Goal: Task Accomplishment & Management: Complete application form

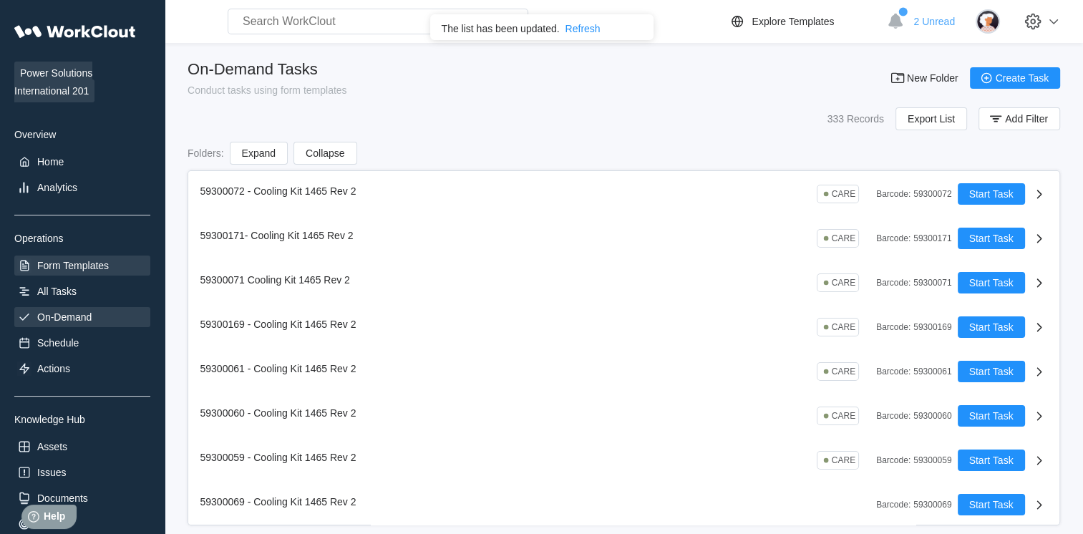
click at [69, 269] on div "Form Templates" at bounding box center [73, 265] width 72 height 11
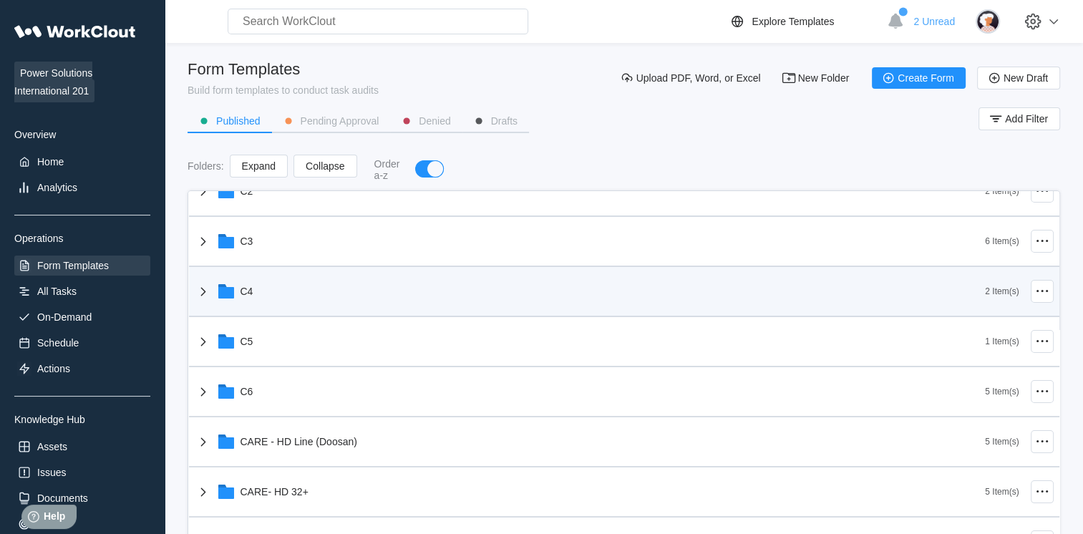
scroll to position [349, 0]
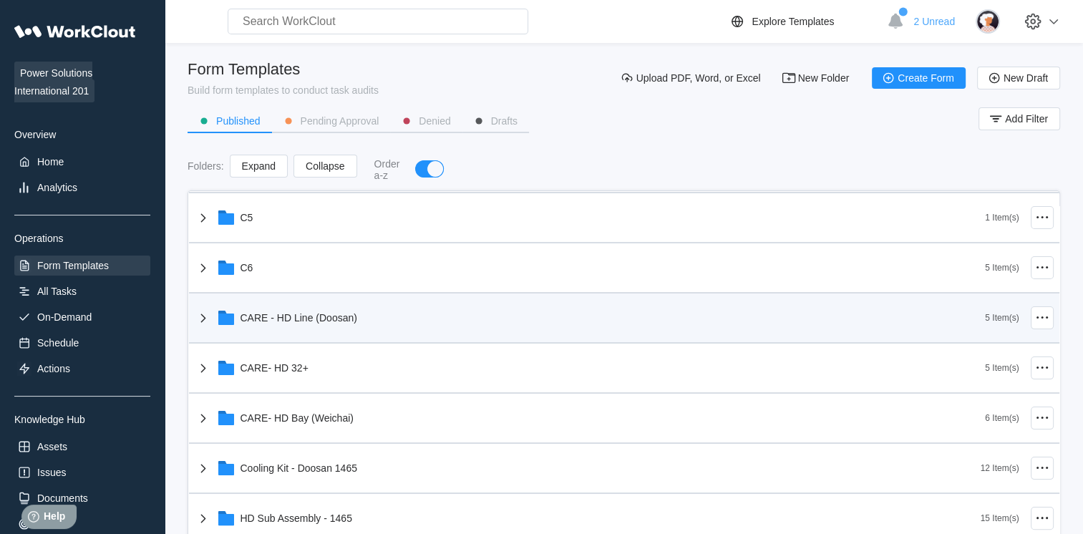
click at [395, 342] on div "CARE - HD Line (Doosan) 5 Item(s)" at bounding box center [624, 319] width 871 height 50
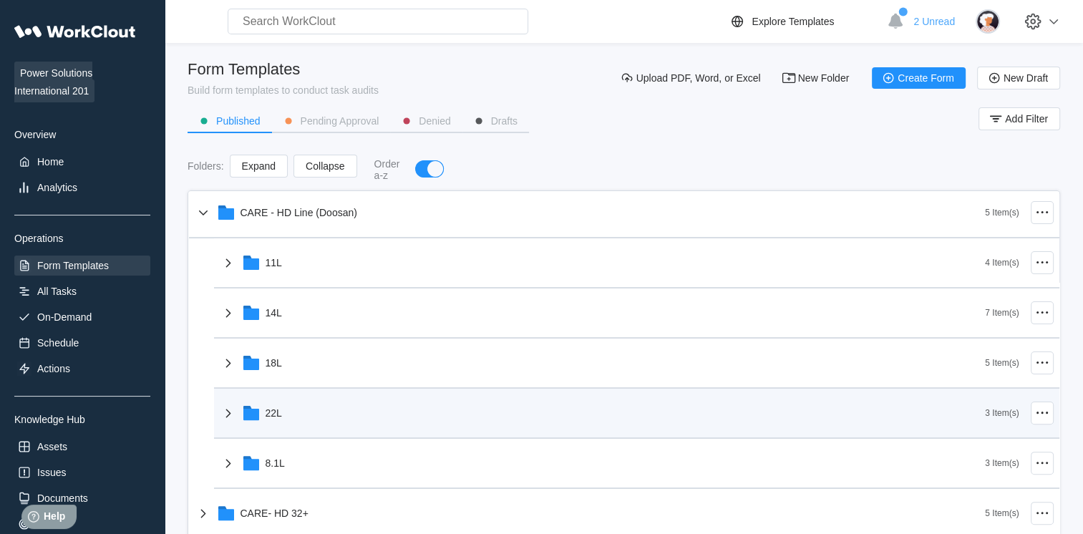
scroll to position [455, 0]
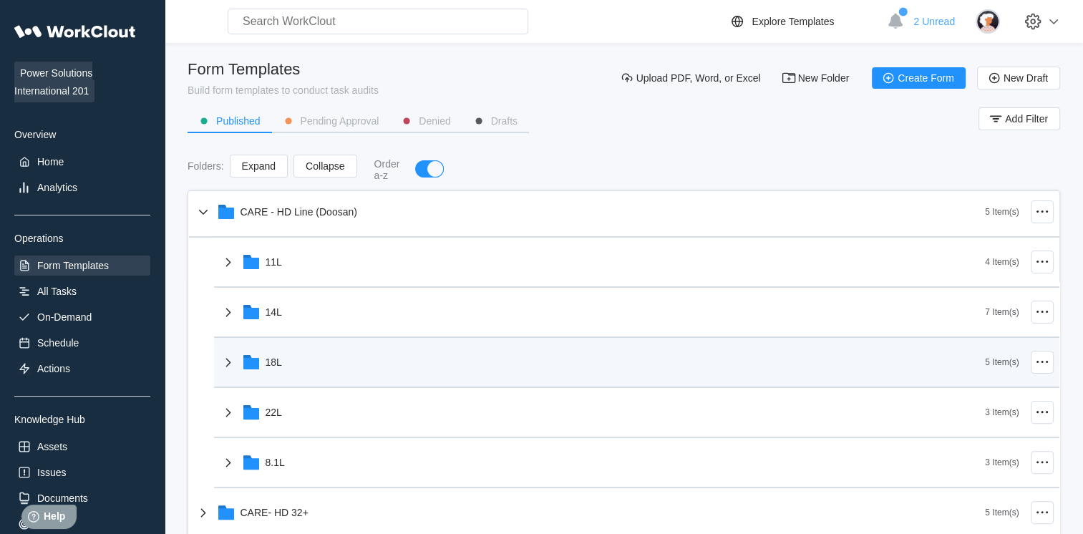
click at [428, 371] on div "18L" at bounding box center [603, 362] width 766 height 37
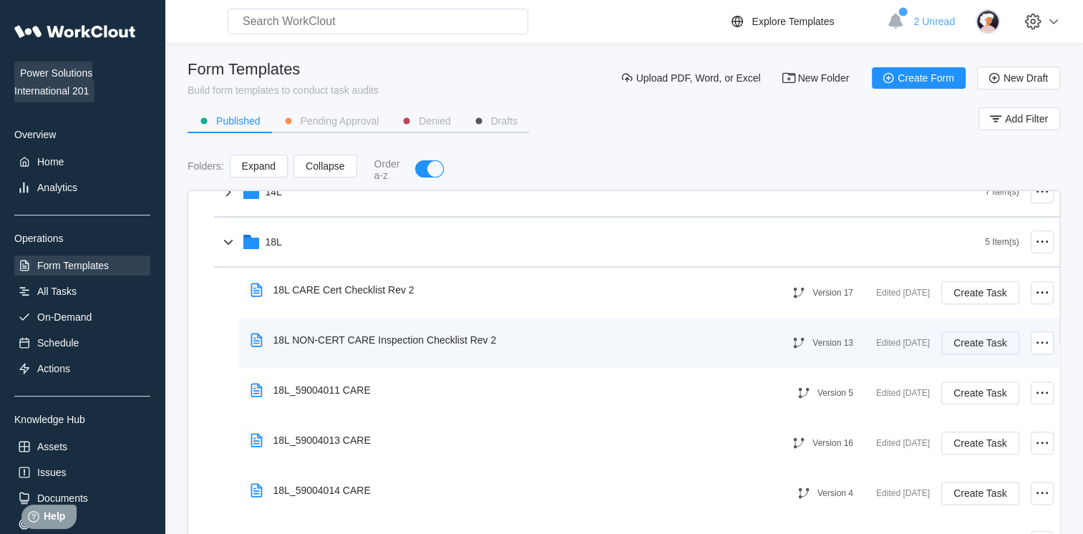
scroll to position [576, 0]
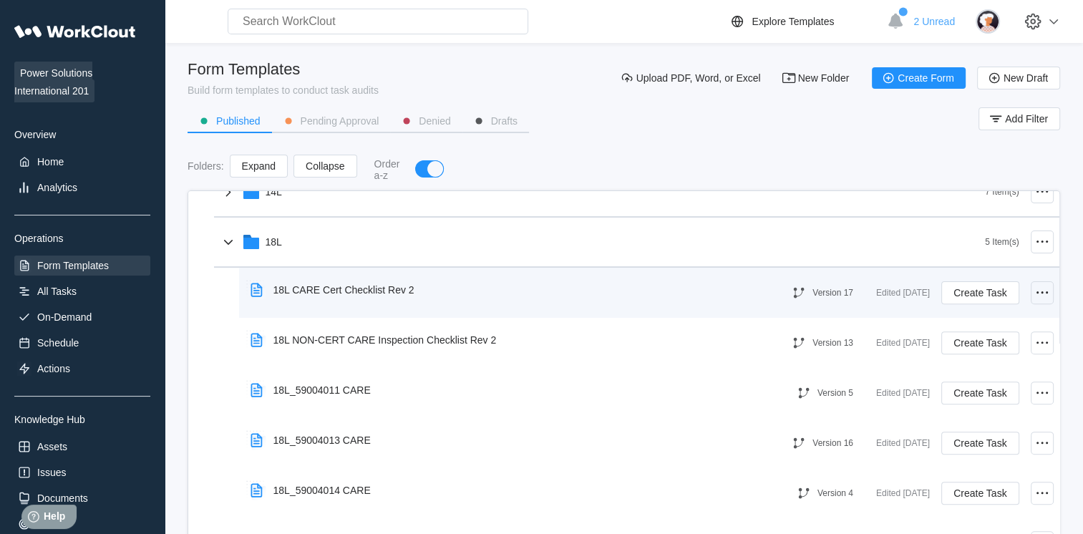
click at [1034, 296] on icon at bounding box center [1042, 292] width 17 height 17
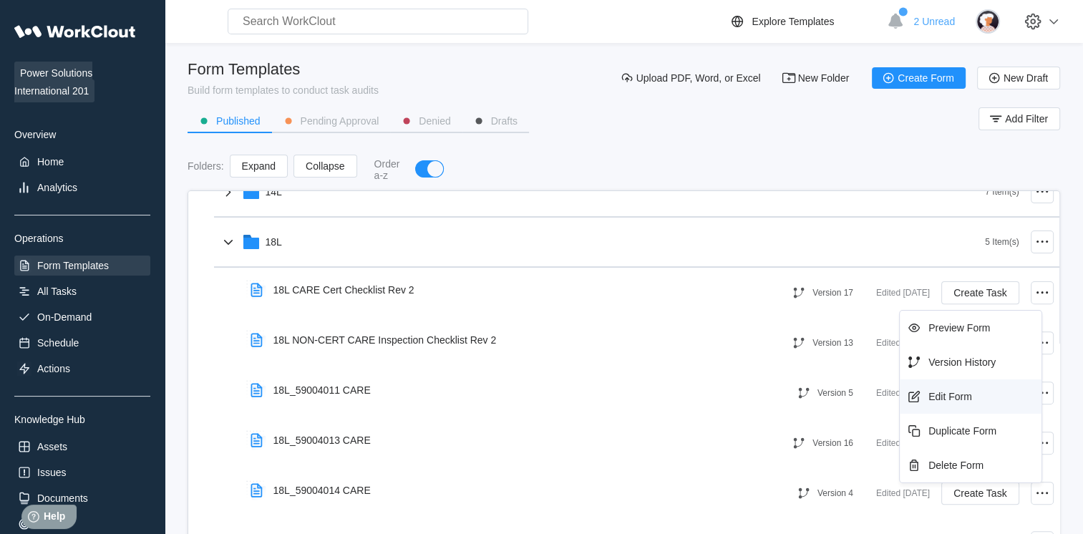
click at [945, 391] on div "Edit Form" at bounding box center [951, 396] width 44 height 11
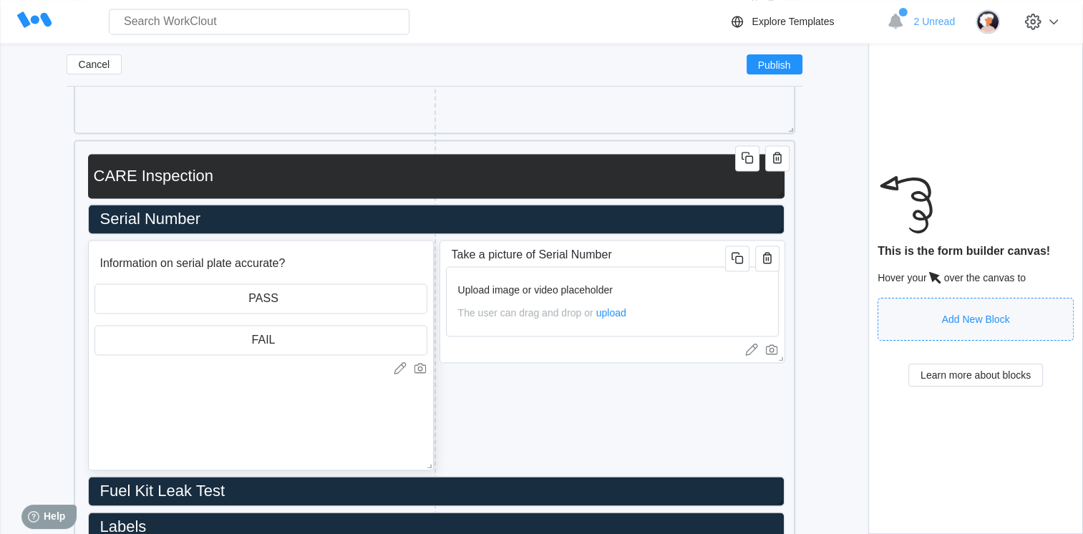
scroll to position [2119, 0]
click at [321, 267] on input "Information on serial plate accurate?" at bounding box center [237, 263] width 284 height 29
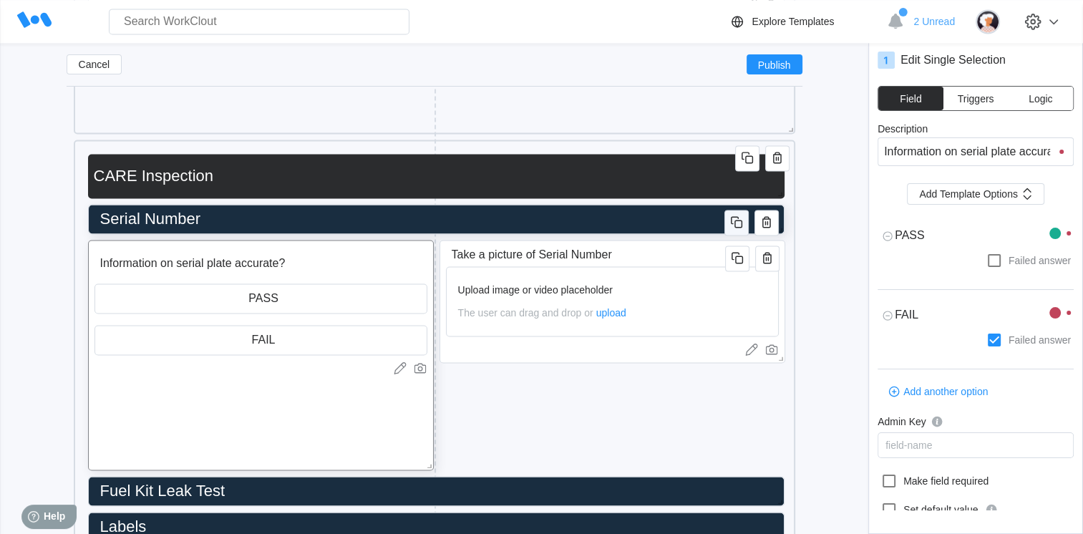
click at [731, 231] on icon "button" at bounding box center [736, 221] width 17 height 17
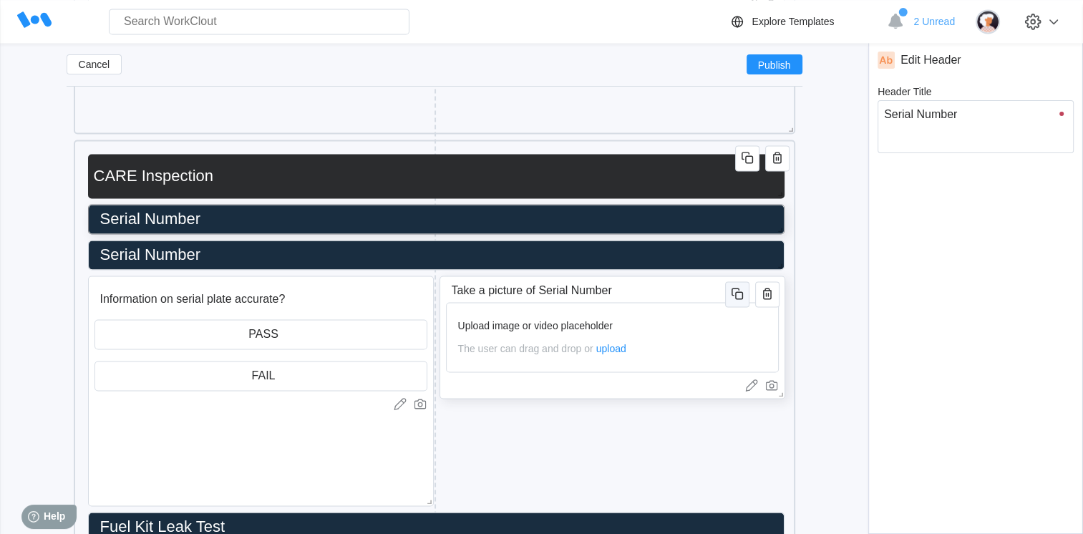
click at [742, 299] on icon "button" at bounding box center [737, 293] width 17 height 17
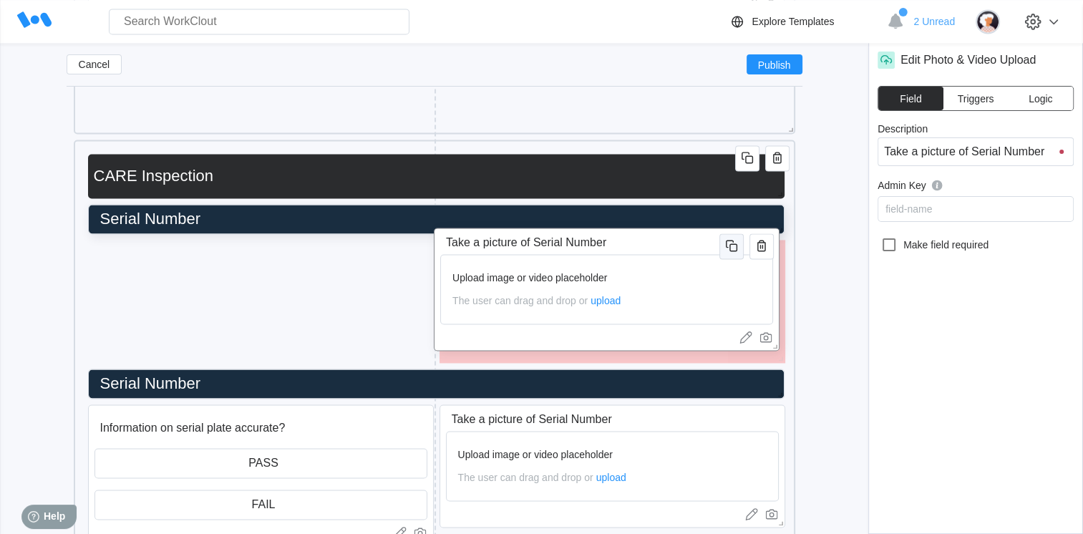
drag, startPoint x: 742, startPoint y: 303, endPoint x: 735, endPoint y: 253, distance: 50.5
click at [735, 253] on span "button" at bounding box center [731, 246] width 17 height 19
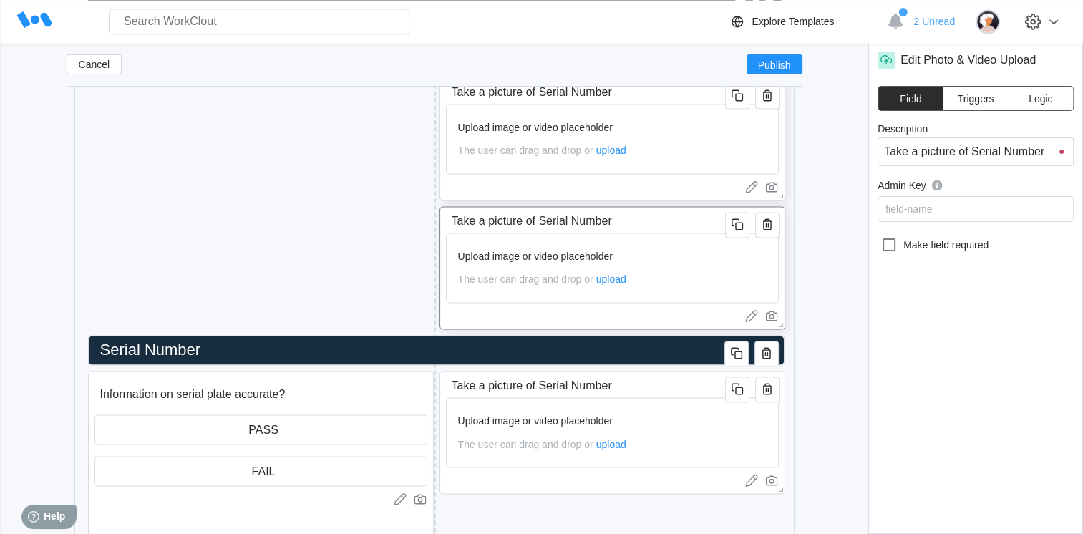
scroll to position [2282, 0]
click at [767, 231] on icon "button" at bounding box center [767, 223] width 17 height 17
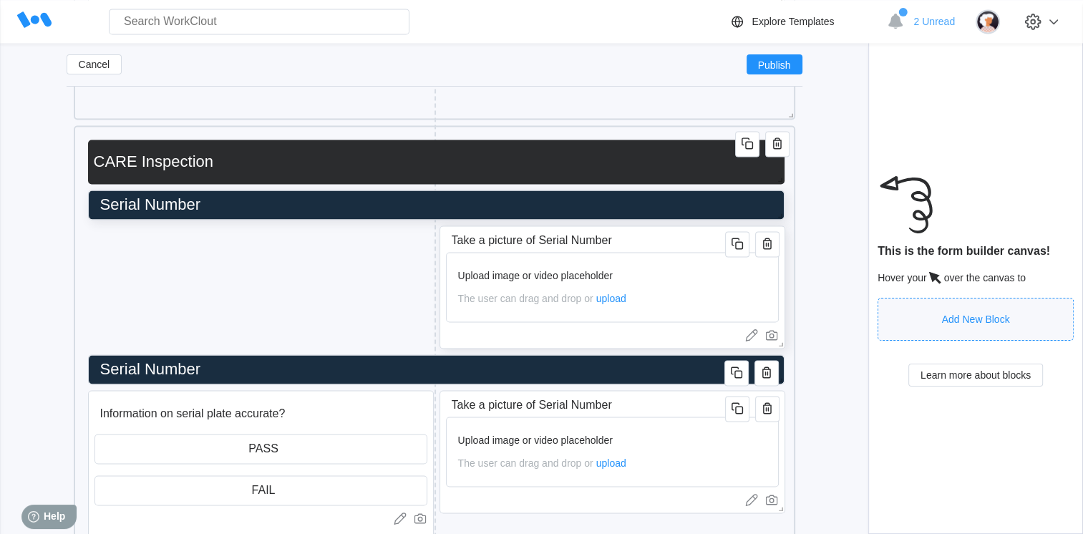
scroll to position [2127, 0]
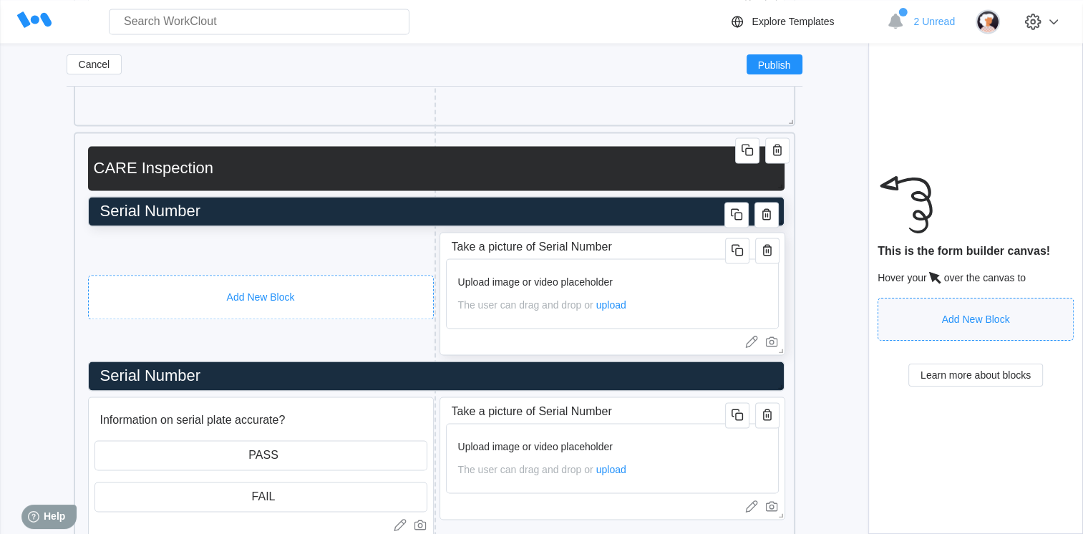
click at [311, 282] on div "Add New Block" at bounding box center [261, 297] width 346 height 44
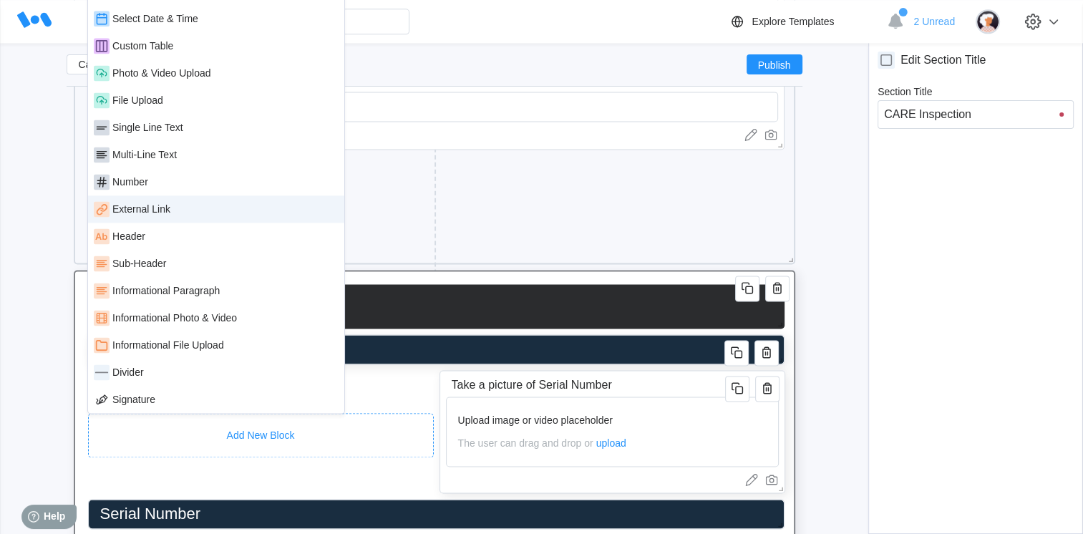
scroll to position [1985, 0]
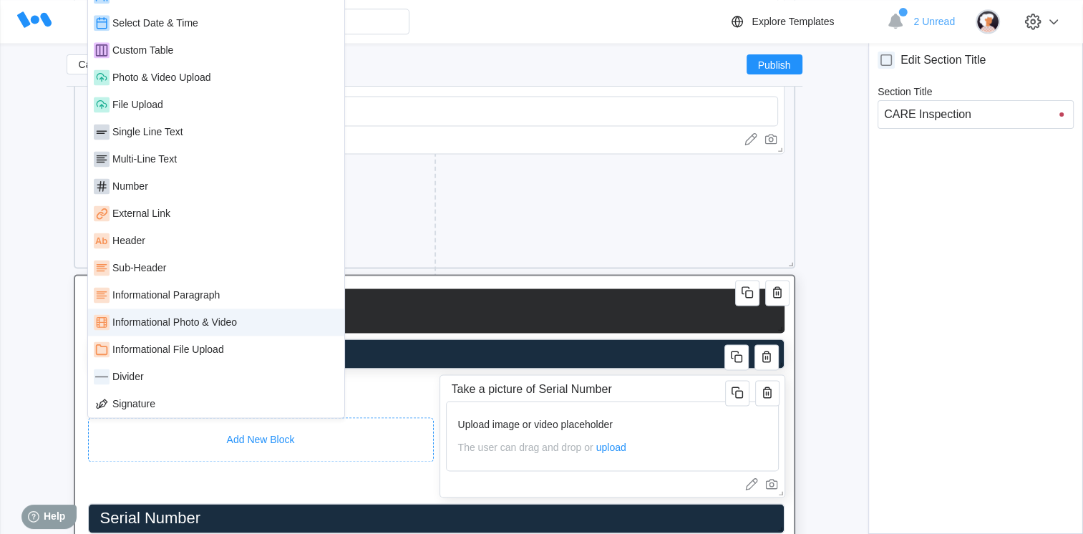
click at [204, 314] on div "Informational Photo & Video" at bounding box center [216, 322] width 245 height 16
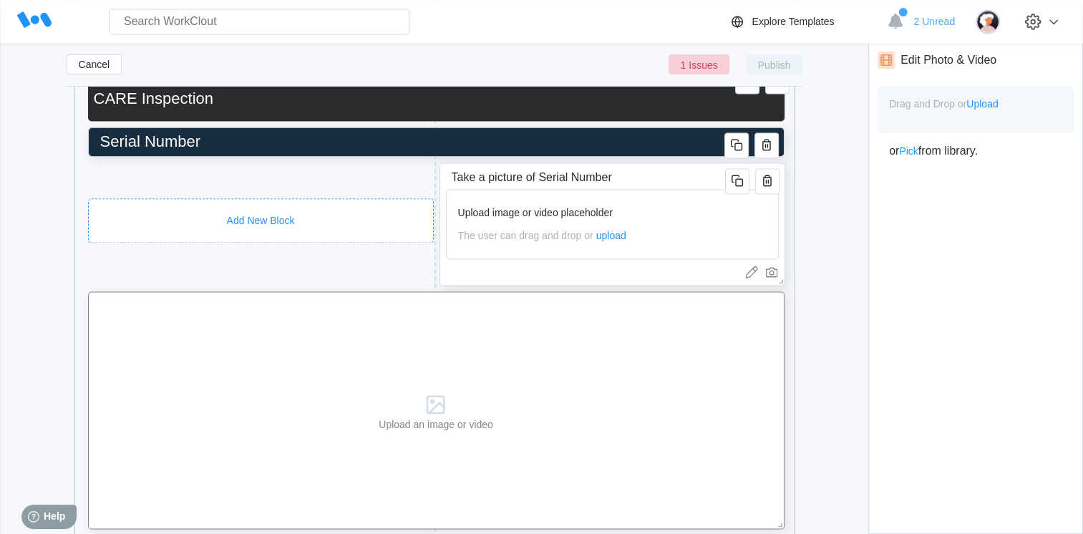
scroll to position [2198, 0]
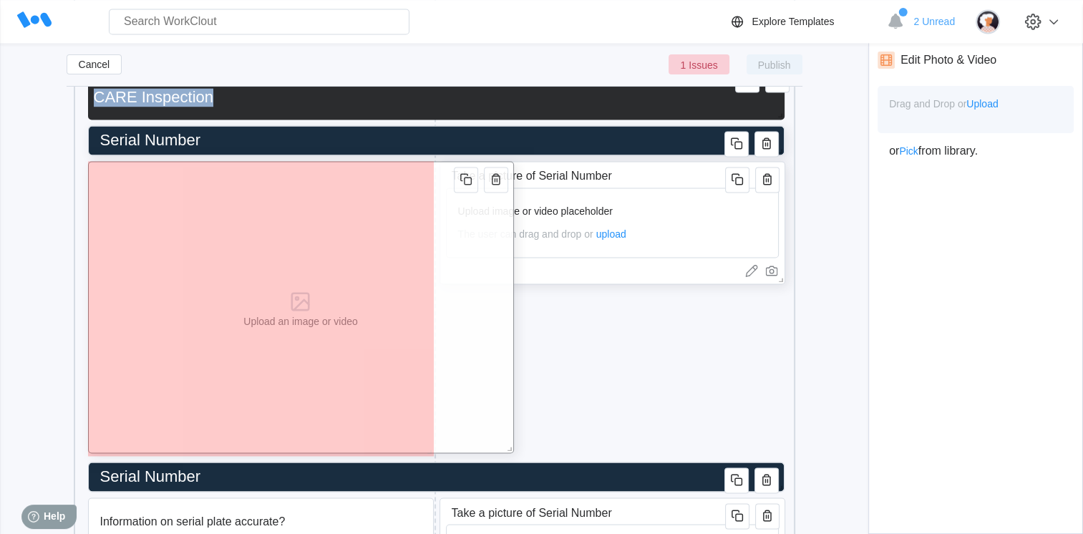
drag, startPoint x: 782, startPoint y: 526, endPoint x: 512, endPoint y: 452, distance: 280.0
click at [512, 452] on span at bounding box center [507, 446] width 14 height 14
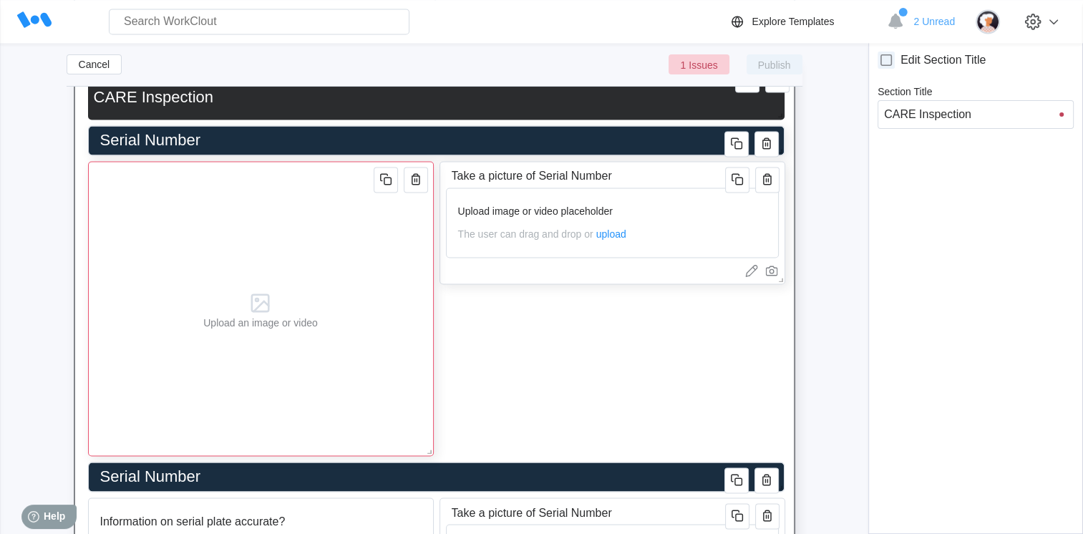
click at [432, 313] on div "Upload an image or video" at bounding box center [261, 308] width 346 height 295
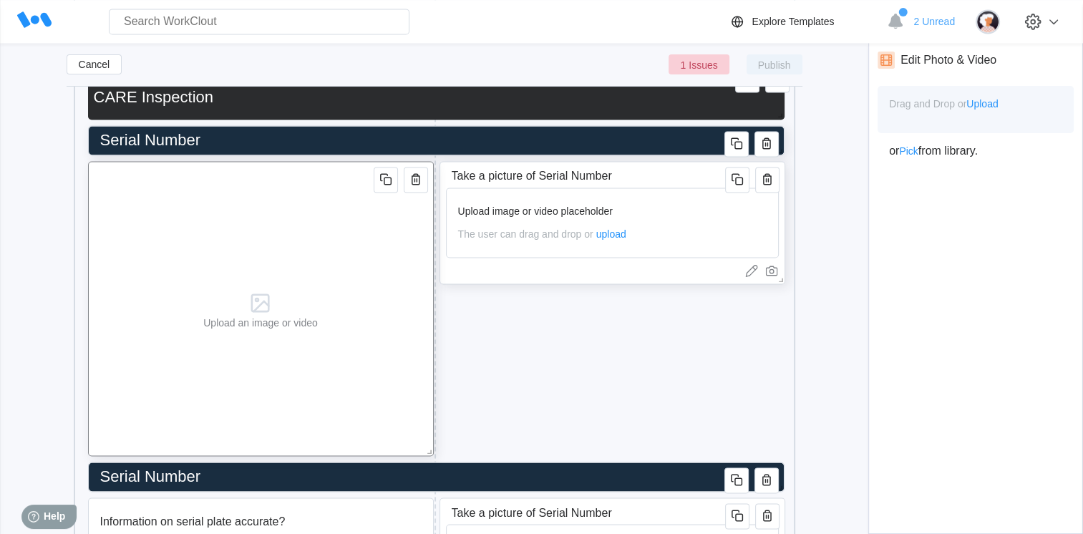
click at [368, 316] on div "Upload an image or video" at bounding box center [261, 308] width 346 height 295
click at [988, 109] on span "Upload" at bounding box center [982, 103] width 32 height 11
click at [989, 103] on span "Upload" at bounding box center [982, 103] width 32 height 11
click at [984, 100] on span "Upload" at bounding box center [982, 103] width 32 height 11
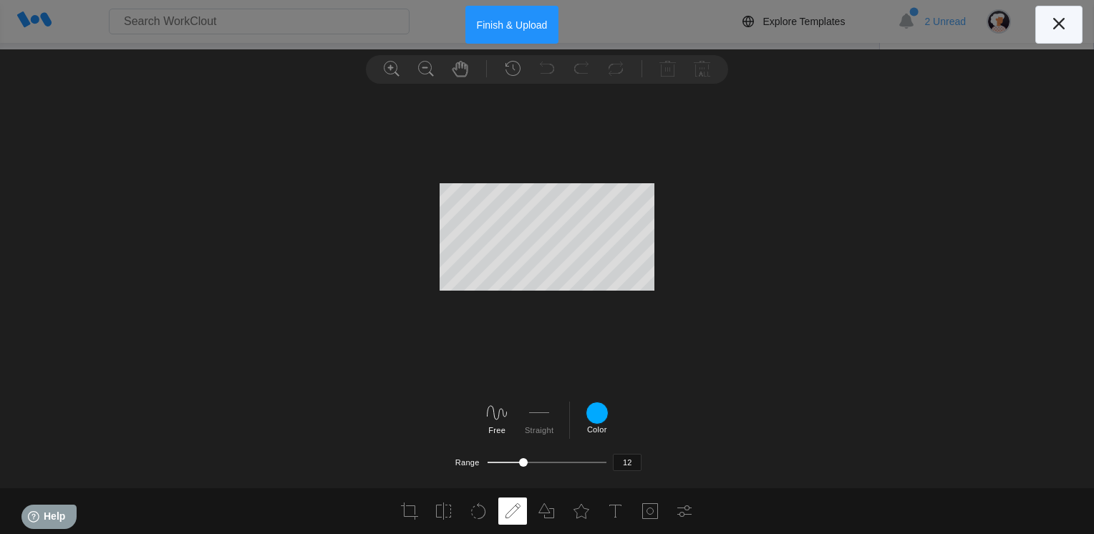
click at [1057, 23] on icon at bounding box center [1058, 23] width 23 height 23
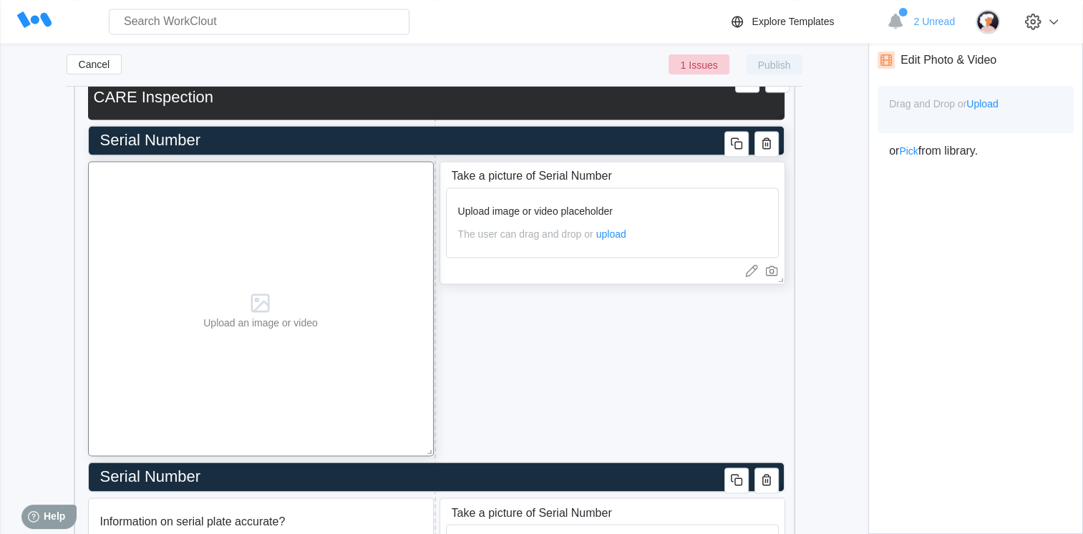
click at [982, 102] on span "Upload" at bounding box center [982, 103] width 32 height 11
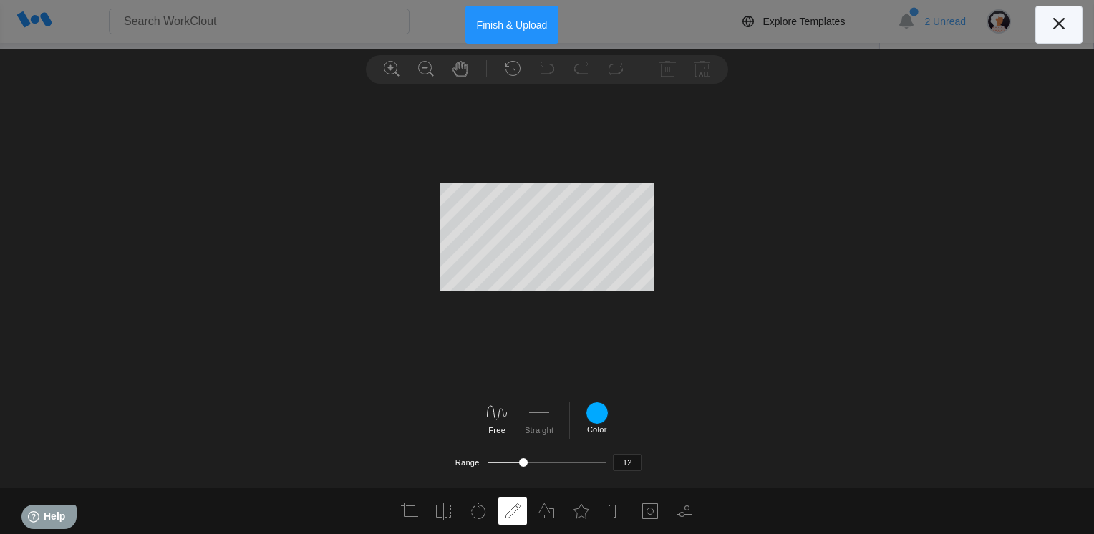
click at [1068, 20] on icon at bounding box center [1058, 23] width 23 height 23
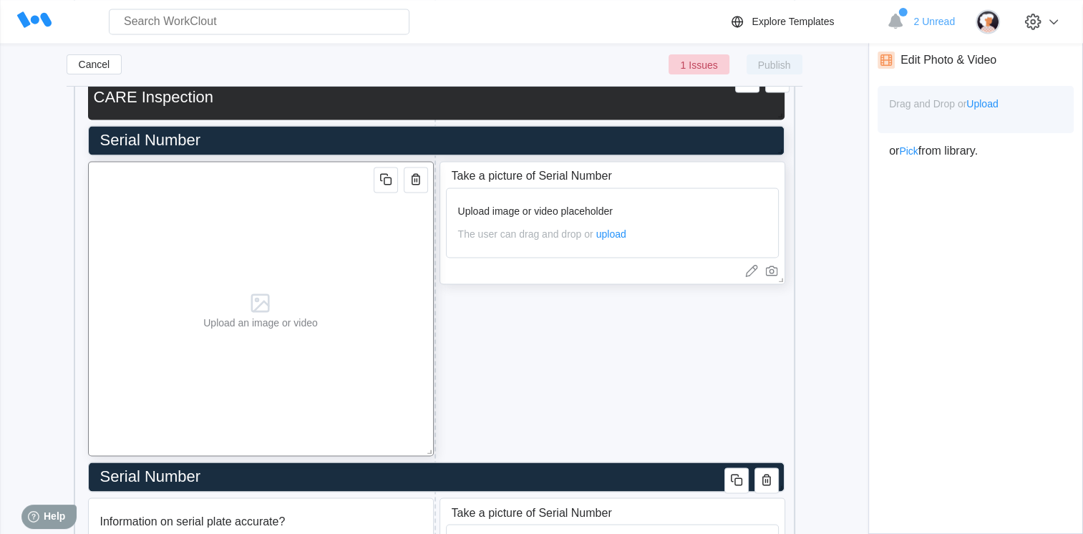
click at [420, 283] on div "Upload an image or video" at bounding box center [261, 308] width 346 height 295
click at [986, 105] on span "Upload" at bounding box center [982, 103] width 32 height 11
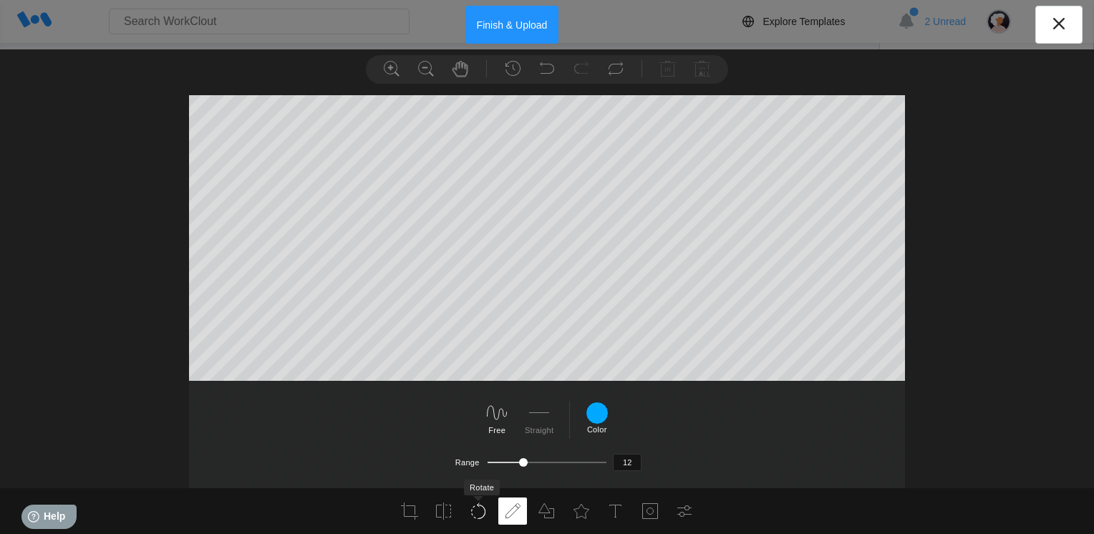
click at [476, 511] on icon at bounding box center [478, 511] width 17 height 17
click at [521, 422] on icon at bounding box center [527, 415] width 23 height 23
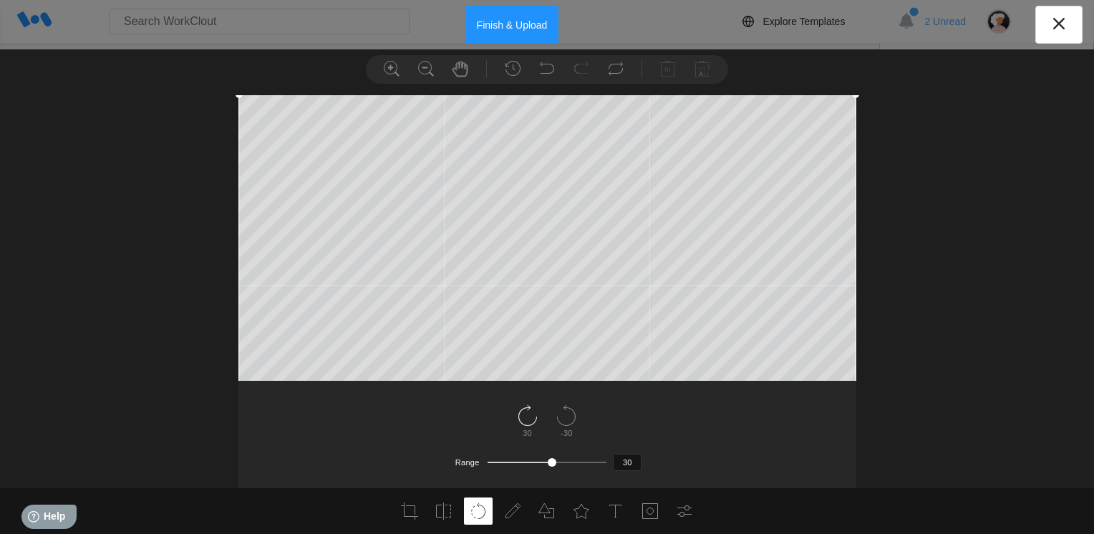
click at [521, 422] on icon at bounding box center [527, 415] width 23 height 23
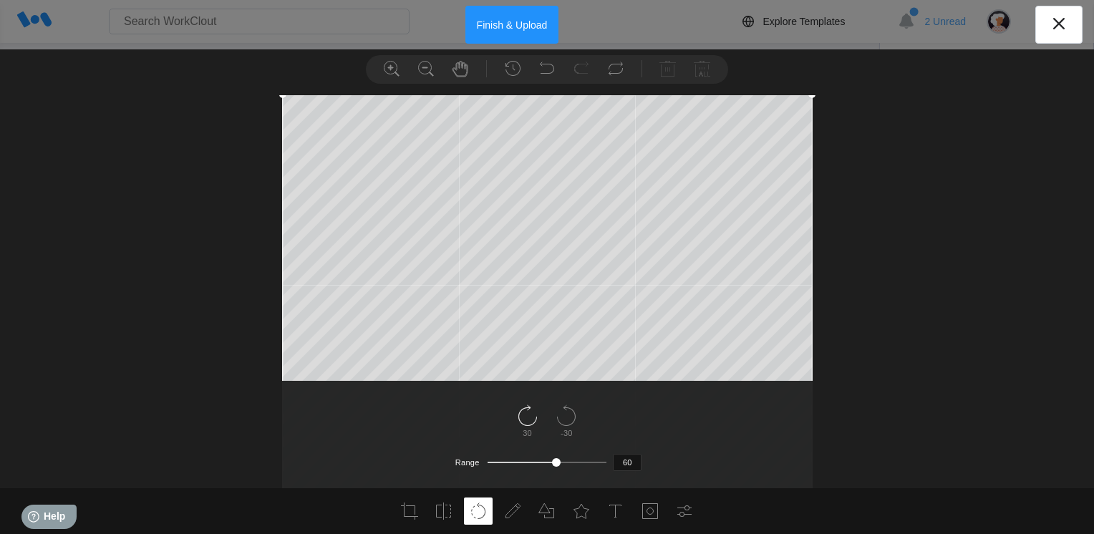
click at [521, 422] on icon at bounding box center [527, 415] width 23 height 23
type input "90"
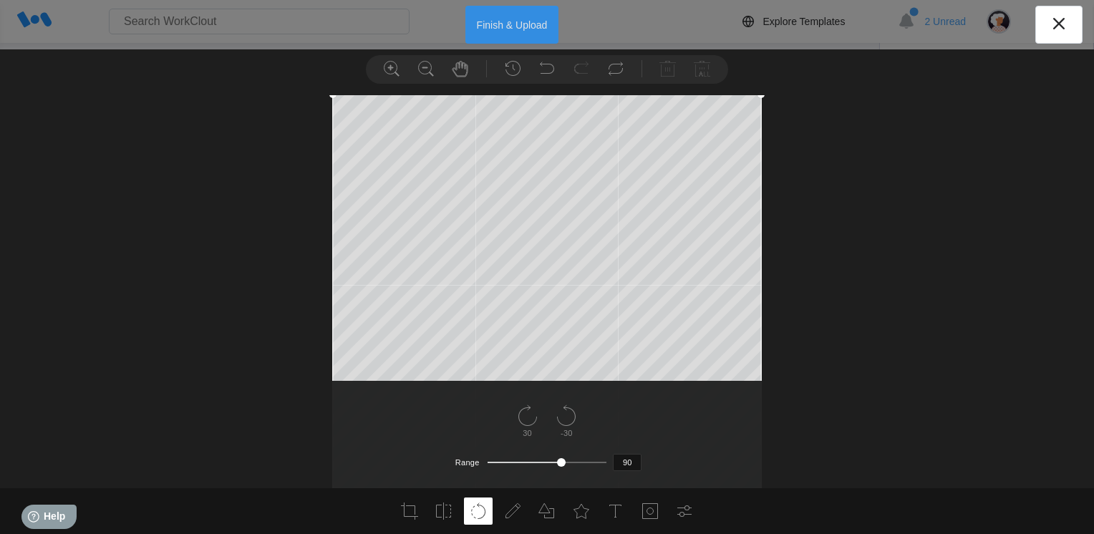
click at [518, 19] on button "Finish & Upload" at bounding box center [512, 25] width 94 height 38
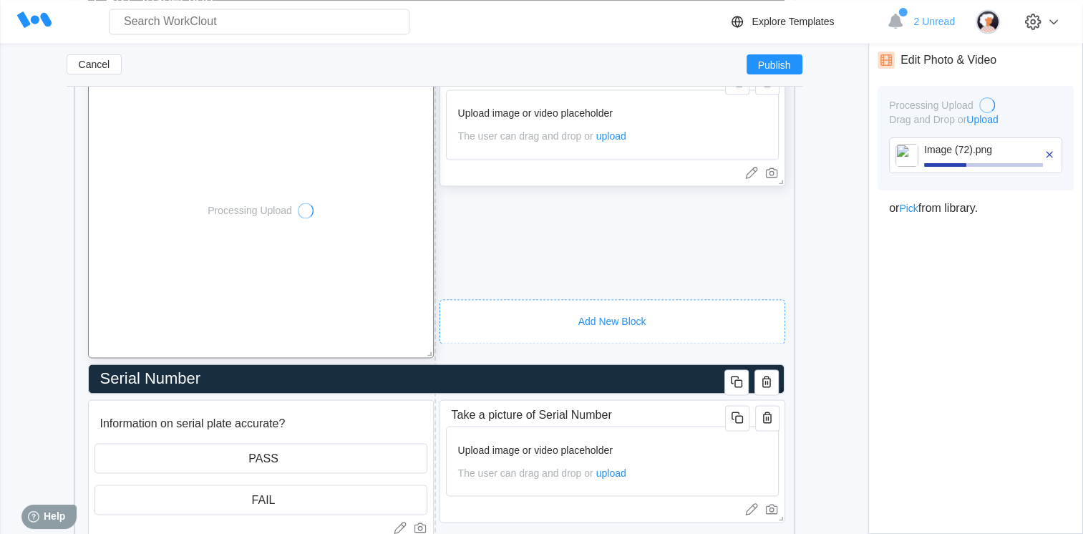
scroll to position [2302, 0]
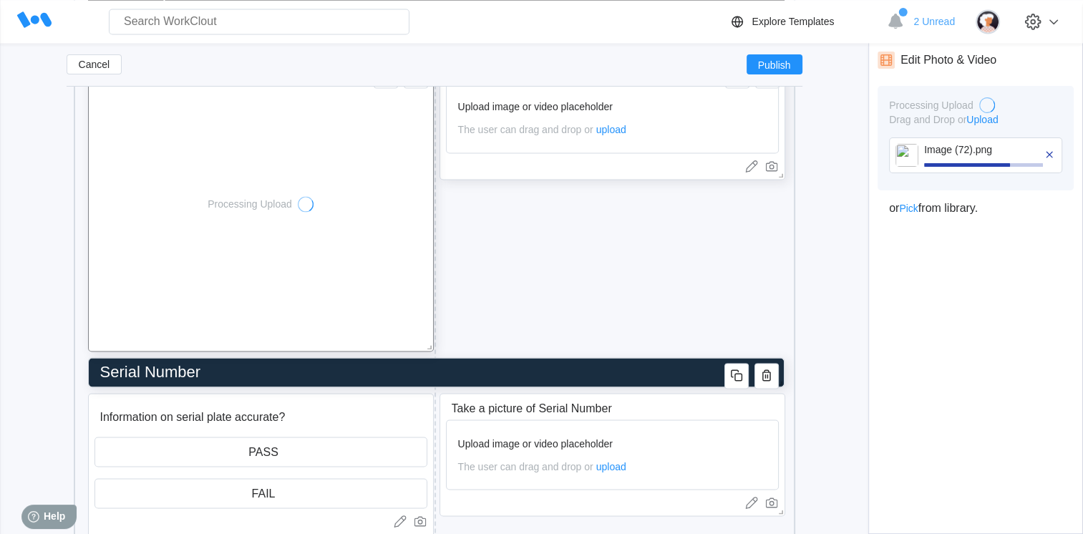
click at [245, 379] on input "Serial Number" at bounding box center [434, 372] width 678 height 29
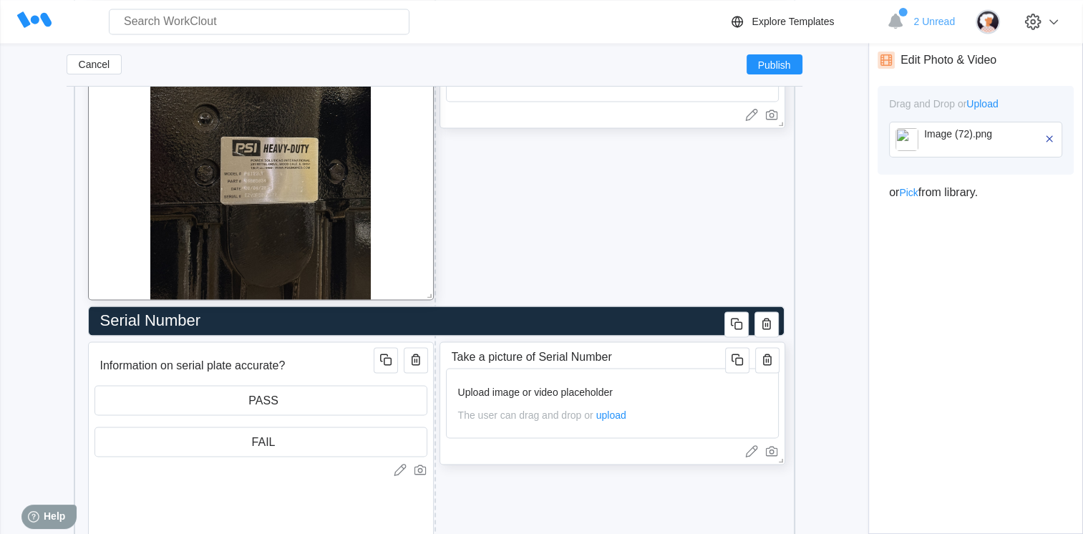
scroll to position [2356, 0]
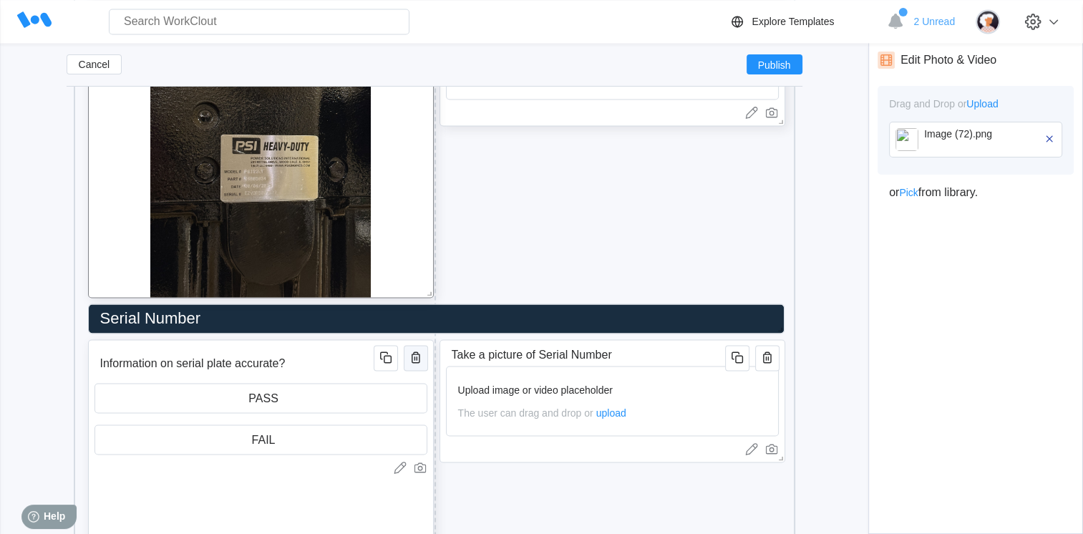
click at [407, 351] on icon "button" at bounding box center [415, 357] width 17 height 17
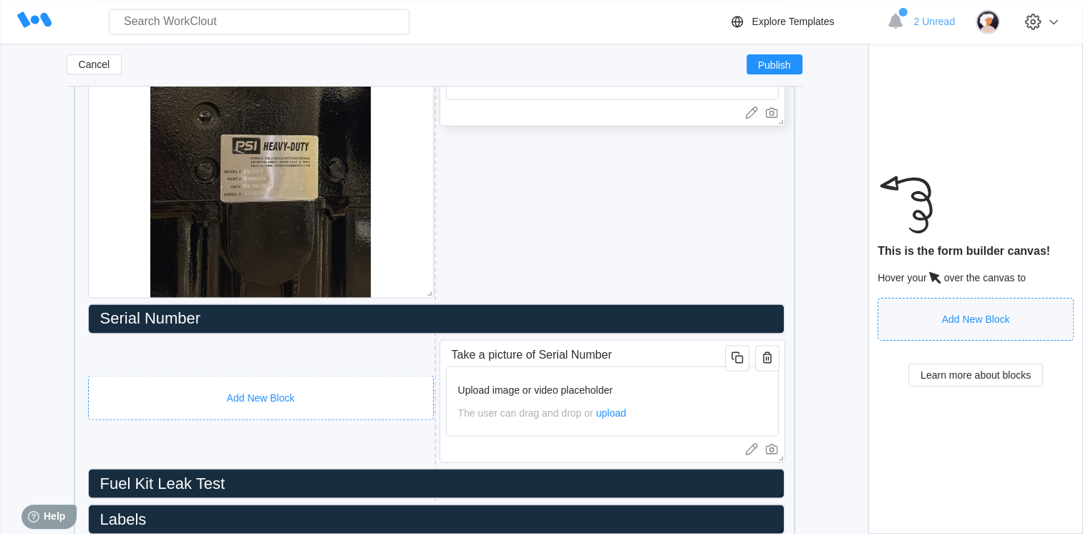
click at [282, 380] on div "Add New Block" at bounding box center [261, 397] width 346 height 44
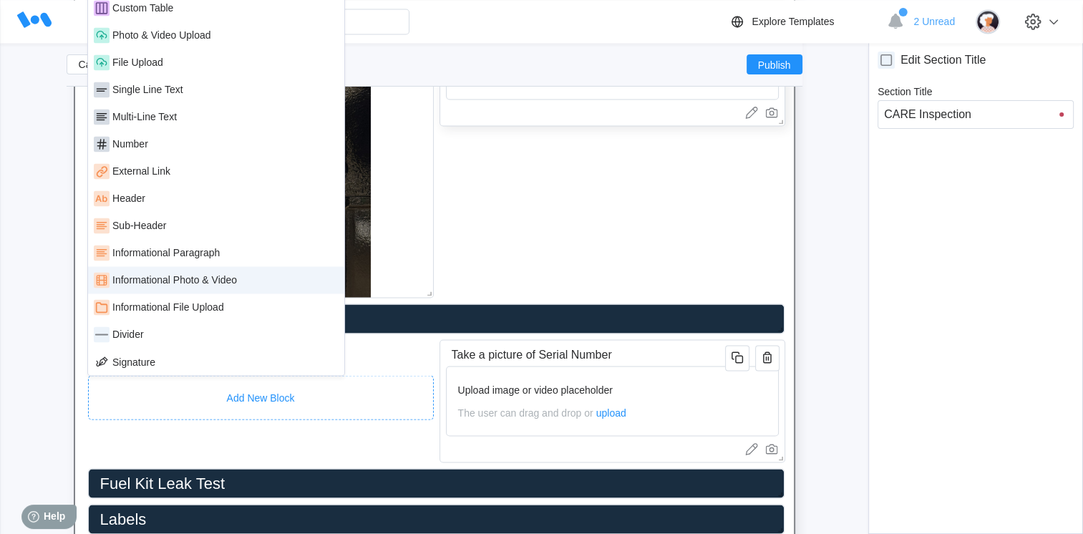
click at [220, 274] on div "Informational Photo & Video" at bounding box center [174, 279] width 125 height 11
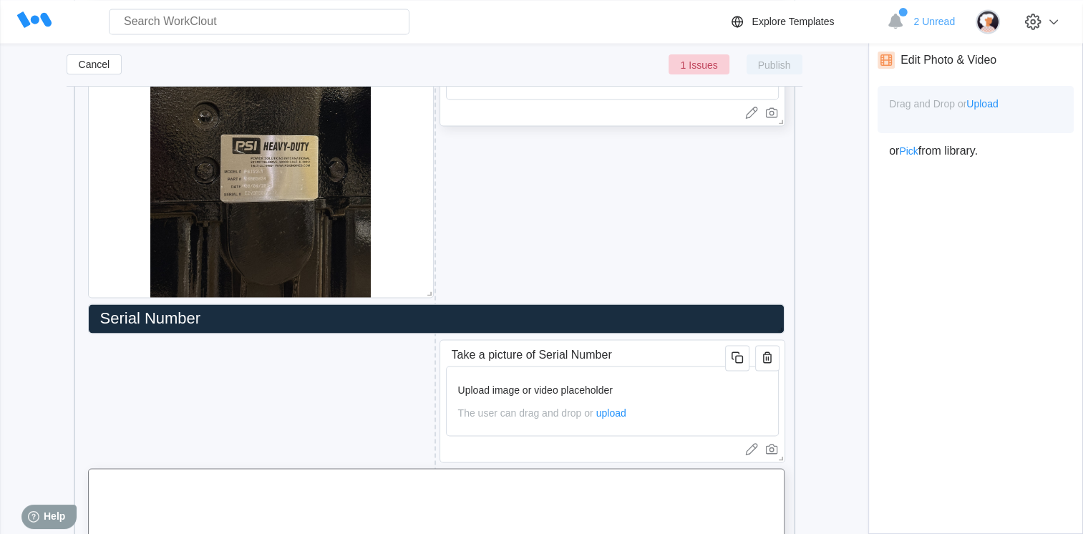
click at [982, 103] on span "Upload" at bounding box center [982, 103] width 32 height 11
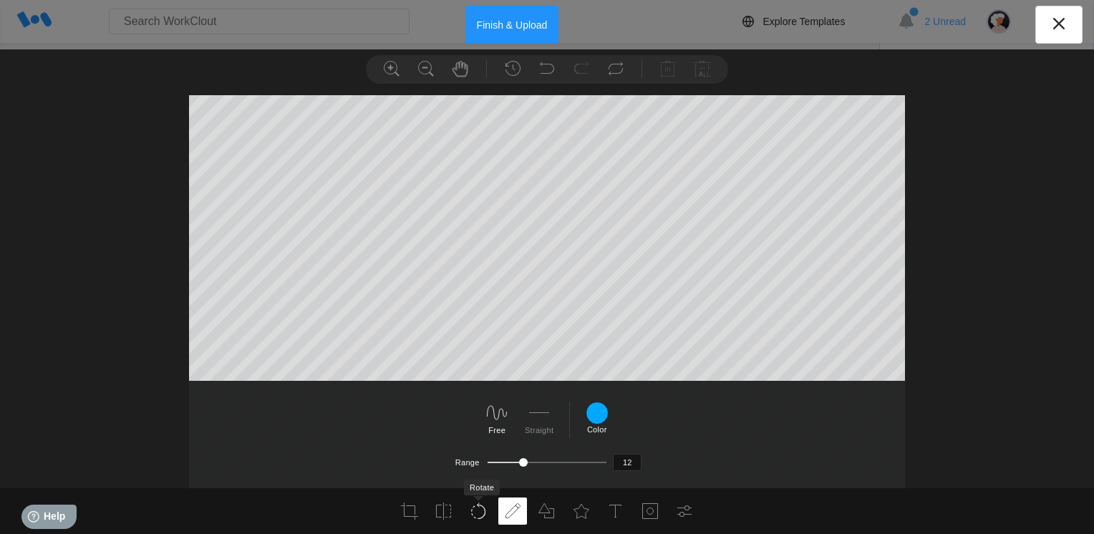
click at [481, 506] on icon at bounding box center [478, 511] width 17 height 17
click at [520, 431] on div "30" at bounding box center [527, 420] width 23 height 33
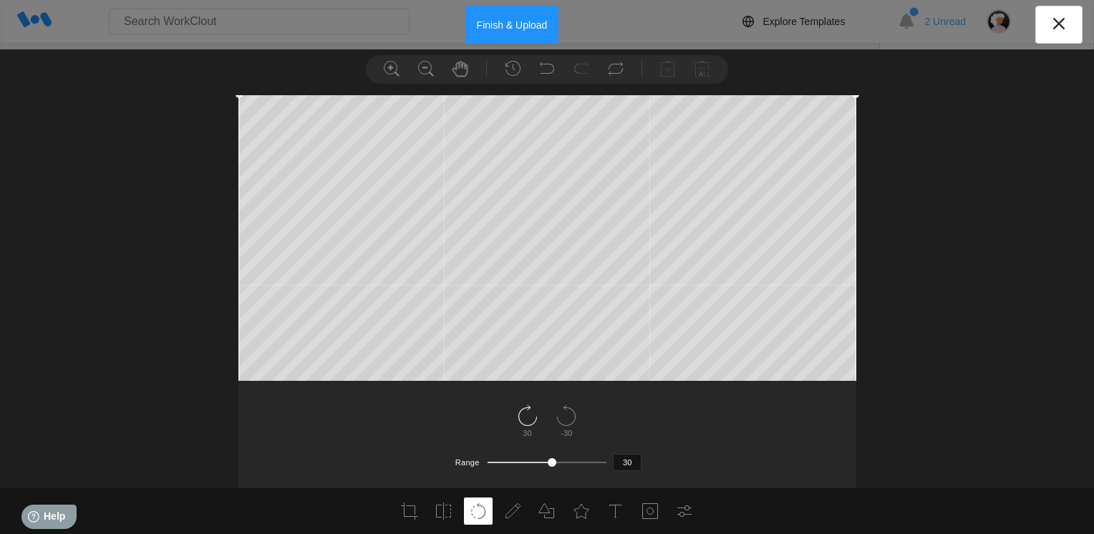
click at [524, 420] on icon at bounding box center [527, 415] width 23 height 23
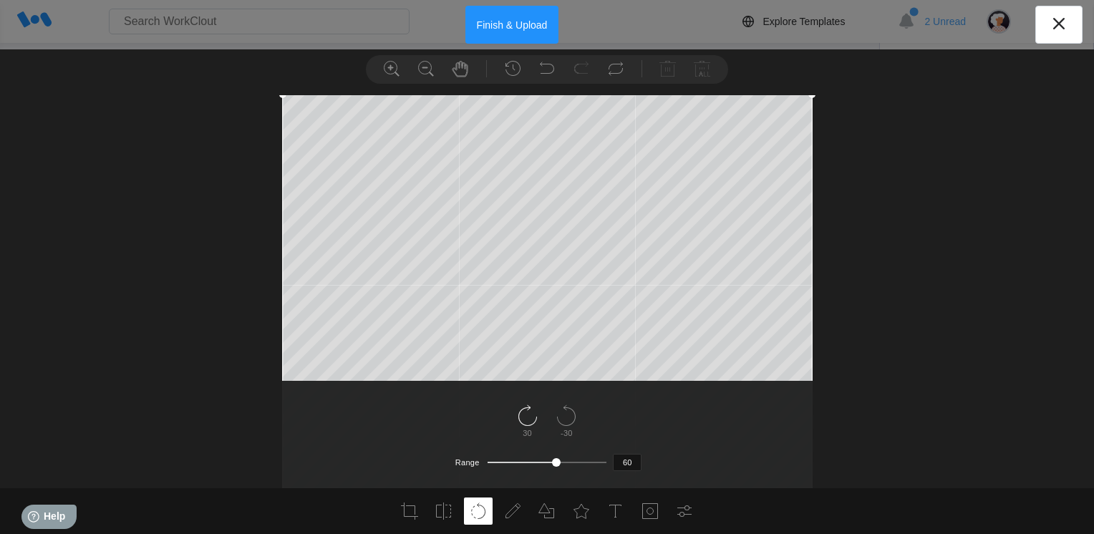
click at [524, 420] on icon at bounding box center [527, 415] width 23 height 23
type input "90"
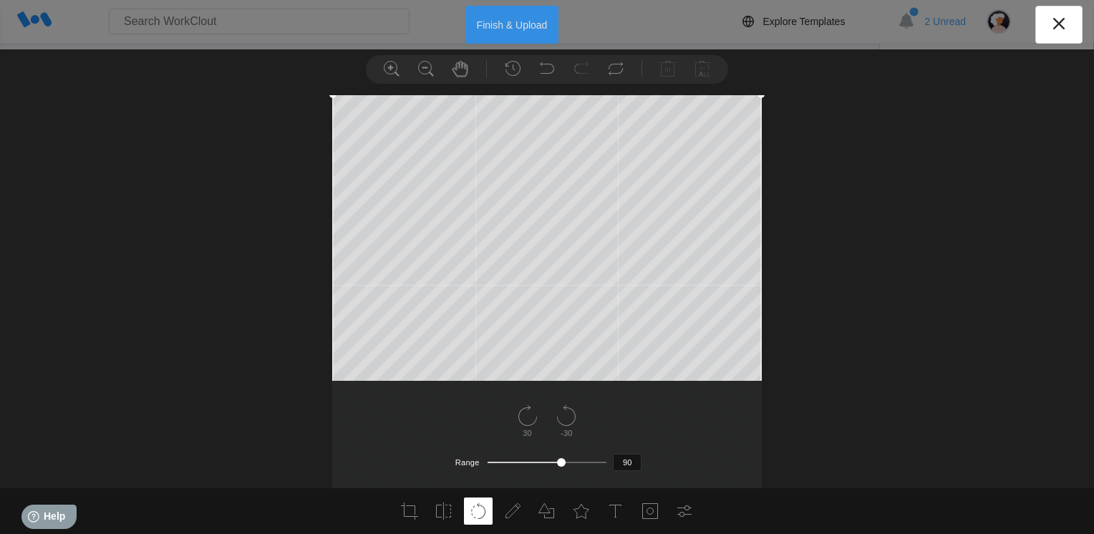
click at [510, 24] on button "Finish & Upload" at bounding box center [512, 25] width 94 height 38
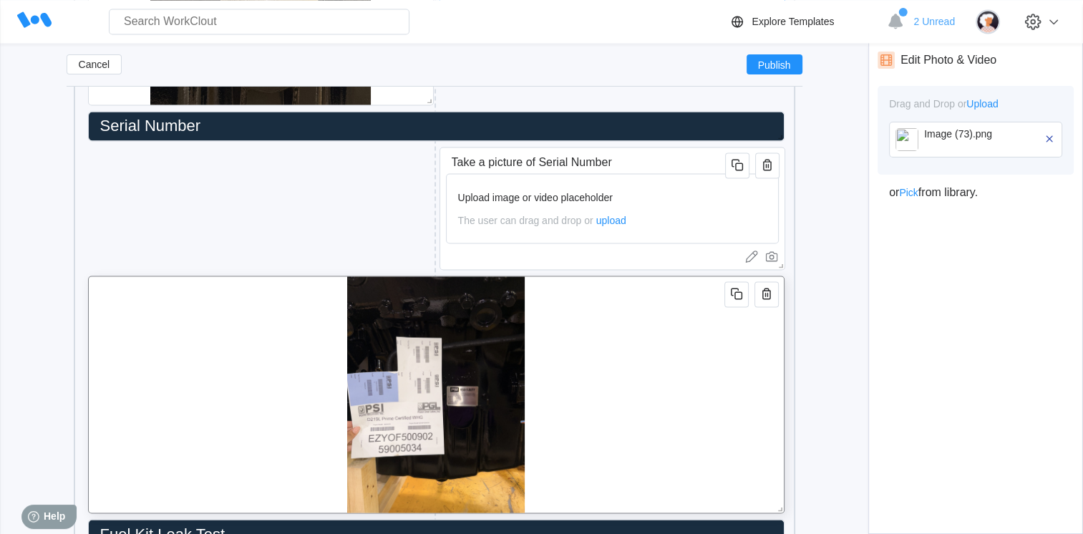
scroll to position [2549, 0]
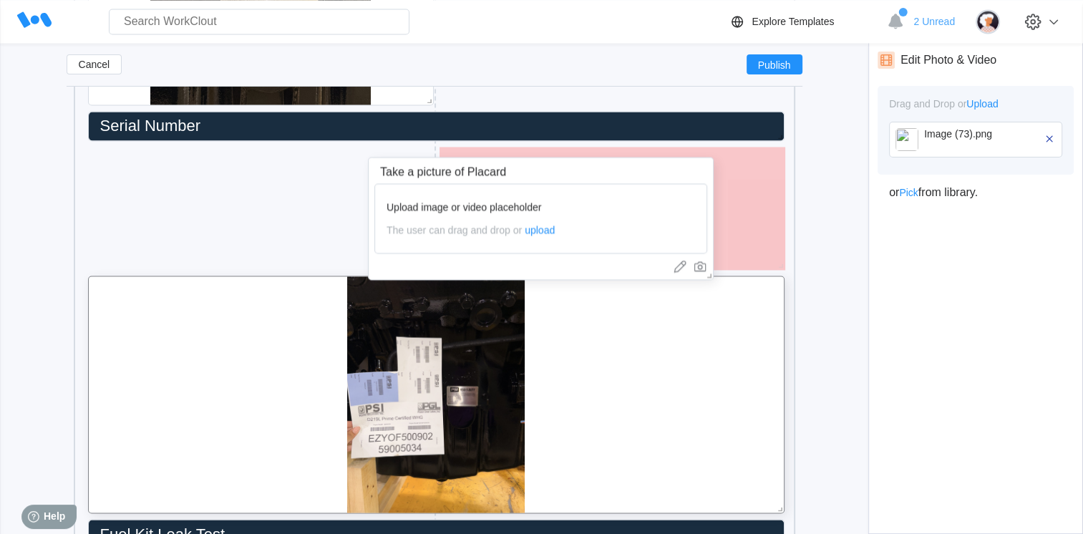
drag, startPoint x: 624, startPoint y: 163, endPoint x: 534, endPoint y: 167, distance: 90.3
click at [534, 167] on input "Take a picture of Placard" at bounding box center [516, 172] width 284 height 29
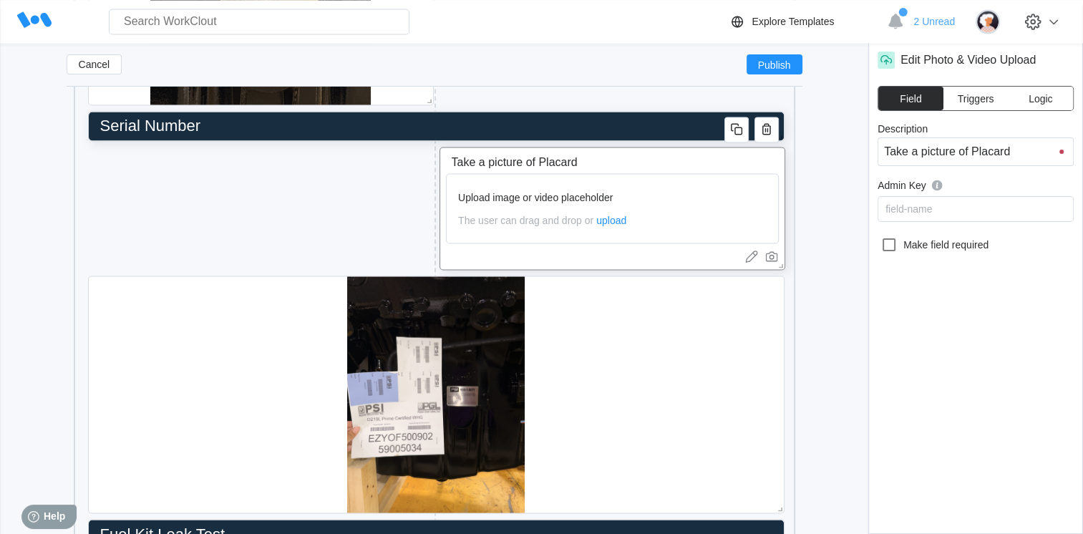
type input "Take a picture of Placard"
type input "S"
type input "Placard"
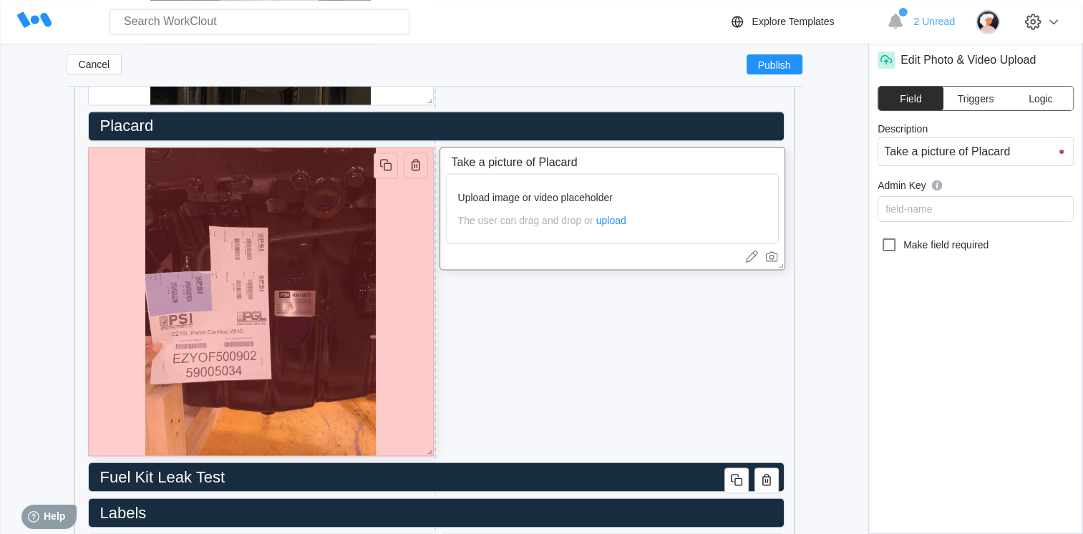
drag, startPoint x: 781, startPoint y: 509, endPoint x: 412, endPoint y: 452, distance: 373.7
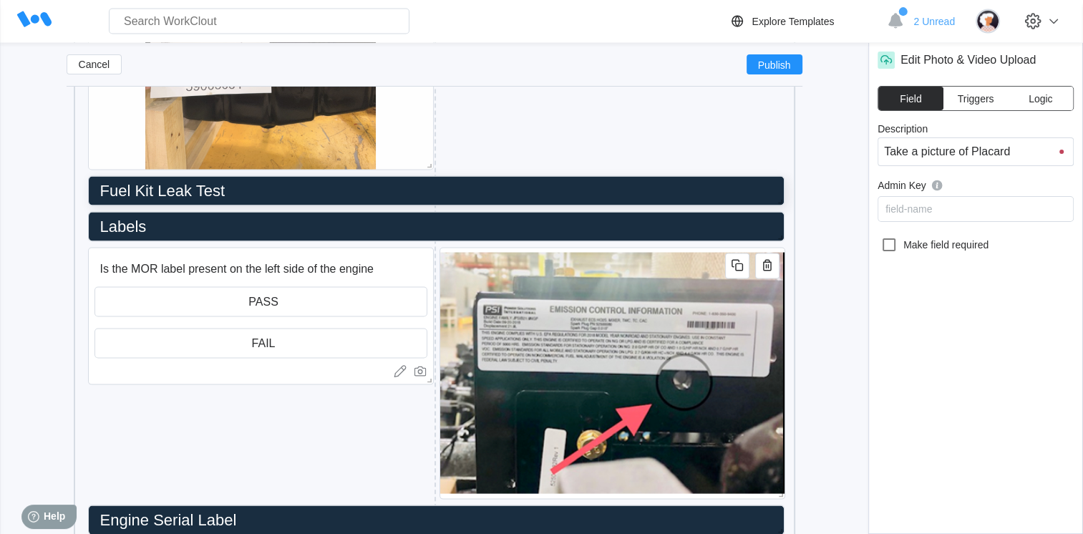
scroll to position [2825, 0]
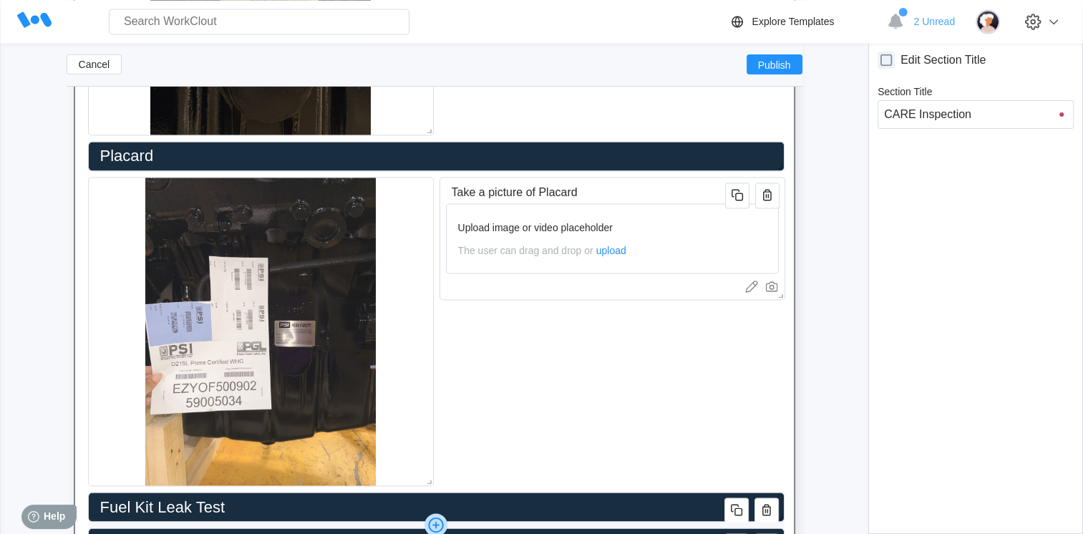
scroll to position [2517, 0]
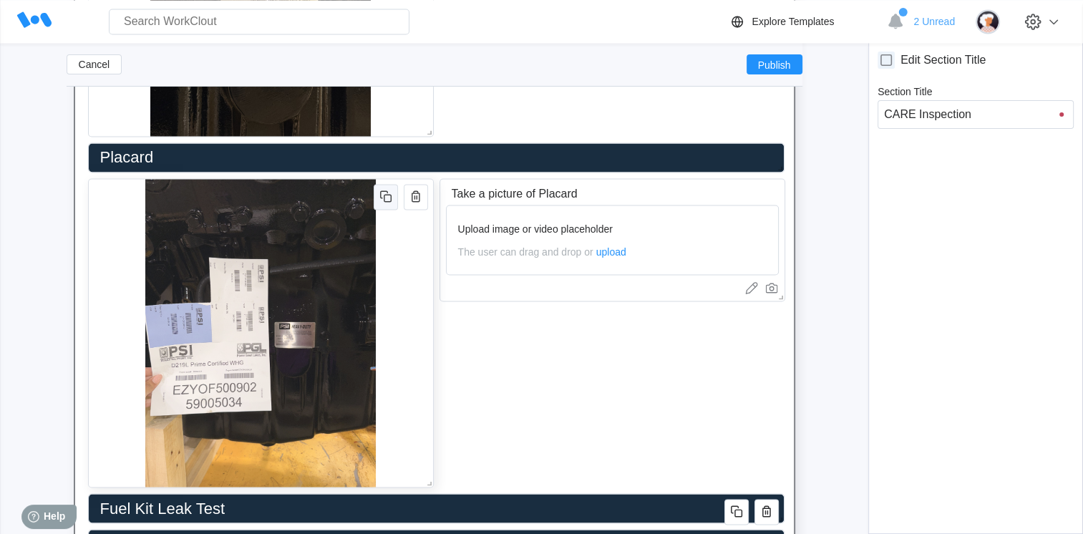
click at [386, 194] on icon "button" at bounding box center [385, 196] width 17 height 17
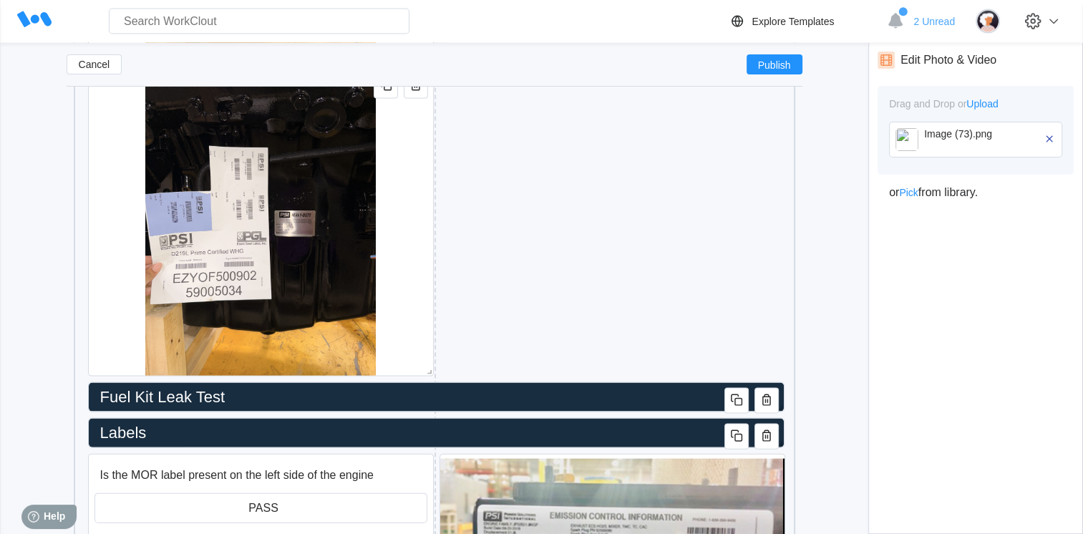
scroll to position [2957, 0]
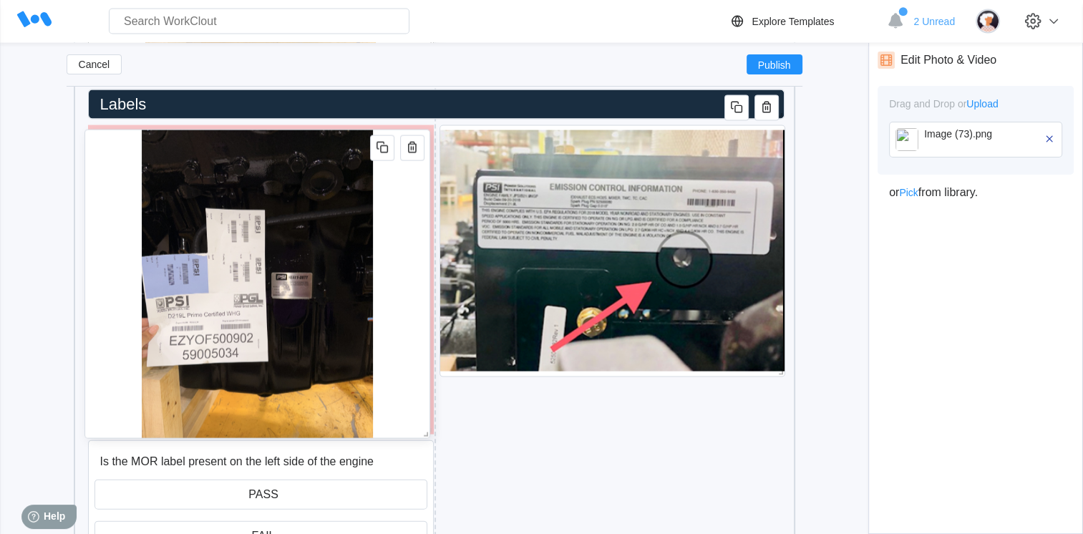
drag, startPoint x: 413, startPoint y: 301, endPoint x: 410, endPoint y: 377, distance: 76.0
click at [410, 377] on div at bounding box center [257, 284] width 346 height 309
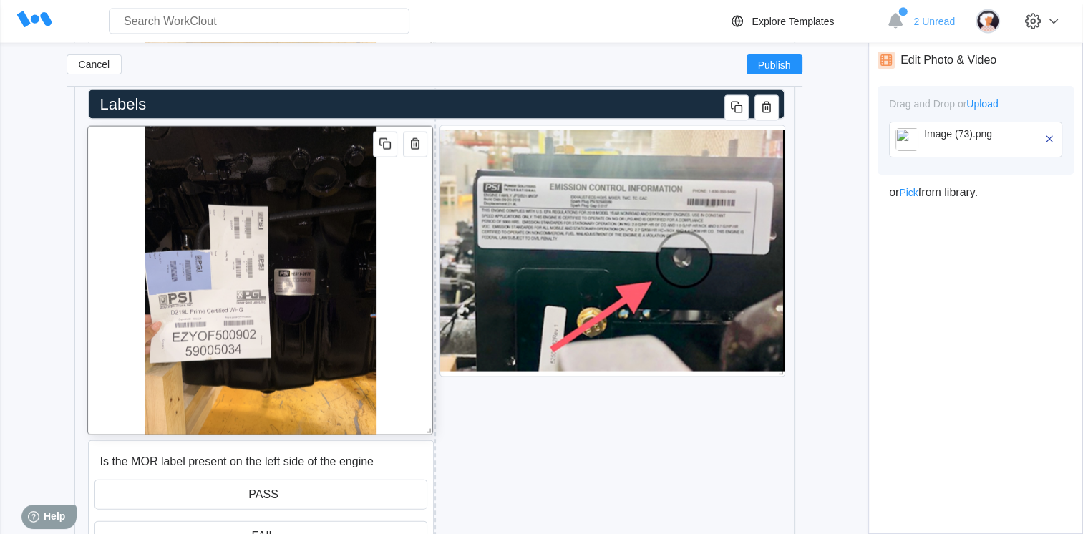
click at [410, 377] on div at bounding box center [260, 280] width 346 height 309
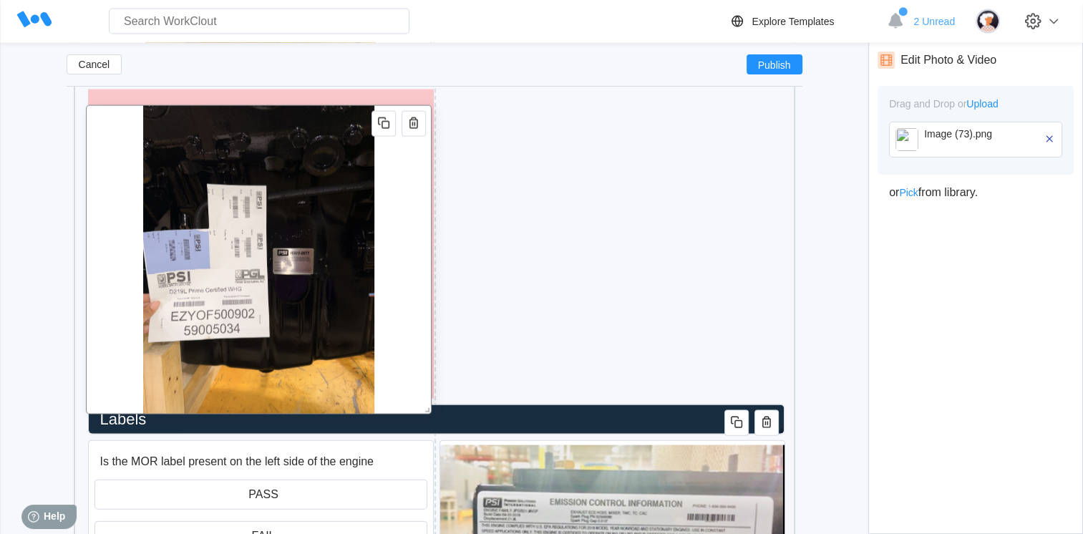
drag, startPoint x: 410, startPoint y: 377, endPoint x: 407, endPoint y: 357, distance: 20.2
click at [407, 357] on div at bounding box center [259, 259] width 346 height 309
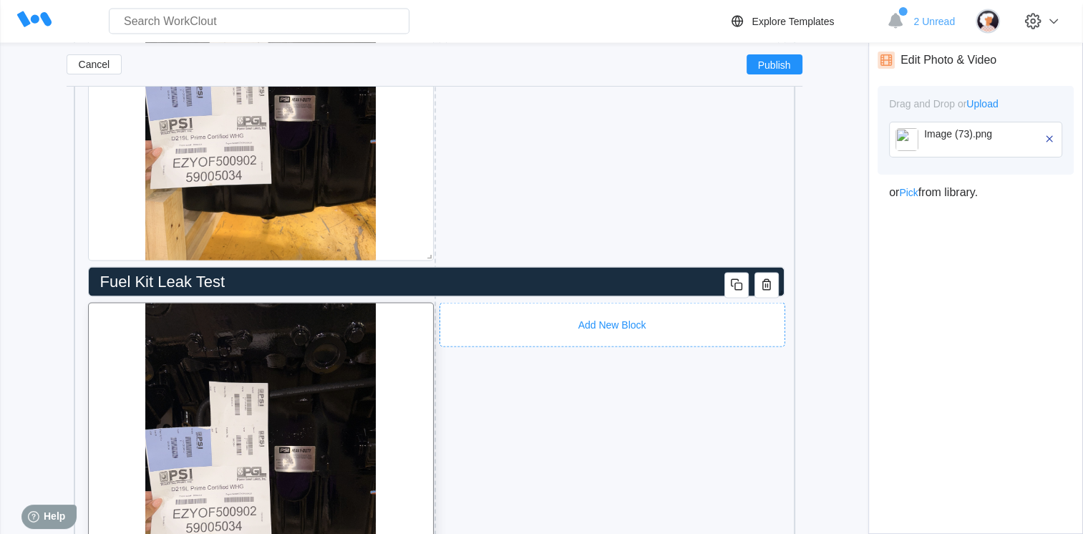
scroll to position [2549, 0]
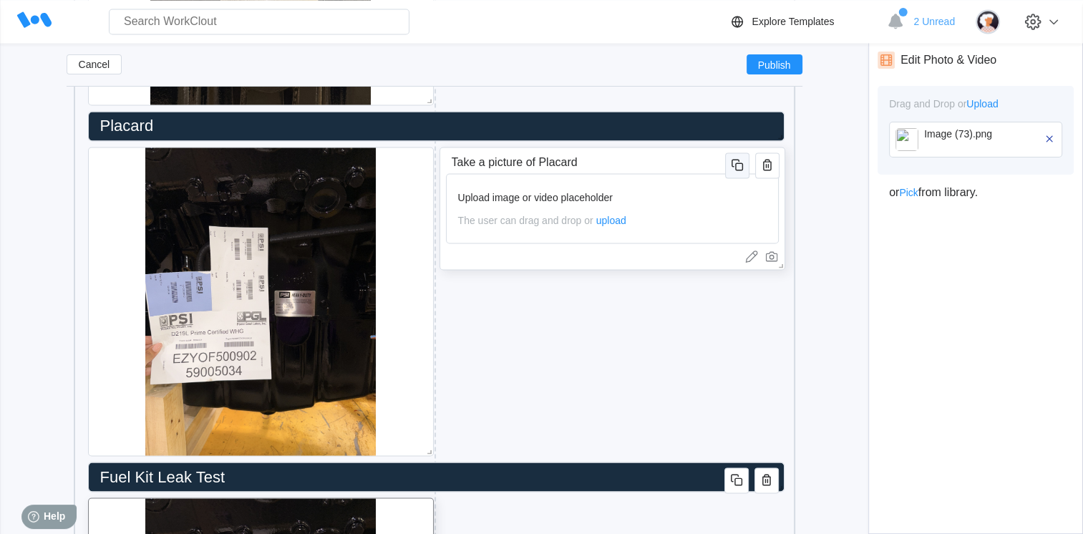
click at [734, 160] on icon "button" at bounding box center [736, 163] width 8 height 8
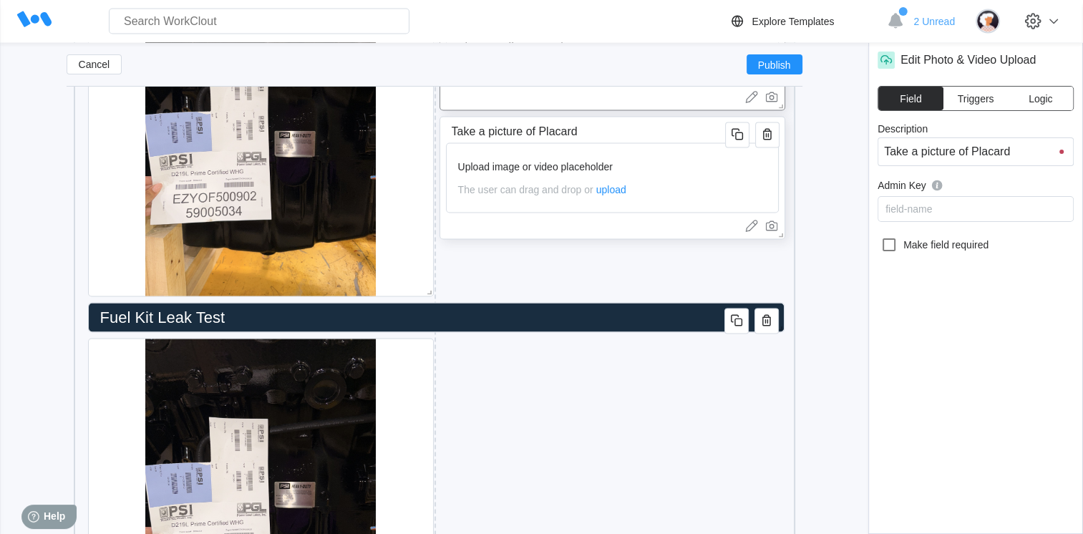
scroll to position [2709, 0]
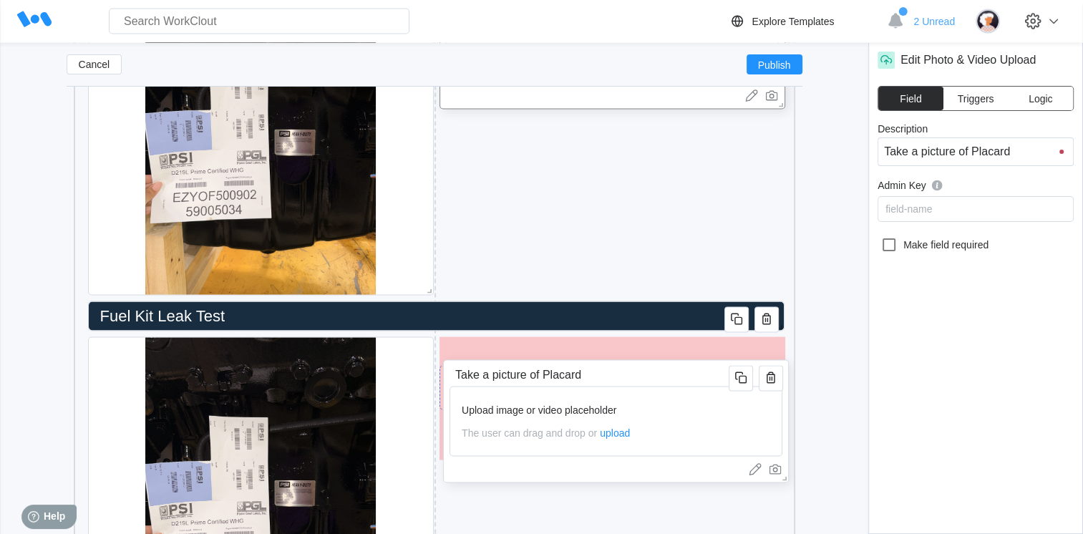
drag, startPoint x: 632, startPoint y: 129, endPoint x: 636, endPoint y: 374, distance: 245.6
click at [636, 374] on input "Take a picture of Placard" at bounding box center [592, 375] width 284 height 29
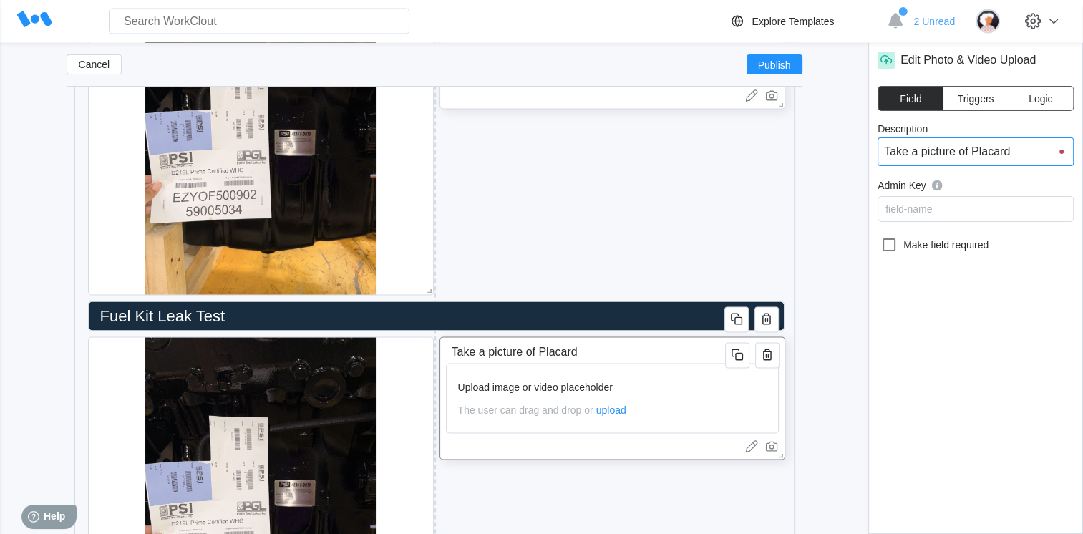
click at [1037, 158] on input "Take a picture of Placard" at bounding box center [976, 151] width 196 height 29
type input "Take a picture of Placar"
type input "Take a picture of Placa"
type input "Take a picture of Plac"
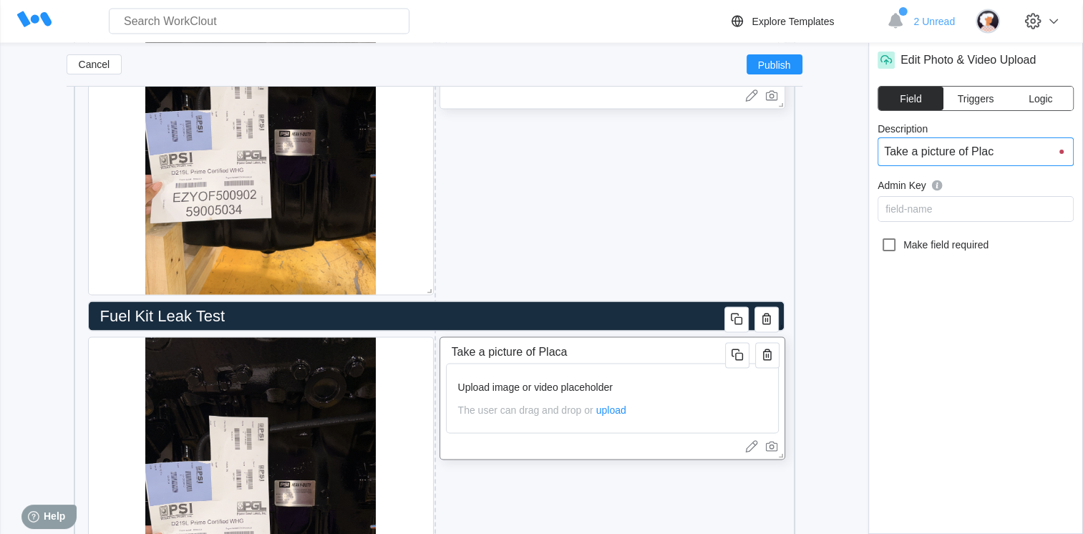
type input "Take a picture of Plac"
type input "Take a picture of [PERSON_NAME]"
type input "Take a picture of Pl"
type input "Take a picture of P"
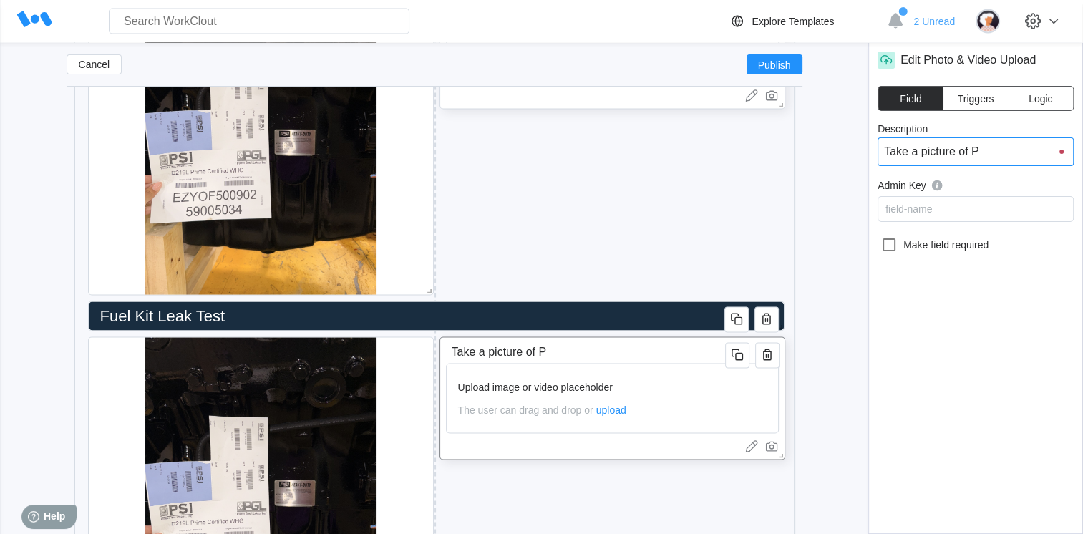
type input "Take a picture of"
type input "Take a picture of E"
type input "Take a picture of En"
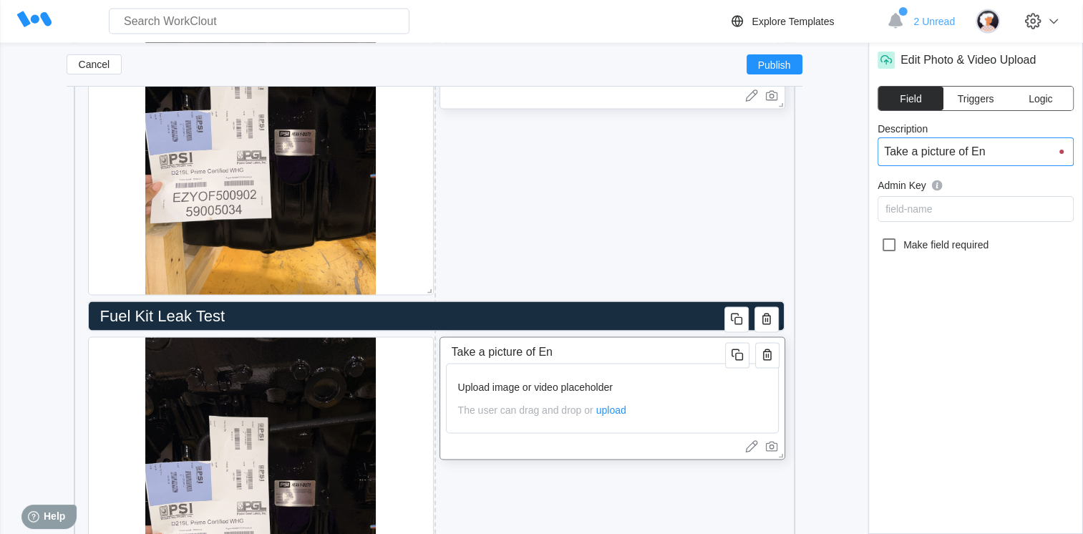
type input "Take a picture of Eng"
type input "Take a picture of Engo"
type input "Take a picture of Engom"
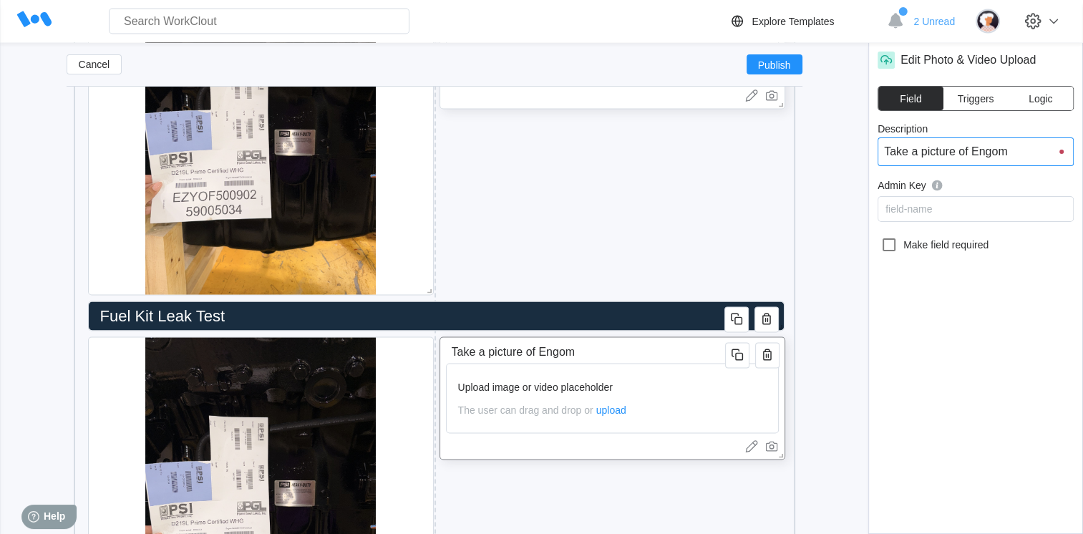
type input "Take a picture of Engome"
type input "Take a picture of Engom"
type input "Take a picture of Engo"
type input "Take a picture of Eng"
type input "Take a picture of Engo"
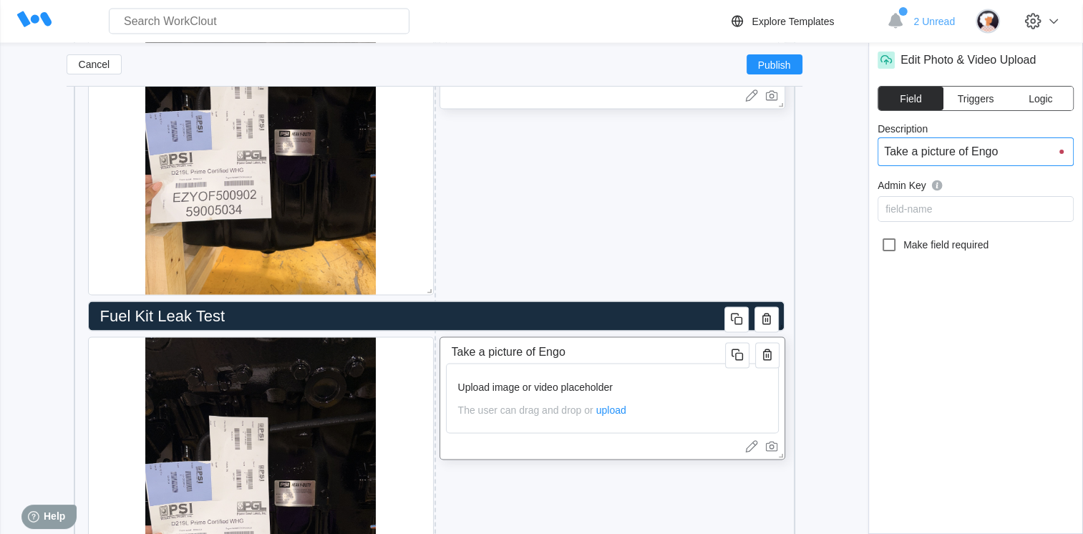
type input "Take a picture of Eng"
type input "Take a picture of Engi"
type input "Take a picture of Engin"
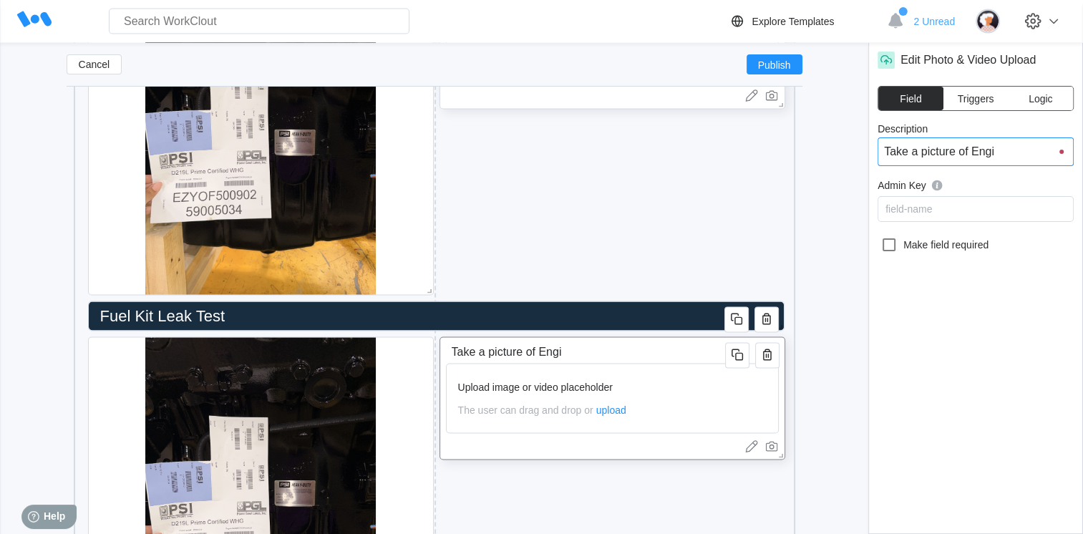
type input "Take a picture of Engin"
type input "Take a picture of Engine"
type input "Take a picture of Engine B"
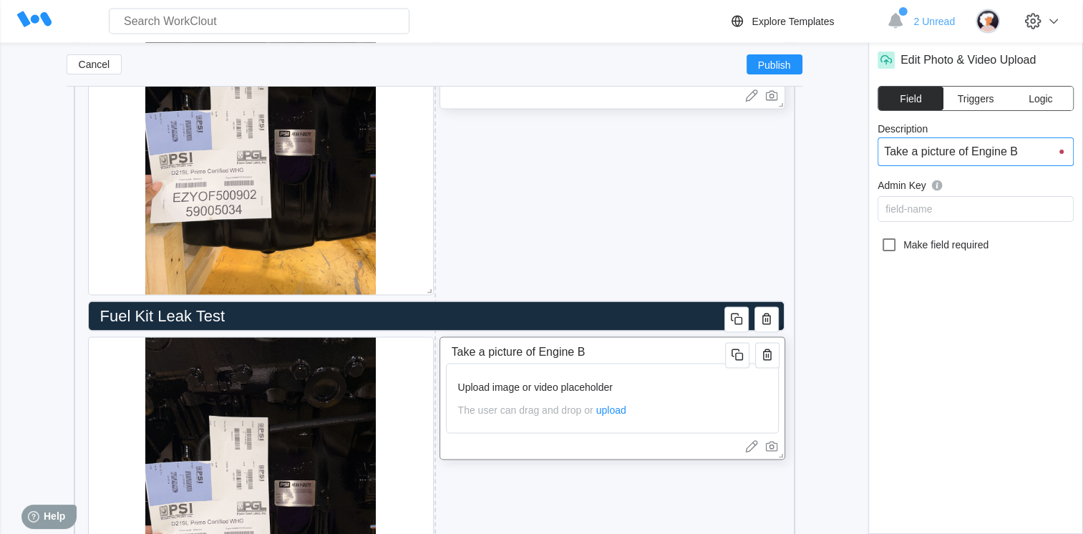
type input "Take a picture of Engine Bl"
type input "Take a picture of Engine Blo"
type input "Take a picture of Engine Bloc"
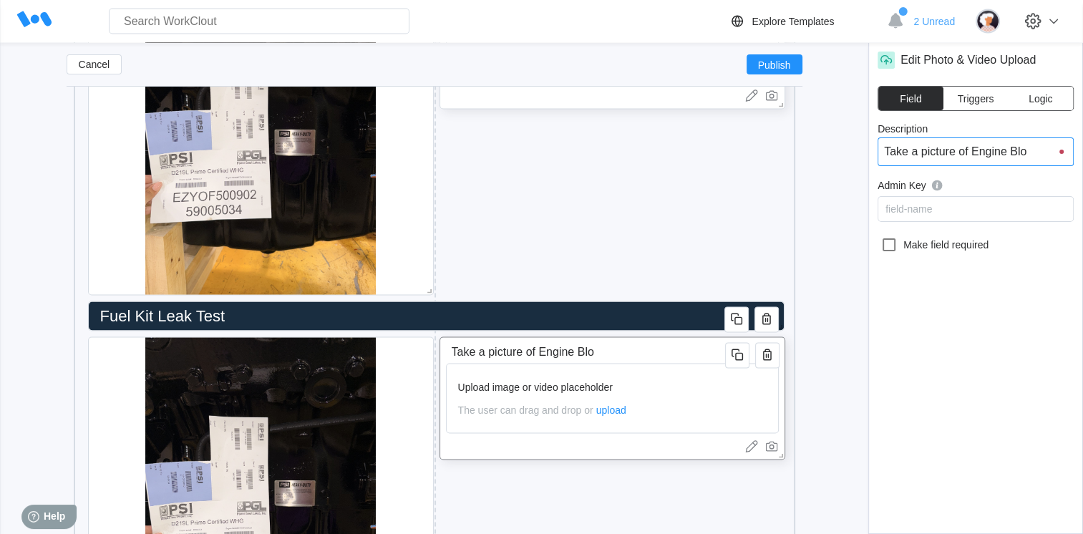
type input "Take a picture of Engine Bloc"
type input "Take a picture of Engine Block"
click at [263, 309] on input "Fuel Kit Leak Test" at bounding box center [434, 316] width 678 height 29
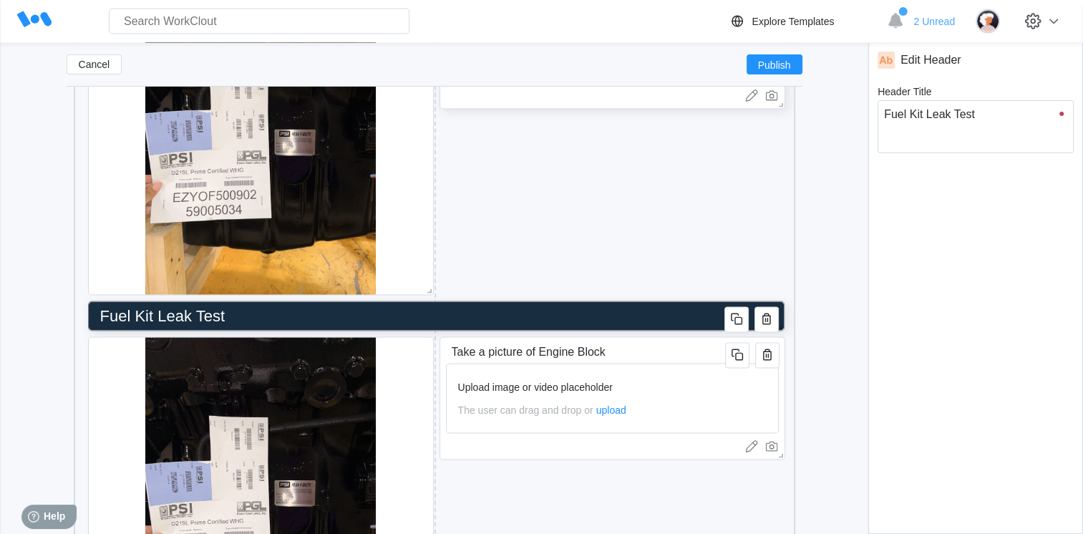
type input "Fuel Kit Leak Test"
type textarea "Fuel Kit Leak Test"
type textarea "x"
type input "Fuel Kit Leak Tes"
type textarea "Fuel Kit Leak Tes"
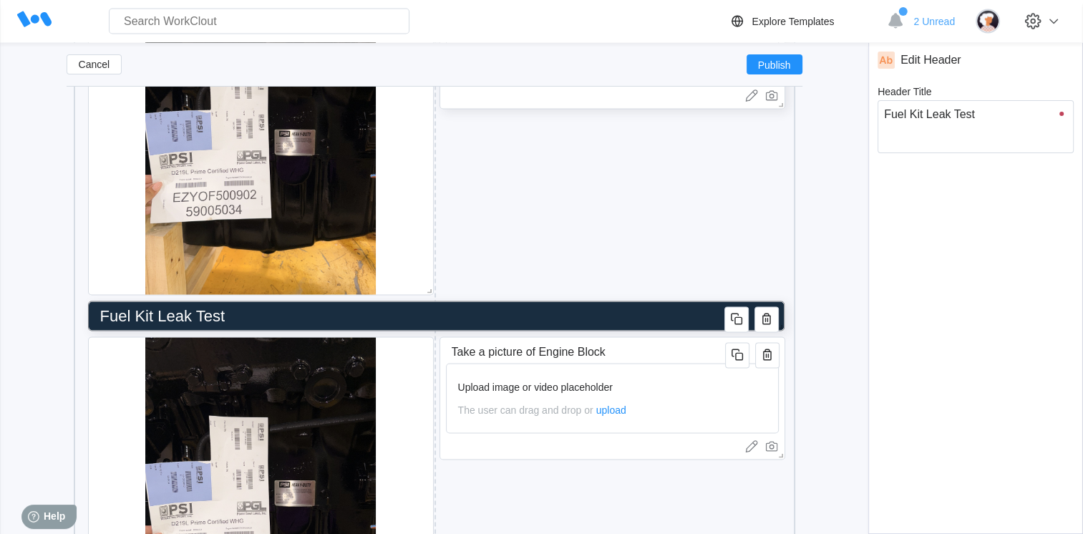
type textarea "x"
type input "Fuel Kit Leak Te"
type textarea "Fuel Kit Leak Te"
type textarea "x"
type input "F"
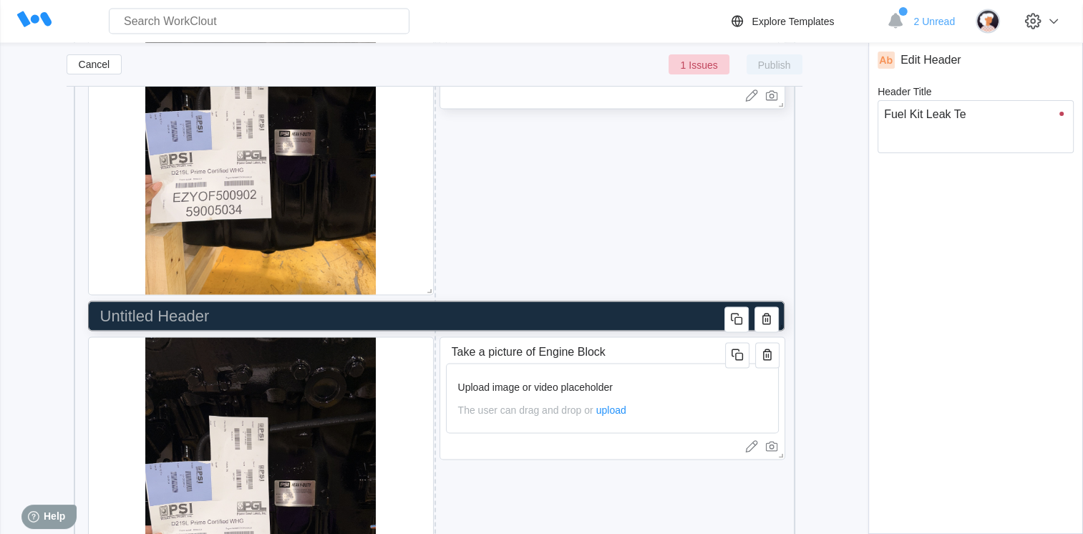
type textarea "x"
type input "E"
type textarea "E"
type textarea "x"
type input "En"
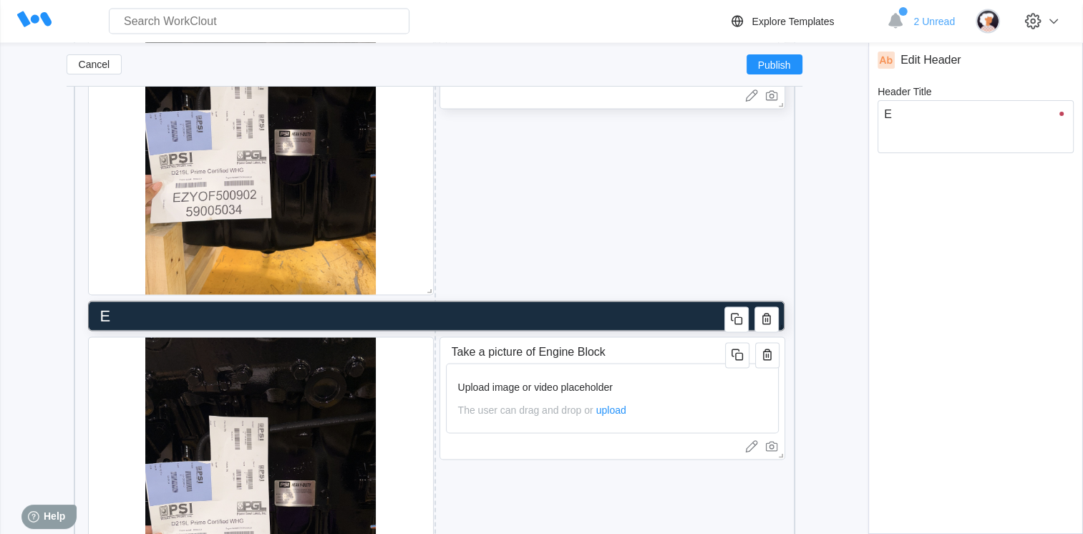
type textarea "En"
type textarea "x"
type input "Eng"
type textarea "Eng"
type textarea "x"
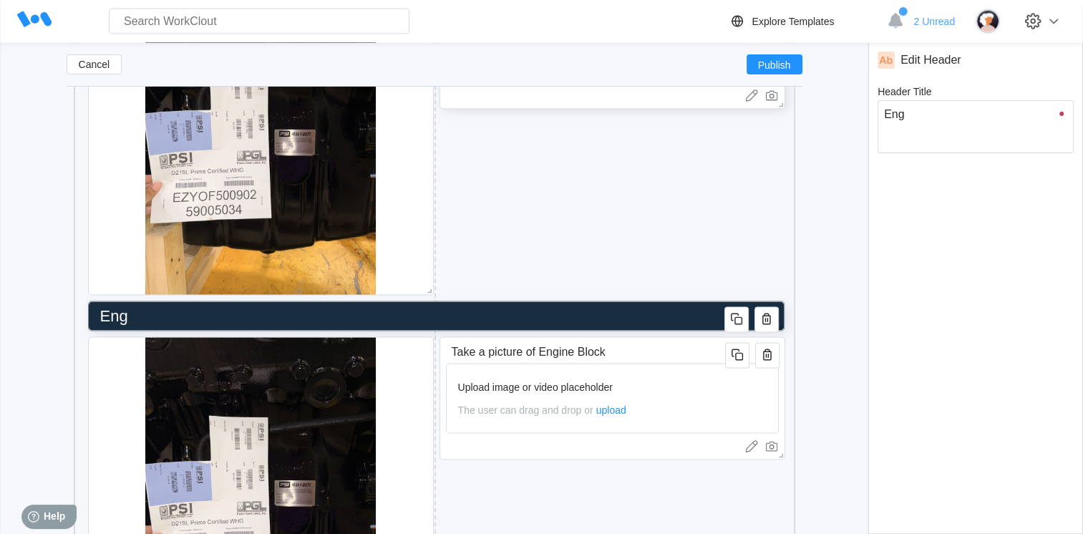
type input "Engi"
type textarea "Engi"
type textarea "x"
type input "Engin"
type textarea "Engin"
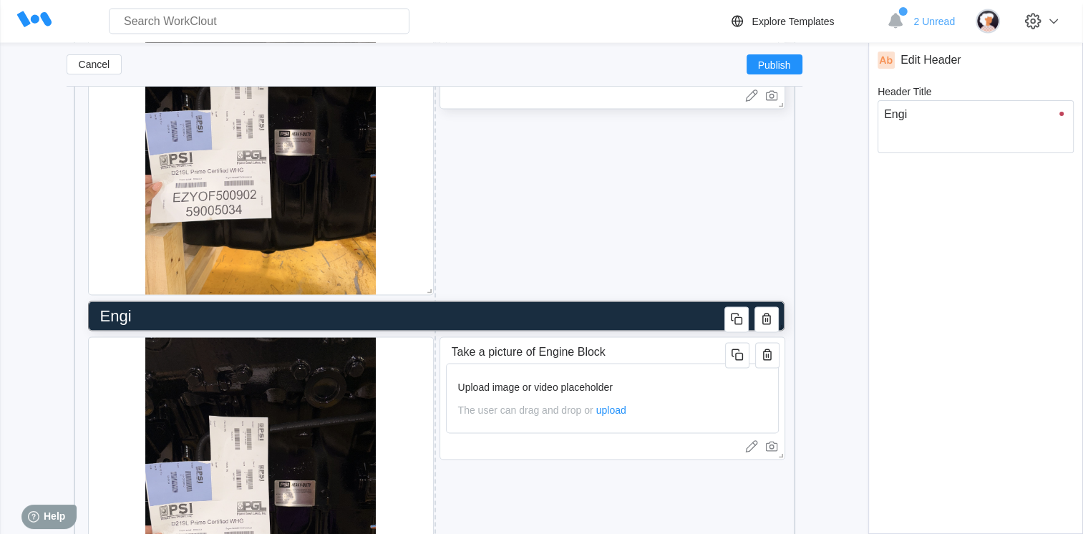
type textarea "x"
type input "Engine"
type textarea "Engine"
type textarea "x"
type input "Engine"
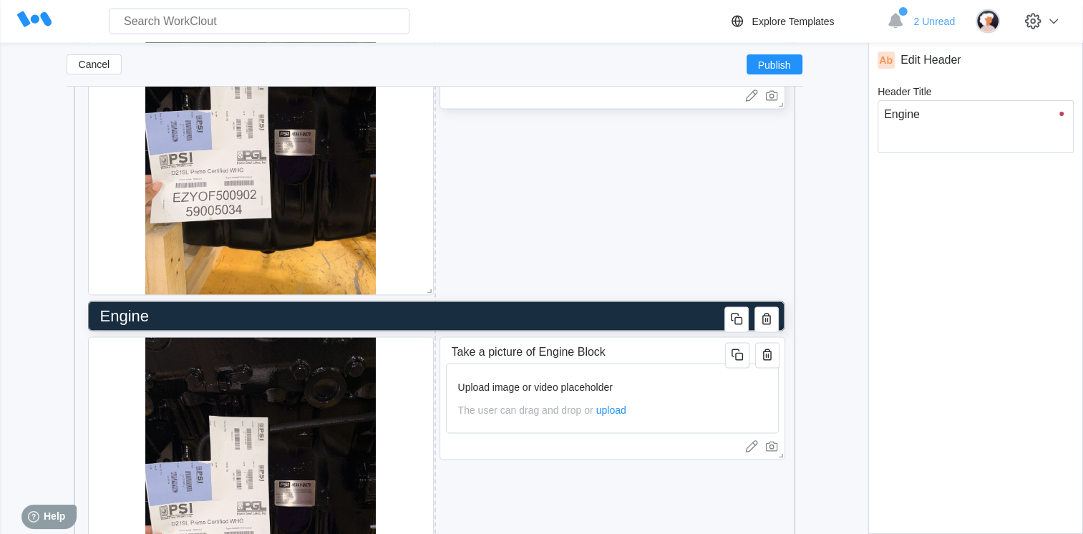
type textarea "Engine"
type textarea "x"
type input "Engine B"
type textarea "Engine B"
type textarea "x"
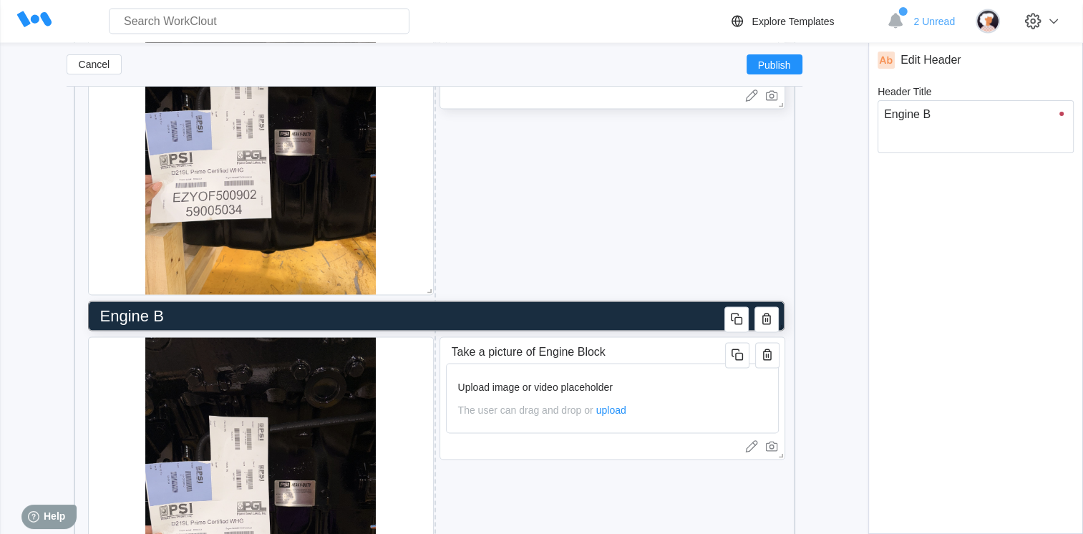
type input "Engine Bl"
type textarea "Engine Bl"
type textarea "x"
type input "Engine Blo"
type textarea "Engine Blo"
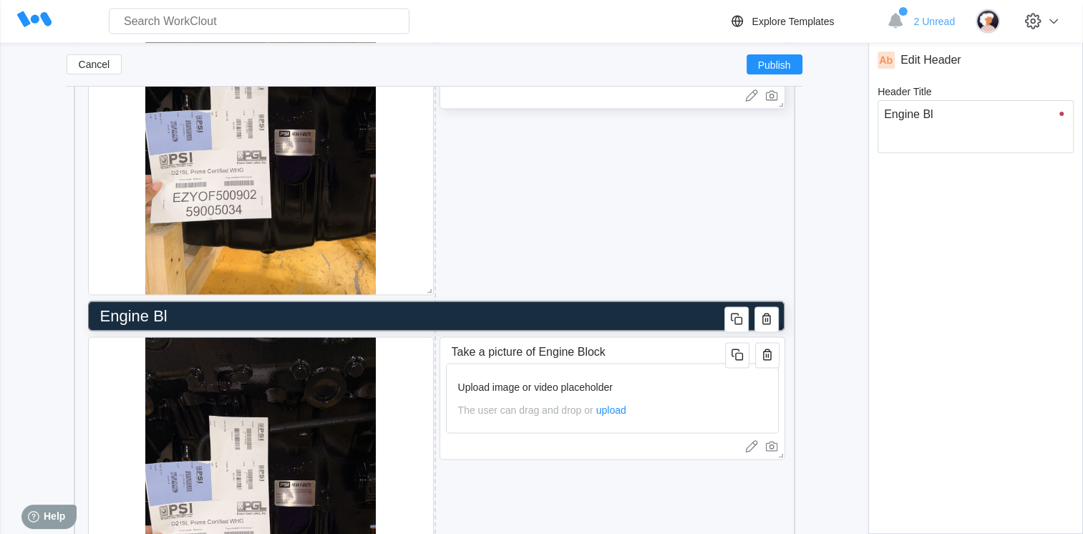
type textarea "x"
type input "Engine Bloc"
type textarea "Engine Bloc"
type textarea "x"
type input "Engine Blocj"
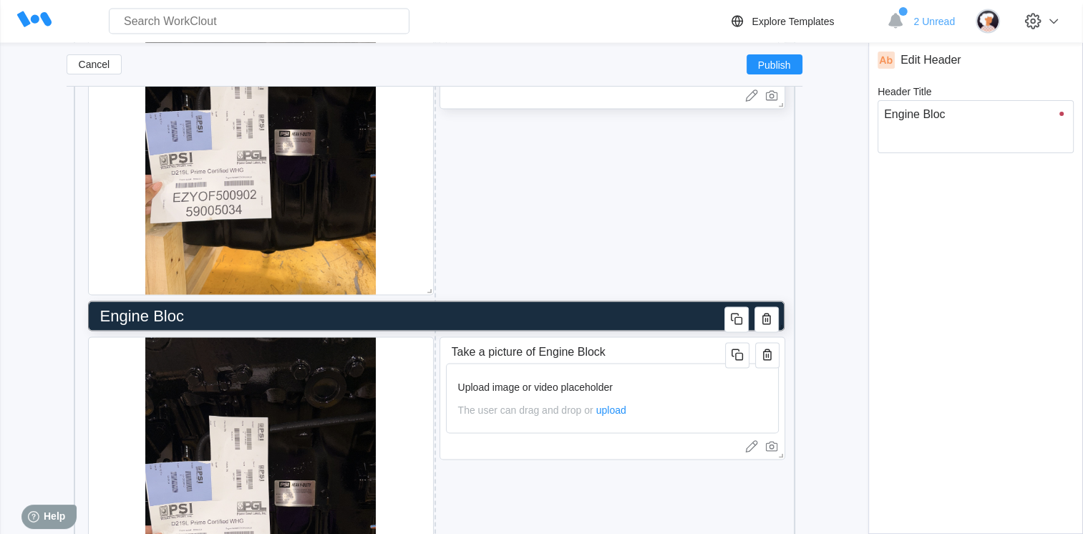
type textarea "Engine Blocj"
type textarea "x"
type input "Engine Blocj"
type textarea "Engine Blocj"
type textarea "x"
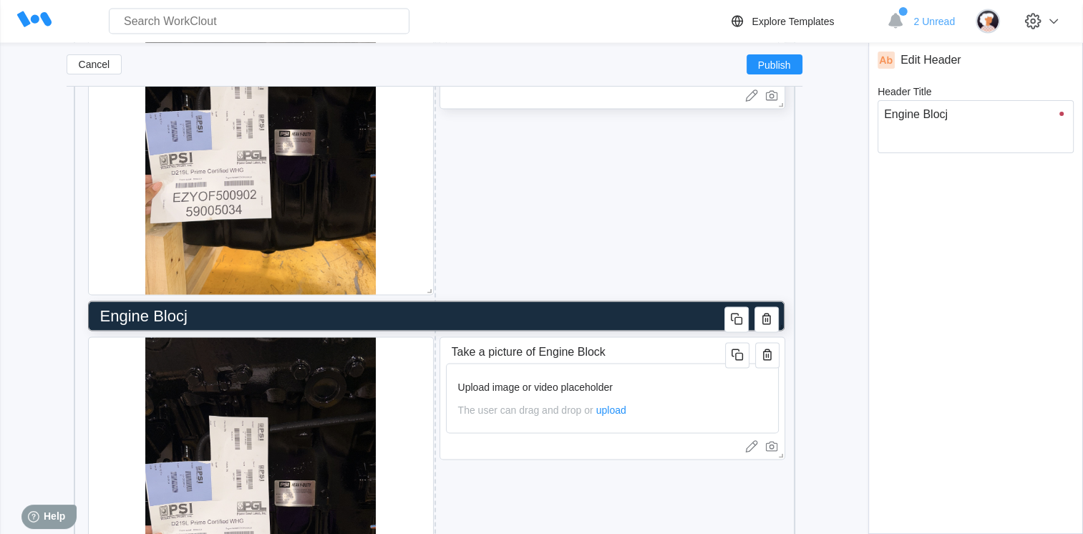
type input "Engine Blocj"
type textarea "Engine Blocj"
type textarea "x"
type input "Engine Bloc"
type textarea "Engine Bloc"
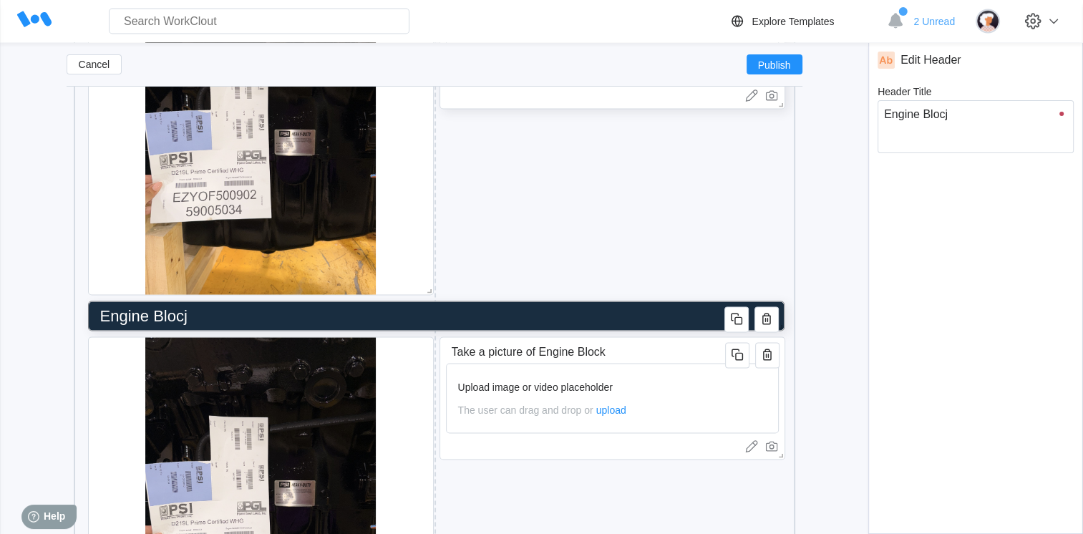
type textarea "x"
type input "Engine Block"
type textarea "Engine Block"
type textarea "x"
type input "Engine Block"
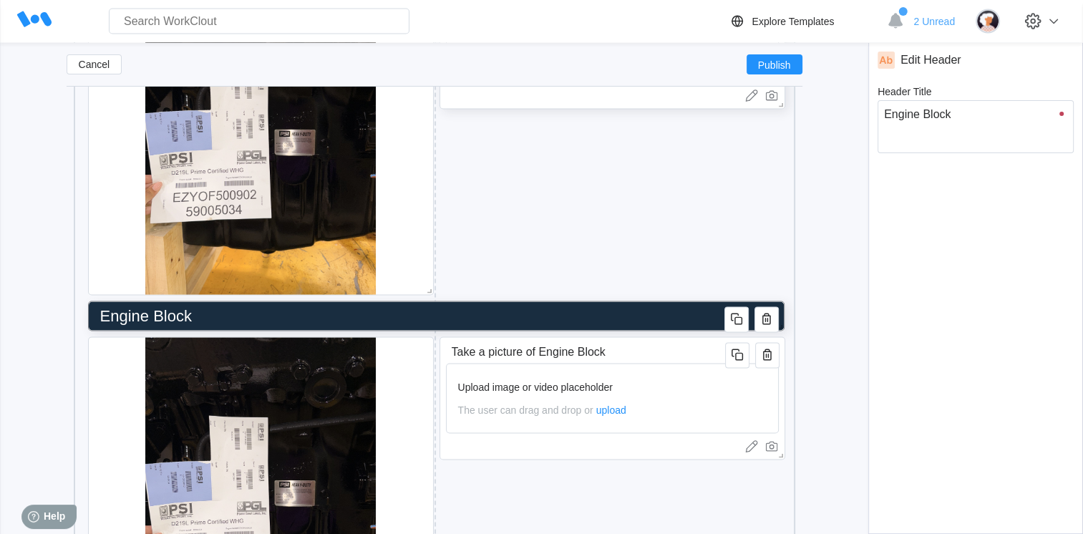
type textarea "Engine Block"
type textarea "x"
type input "Engine Block S"
type textarea "Engine Block S"
type textarea "x"
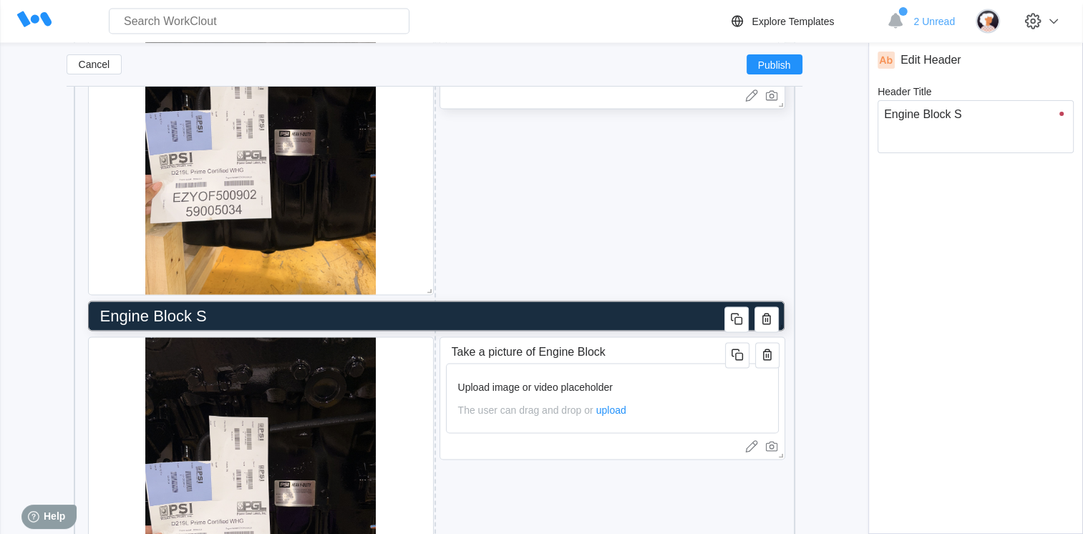
type input "Engine Block Sr"
type textarea "Engine Block Sr"
type textarea "x"
type input "Engine Block Se"
type textarea "Engine Block Se"
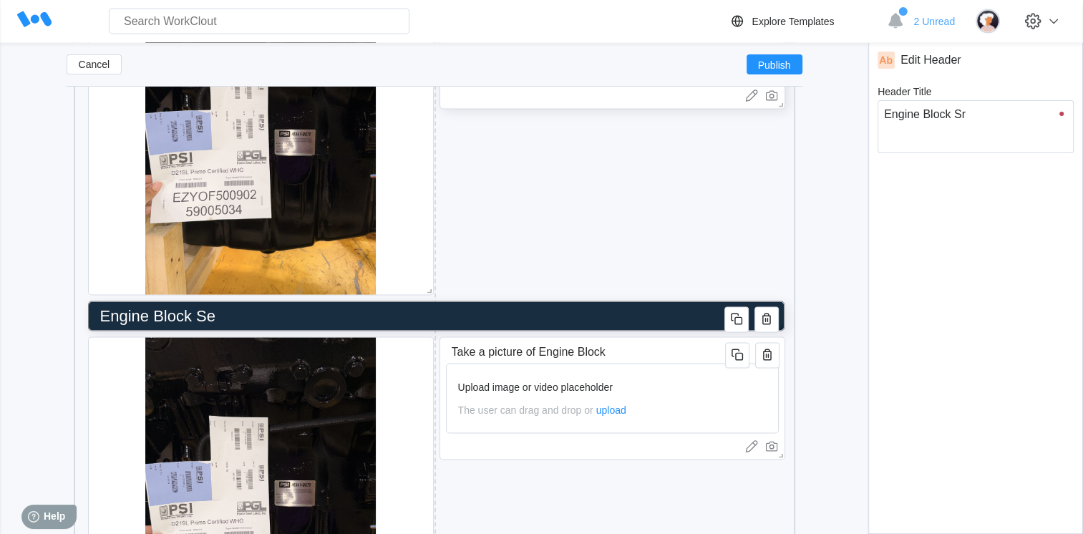
type textarea "x"
type input "Engine Block Seri"
type textarea "Engine Block Seri"
type textarea "x"
type input "Engine Block Seril"
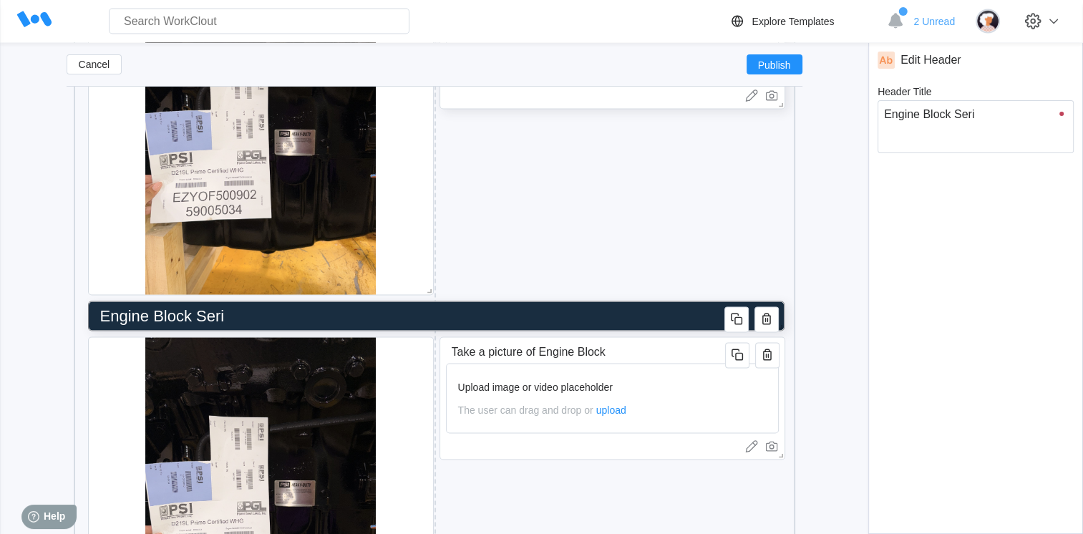
type textarea "Engine Block Seril"
type textarea "x"
type input "Engine Block Seri"
type textarea "Engine Block Seri"
type textarea "x"
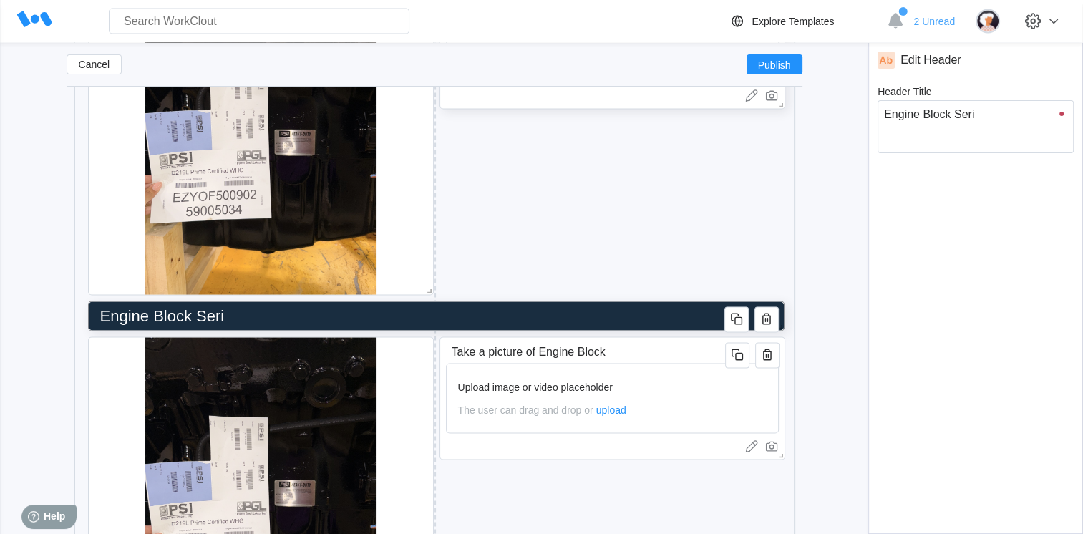
type input "Engine Block Seria"
type textarea "Engine Block Seria"
type textarea "x"
type input "Engine Block Serial"
type textarea "Engine Block Serial"
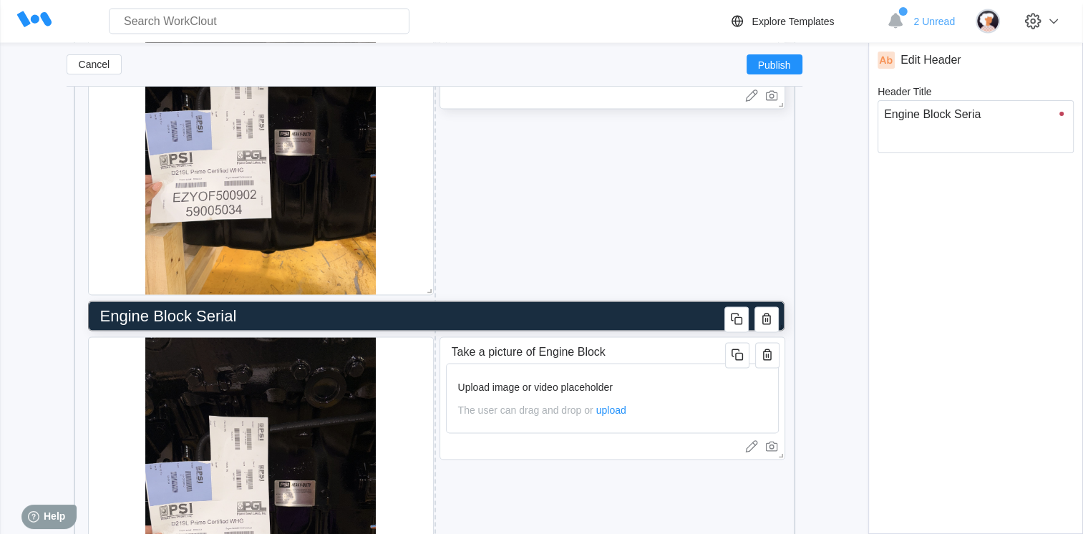
type textarea "x"
type input "Engine Block Serial"
type textarea "Engine Block Serial"
type textarea "x"
type input "Engine Block Serial N"
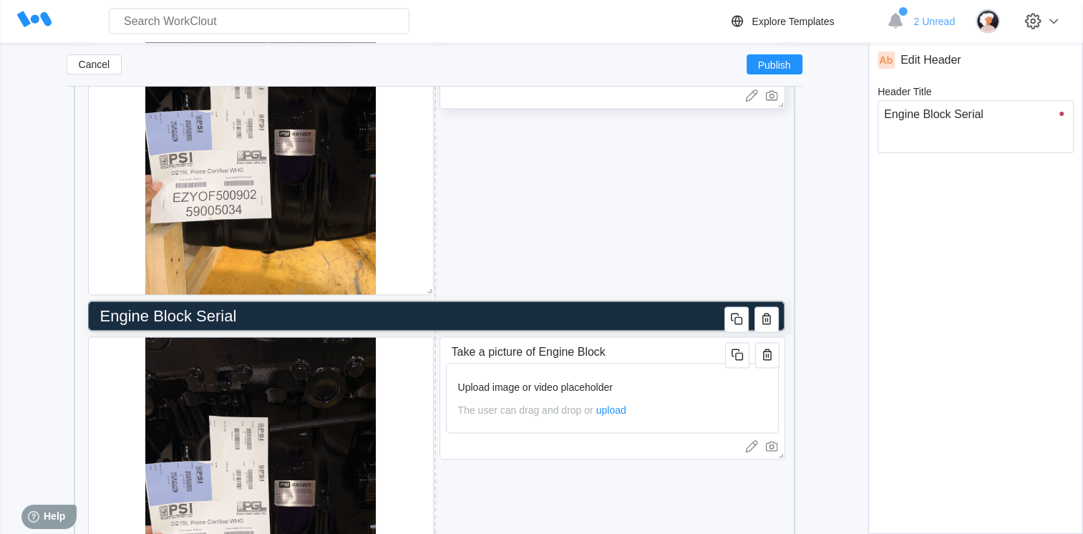
type textarea "Engine Block Serial N"
type textarea "x"
type input "Engine Block Serial Nu"
type textarea "Engine Block Serial Nu"
type textarea "x"
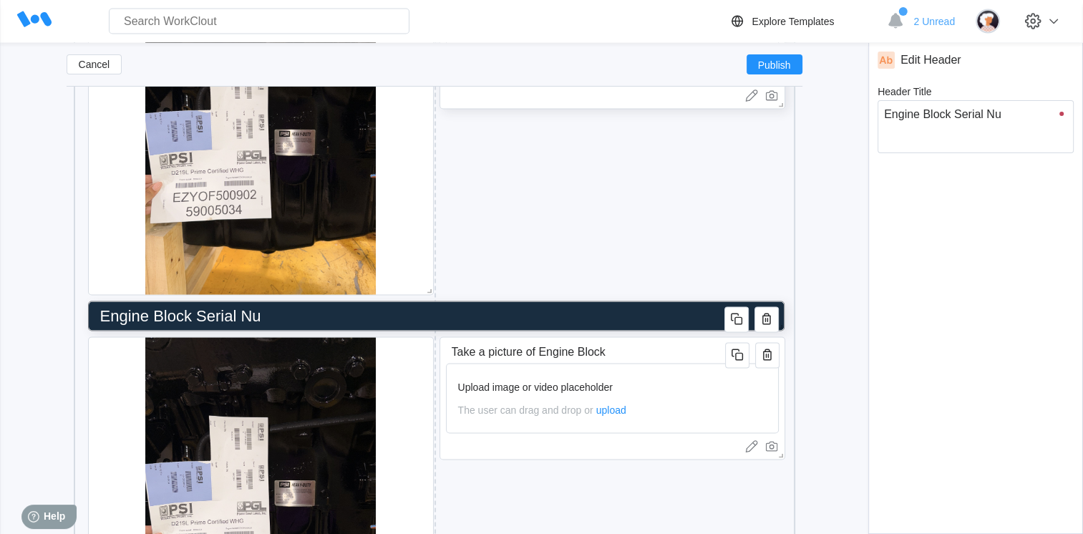
type input "Engine Block Serial Num"
type textarea "Engine Block Serial Num"
type textarea "x"
type input "Engine Block Serial Numb"
type textarea "Engine Block Serial Numb"
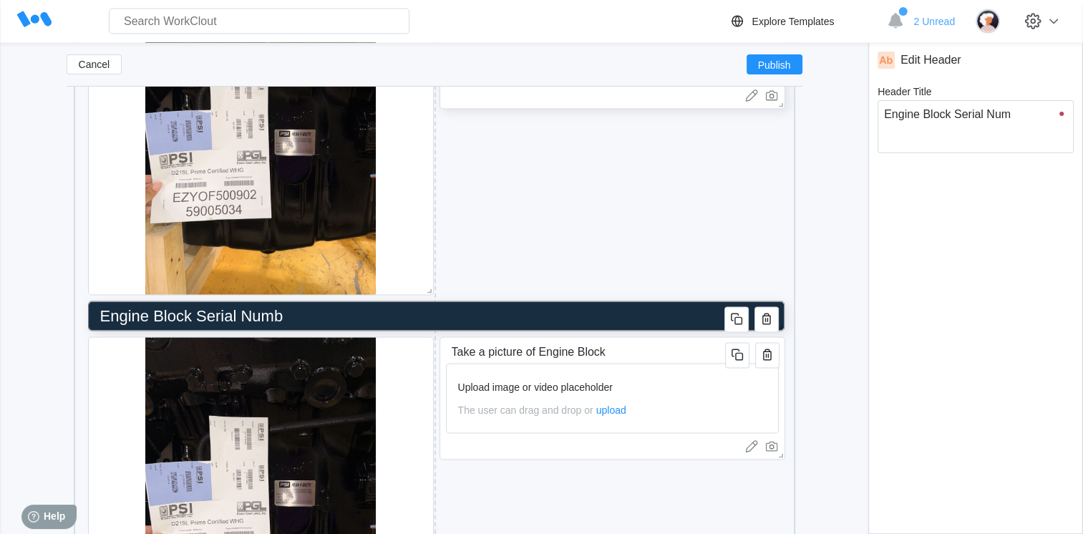
type textarea "x"
type input "Engine Block Serial Numbe"
type textarea "Engine Block Serial Numbe"
type textarea "x"
type input "Engine Block Serial Number"
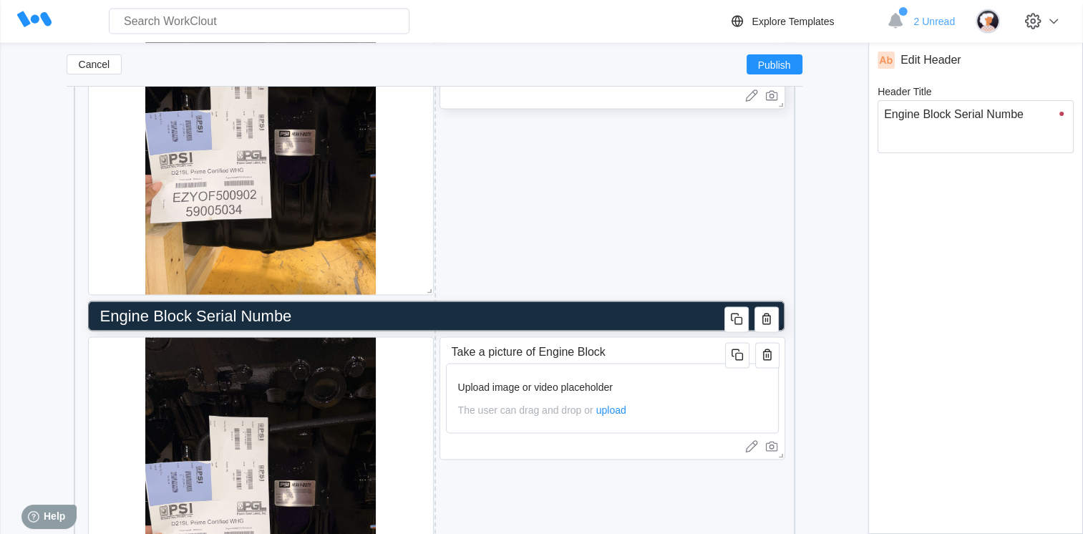
type textarea "Engine Block Serial Number"
type textarea "x"
type input "Engine Block Serial Number"
click at [421, 402] on div at bounding box center [261, 491] width 346 height 309
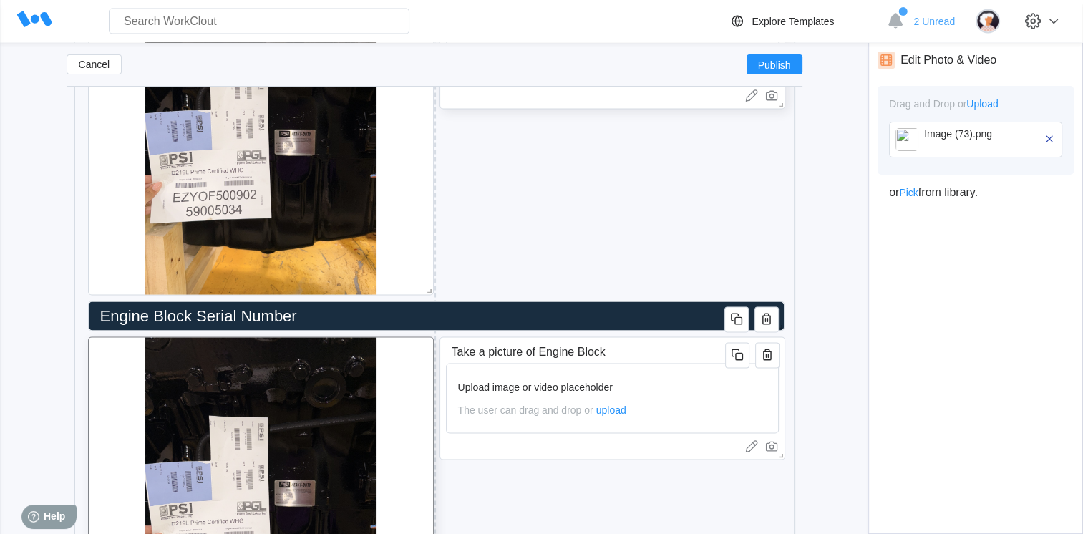
click at [992, 105] on span "Upload" at bounding box center [982, 103] width 32 height 11
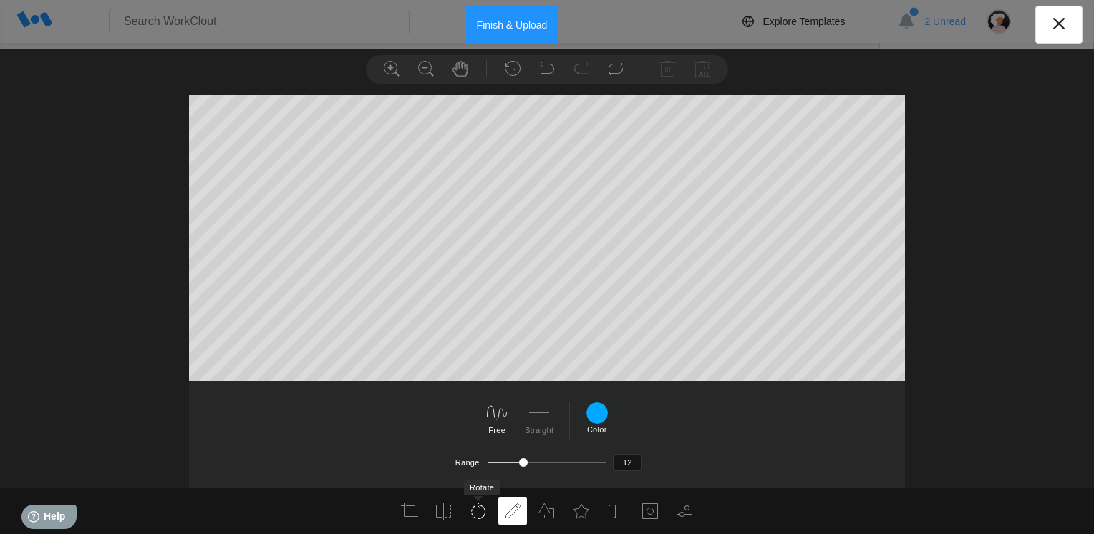
click at [481, 509] on icon at bounding box center [478, 511] width 17 height 17
click at [527, 422] on icon at bounding box center [527, 415] width 23 height 23
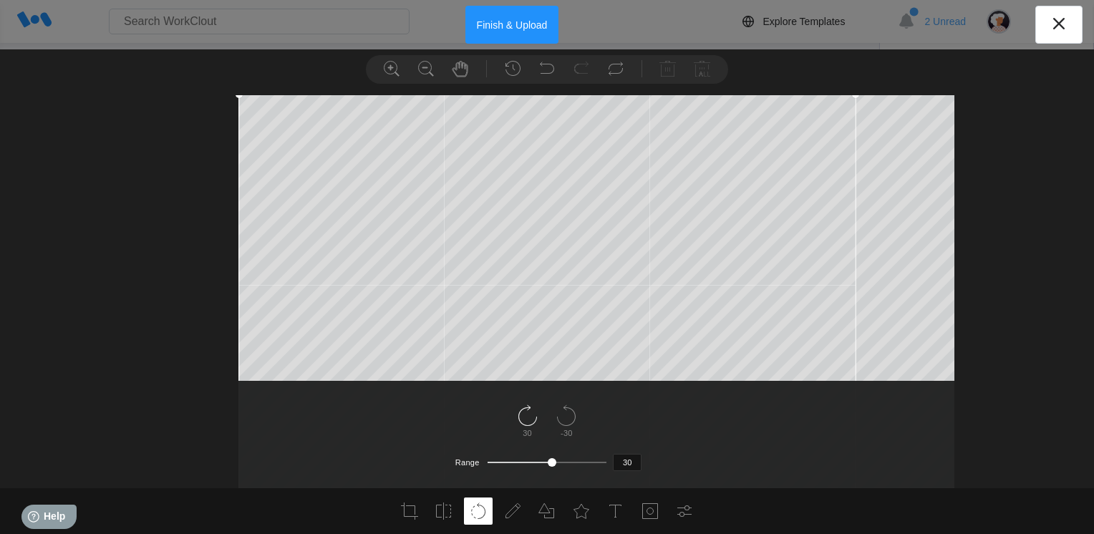
click at [533, 427] on icon at bounding box center [527, 415] width 23 height 23
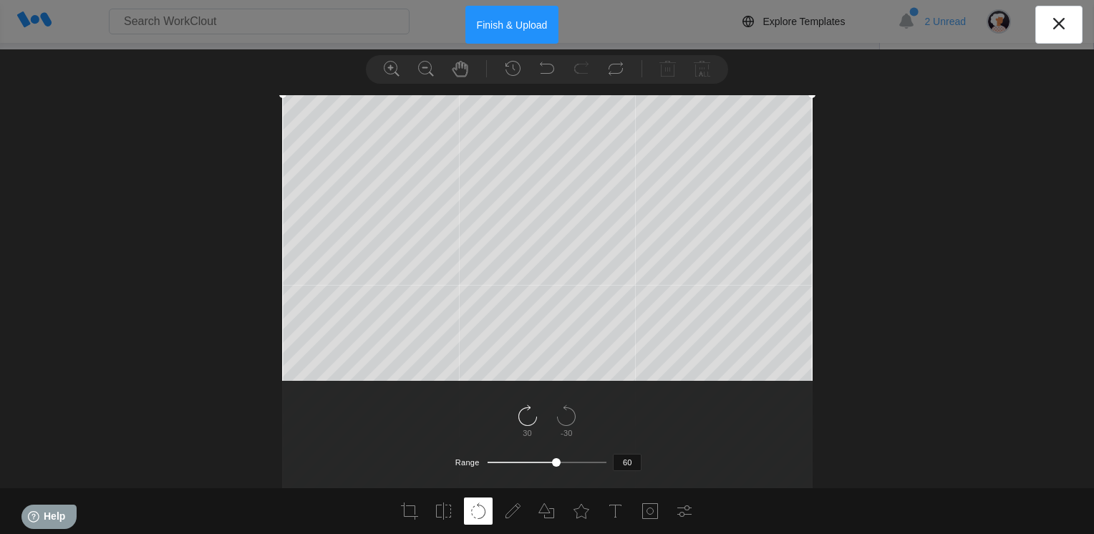
click at [533, 427] on icon at bounding box center [527, 415] width 23 height 23
type input "90"
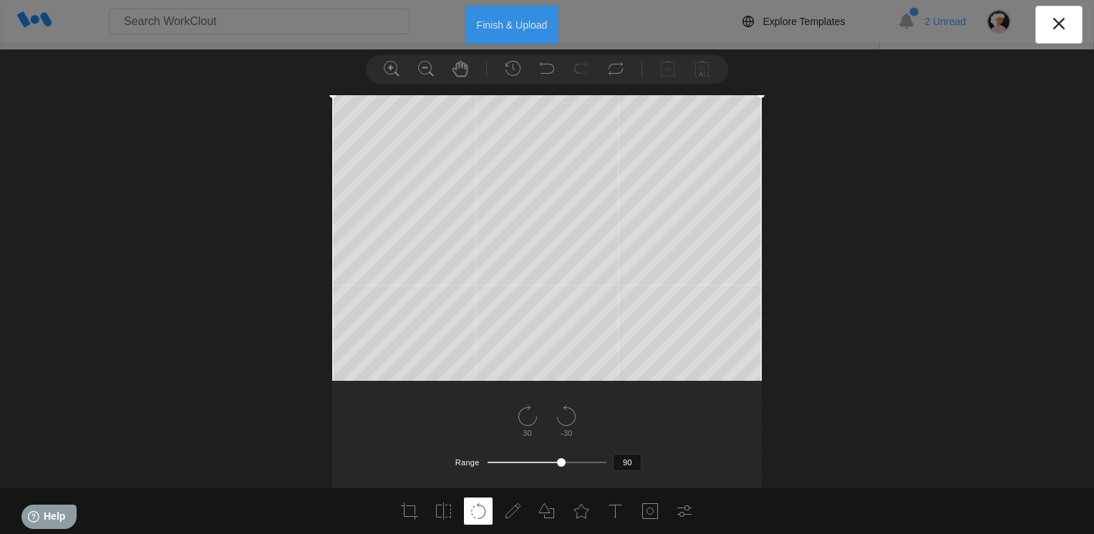
click at [494, 21] on button "Finish & Upload" at bounding box center [512, 25] width 94 height 38
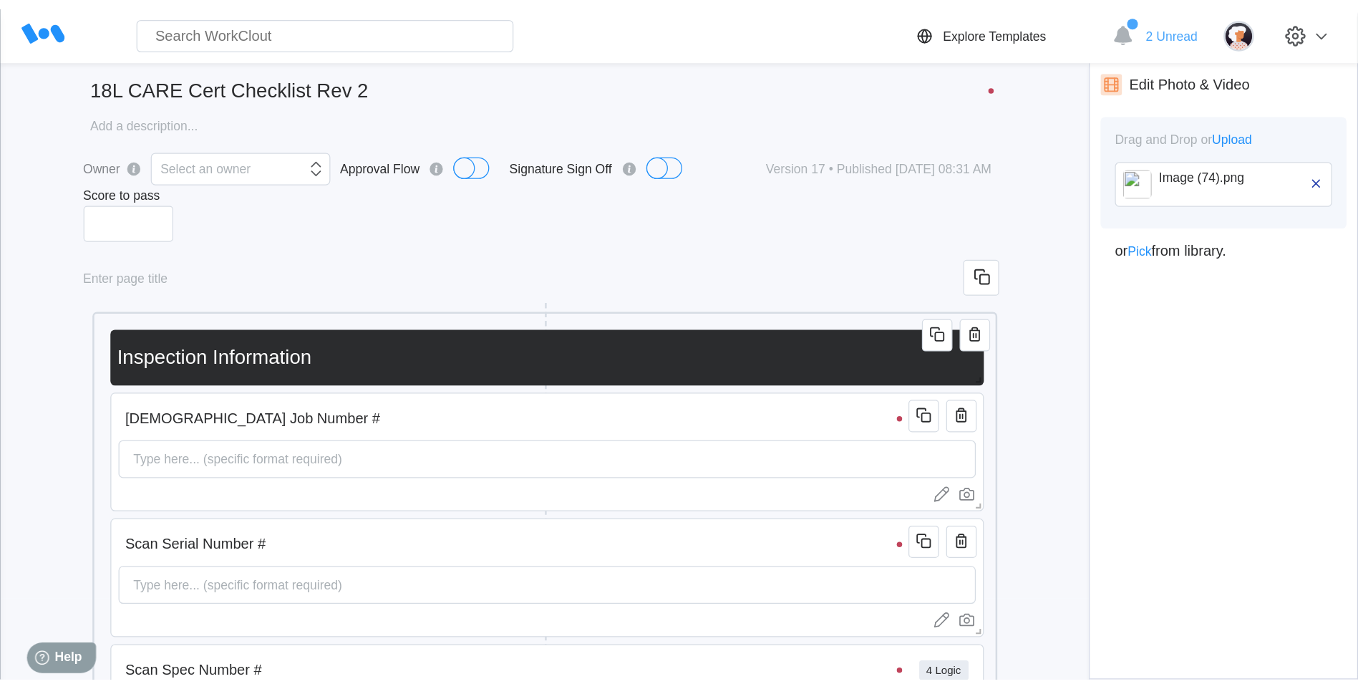
scroll to position [0, 0]
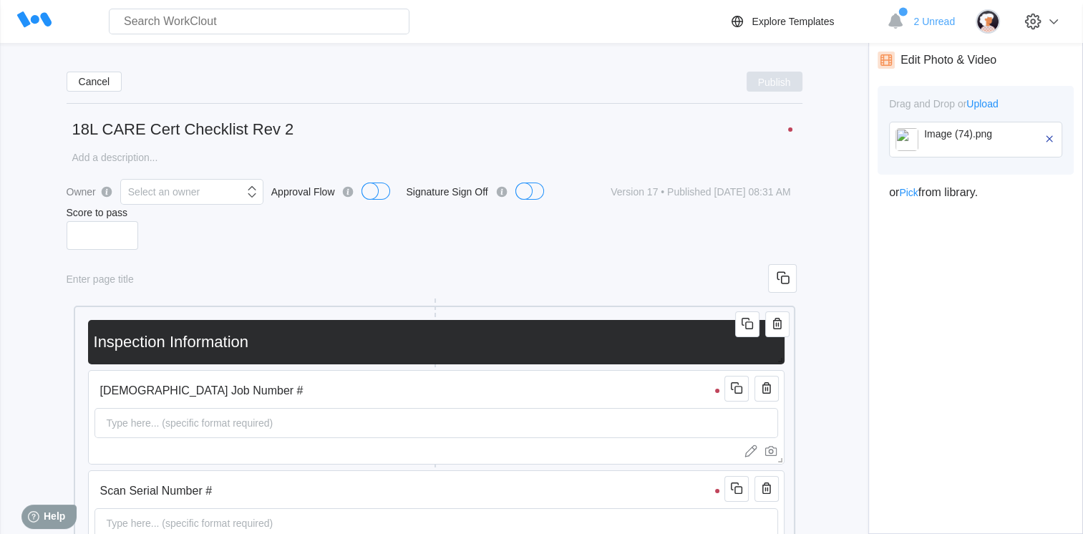
click at [777, 79] on span "Publish" at bounding box center [774, 81] width 33 height 9
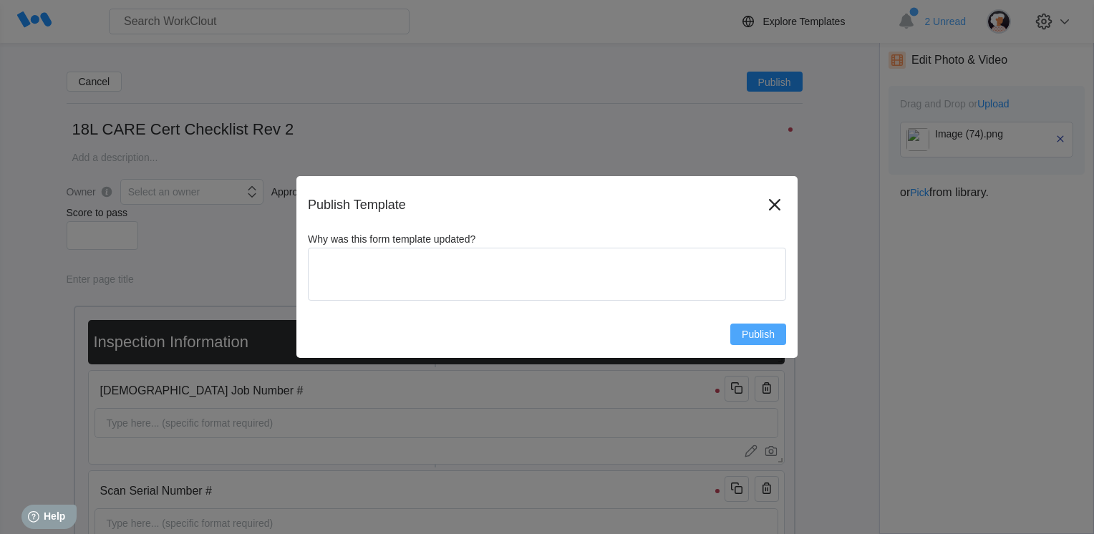
click at [760, 332] on span "Publish" at bounding box center [758, 334] width 33 height 10
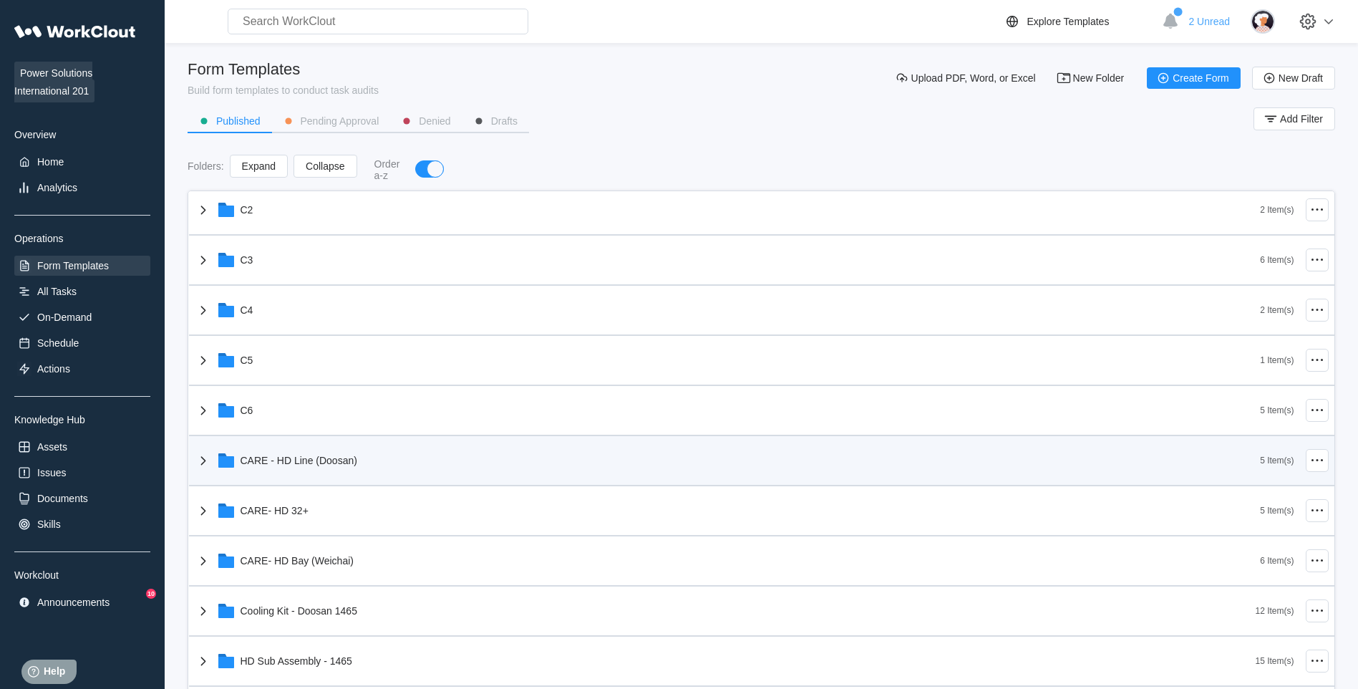
scroll to position [215, 0]
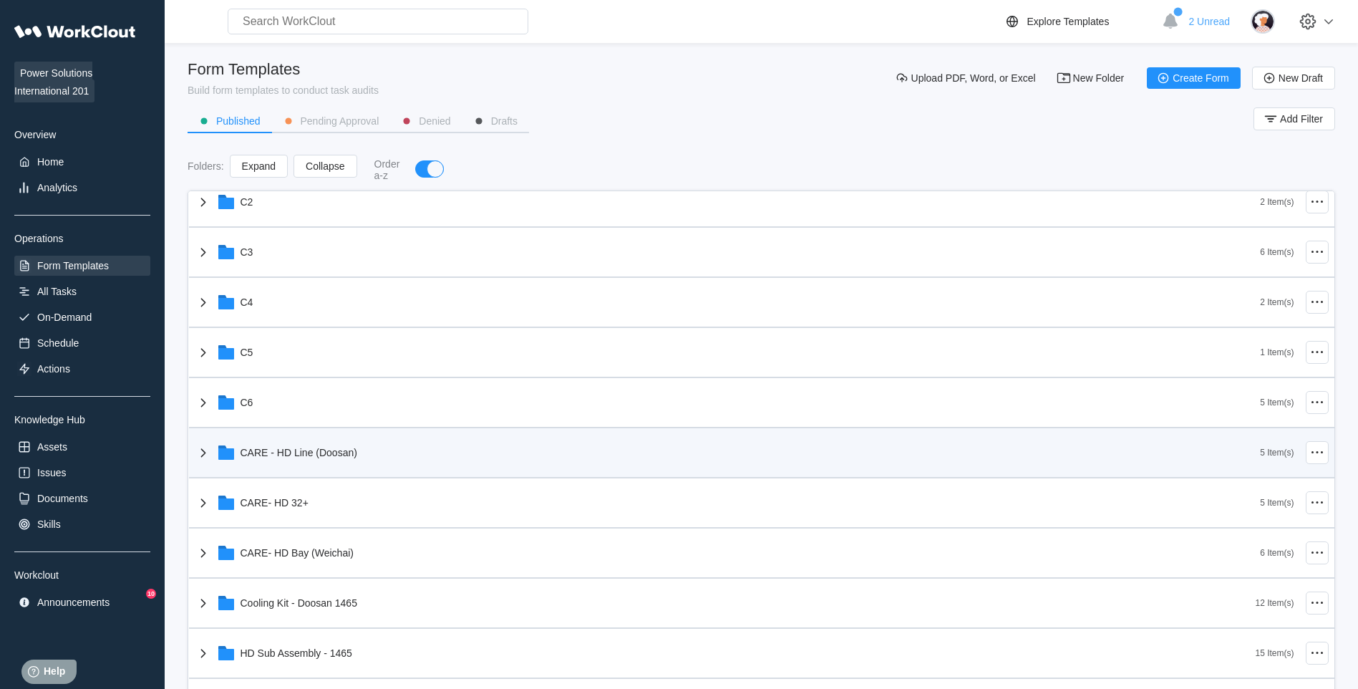
click at [457, 465] on div "CARE - HD Line (Doosan)" at bounding box center [728, 452] width 1066 height 37
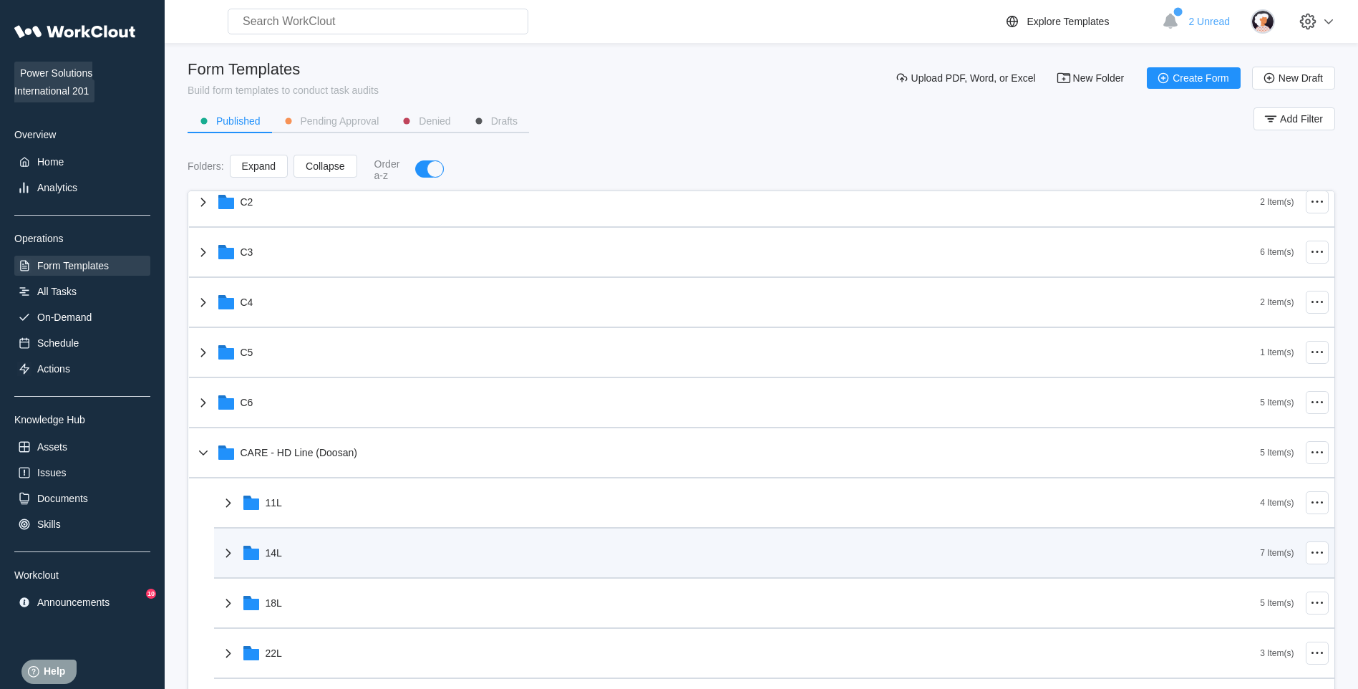
click at [309, 533] on div "14L" at bounding box center [740, 552] width 1041 height 37
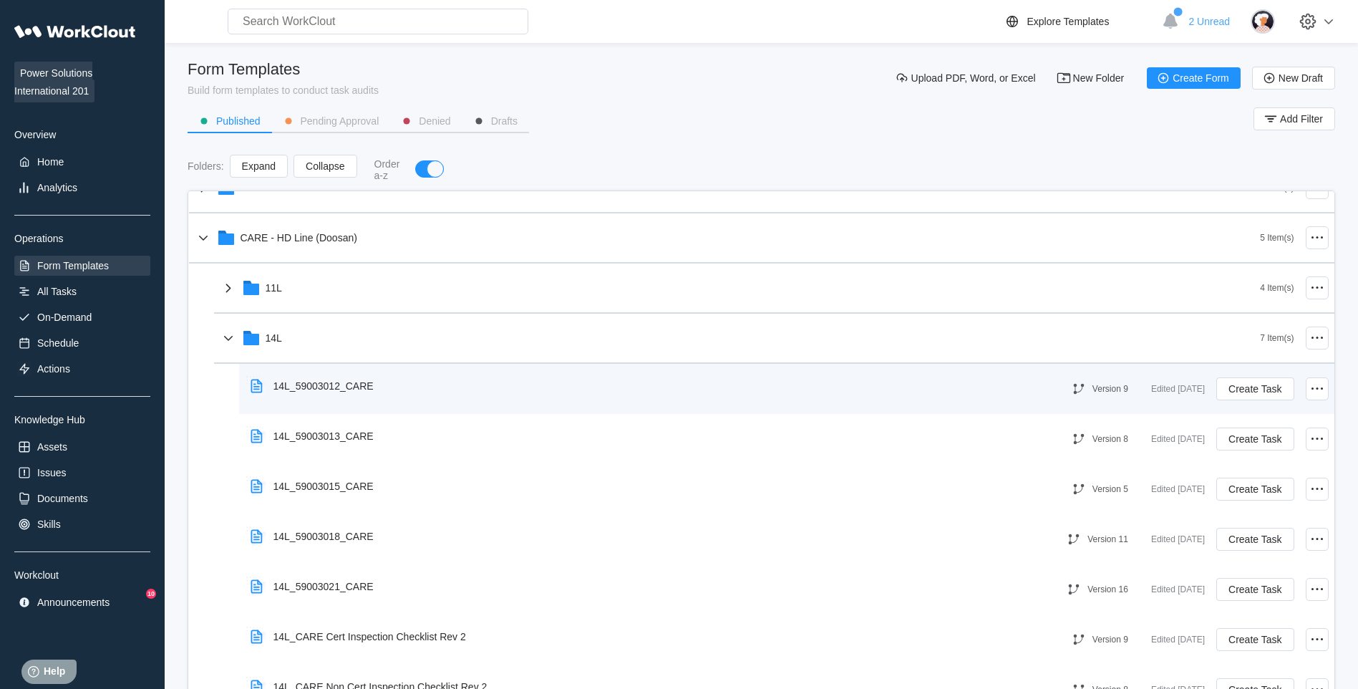
scroll to position [501, 0]
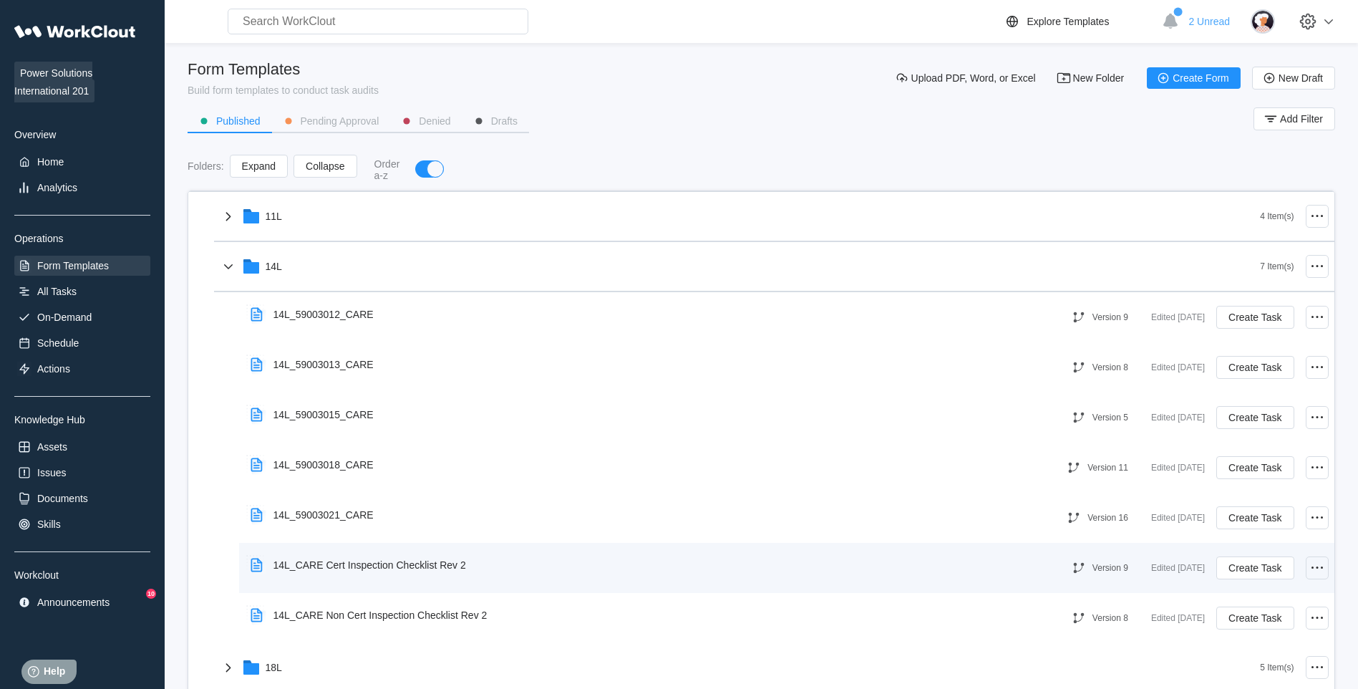
click at [1082, 533] on div at bounding box center [1317, 567] width 23 height 23
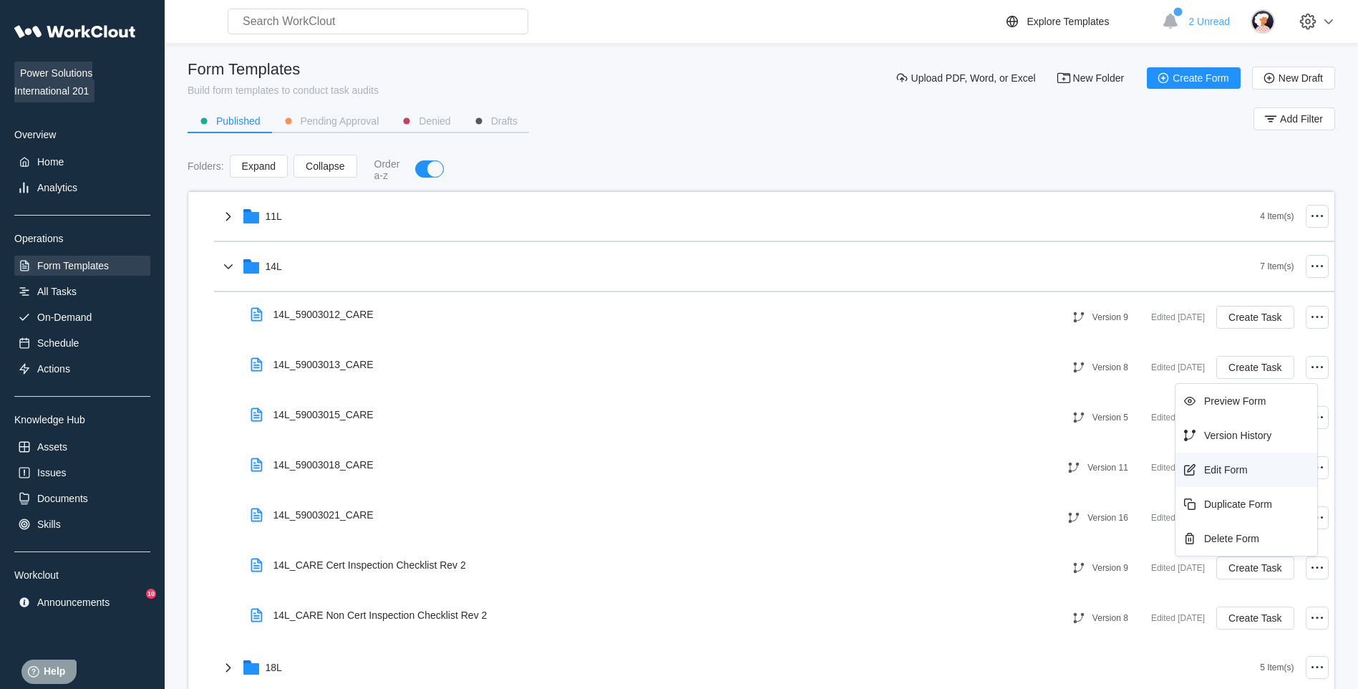
click at [1082, 483] on div "Edit Form" at bounding box center [1247, 469] width 142 height 34
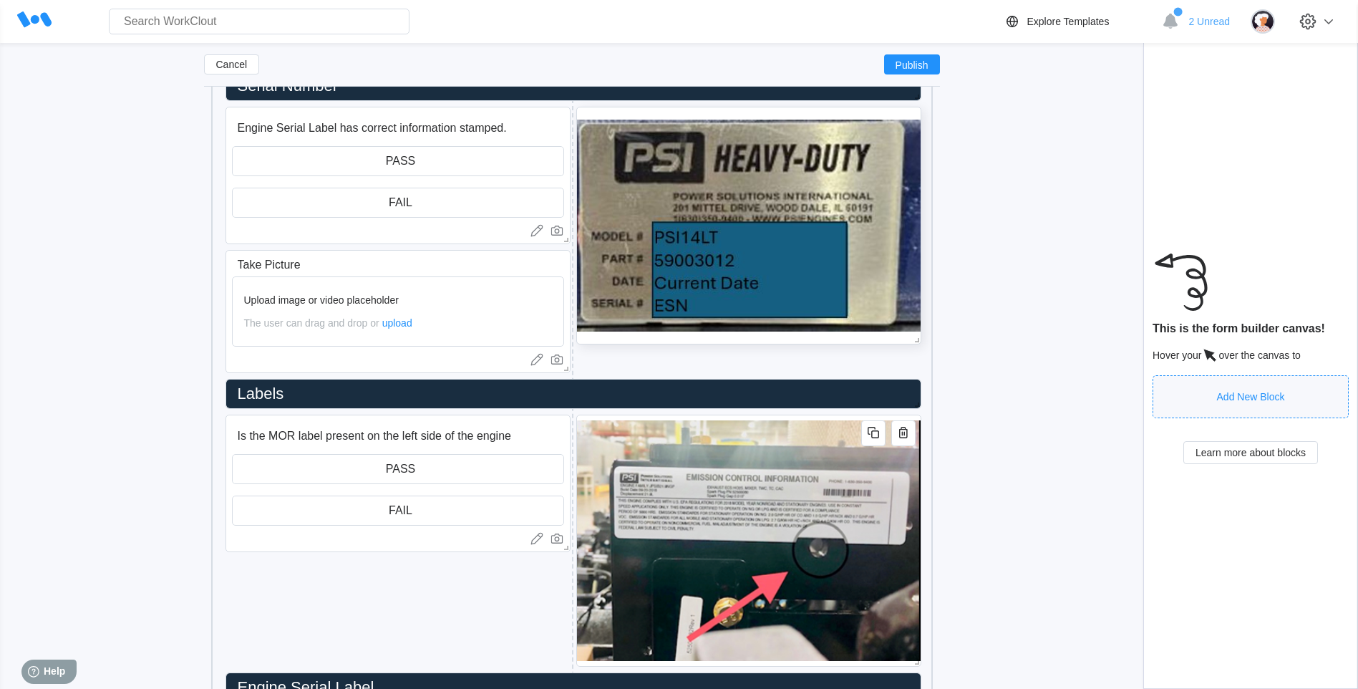
scroll to position [2804, 0]
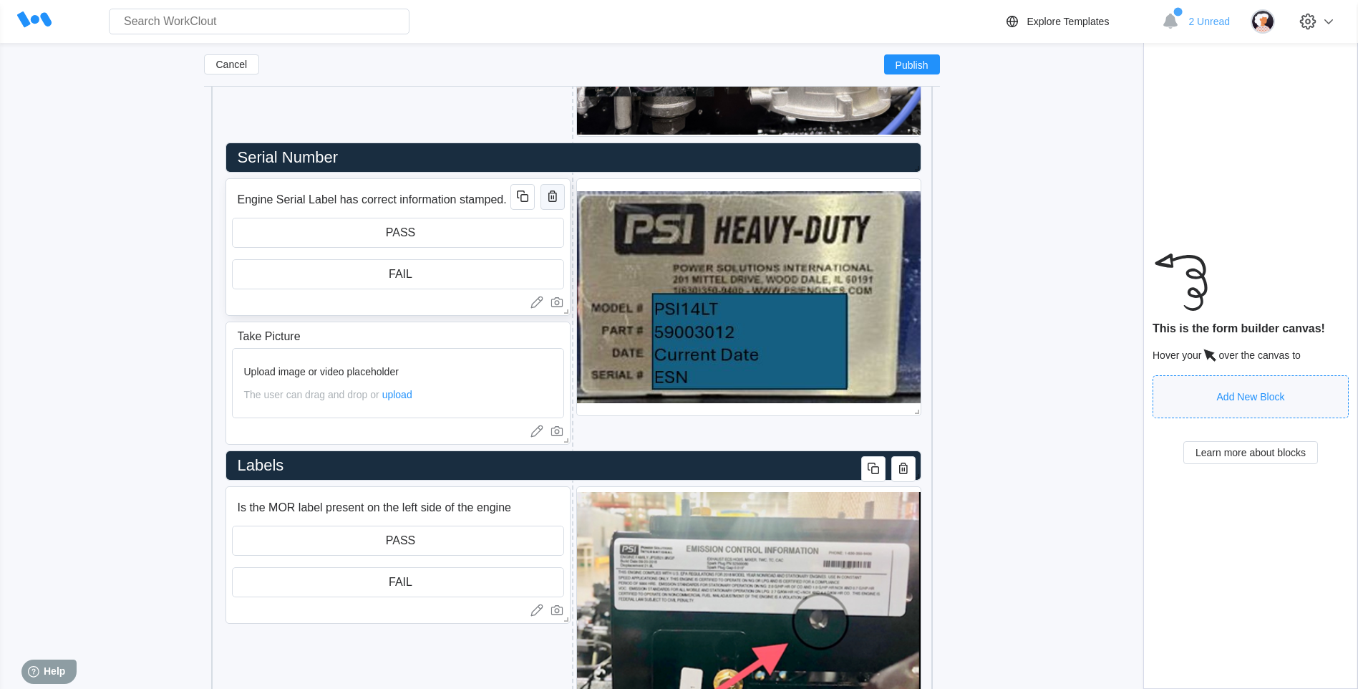
click at [548, 194] on icon "button" at bounding box center [552, 196] width 17 height 17
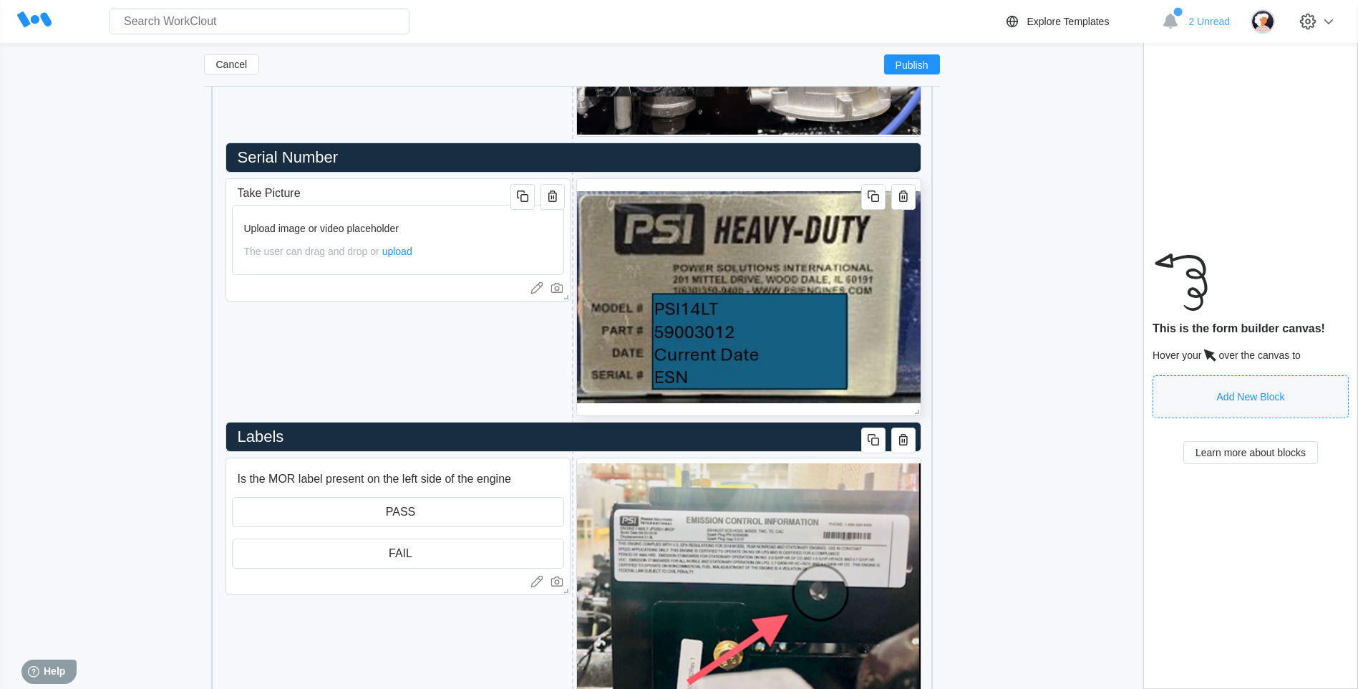
click at [863, 263] on img at bounding box center [749, 297] width 344 height 236
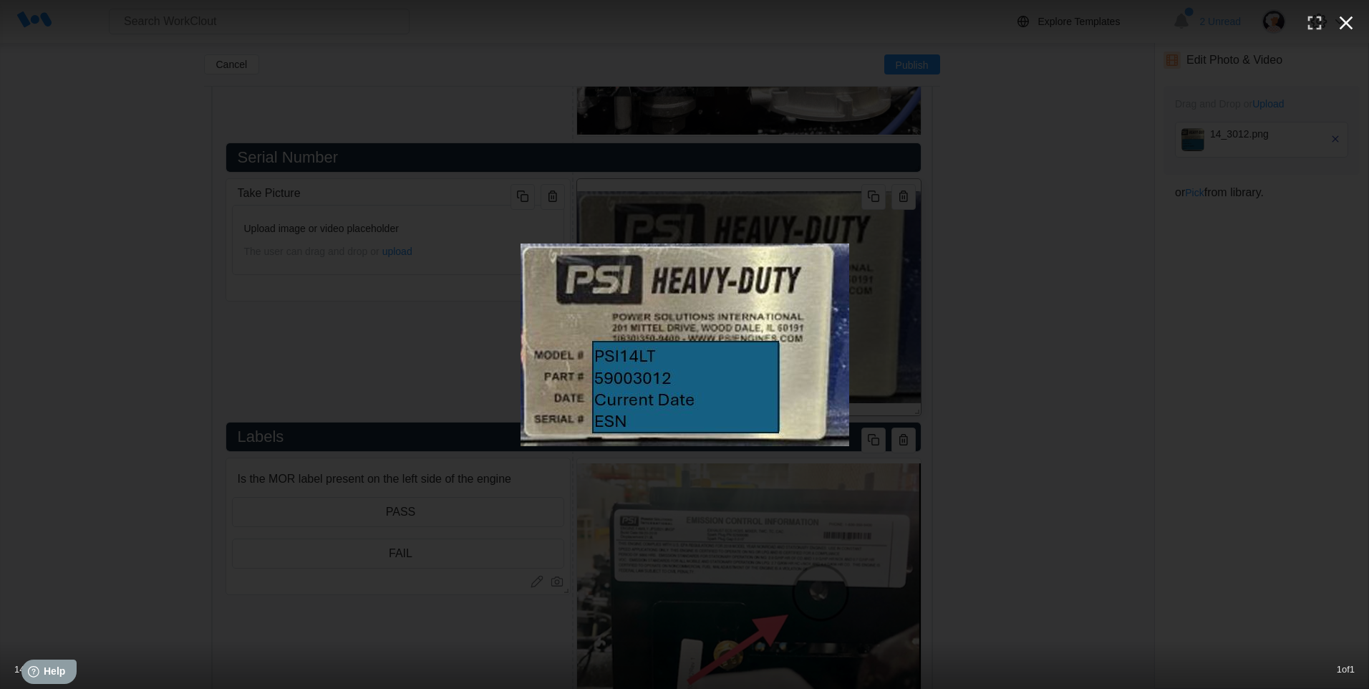
click at [1082, 8] on button "button" at bounding box center [1346, 23] width 32 height 32
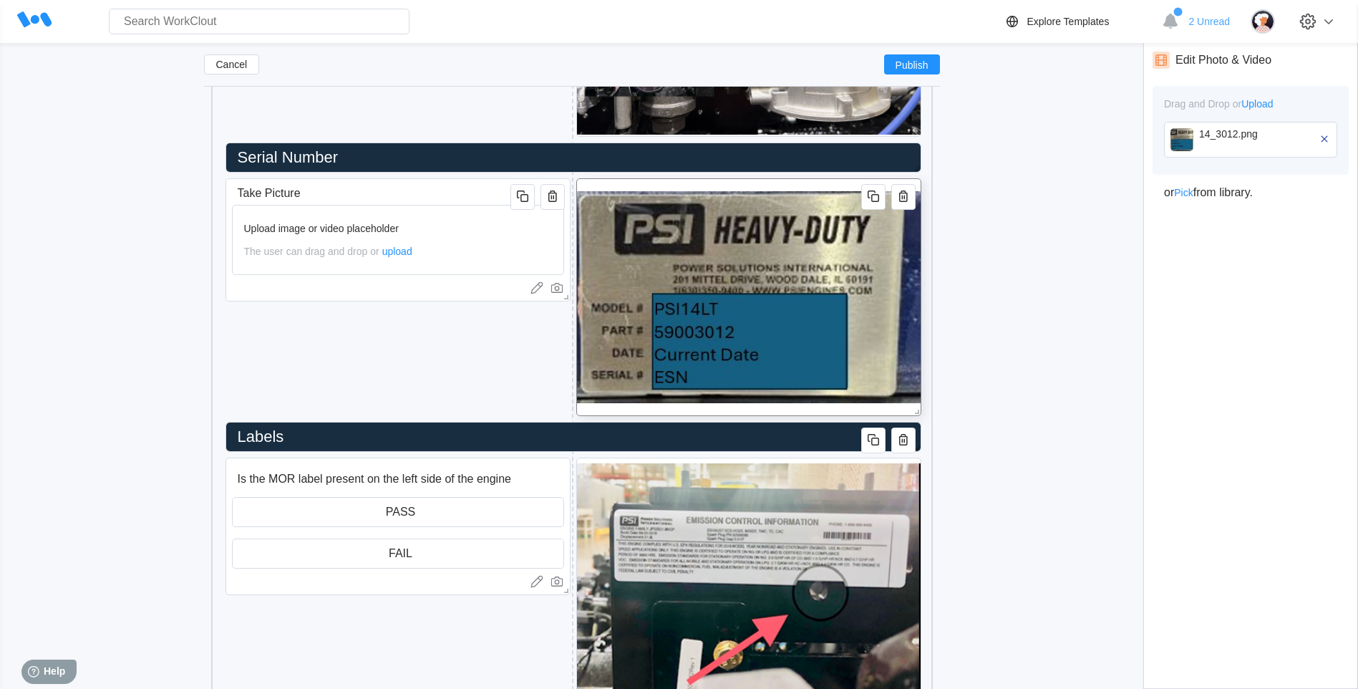
click at [1082, 137] on div "14_3012.png" at bounding box center [1250, 140] width 173 height 36
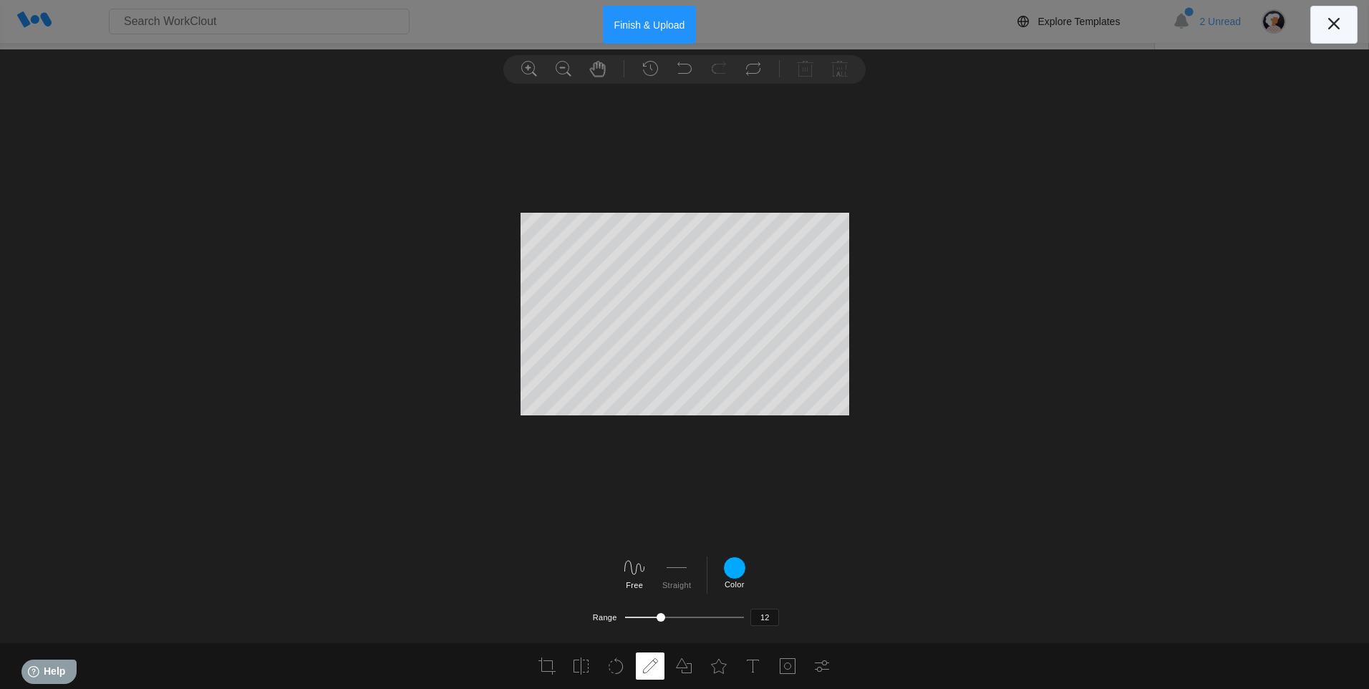
click at [1082, 26] on icon at bounding box center [1333, 23] width 23 height 23
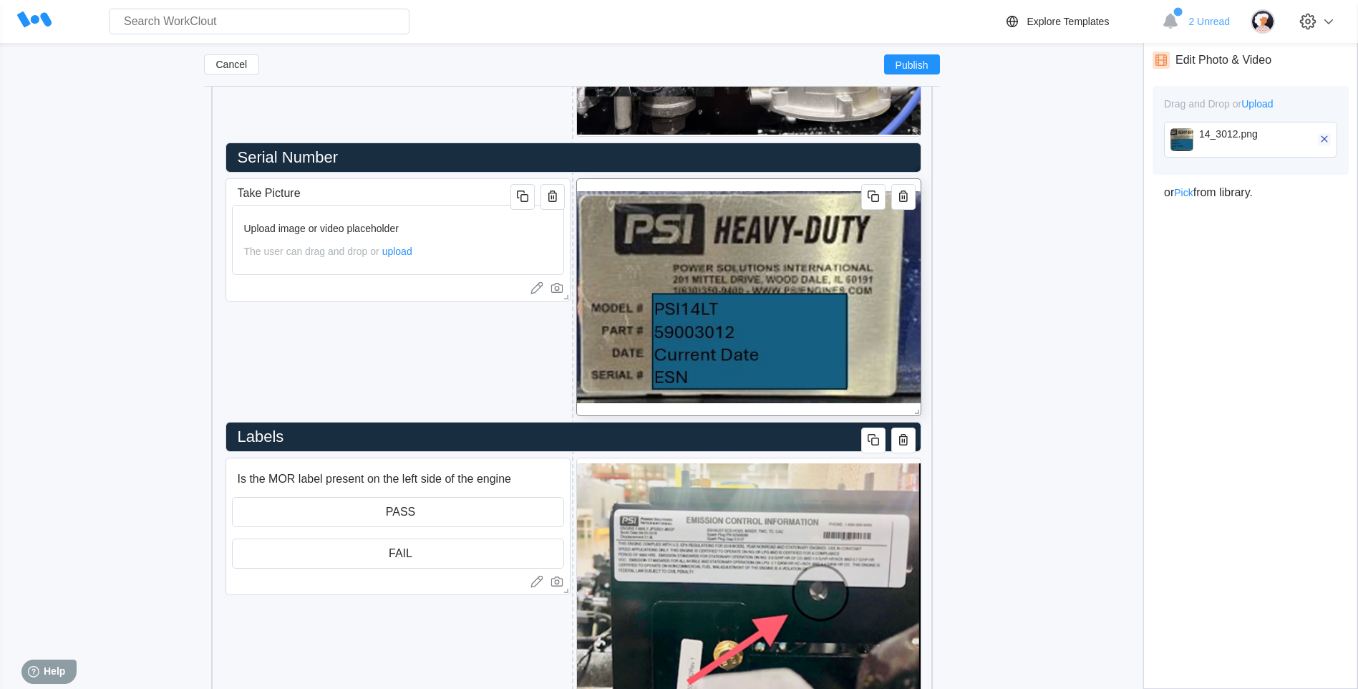
click at [1082, 140] on icon "button" at bounding box center [1324, 138] width 6 height 6
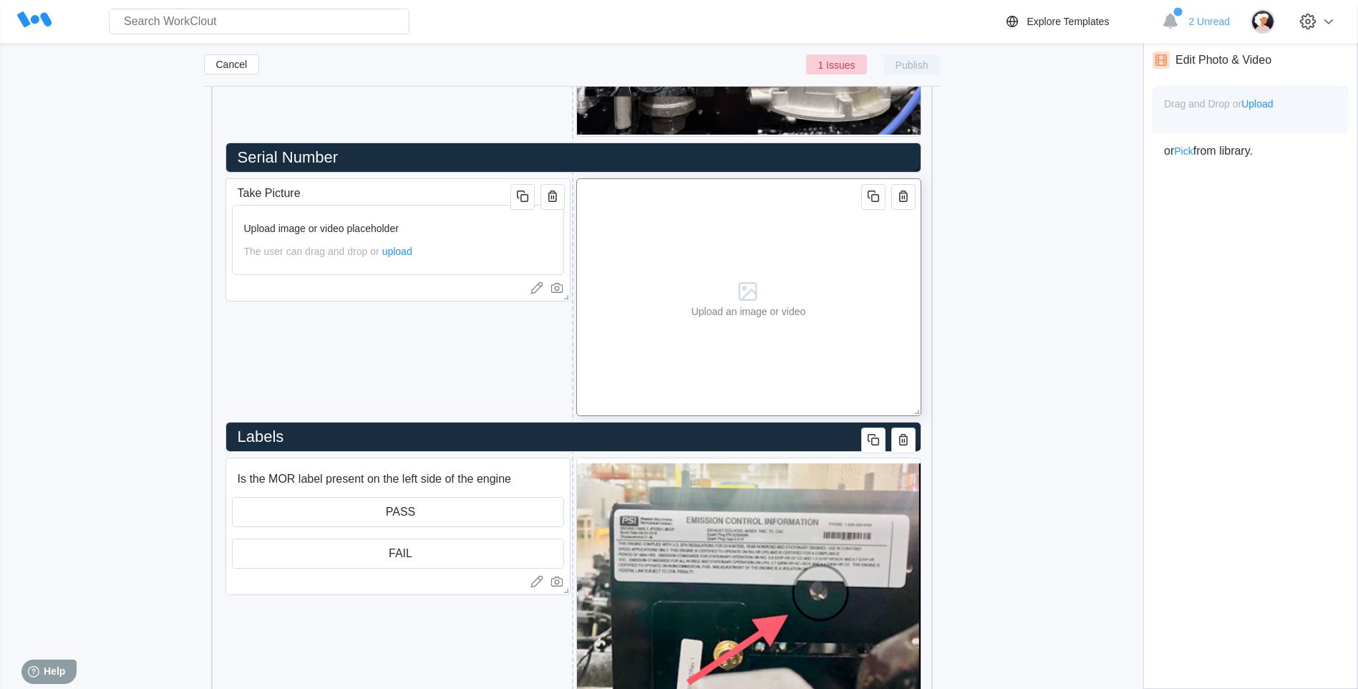
click at [1082, 105] on span "Upload" at bounding box center [1257, 103] width 32 height 11
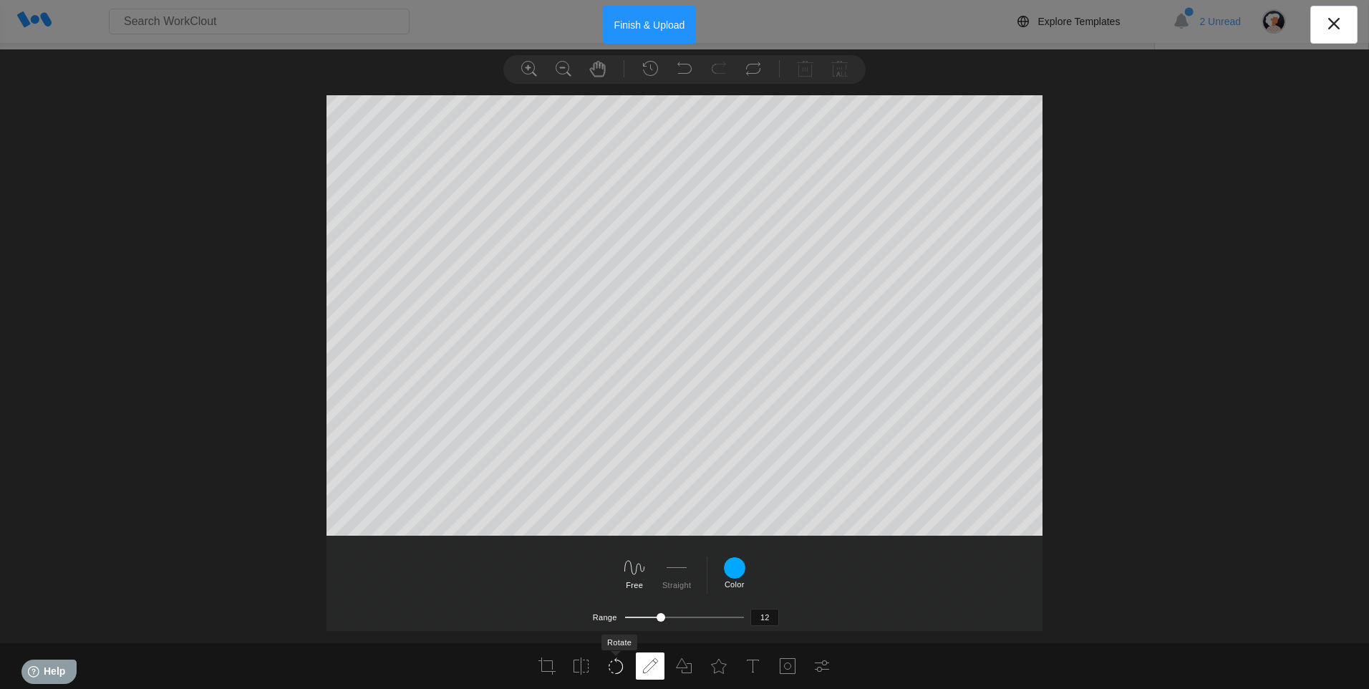
click at [616, 533] on icon at bounding box center [615, 665] width 17 height 17
click at [665, 533] on icon at bounding box center [665, 570] width 23 height 23
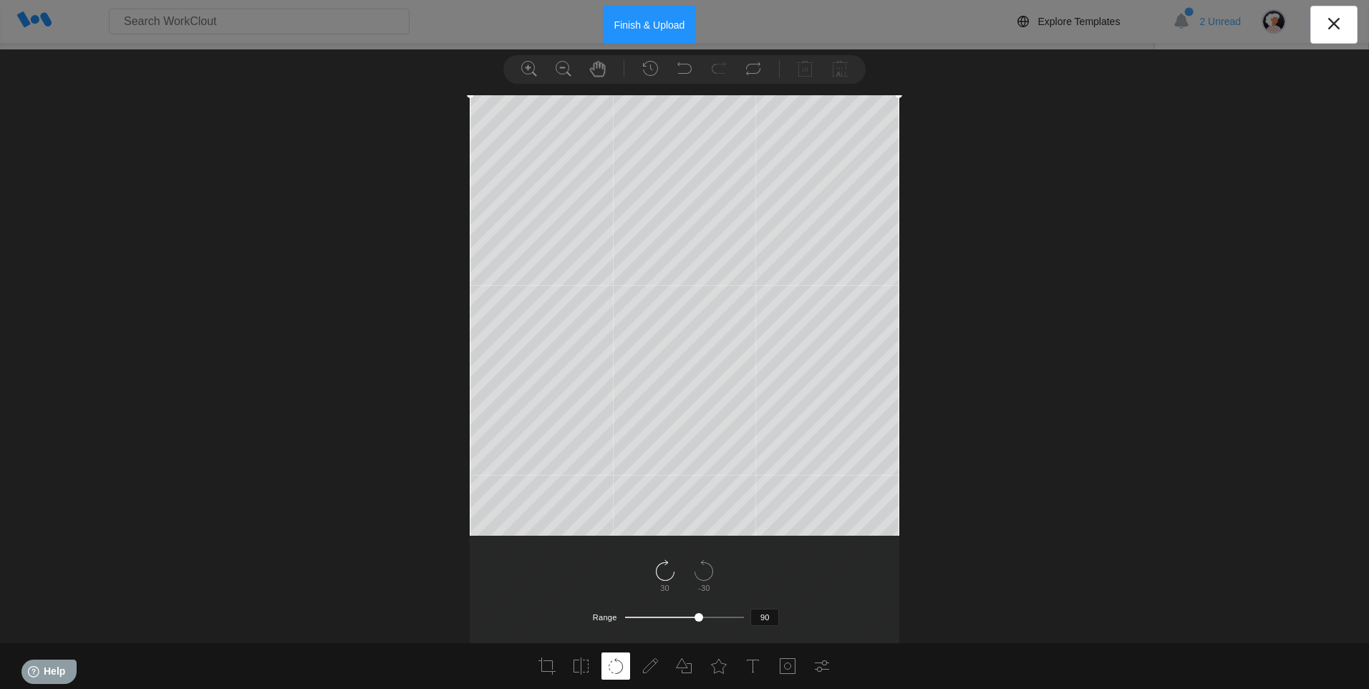
click at [662, 533] on icon at bounding box center [665, 570] width 23 height 23
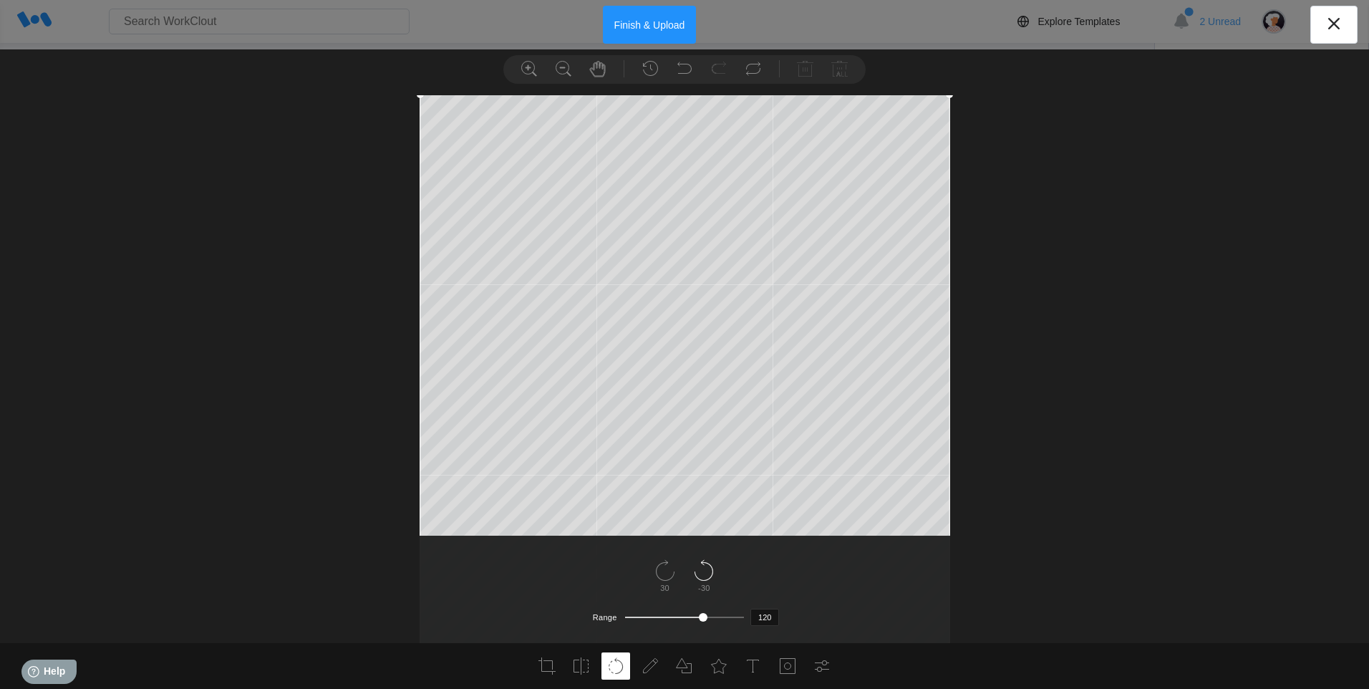
click at [709, 533] on icon at bounding box center [703, 570] width 23 height 23
type input "90"
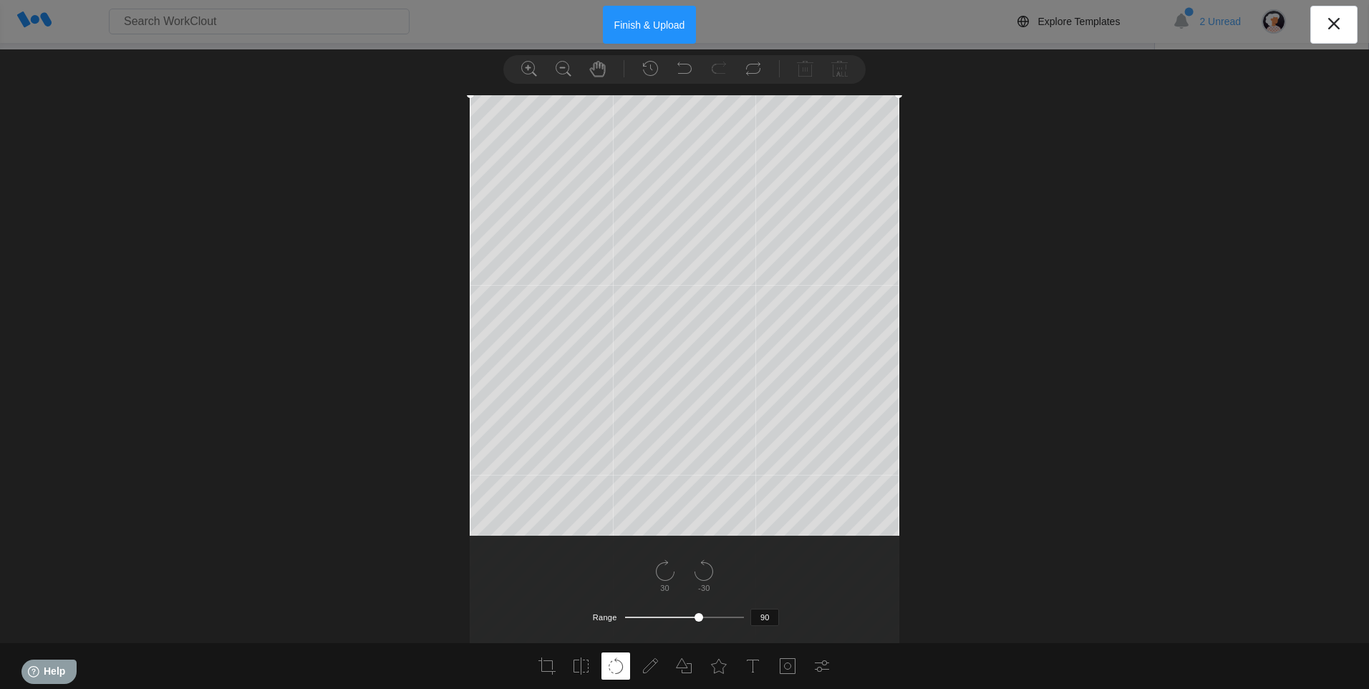
click at [668, 23] on button "Finish & Upload" at bounding box center [650, 25] width 94 height 38
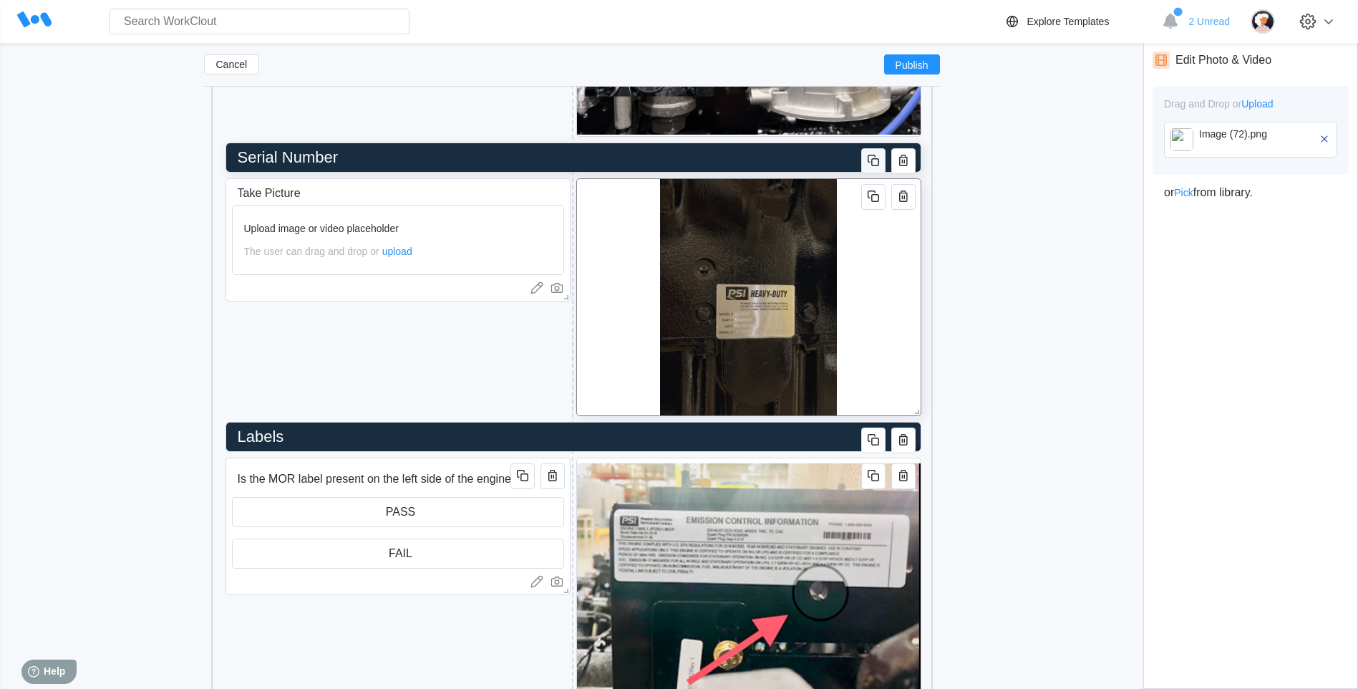
click at [876, 158] on icon "button" at bounding box center [873, 160] width 17 height 17
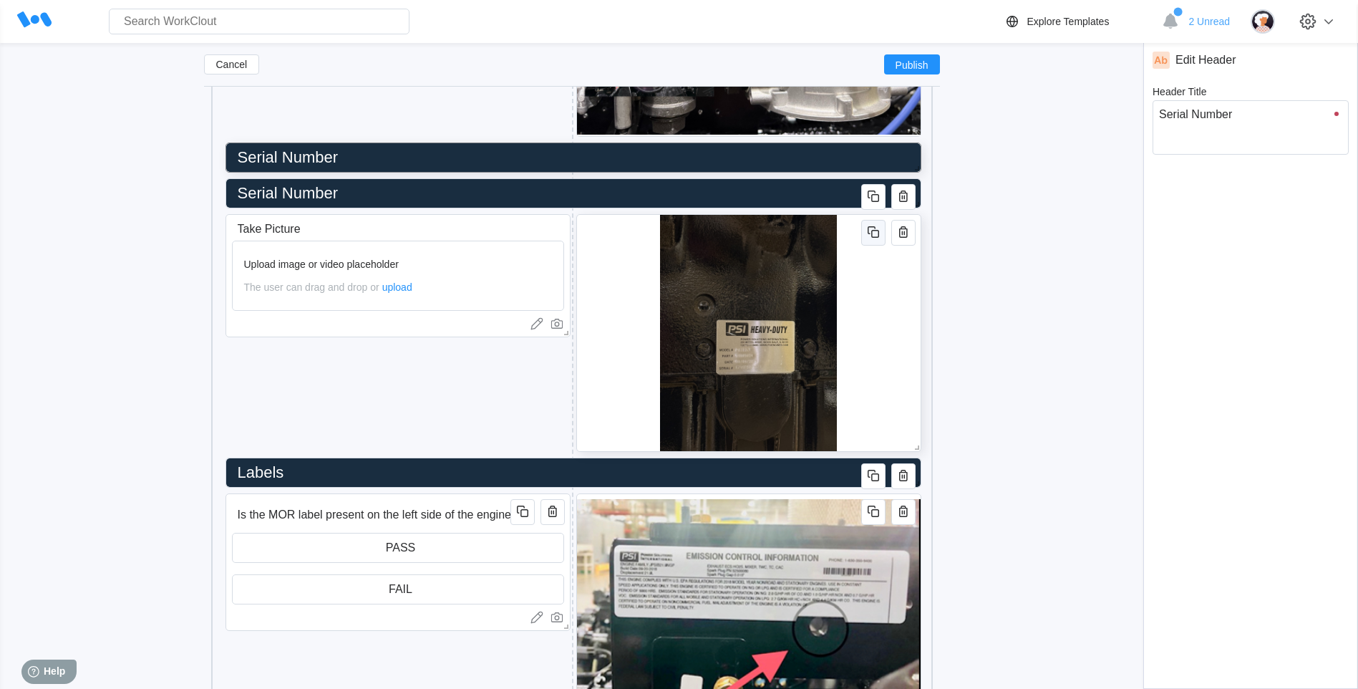
click at [878, 230] on icon "button" at bounding box center [873, 231] width 17 height 17
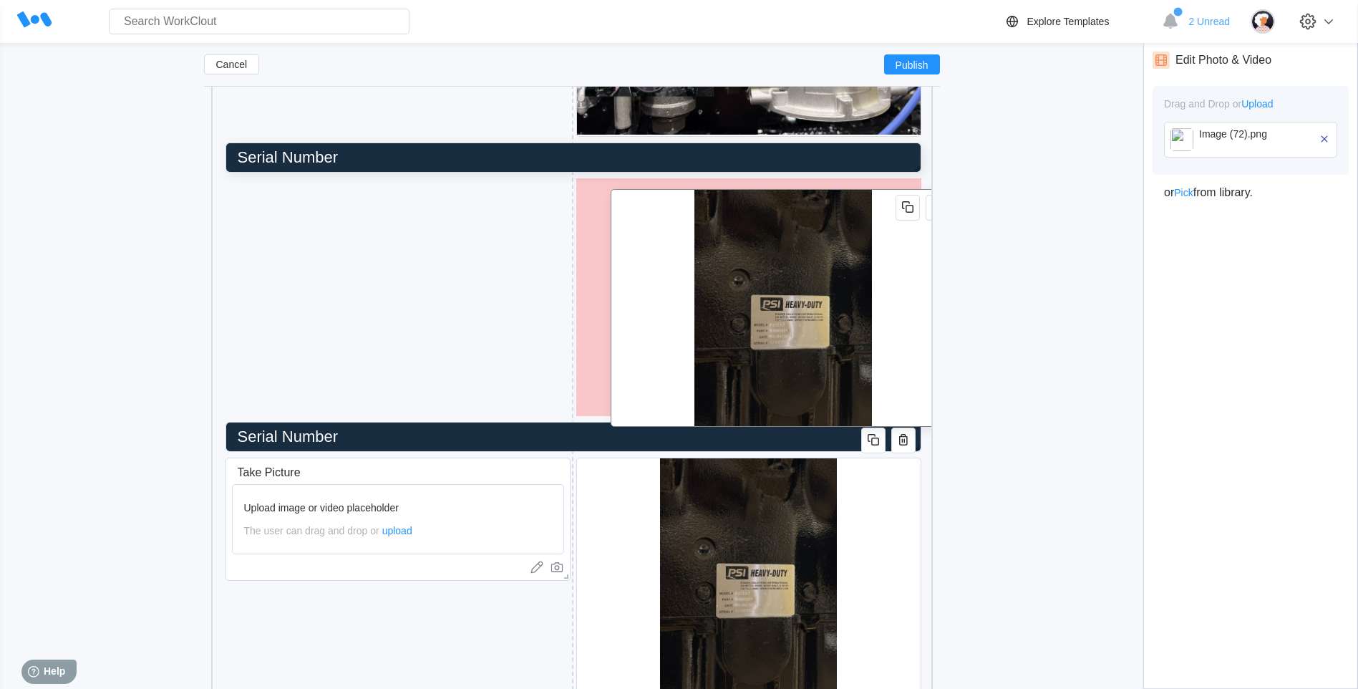
click at [761, 265] on img at bounding box center [783, 308] width 178 height 236
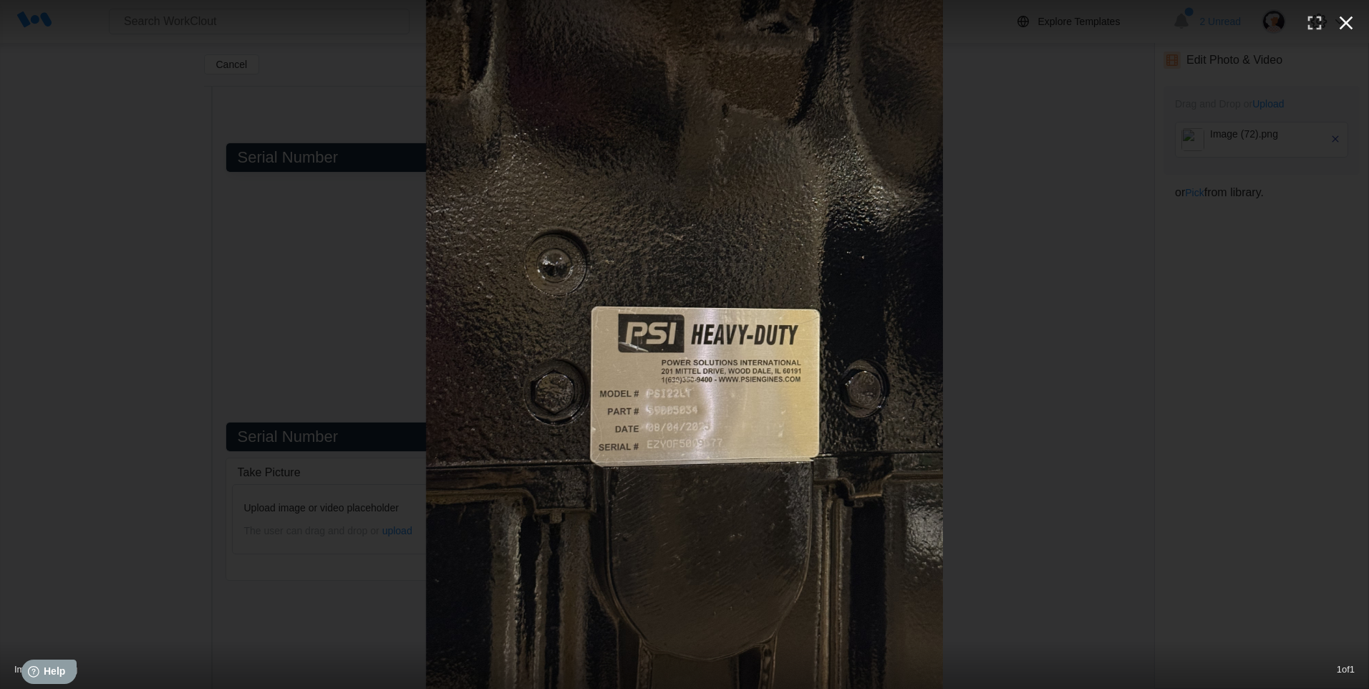
click at [1082, 18] on icon "button" at bounding box center [1345, 22] width 23 height 23
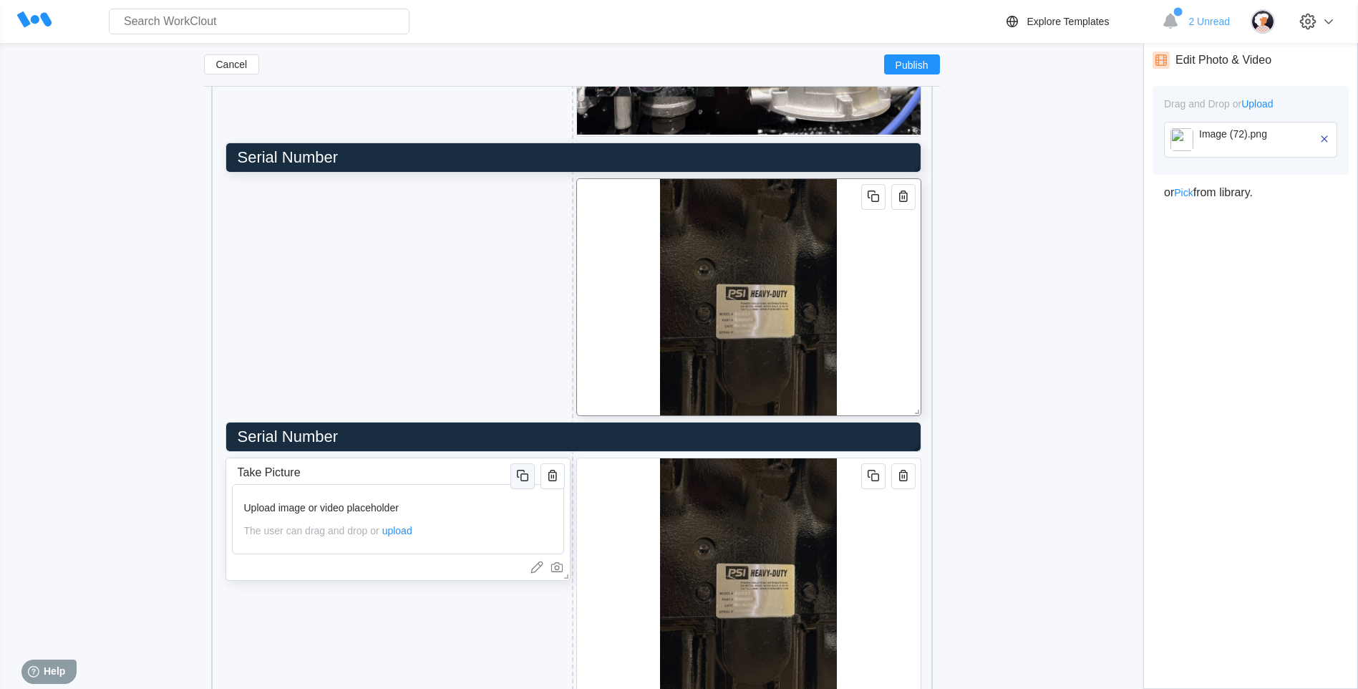
click at [526, 478] on icon "button" at bounding box center [522, 475] width 17 height 17
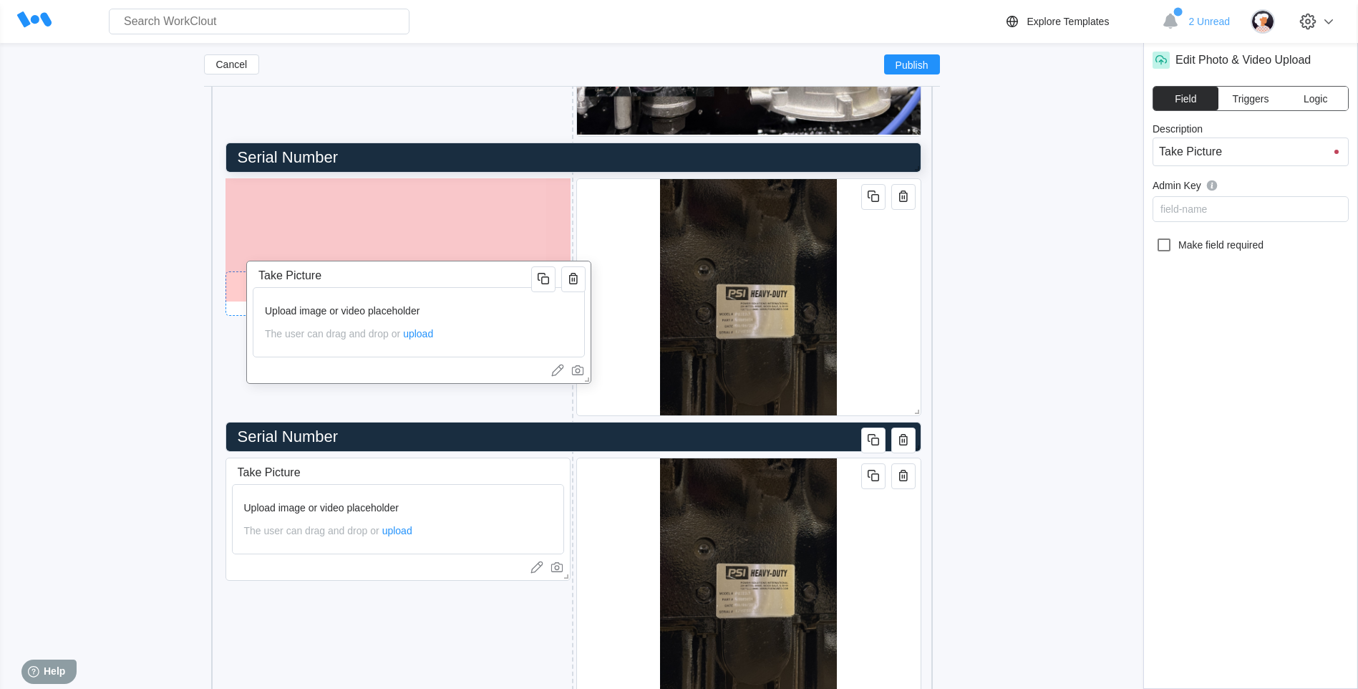
drag, startPoint x: 462, startPoint y: 470, endPoint x: 480, endPoint y: 254, distance: 217.0
click at [482, 261] on input "Take Picture" at bounding box center [395, 275] width 284 height 29
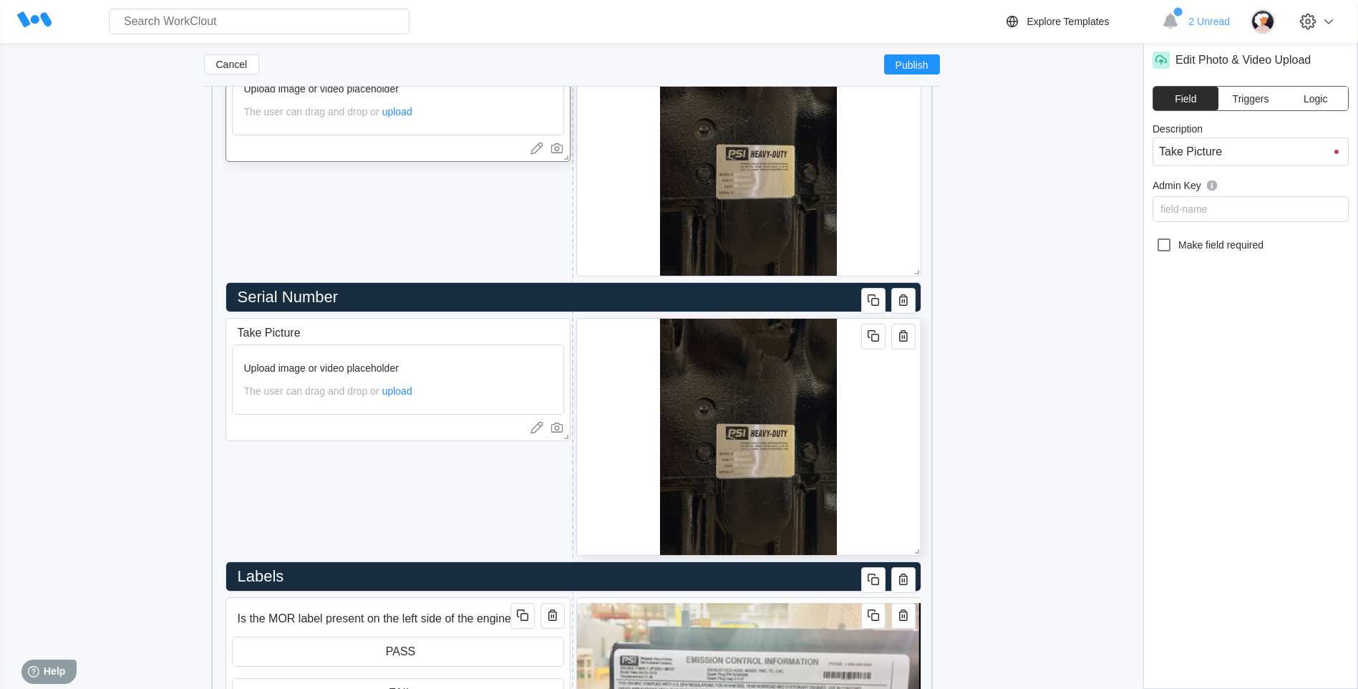
scroll to position [2947, 0]
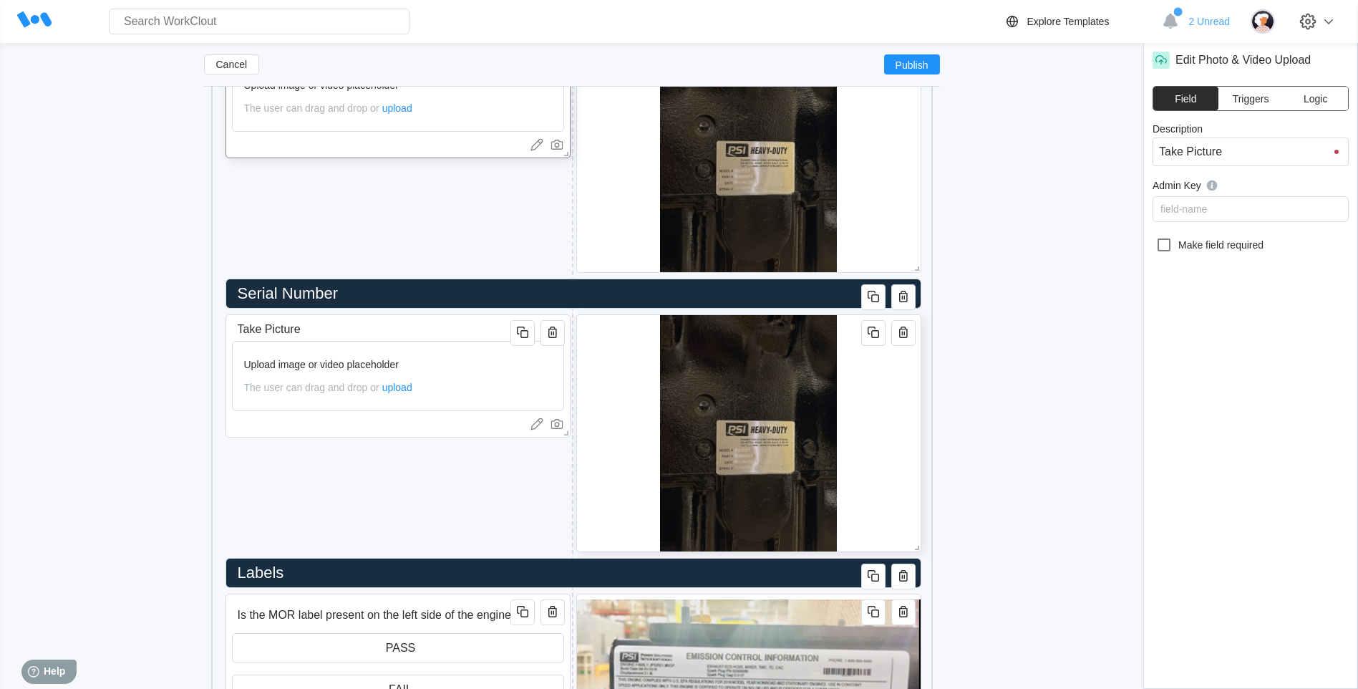
click at [891, 422] on div at bounding box center [748, 433] width 345 height 238
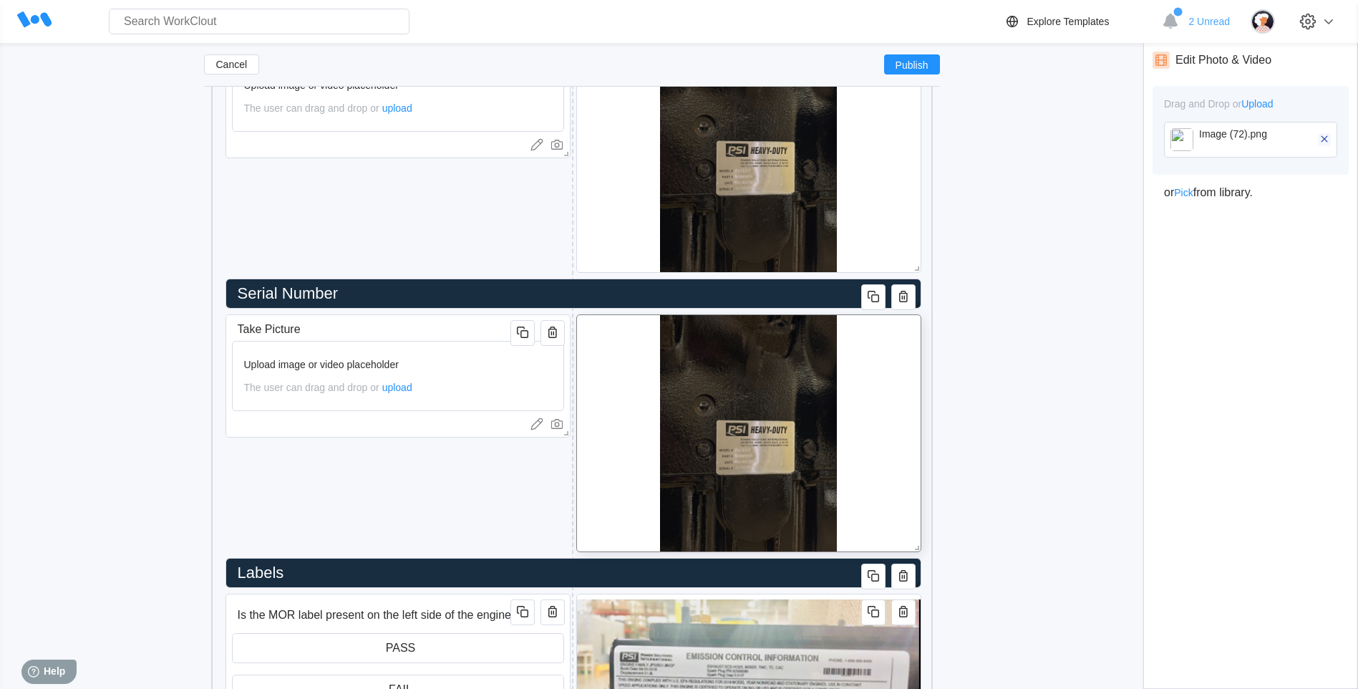
click at [1082, 135] on icon "button" at bounding box center [1324, 138] width 13 height 13
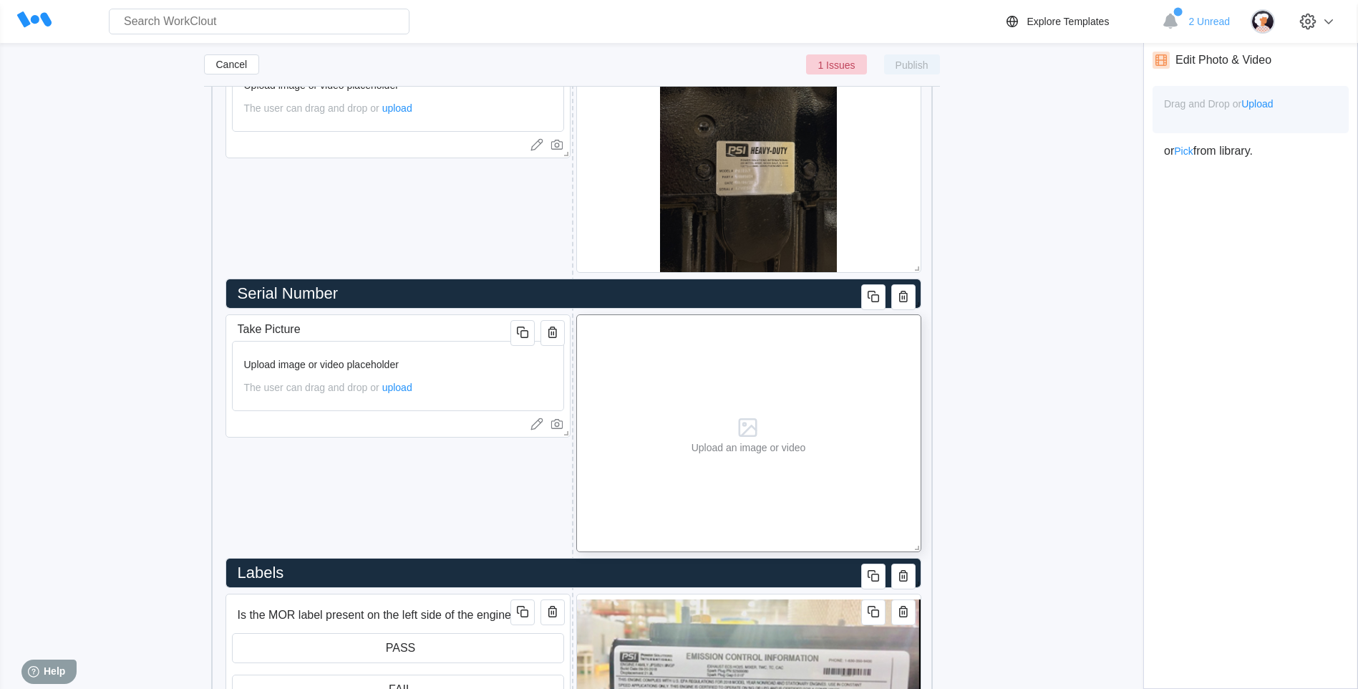
click at [1082, 102] on span "Upload" at bounding box center [1257, 103] width 32 height 11
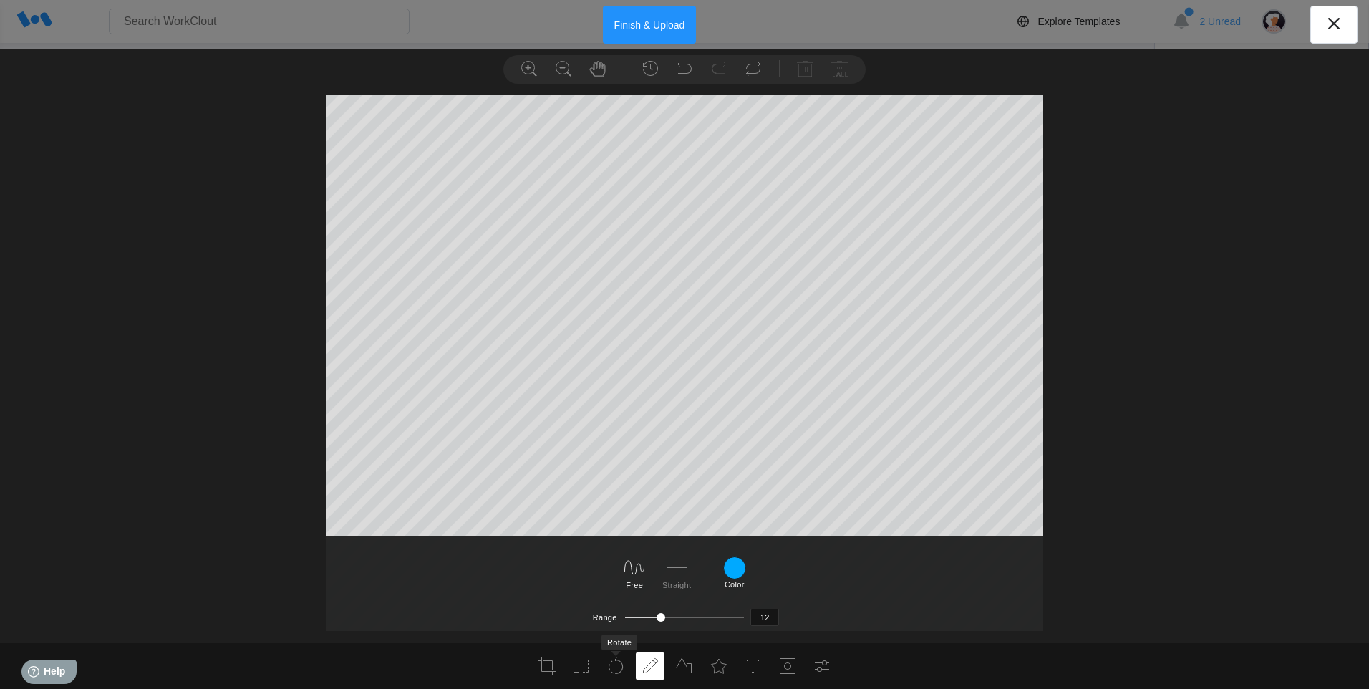
click at [628, 533] on li at bounding box center [615, 665] width 29 height 27
click at [658, 533] on icon at bounding box center [665, 570] width 23 height 23
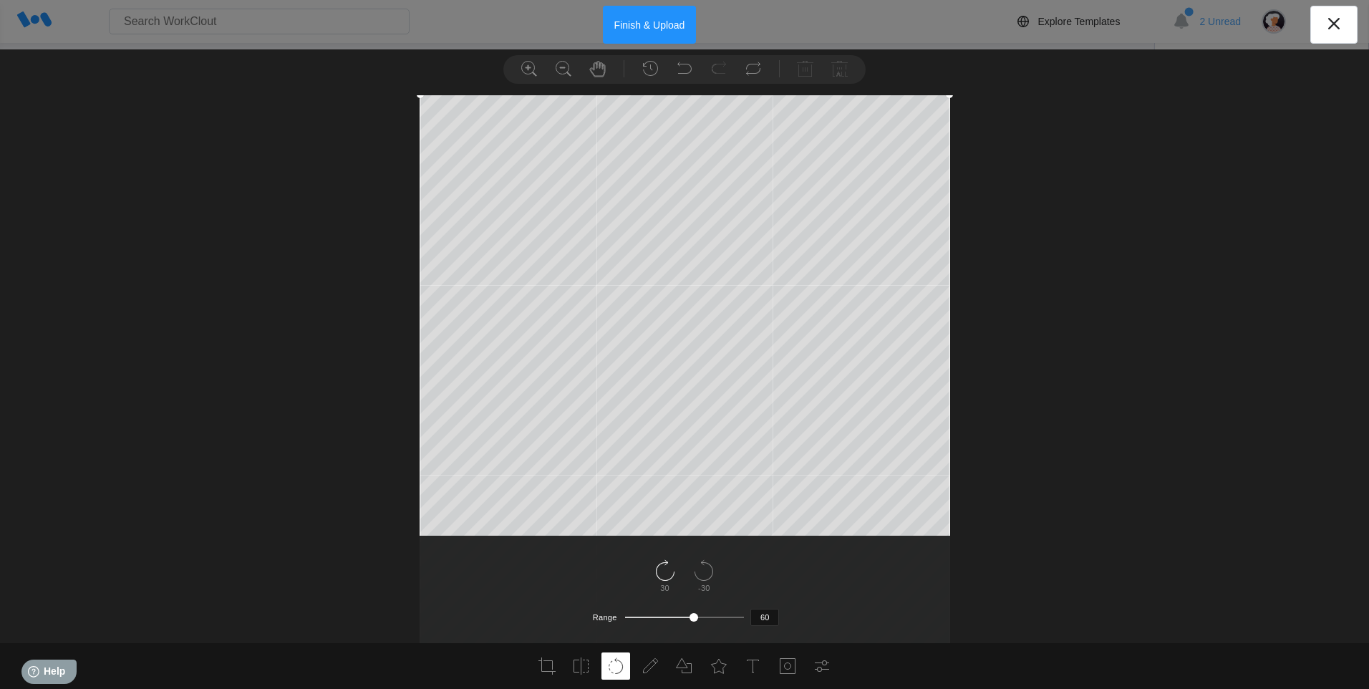
click at [658, 533] on icon at bounding box center [665, 570] width 23 height 23
type input "90"
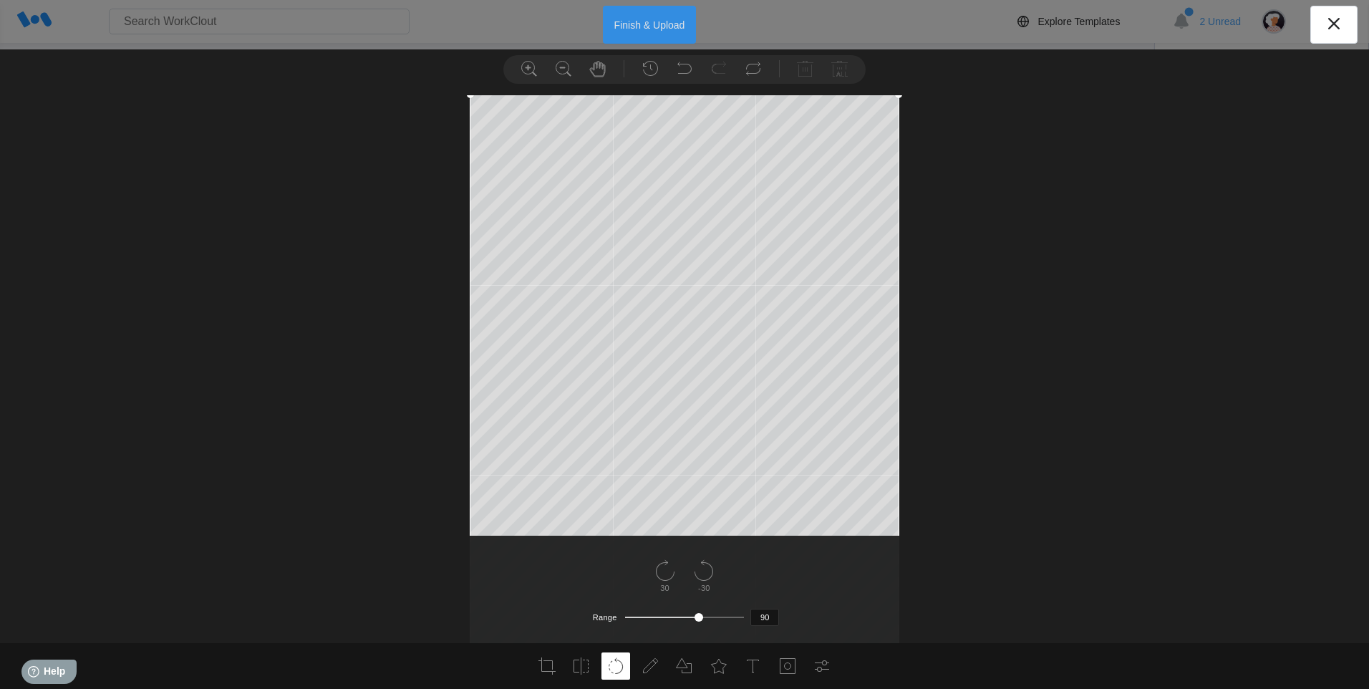
click at [663, 40] on button "Finish & Upload" at bounding box center [650, 25] width 94 height 38
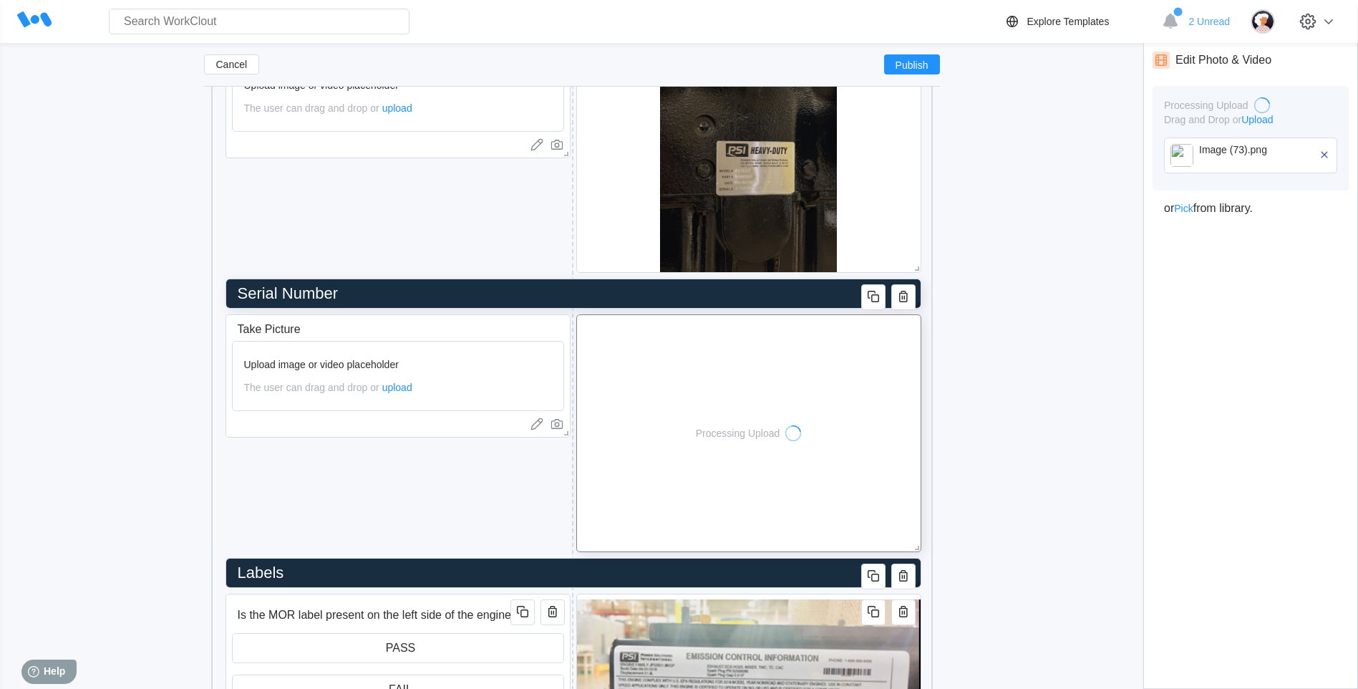
click at [404, 306] on input "Serial Number" at bounding box center [570, 293] width 677 height 29
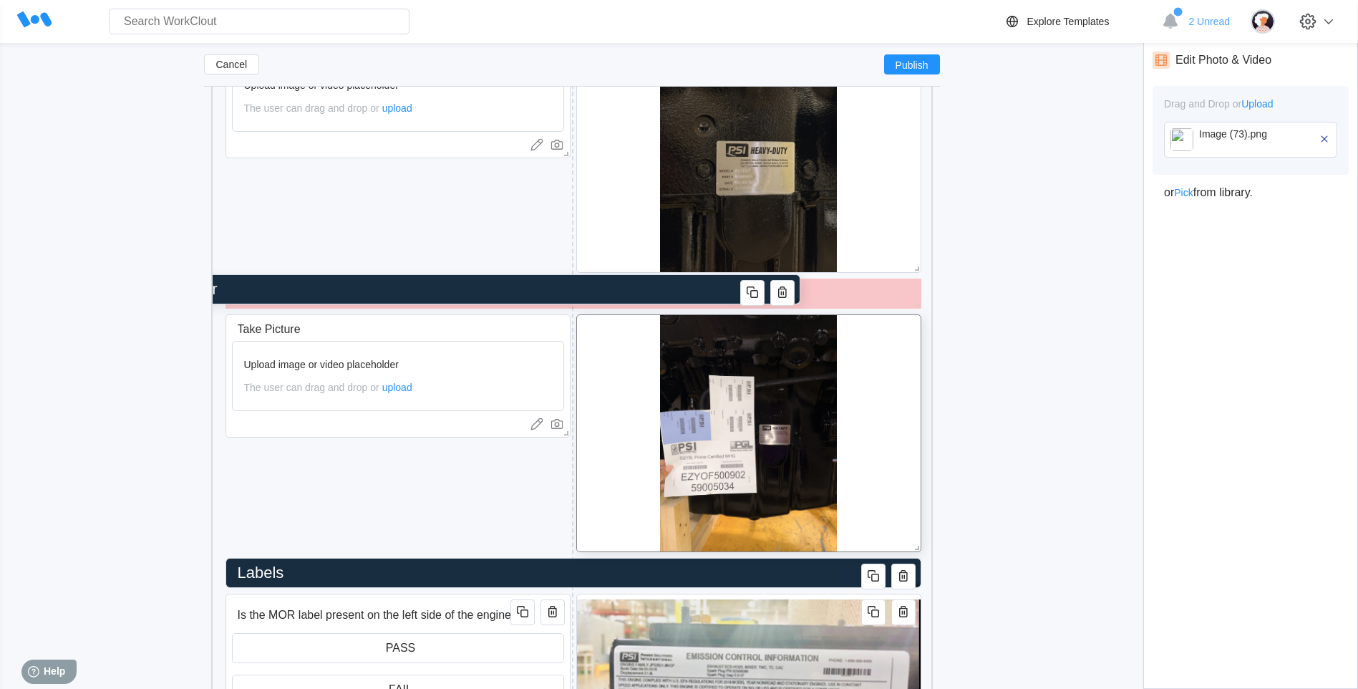
drag, startPoint x: 392, startPoint y: 290, endPoint x: 271, endPoint y: 286, distance: 121.1
click at [271, 286] on input "Serial Number" at bounding box center [449, 289] width 677 height 29
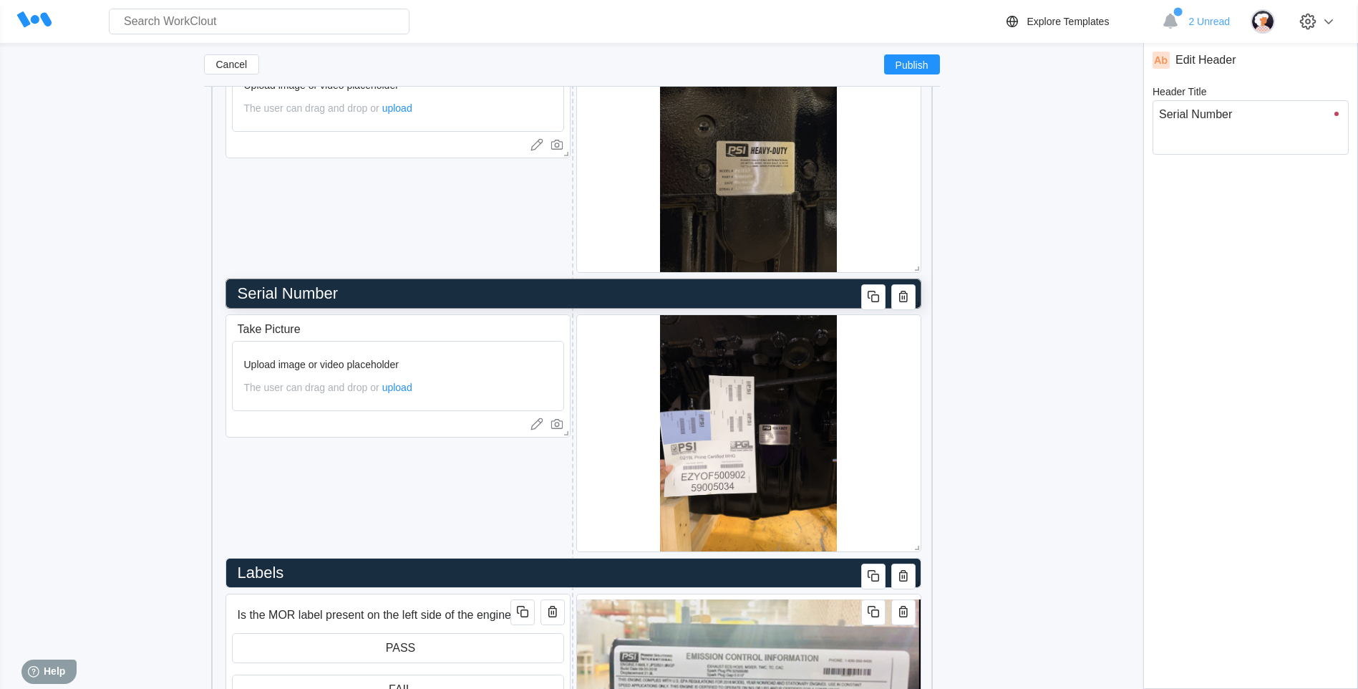
click at [326, 297] on input "Serial Number" at bounding box center [570, 293] width 677 height 29
click at [334, 289] on input "Serial Number" at bounding box center [570, 293] width 677 height 29
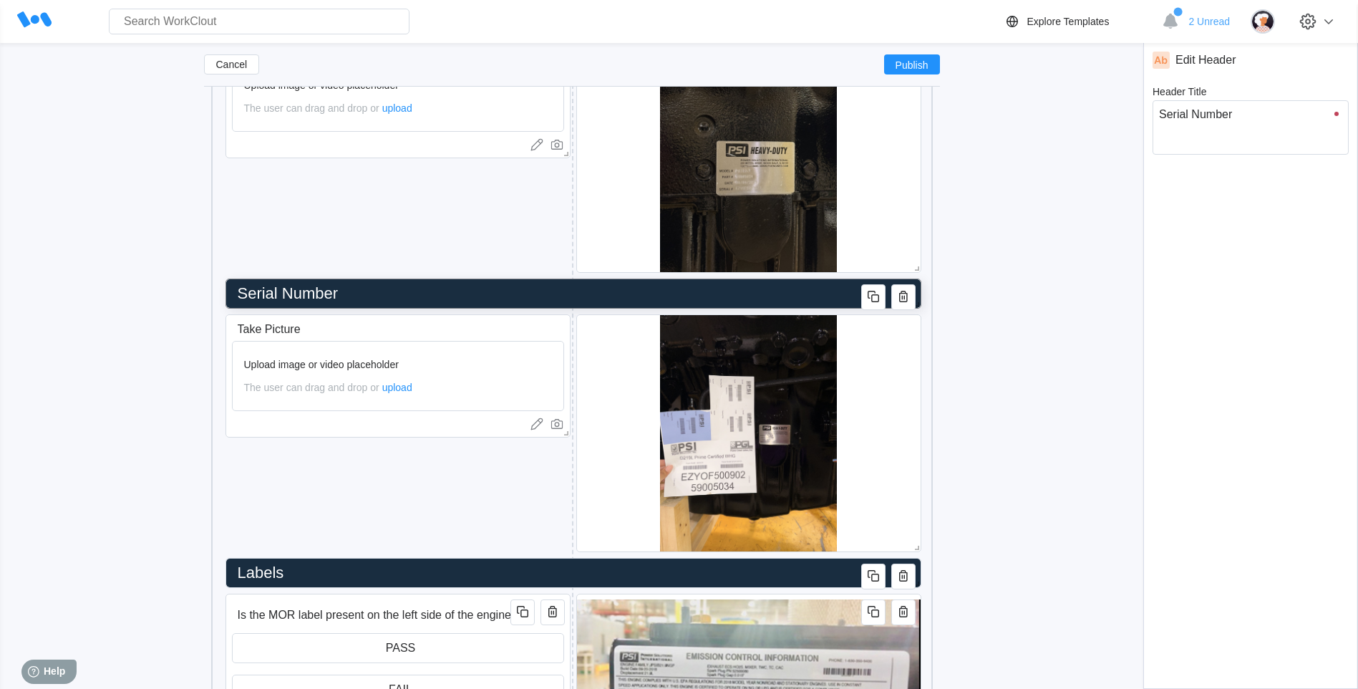
click at [334, 289] on input "Serial Number" at bounding box center [570, 293] width 677 height 29
drag, startPoint x: 1279, startPoint y: 112, endPoint x: 1050, endPoint y: 131, distance: 230.6
type textarea "P"
type input "P"
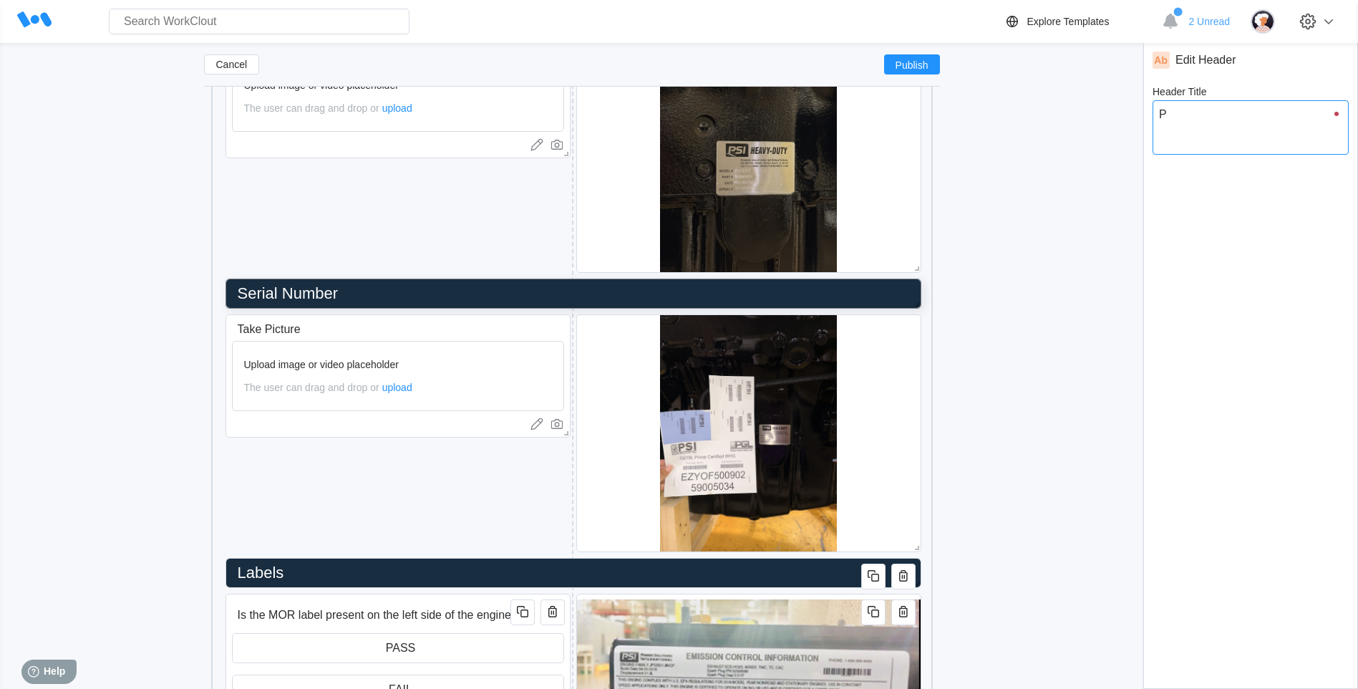
type textarea "x"
type textarea "Pla"
type input "Plac"
type textarea "Plac"
type textarea "x"
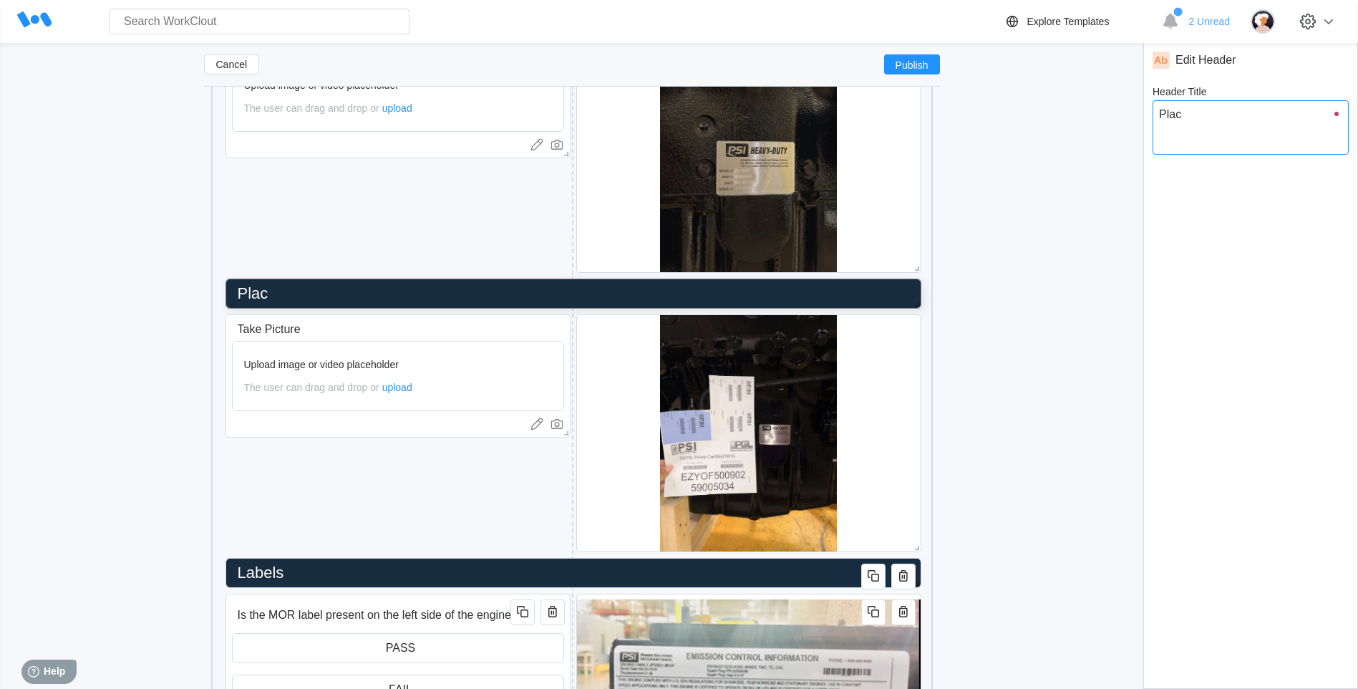
type textarea "Placa"
type input "Placa"
type textarea "x"
type textarea "Placar"
type input "Placar"
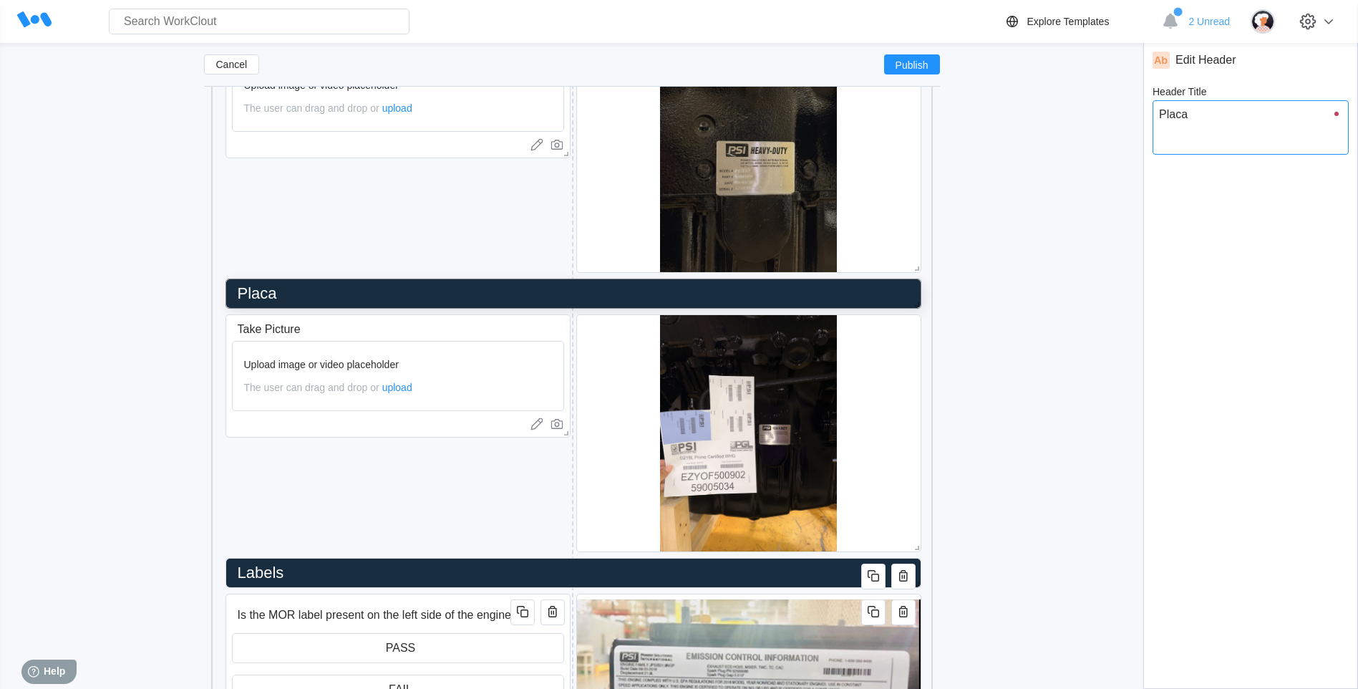
type textarea "x"
type input "Placard"
type textarea "Placard"
type textarea "x"
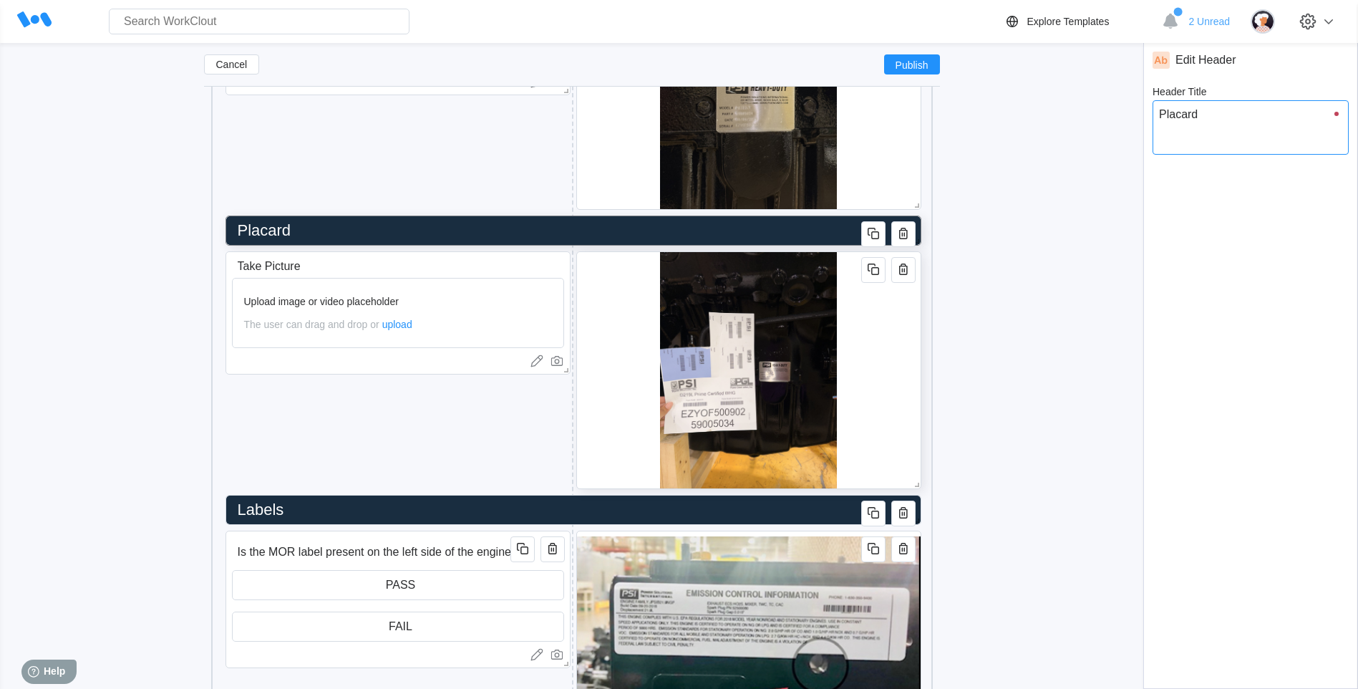
scroll to position [3018, 0]
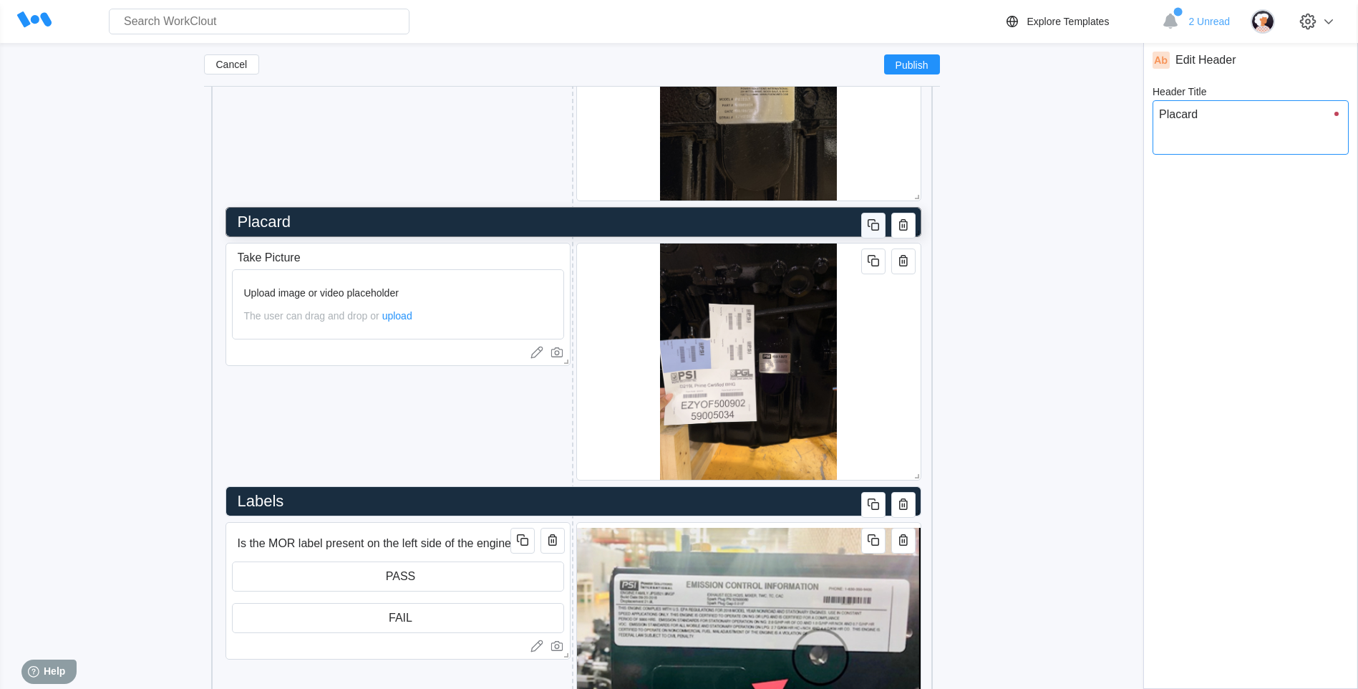
type textarea "Placard"
click at [869, 217] on icon "button" at bounding box center [873, 224] width 17 height 17
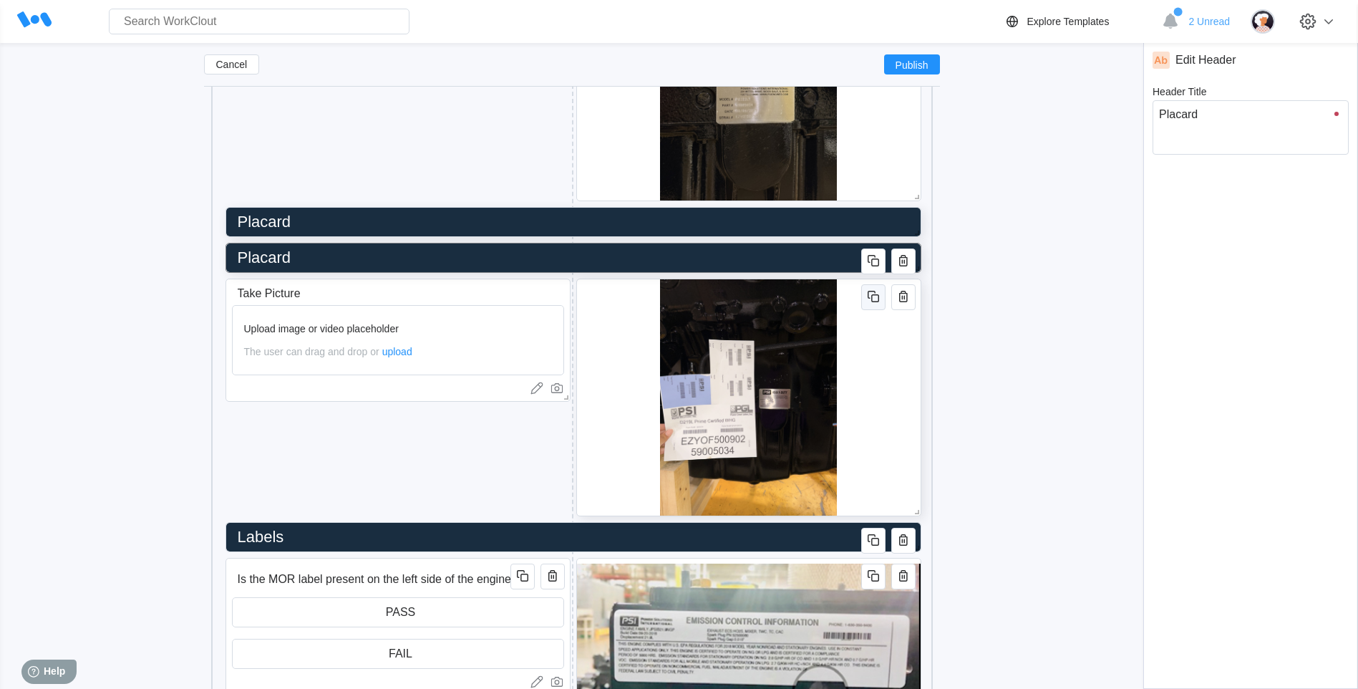
click at [871, 300] on icon "button" at bounding box center [875, 298] width 8 height 8
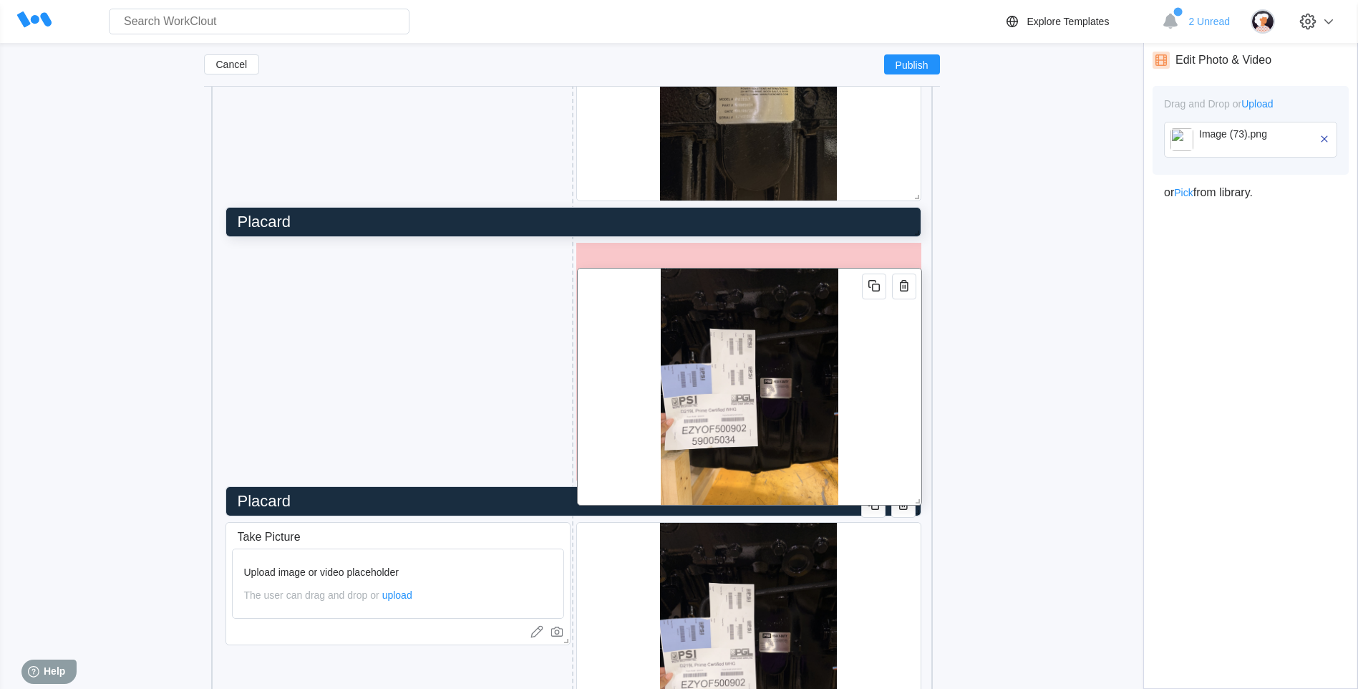
click at [868, 369] on div at bounding box center [749, 387] width 345 height 238
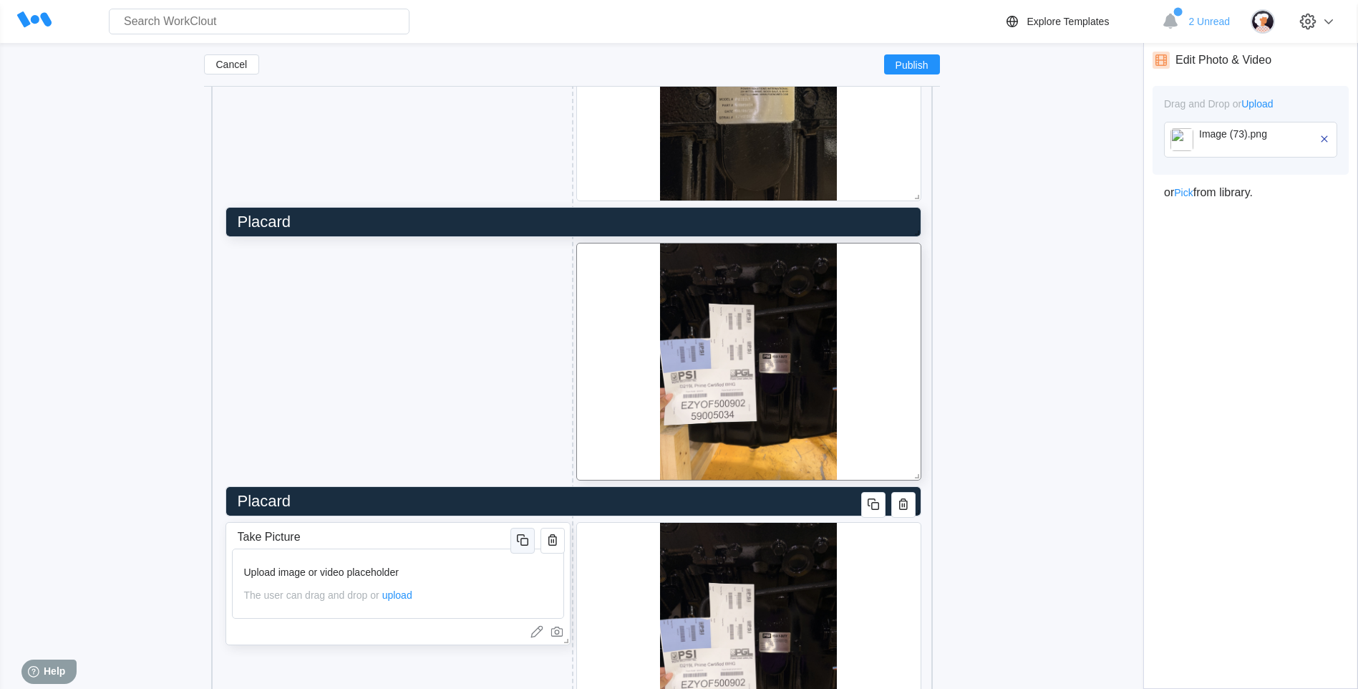
click at [519, 533] on icon "button" at bounding box center [522, 539] width 17 height 17
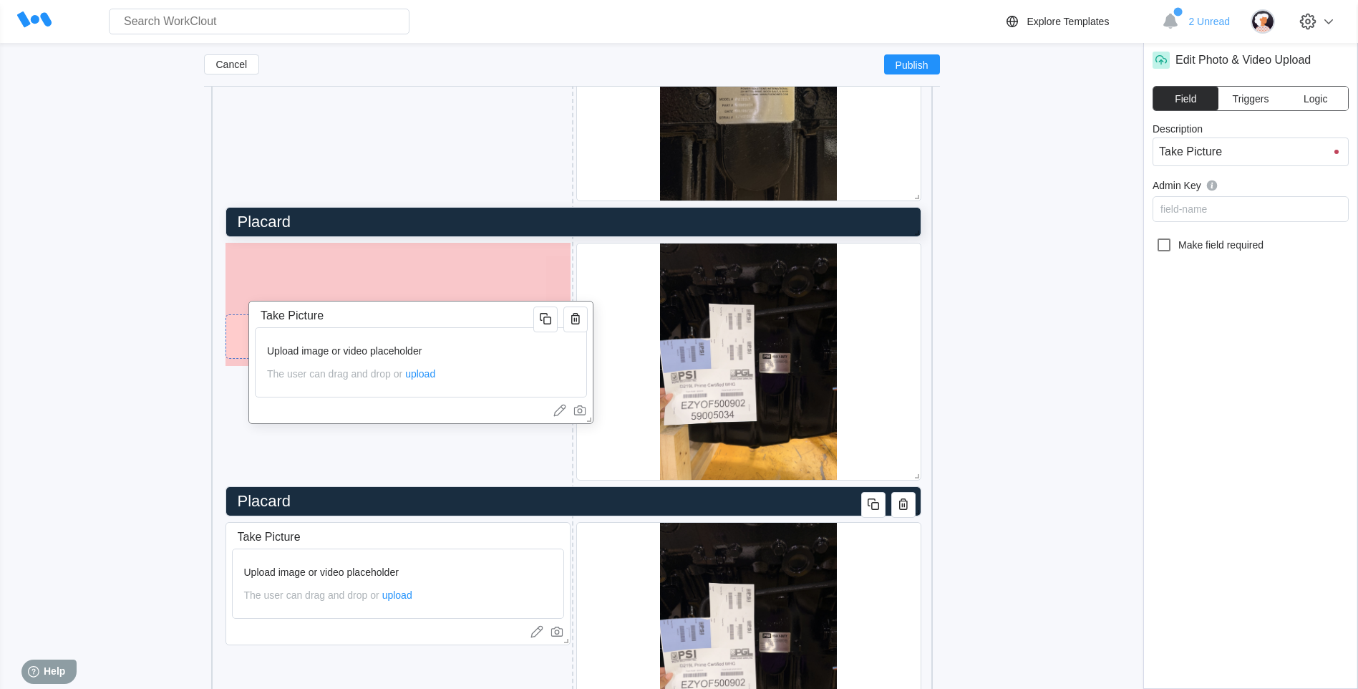
drag, startPoint x: 520, startPoint y: 541, endPoint x: 539, endPoint y: 346, distance: 195.7
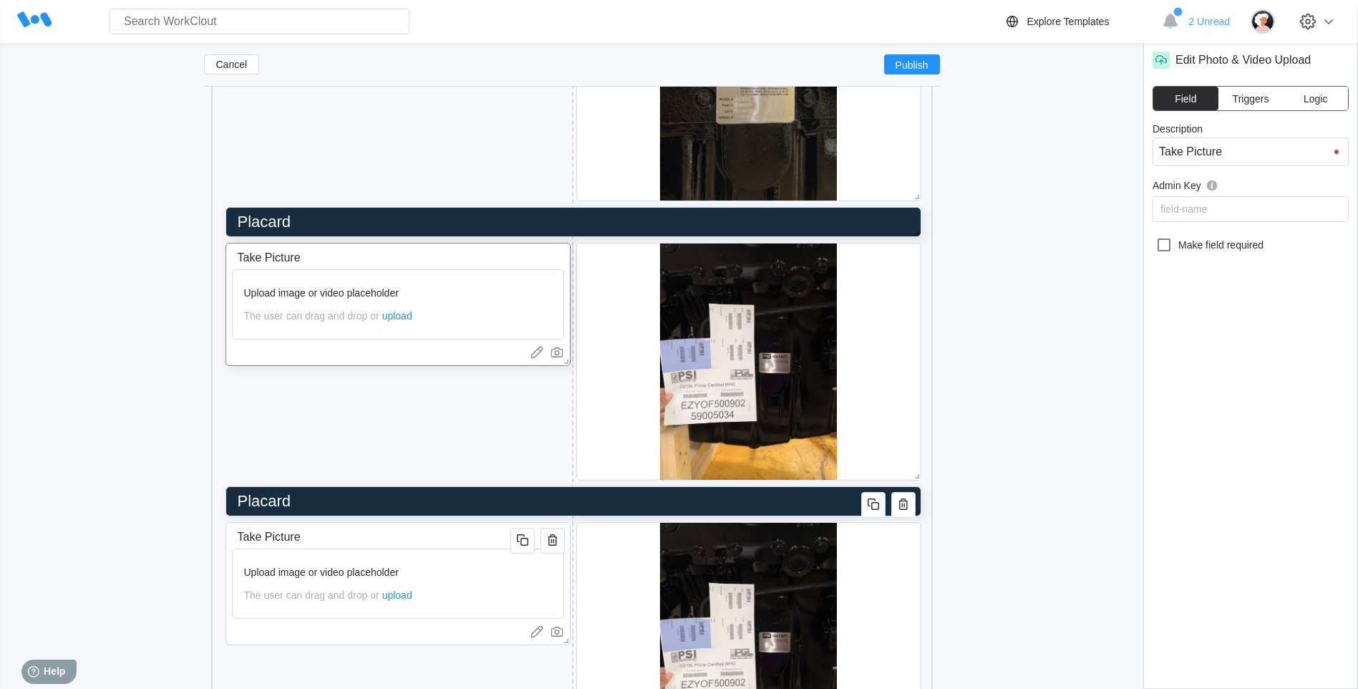
click at [334, 505] on input "Placard" at bounding box center [570, 501] width 677 height 29
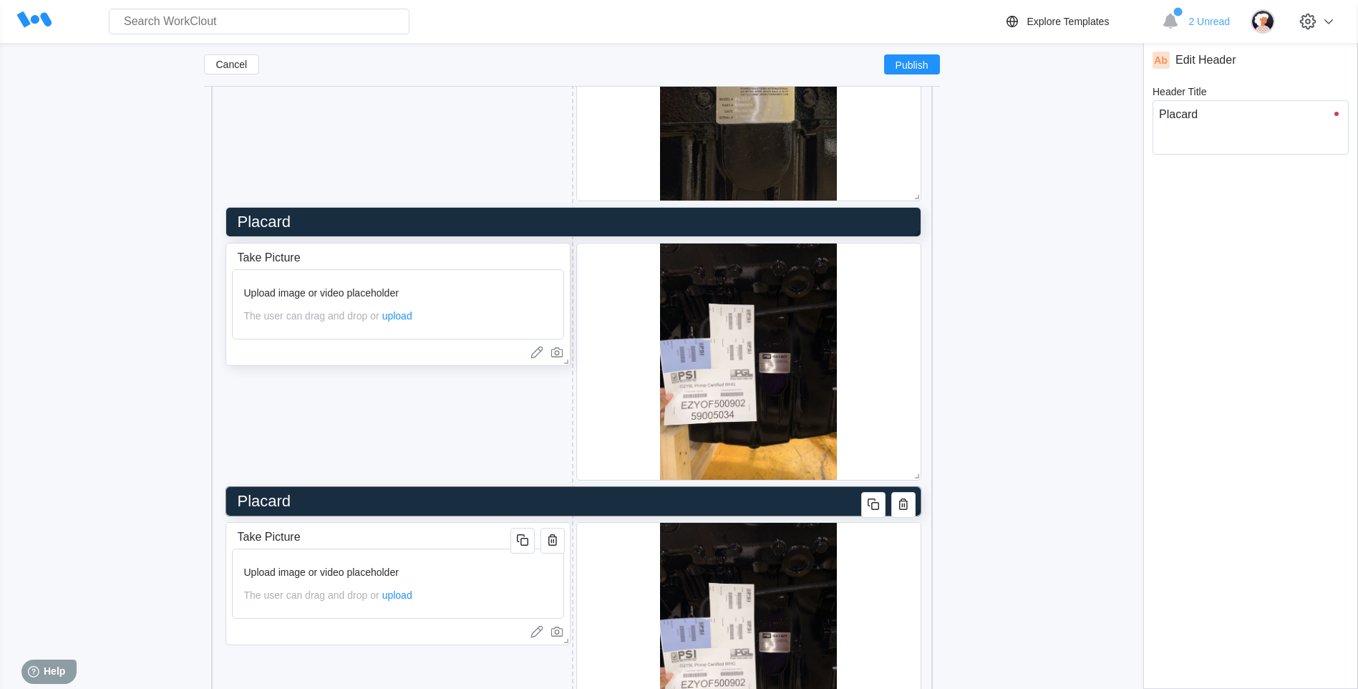
type input "Placar"
type textarea "Placar"
type textarea "x"
type input "Placa"
type textarea "Placa"
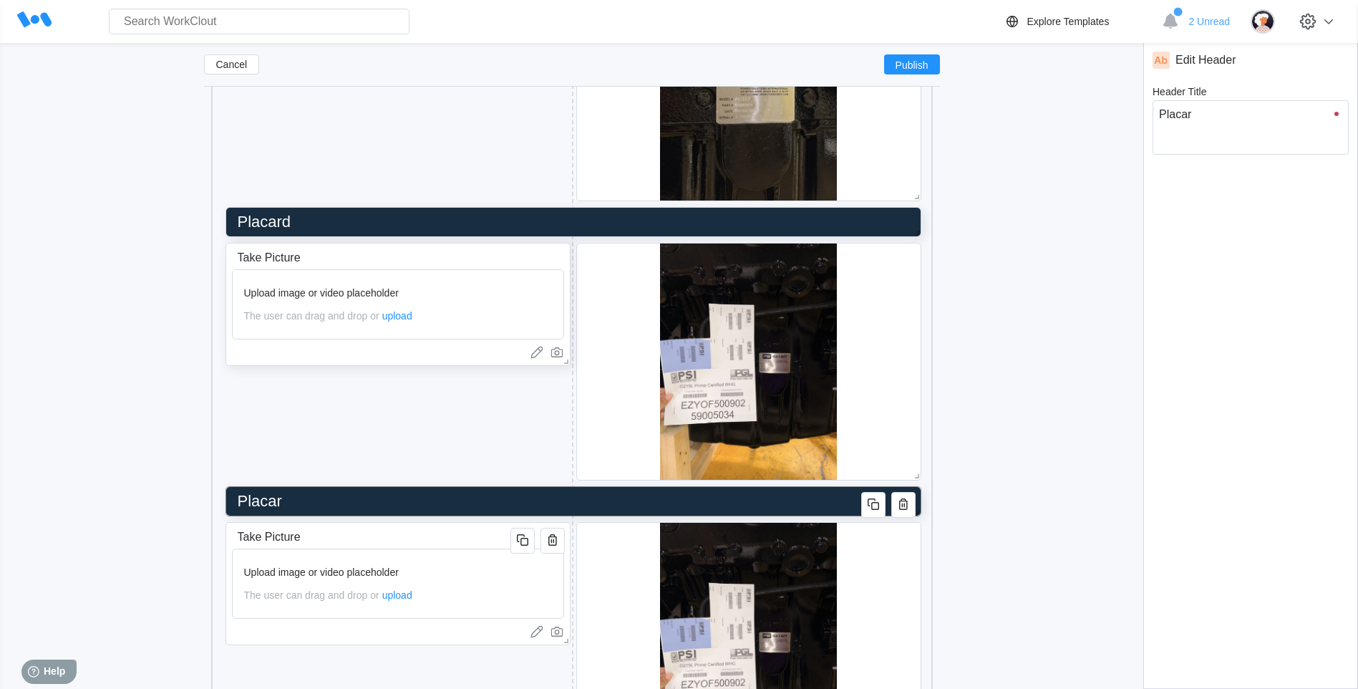
type textarea "x"
type input "Plac"
type textarea "Plac"
type textarea "x"
type input "Pla"
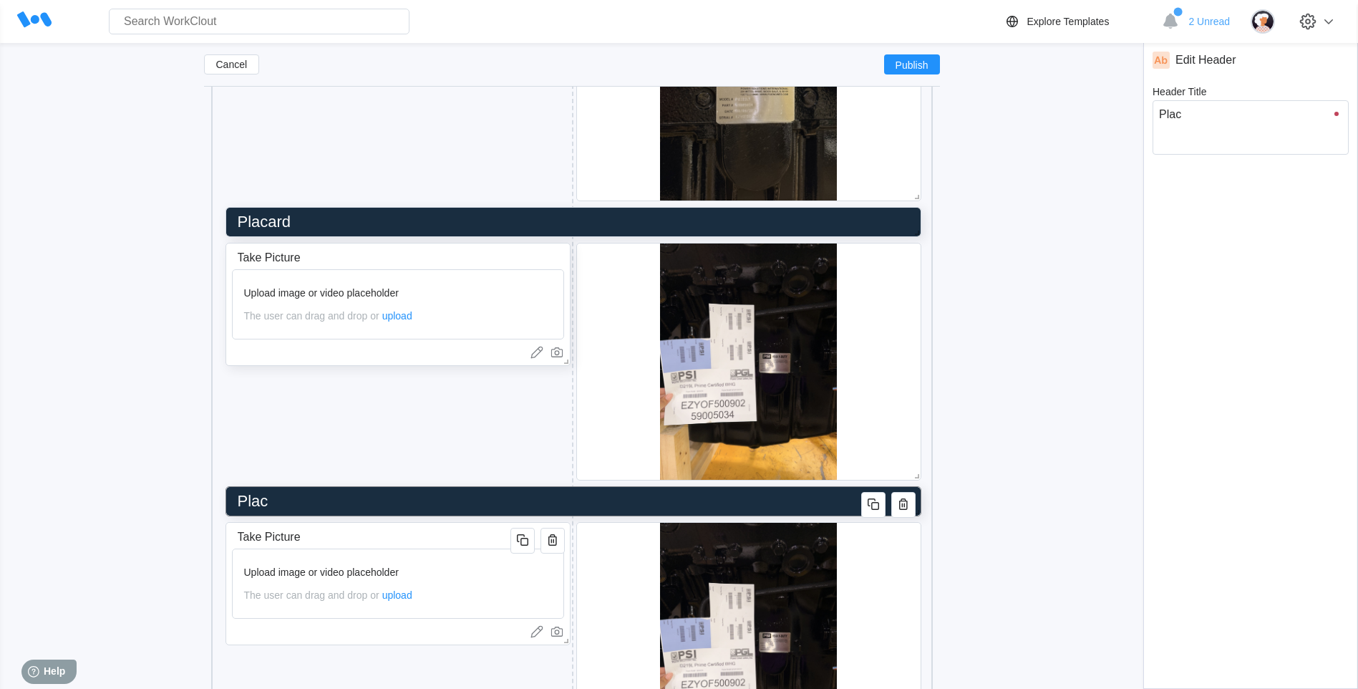
type textarea "Pla"
type textarea "x"
type input "Pl"
type textarea "Pl"
type textarea "x"
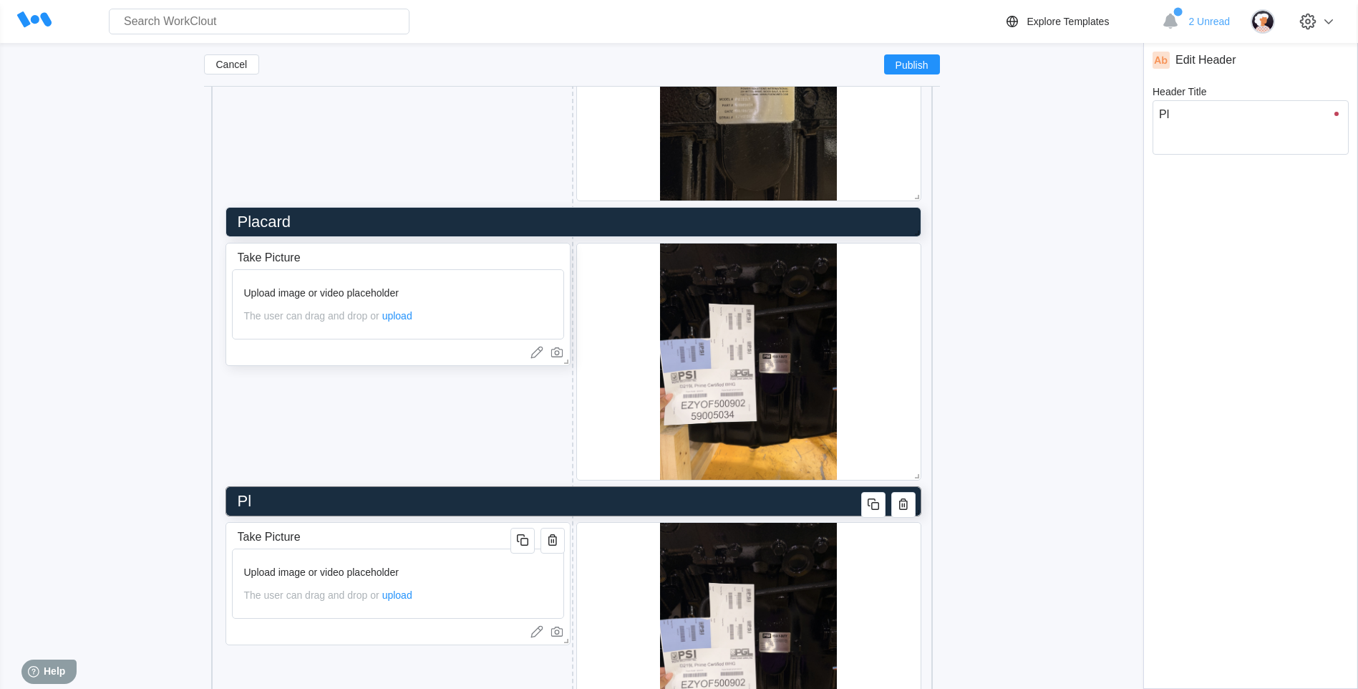
type input "P"
type textarea "P"
type textarea "x"
type input "E"
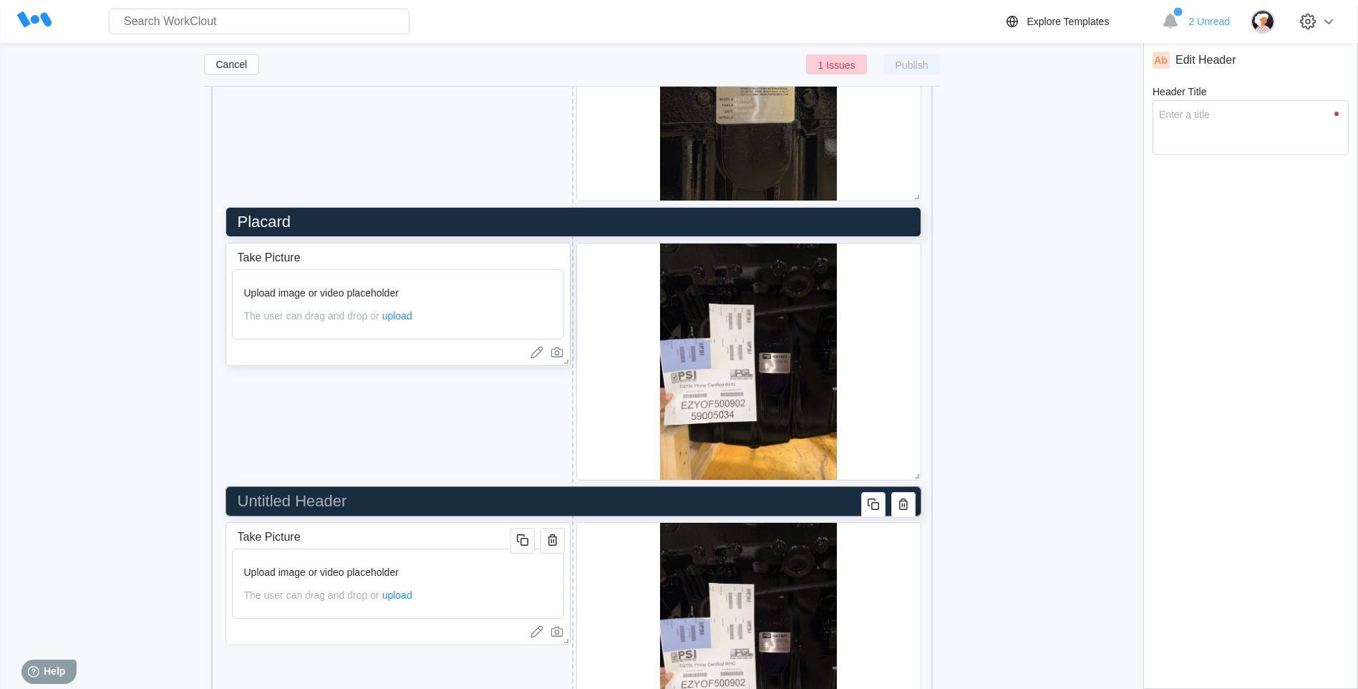
type textarea "E"
click at [912, 533] on div at bounding box center [748, 641] width 345 height 238
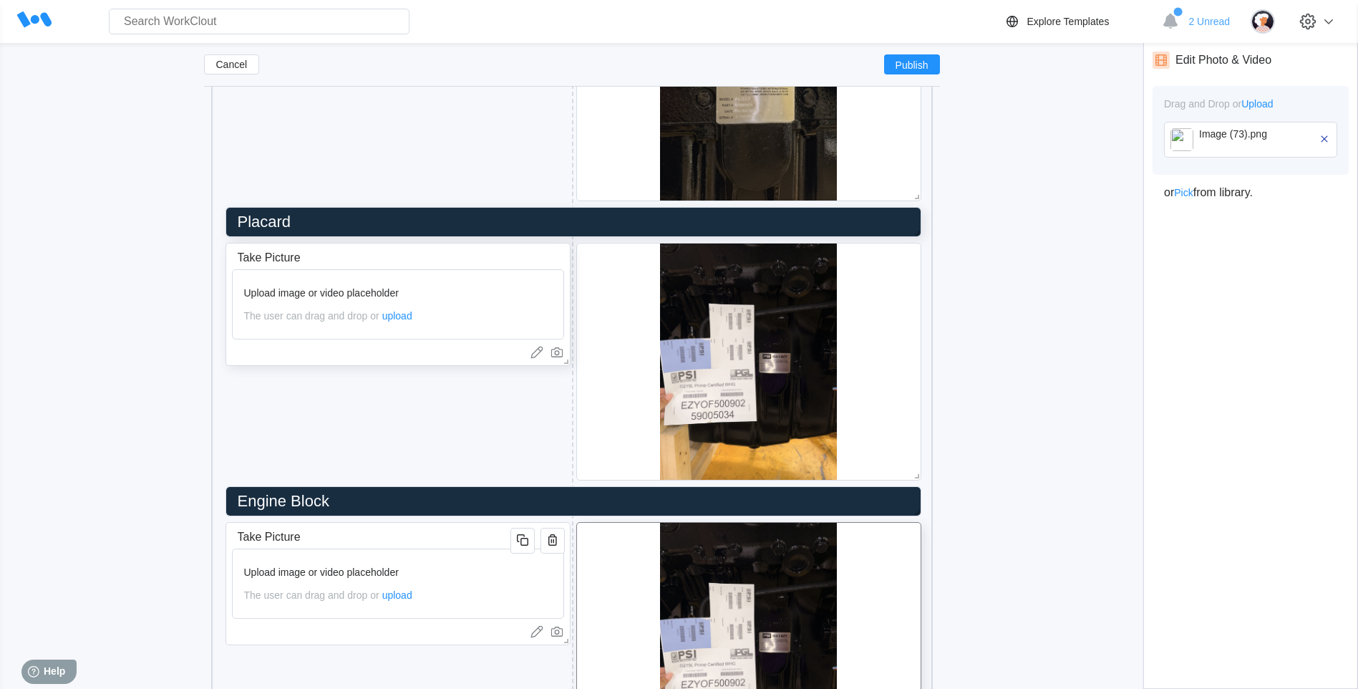
click at [1082, 141] on icon "button" at bounding box center [1324, 138] width 13 height 13
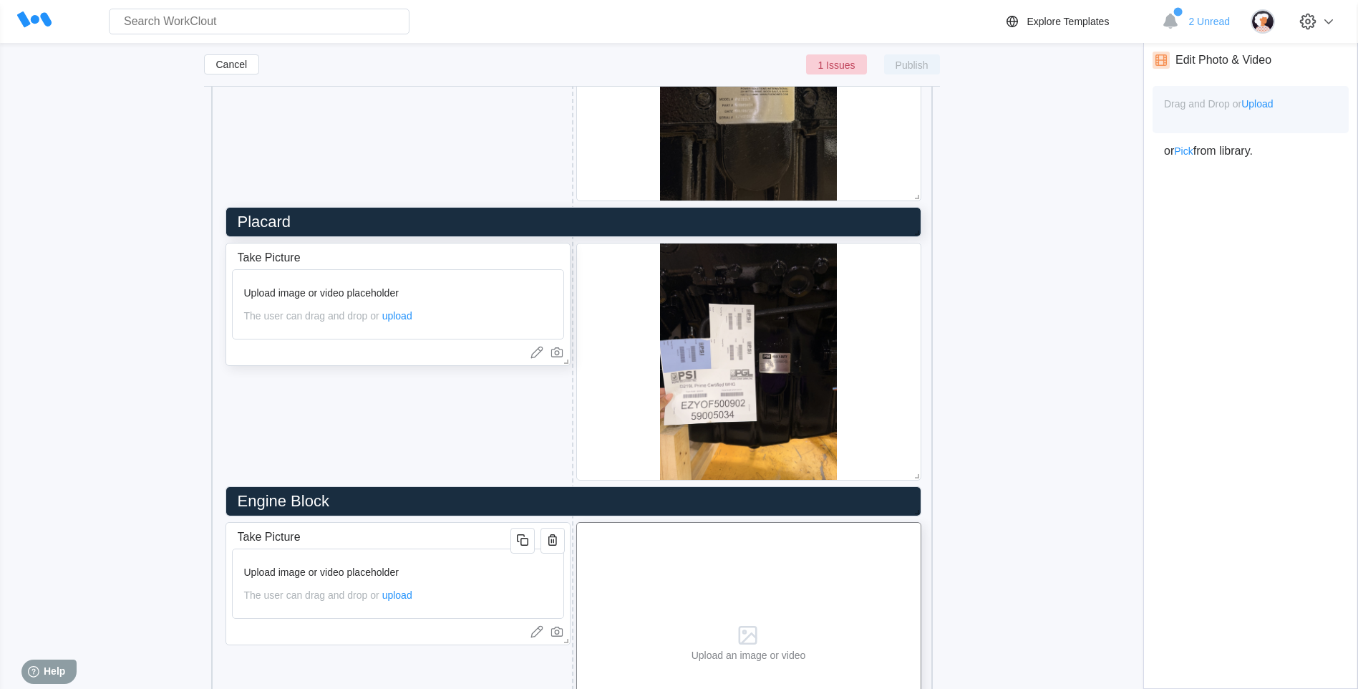
click at [1082, 104] on span "Upload" at bounding box center [1257, 103] width 32 height 11
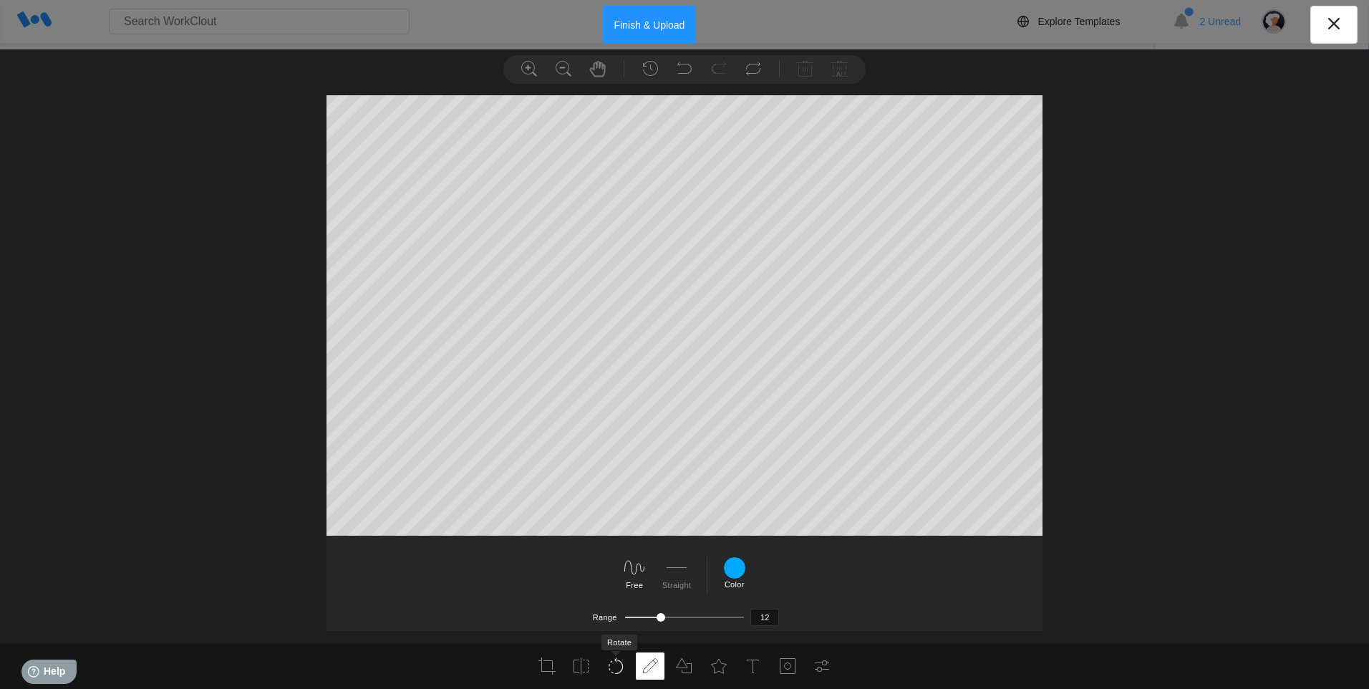
click at [609, 533] on icon at bounding box center [615, 665] width 17 height 17
click at [654, 533] on icon at bounding box center [665, 570] width 23 height 23
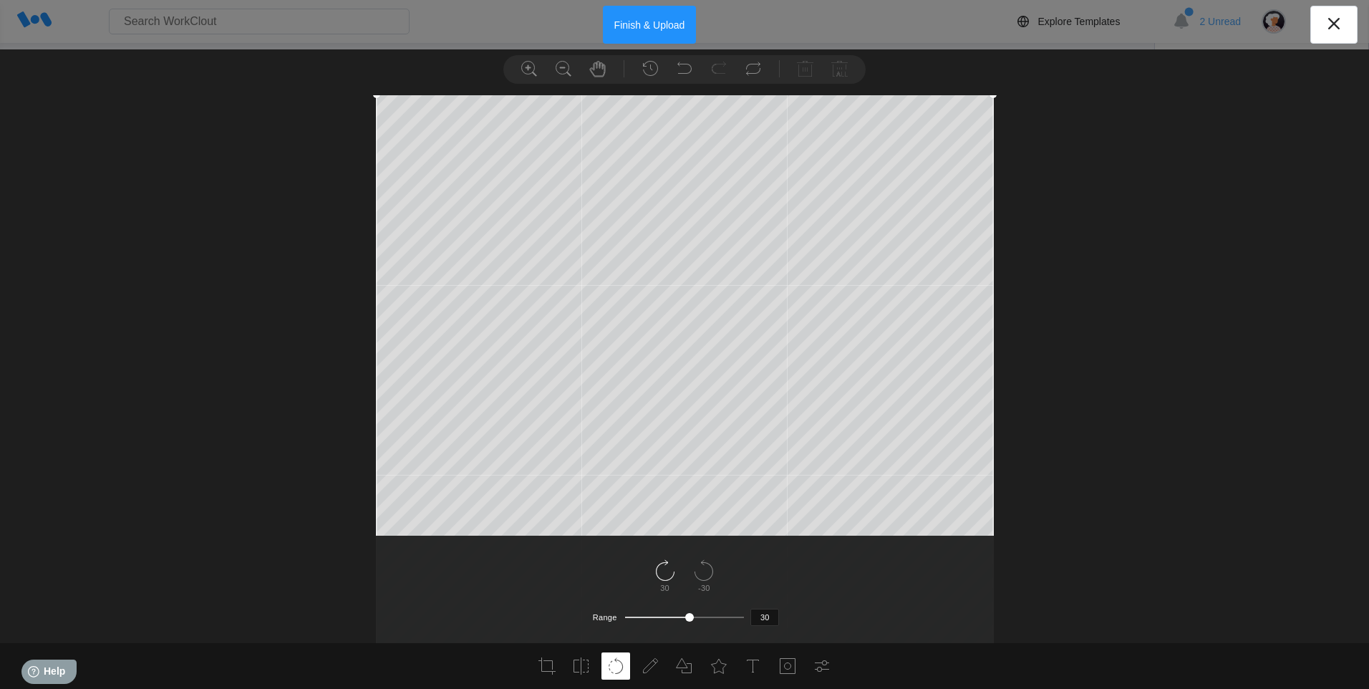
click at [654, 533] on icon at bounding box center [665, 570] width 23 height 23
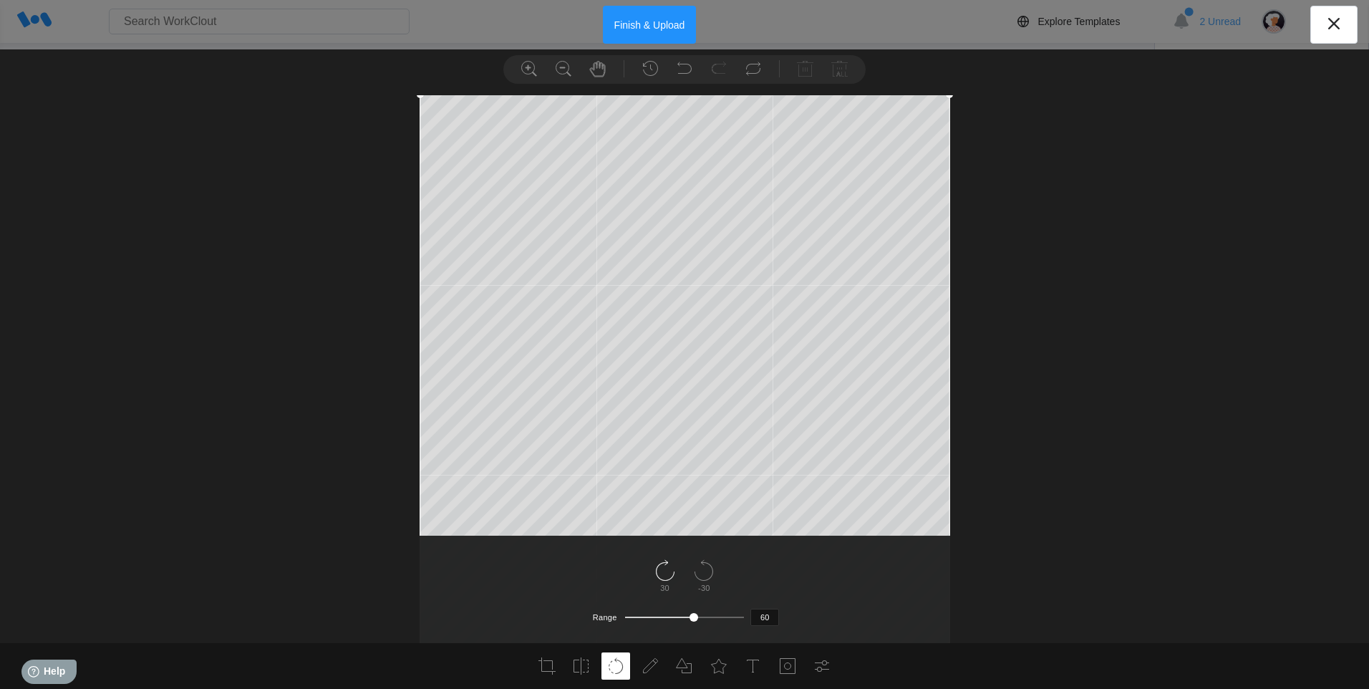
click at [654, 533] on icon at bounding box center [665, 570] width 23 height 23
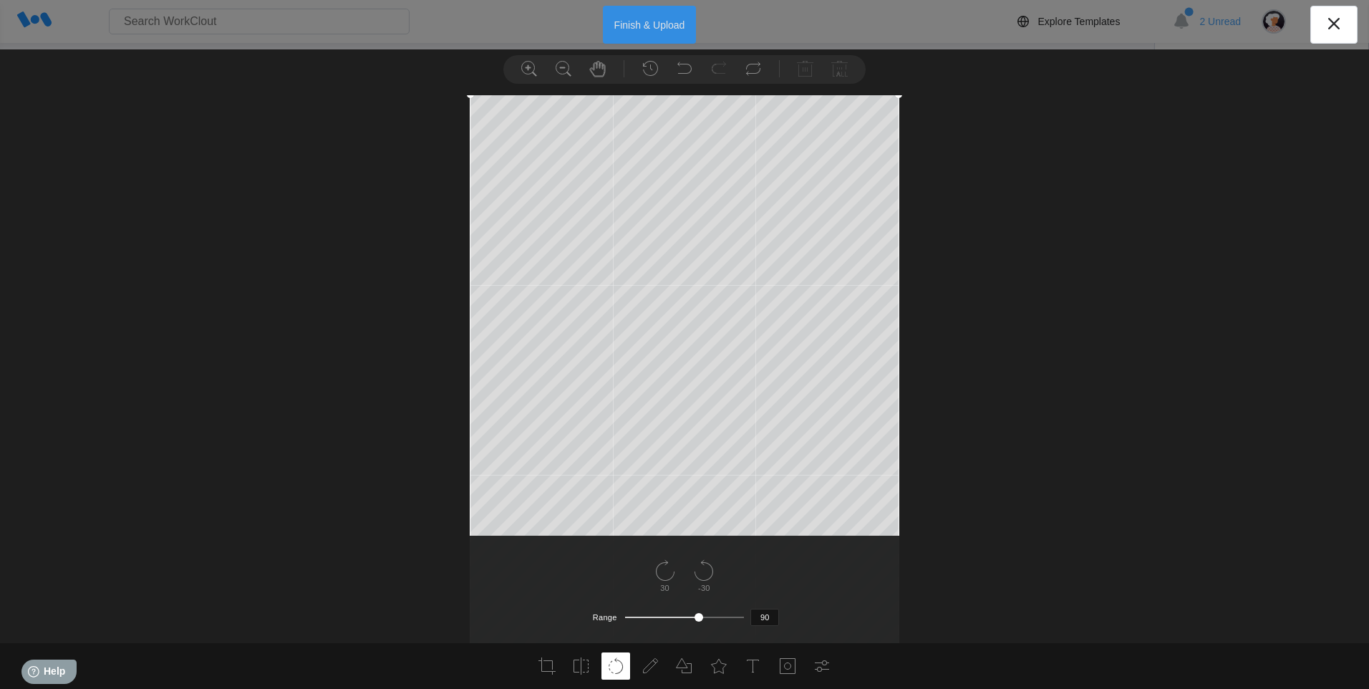
click at [671, 19] on button "Finish & Upload" at bounding box center [650, 25] width 94 height 38
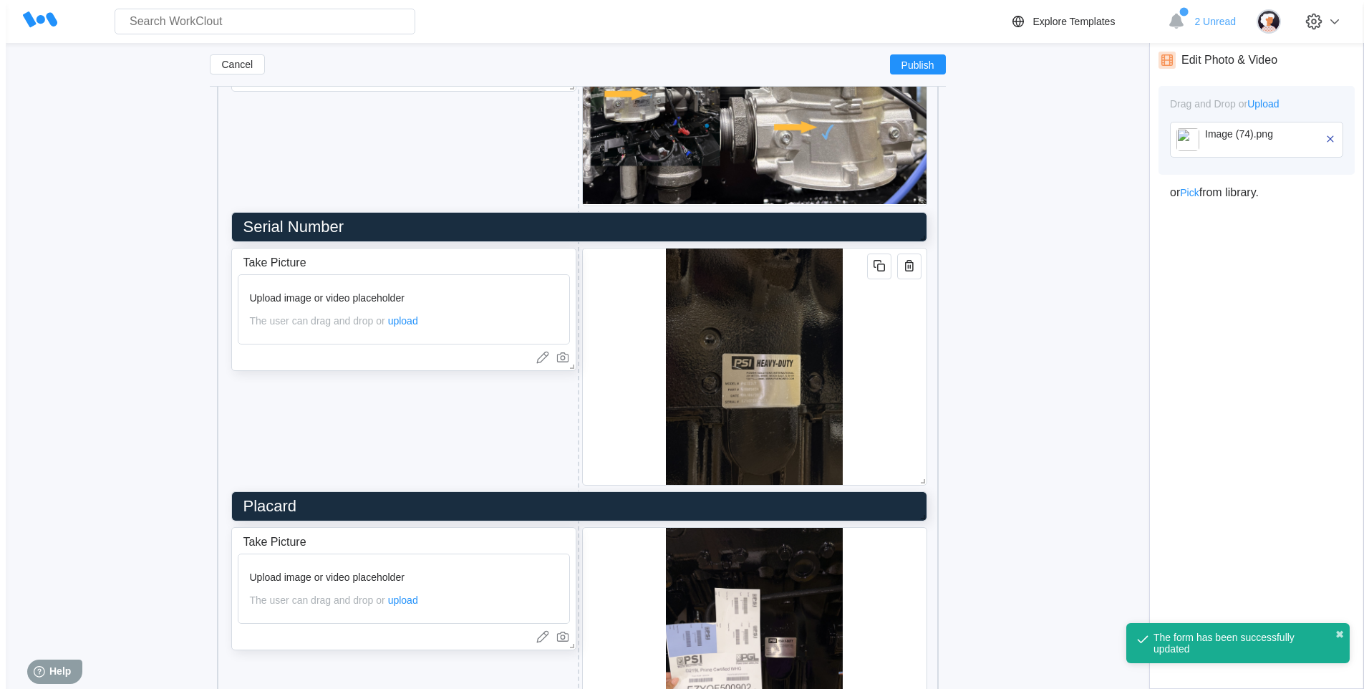
scroll to position [2732, 0]
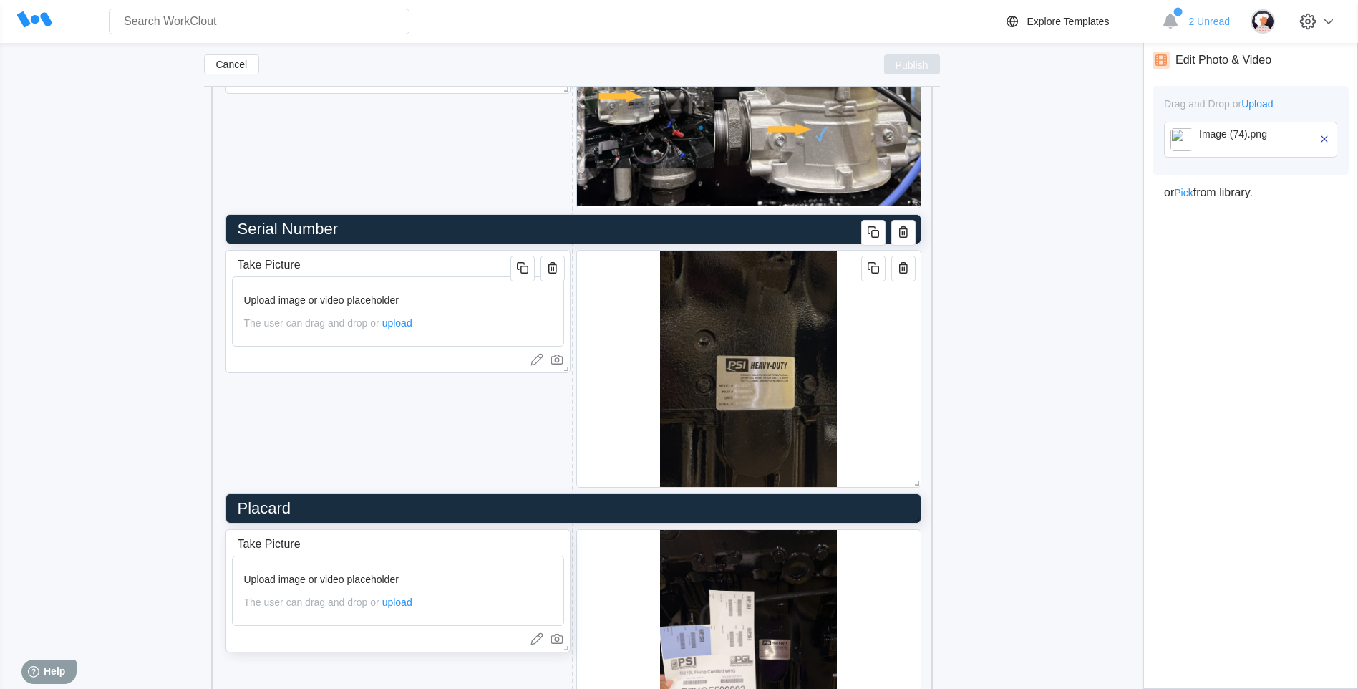
click at [905, 60] on span "Publish" at bounding box center [912, 64] width 33 height 9
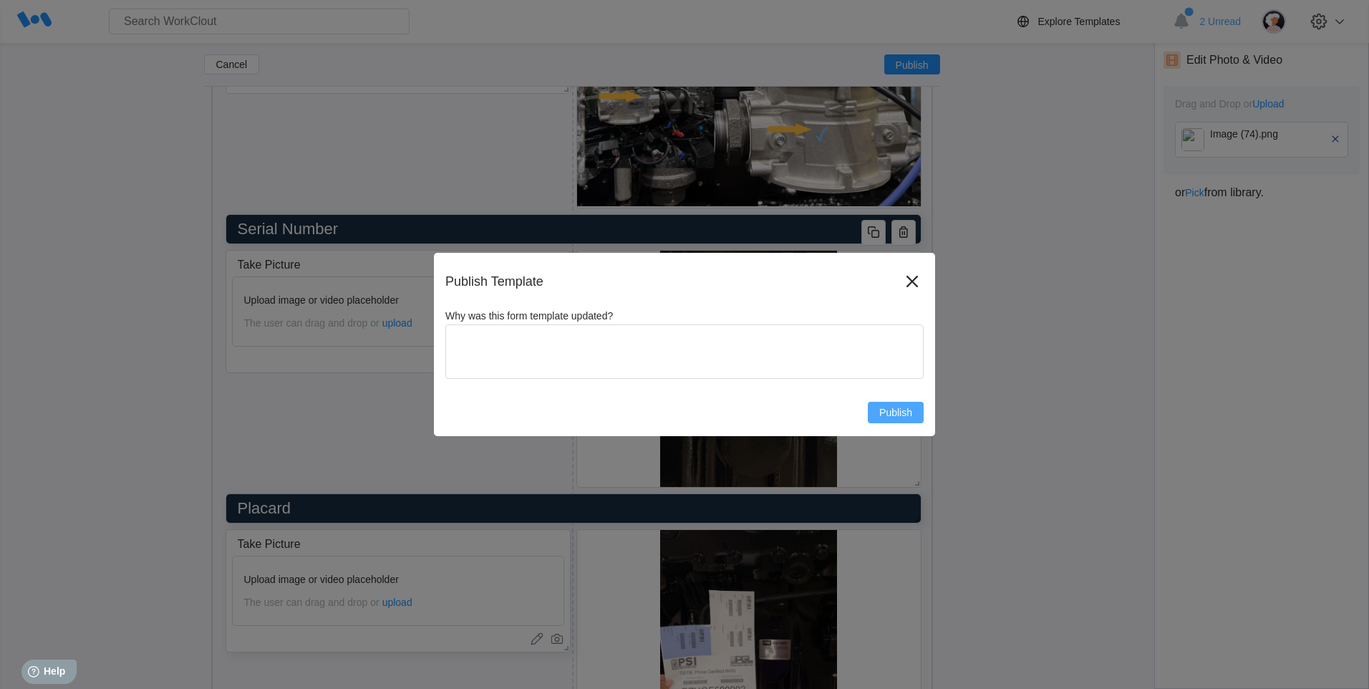
click at [900, 417] on span "Publish" at bounding box center [895, 412] width 33 height 10
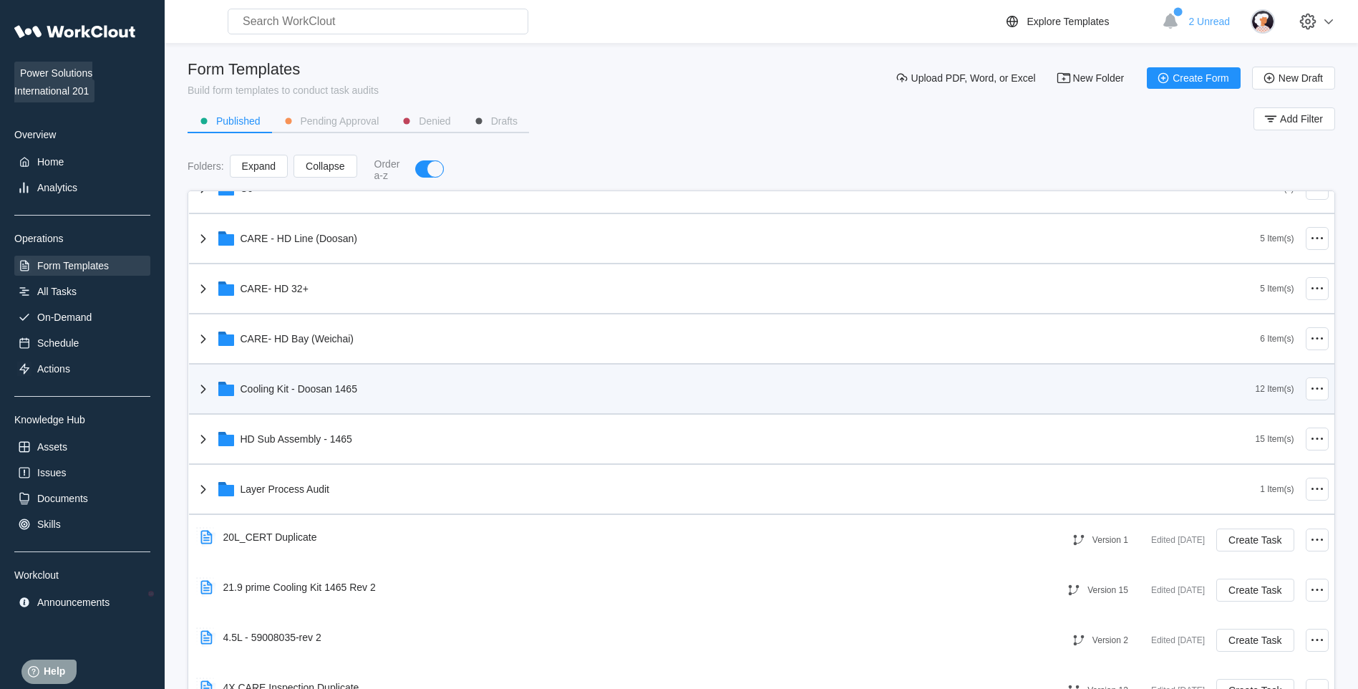
scroll to position [430, 0]
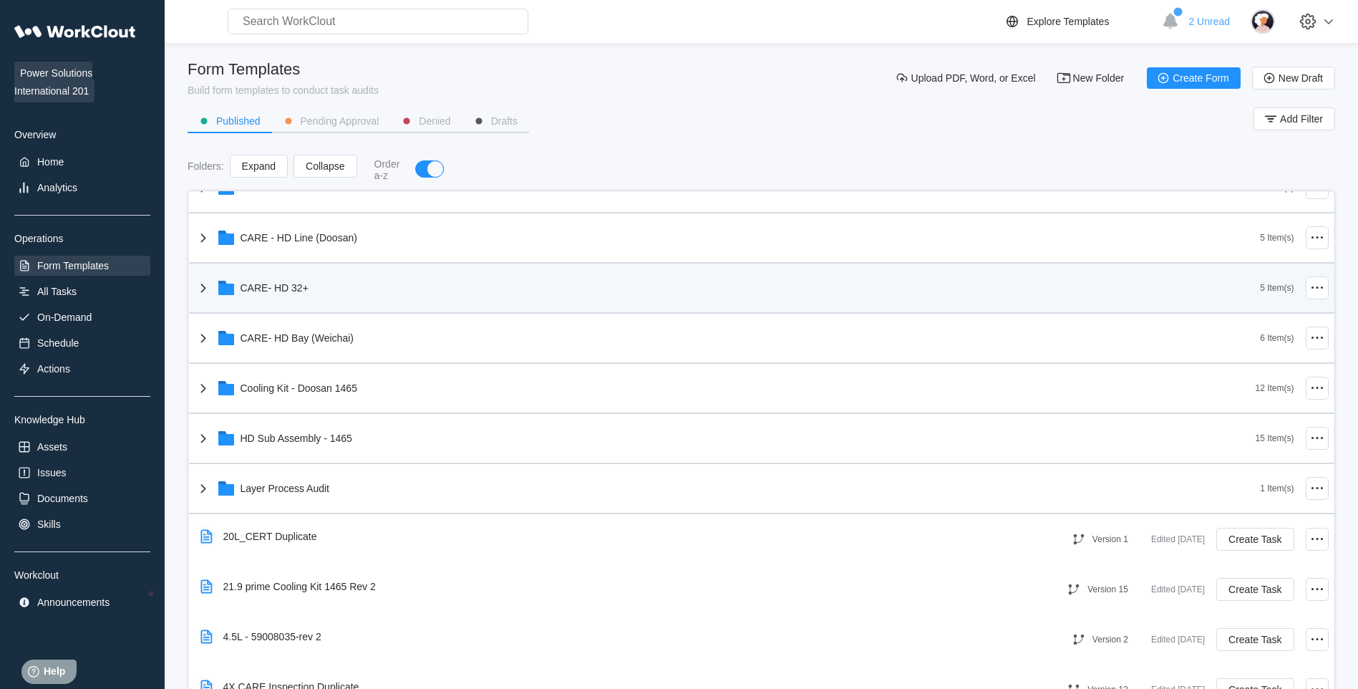
click at [394, 285] on div "CARE- HD 32+" at bounding box center [728, 287] width 1066 height 37
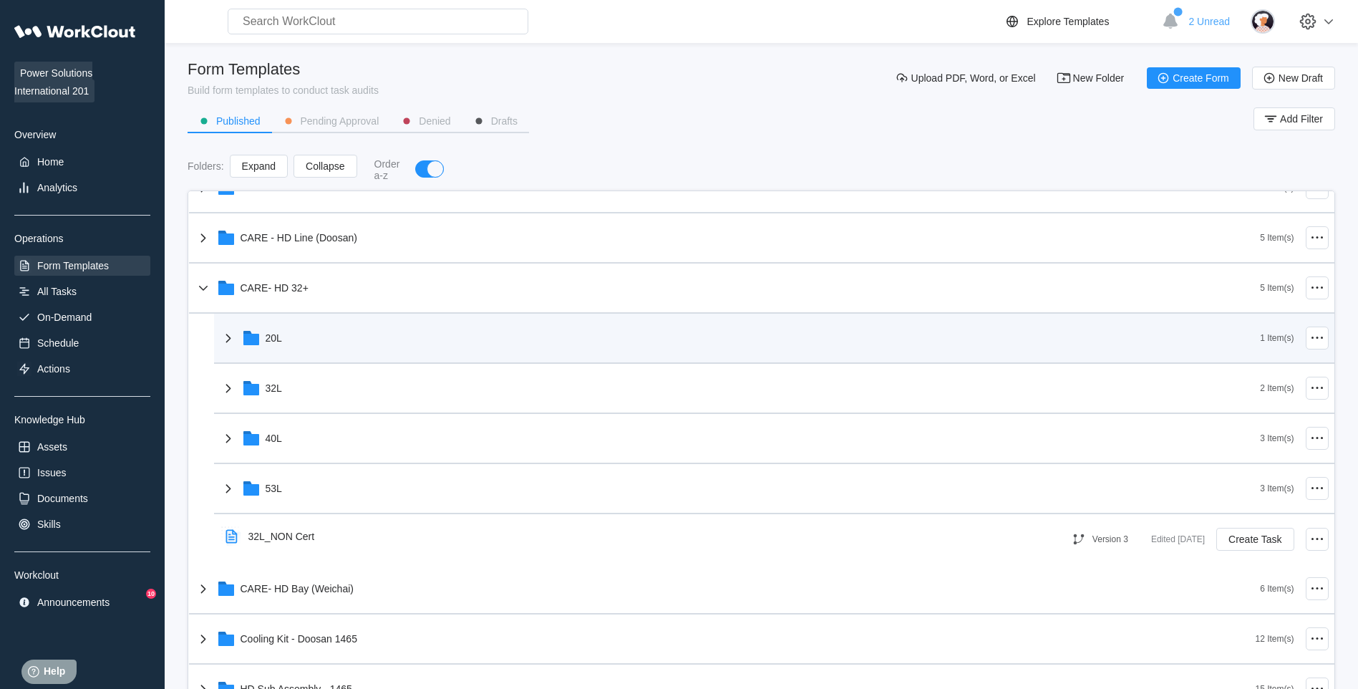
click at [415, 325] on div "20L" at bounding box center [740, 337] width 1041 height 37
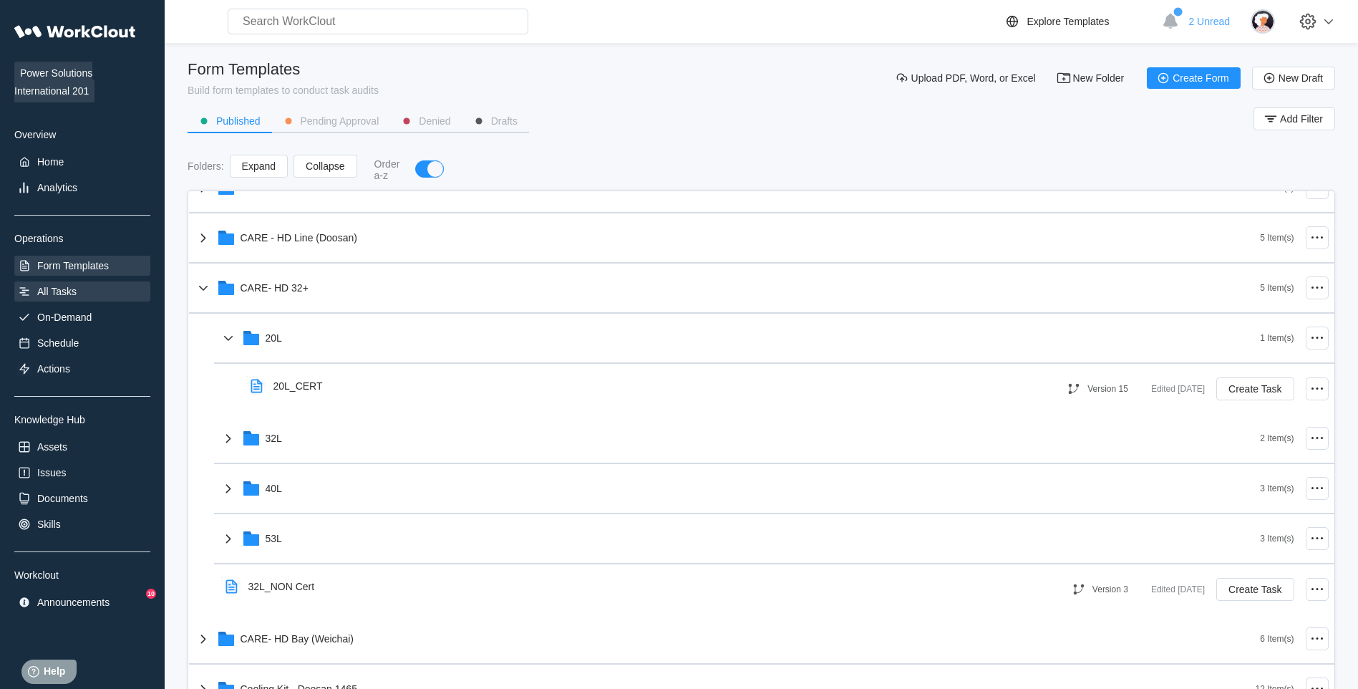
click at [70, 286] on div "All Tasks" at bounding box center [56, 291] width 39 height 11
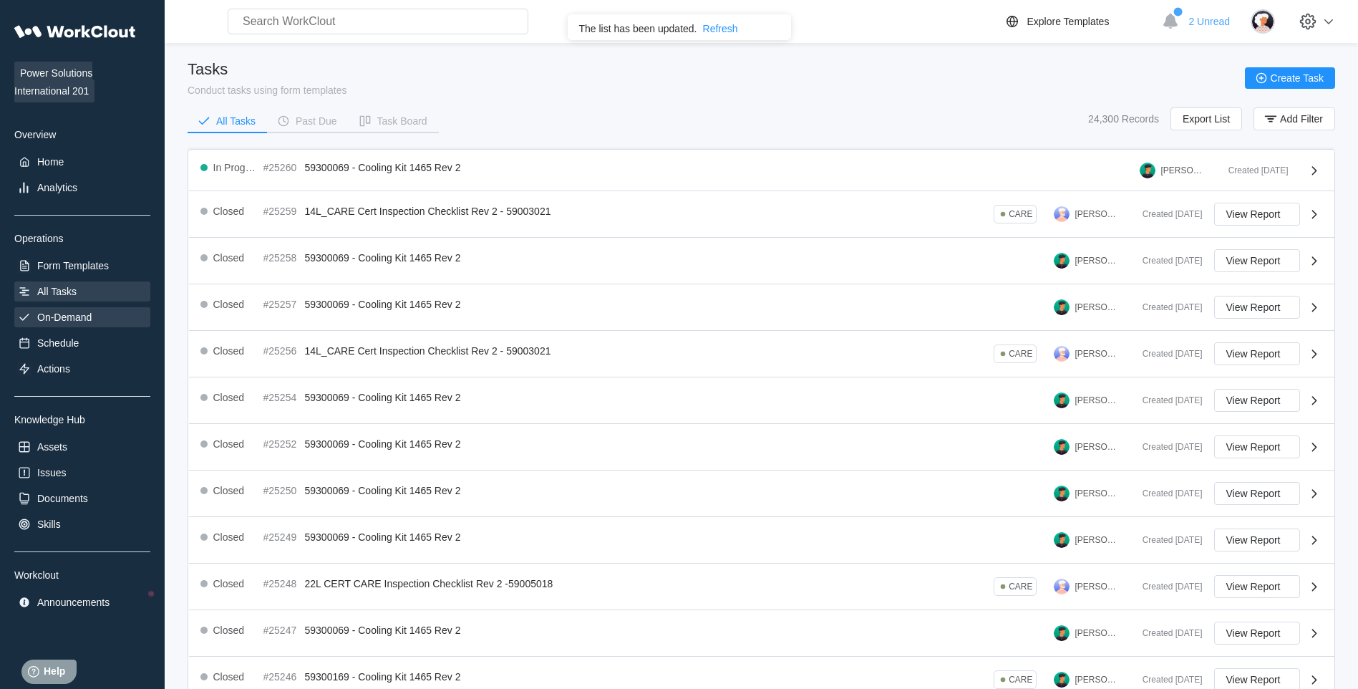
click at [92, 316] on div "On-Demand" at bounding box center [82, 317] width 136 height 20
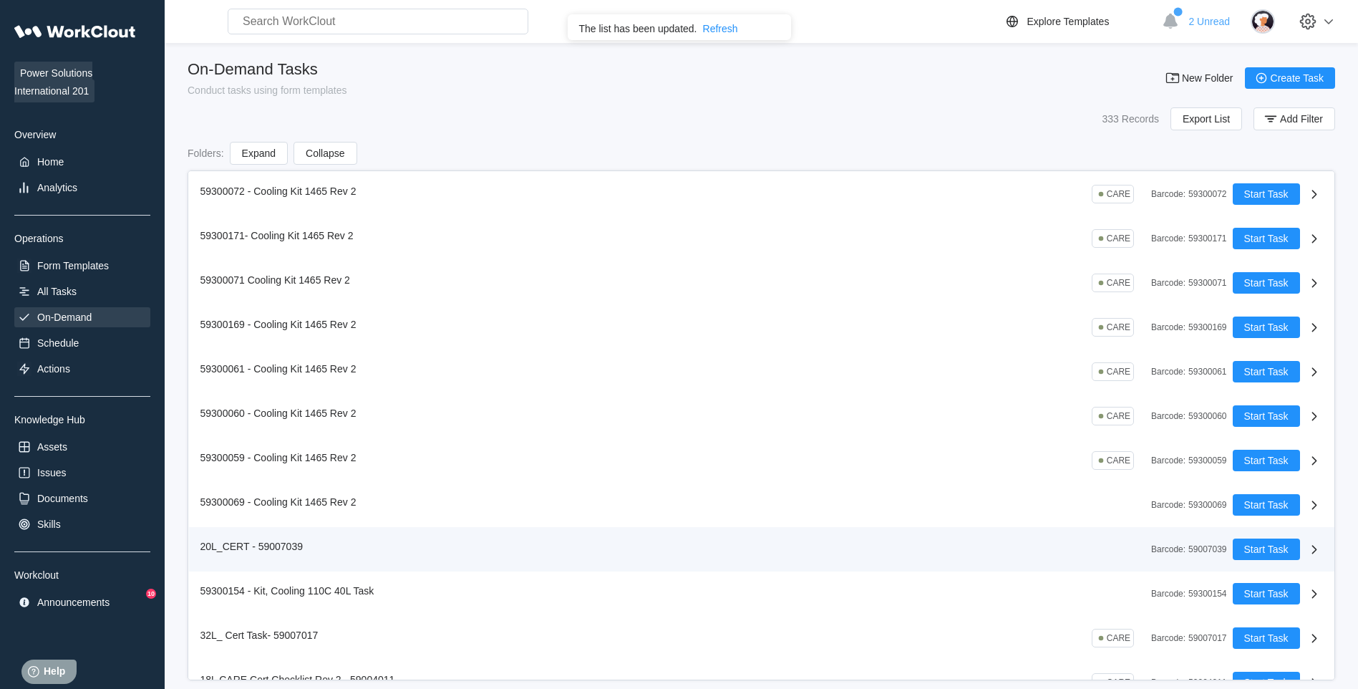
click at [314, 533] on div "20L_CERT - 59007039 Barcode : 59007039" at bounding box center [716, 548] width 1032 height 21
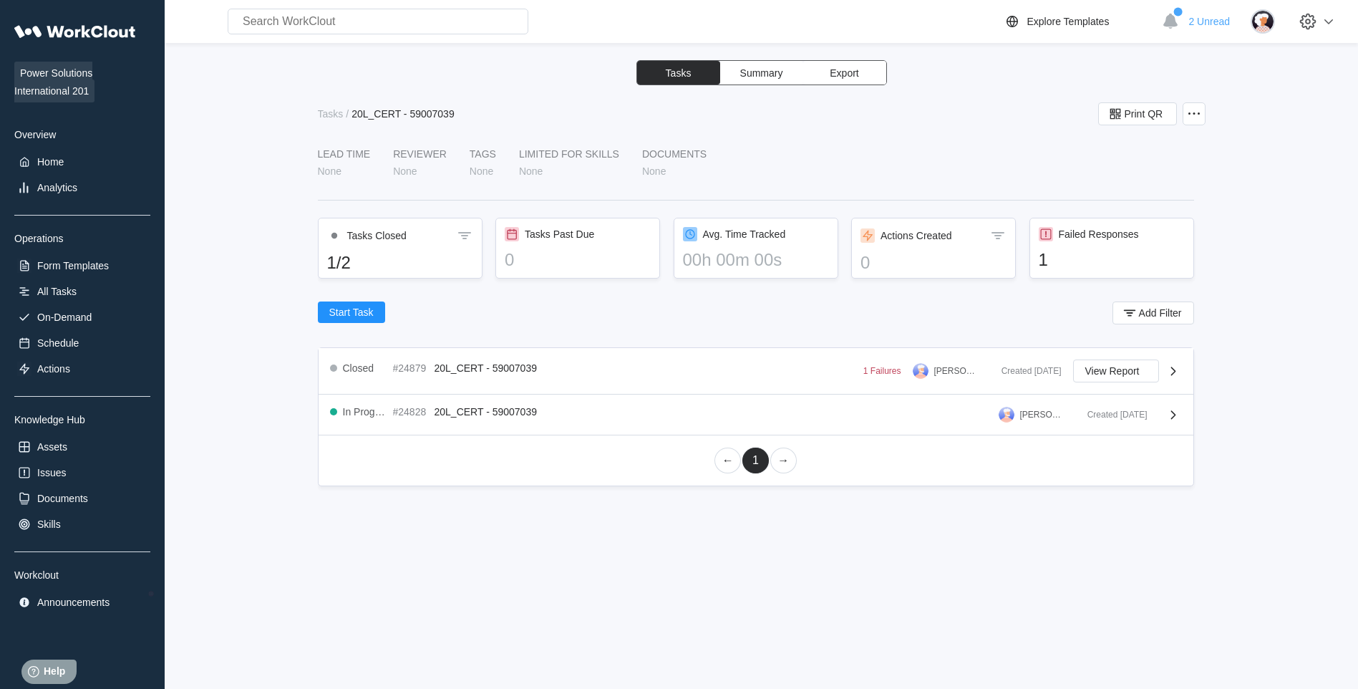
click at [761, 69] on span "Summary" at bounding box center [761, 73] width 43 height 10
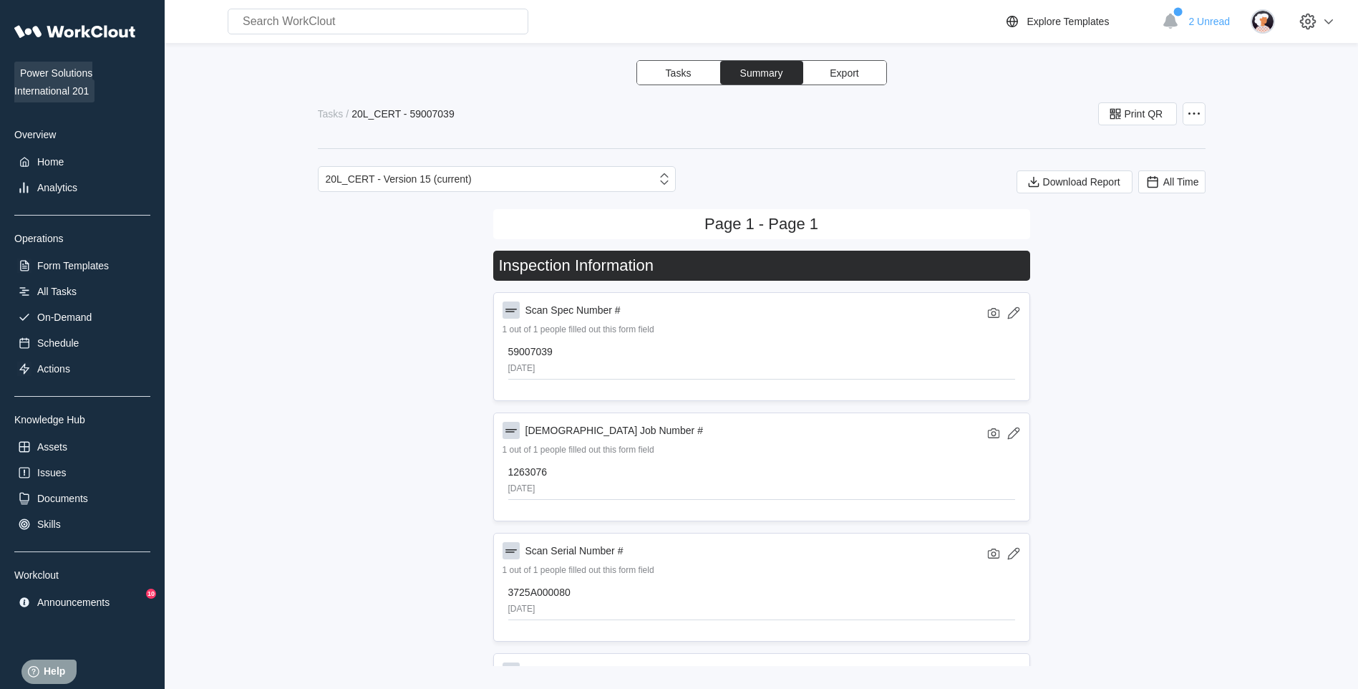
click at [834, 82] on button "Export" at bounding box center [844, 73] width 83 height 24
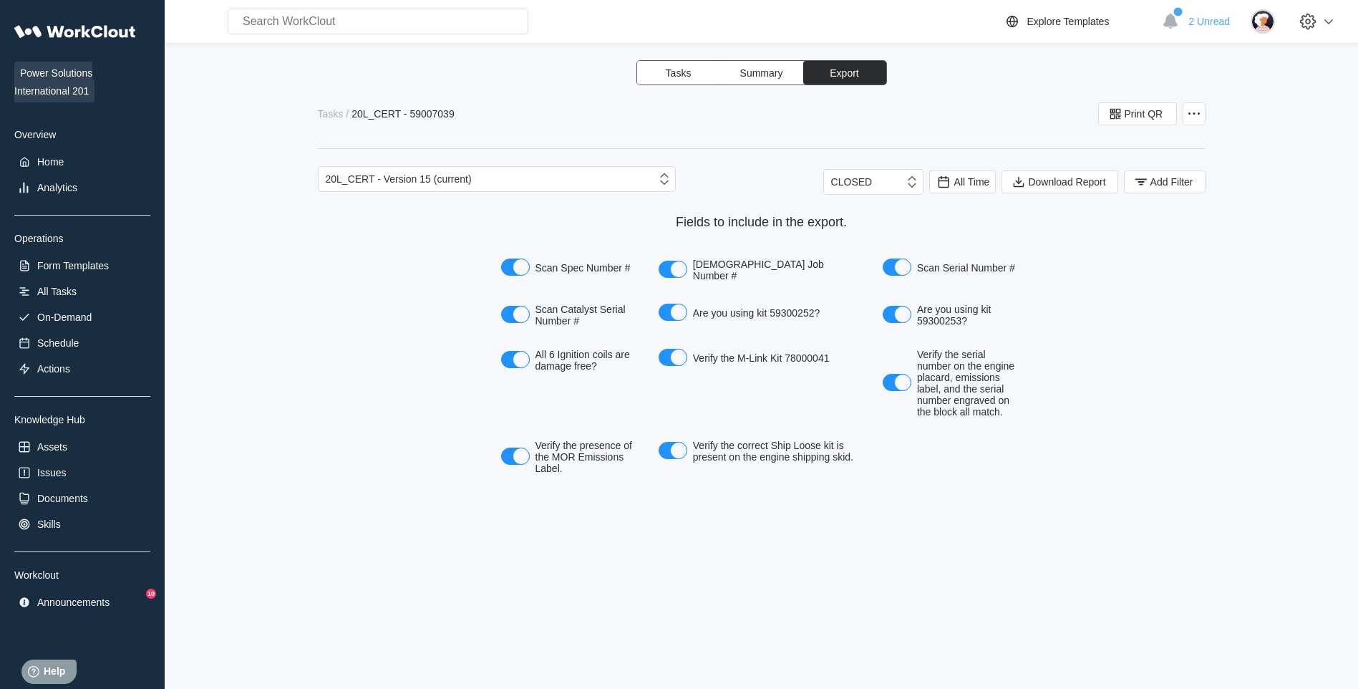
click at [82, 253] on div "Power Solutions International 201 Overview Home Analytics Operations Form Templ…" at bounding box center [82, 314] width 136 height 595
click at [83, 260] on div "Form Templates" at bounding box center [73, 265] width 72 height 11
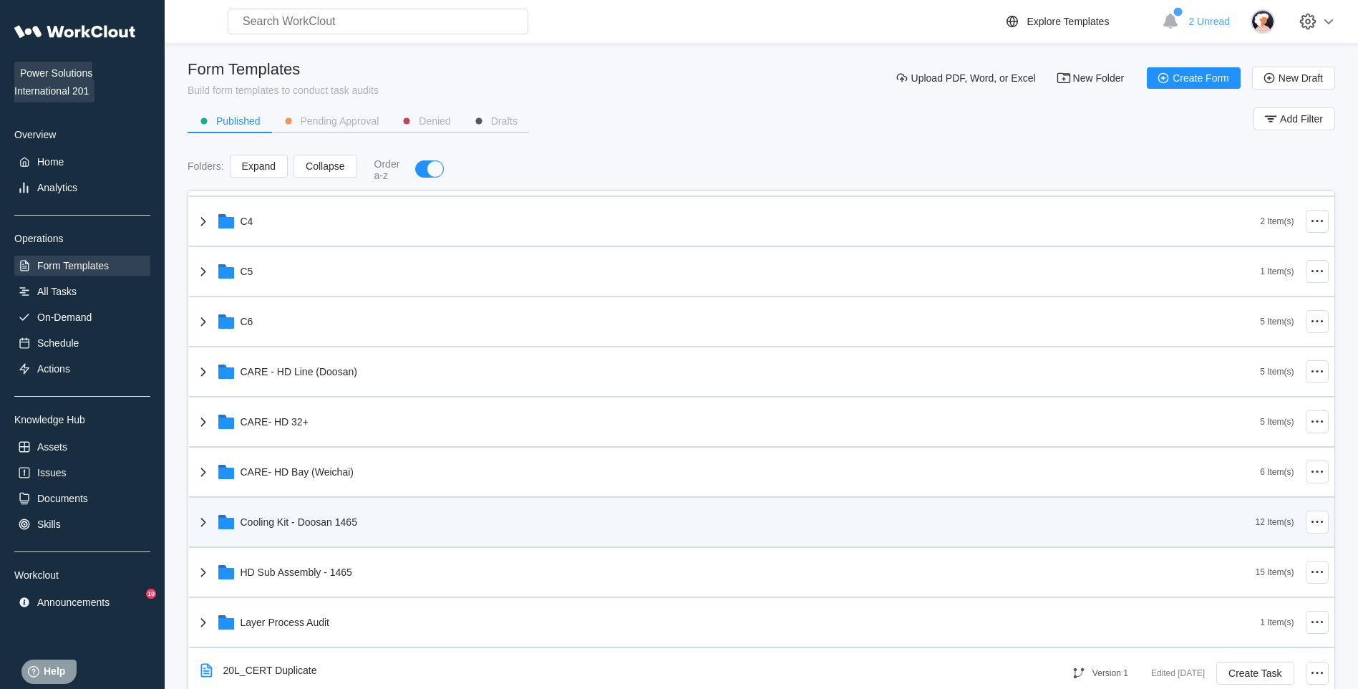
scroll to position [358, 0]
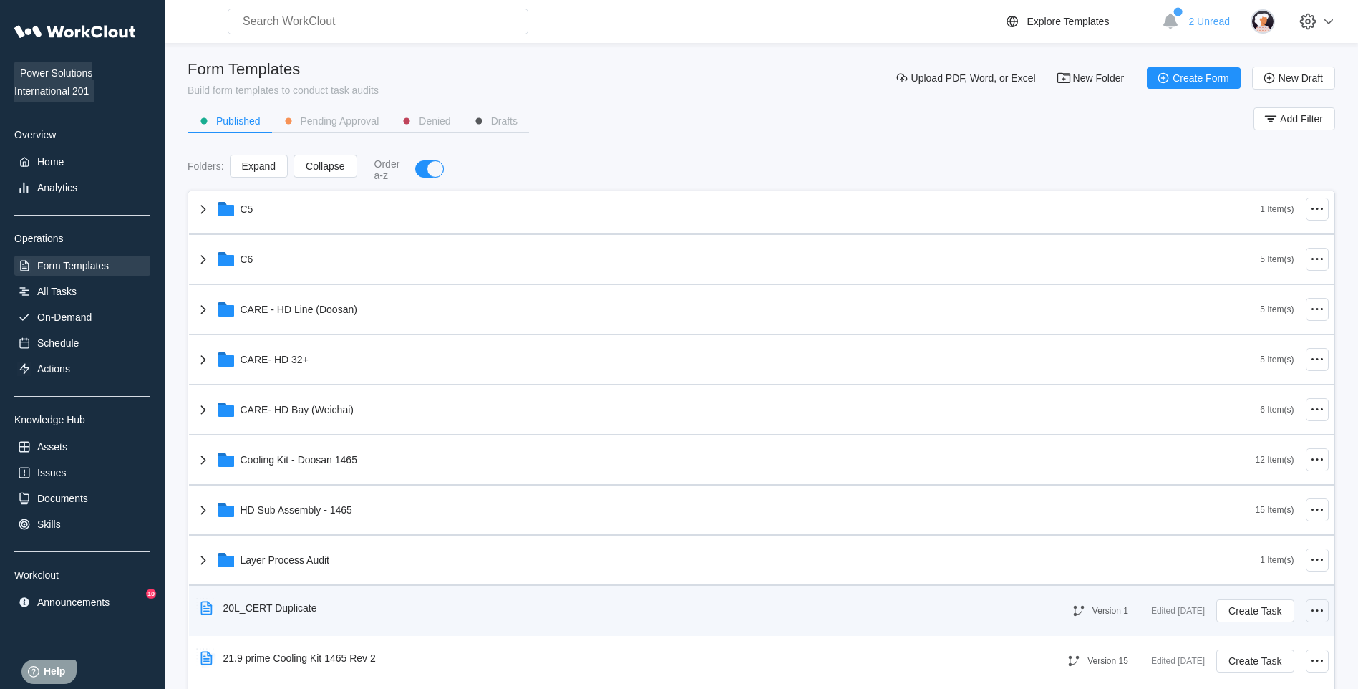
click at [1082, 533] on icon at bounding box center [1317, 610] width 17 height 17
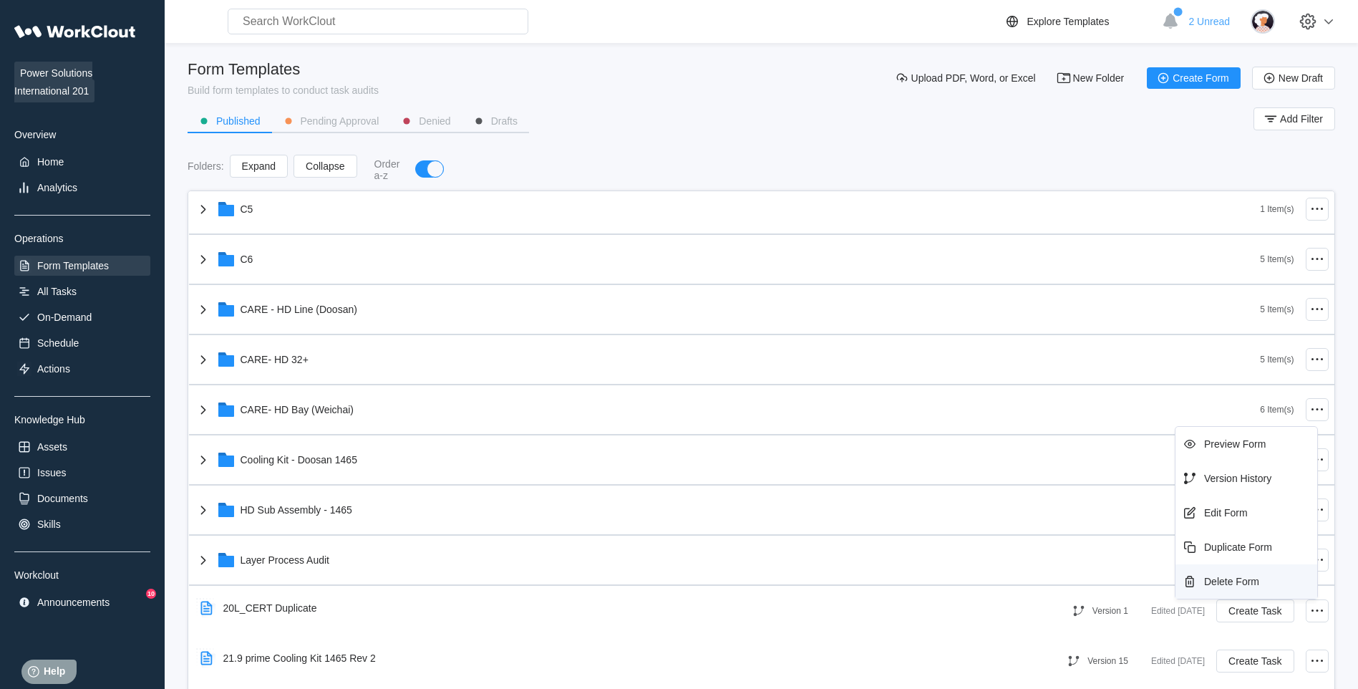
click at [1082, 533] on div "Delete Form" at bounding box center [1231, 581] width 55 height 11
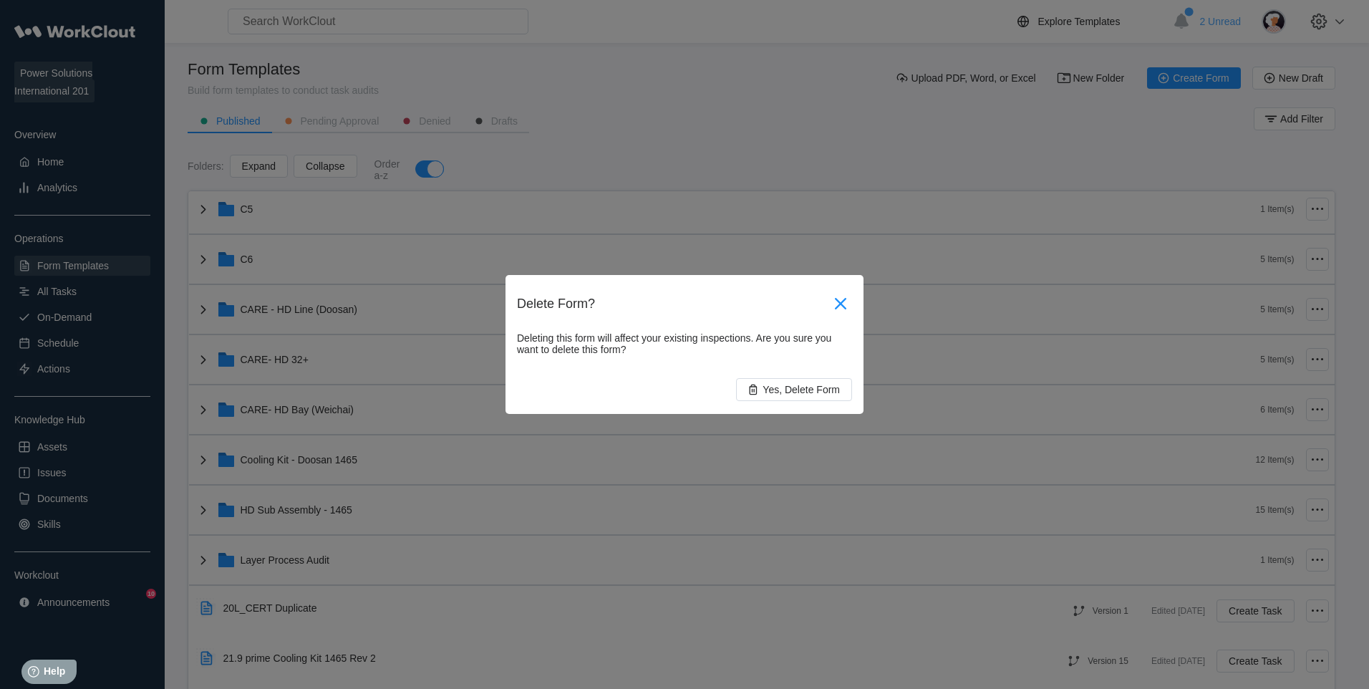
click at [841, 302] on icon at bounding box center [840, 303] width 11 height 11
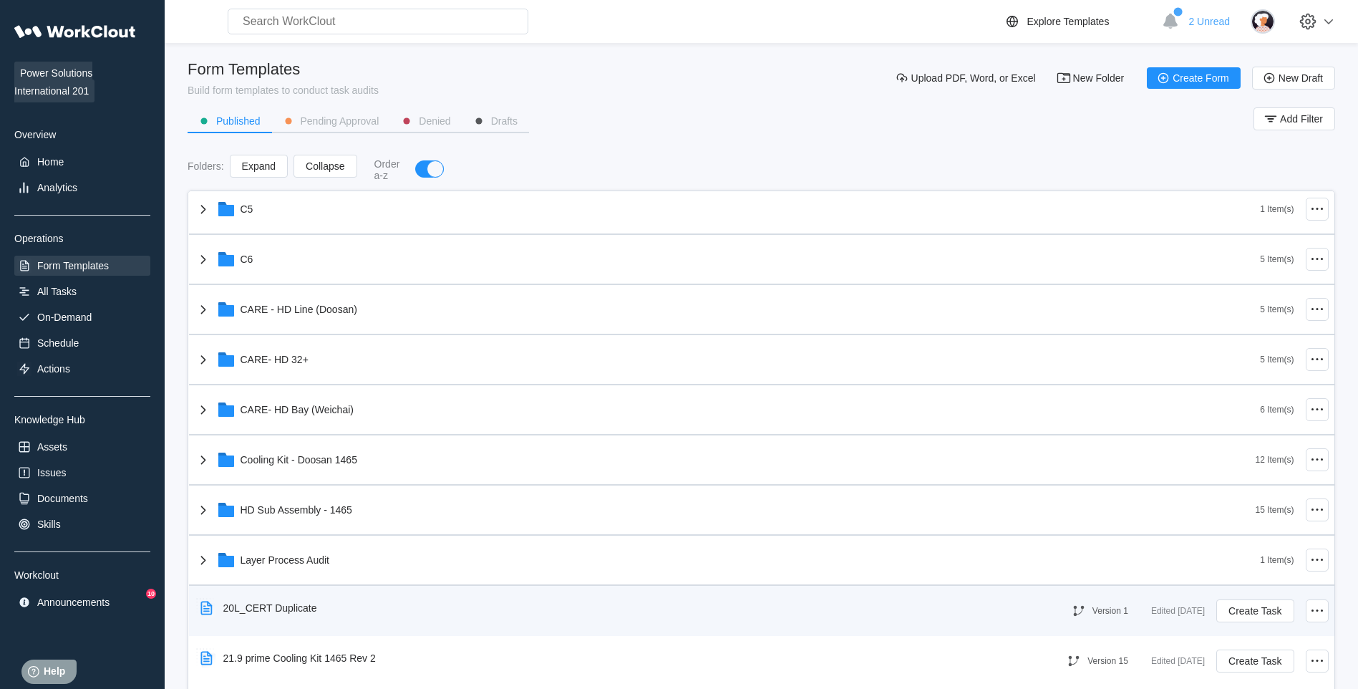
click at [703, 533] on div "20L_CERT Duplicate" at bounding box center [619, 607] width 848 height 33
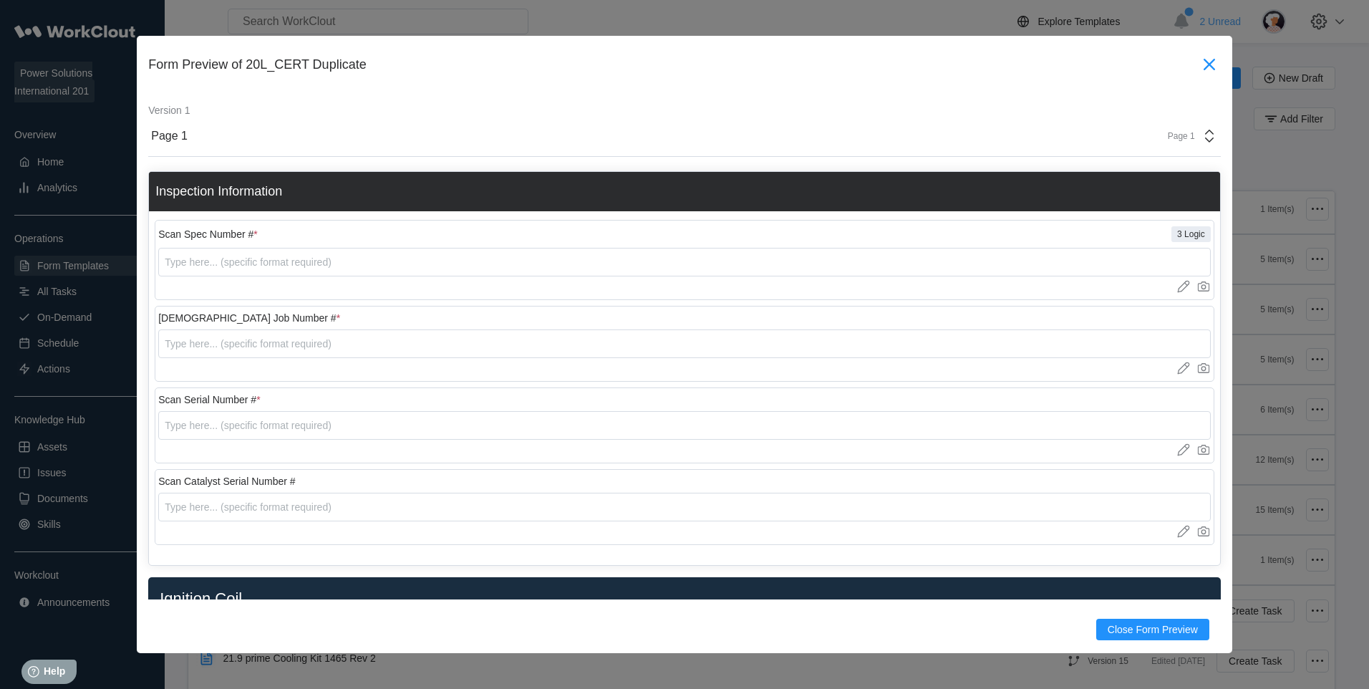
click at [1082, 61] on icon at bounding box center [1208, 64] width 11 height 11
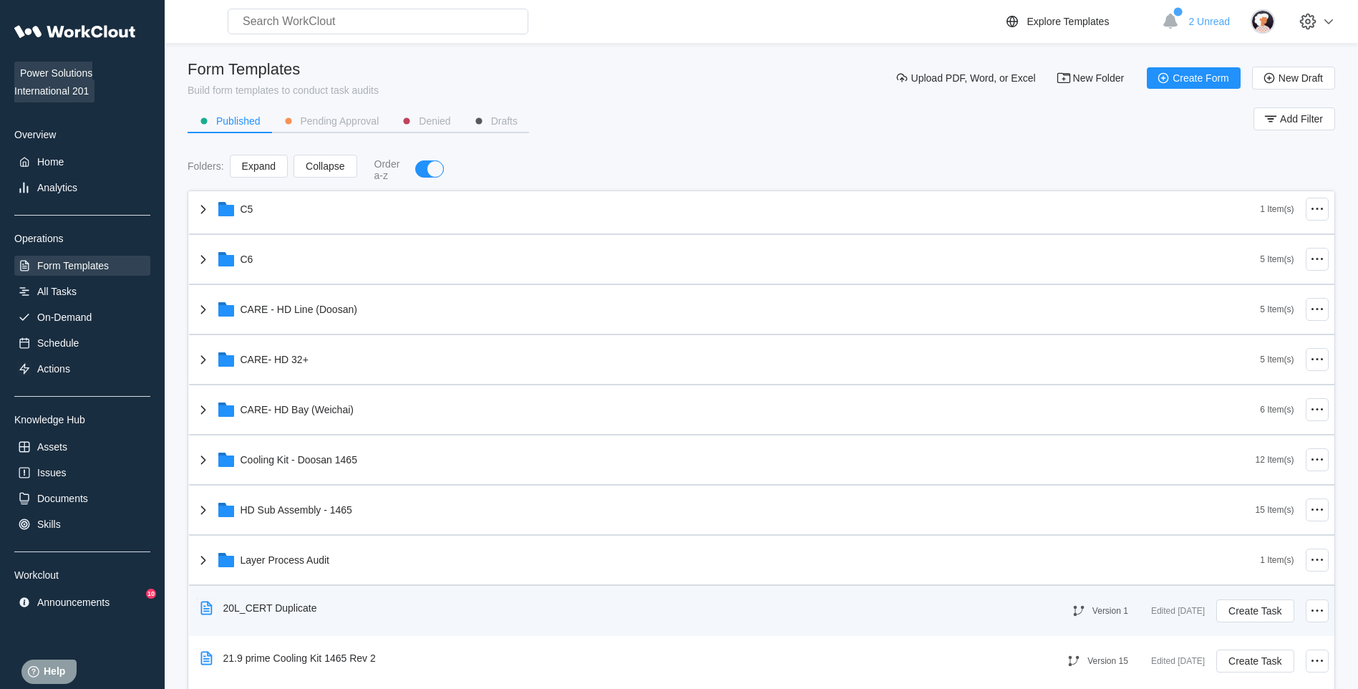
click at [1082, 533] on div "20L_CERT Duplicate Version 1 Edited [DATE] Create Task" at bounding box center [761, 611] width 1145 height 50
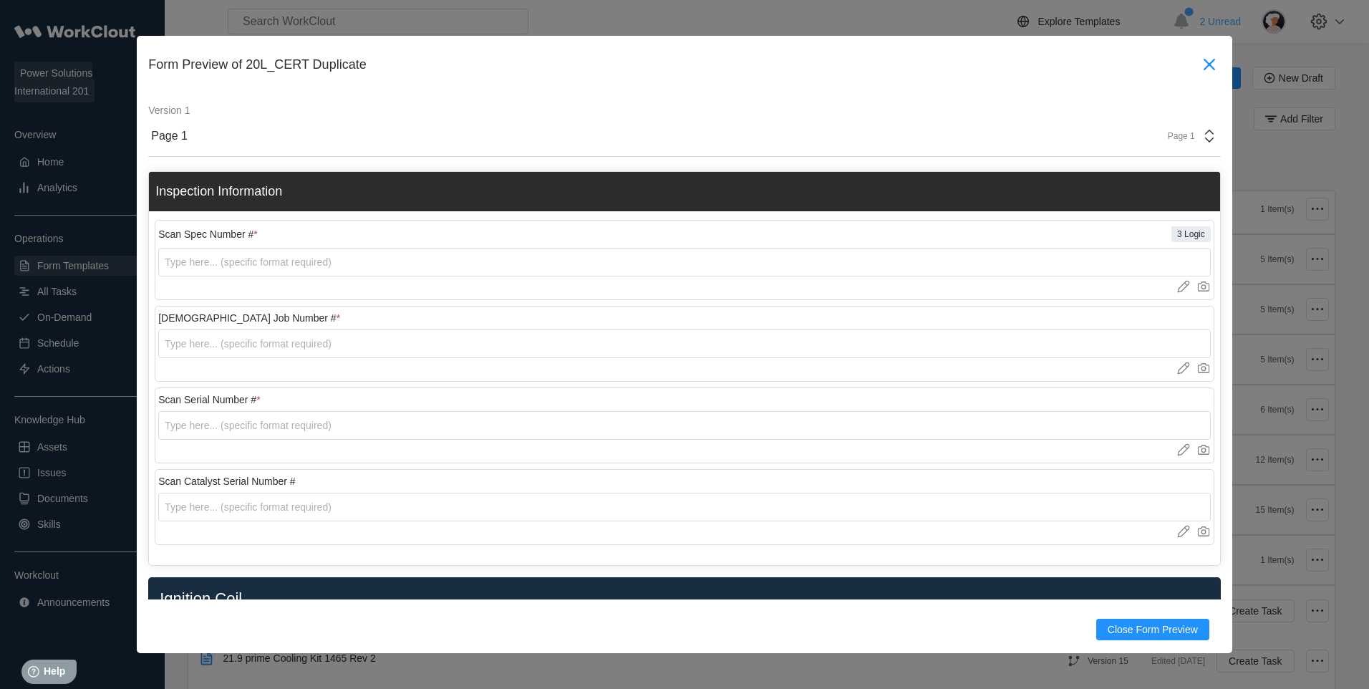
click at [1082, 67] on icon at bounding box center [1209, 64] width 23 height 23
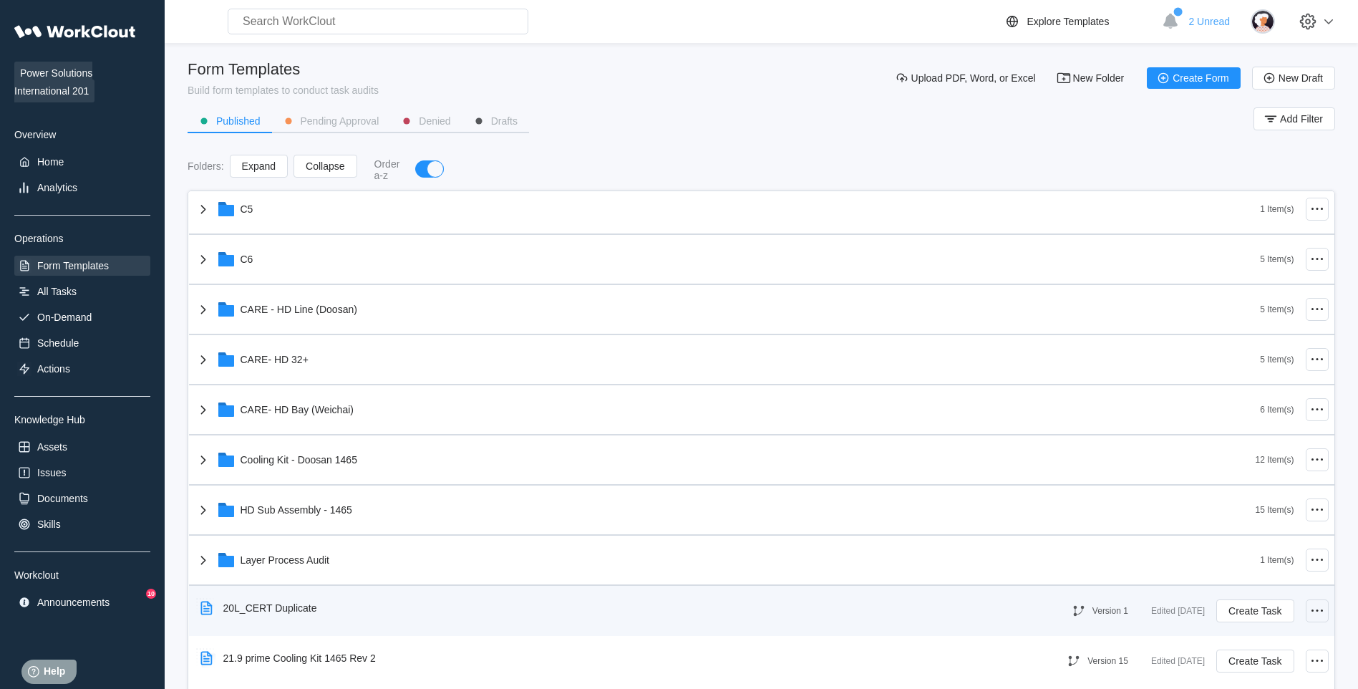
click at [1082, 533] on icon at bounding box center [1317, 610] width 17 height 17
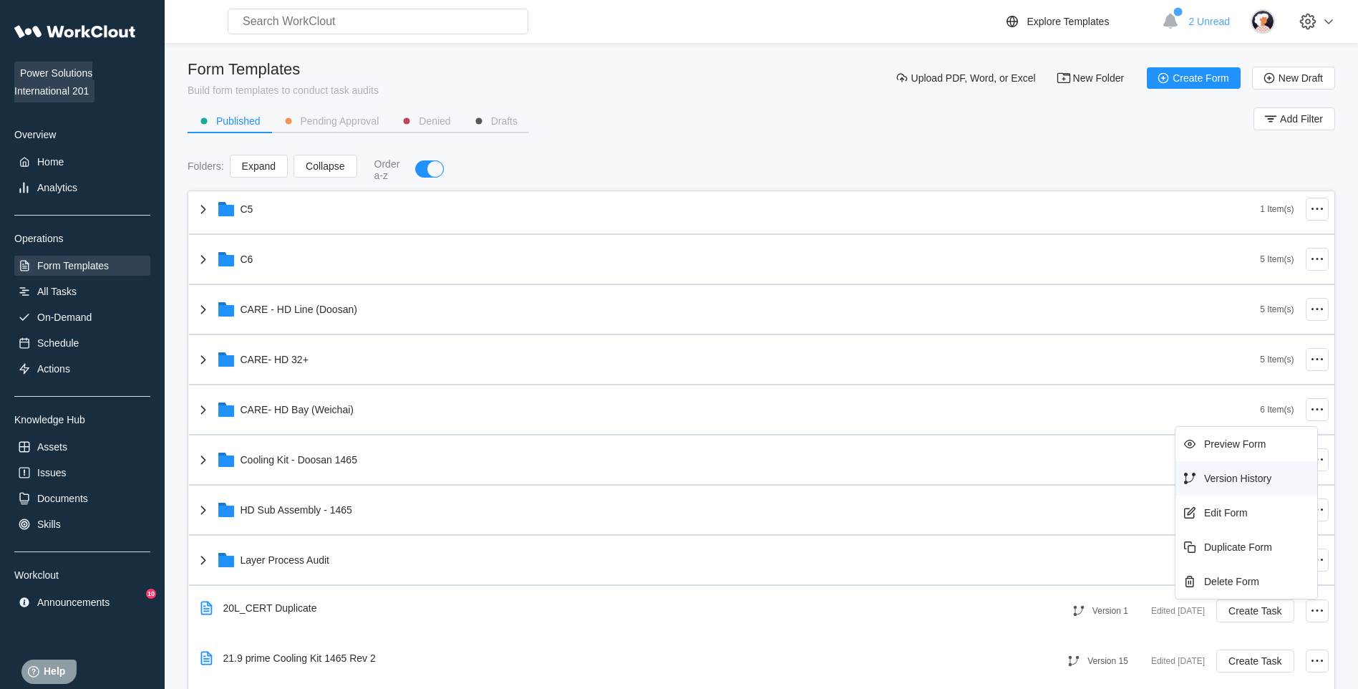
click at [1082, 478] on div "Version History" at bounding box center [1237, 478] width 67 height 11
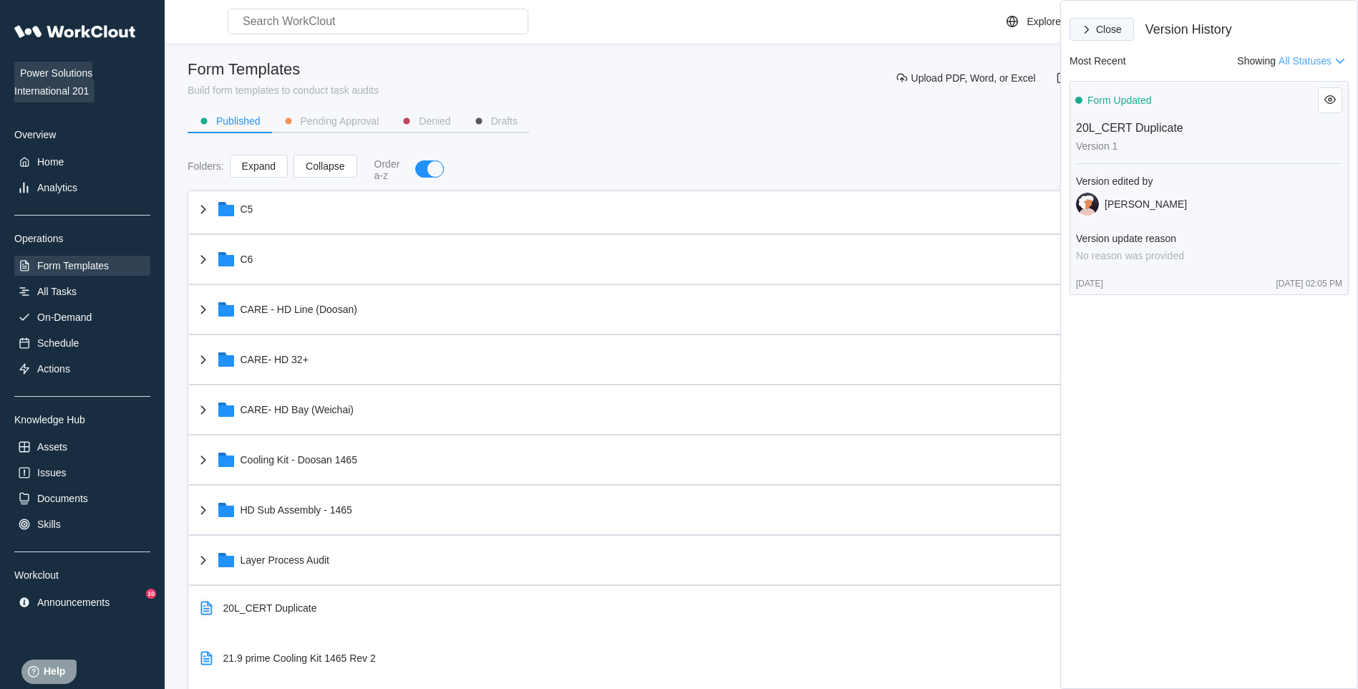
click at [1082, 26] on span "Close" at bounding box center [1109, 29] width 26 height 10
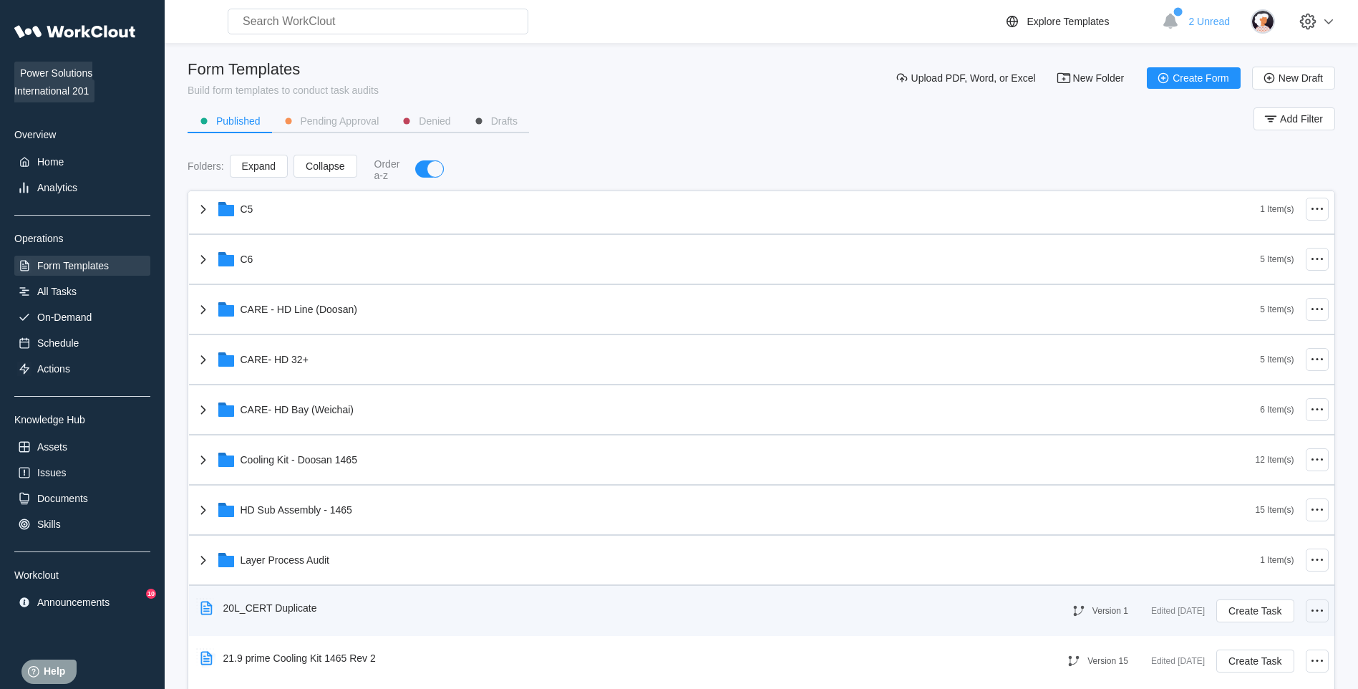
click at [1082, 533] on icon at bounding box center [1317, 610] width 17 height 17
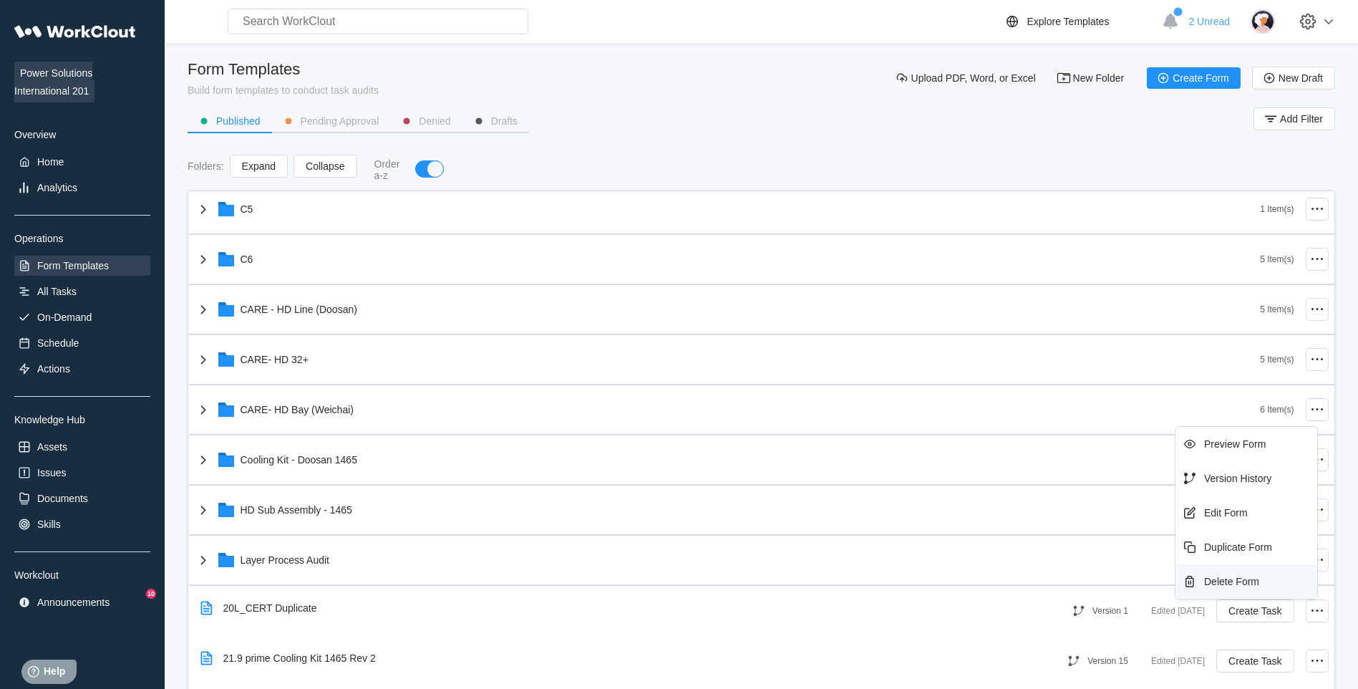
click at [1082, 533] on div "Delete Form" at bounding box center [1231, 581] width 55 height 11
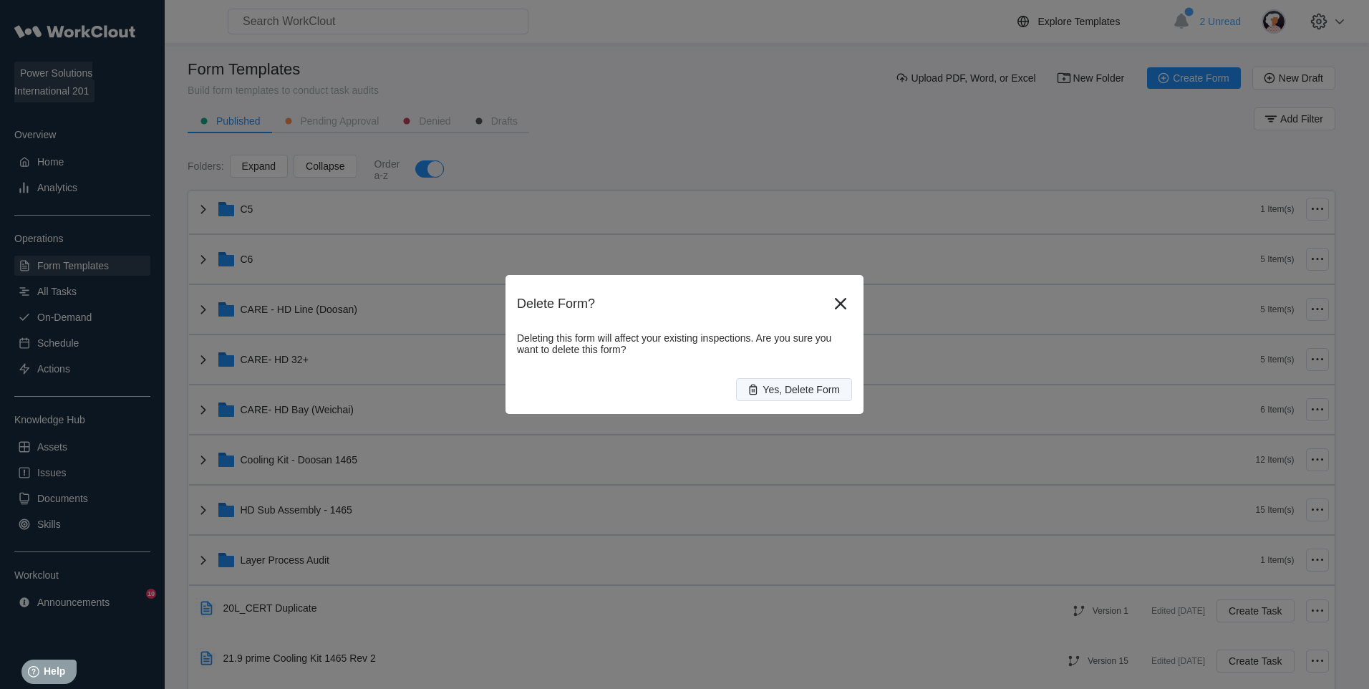
click at [839, 395] on button "Yes, Delete Form" at bounding box center [794, 389] width 116 height 23
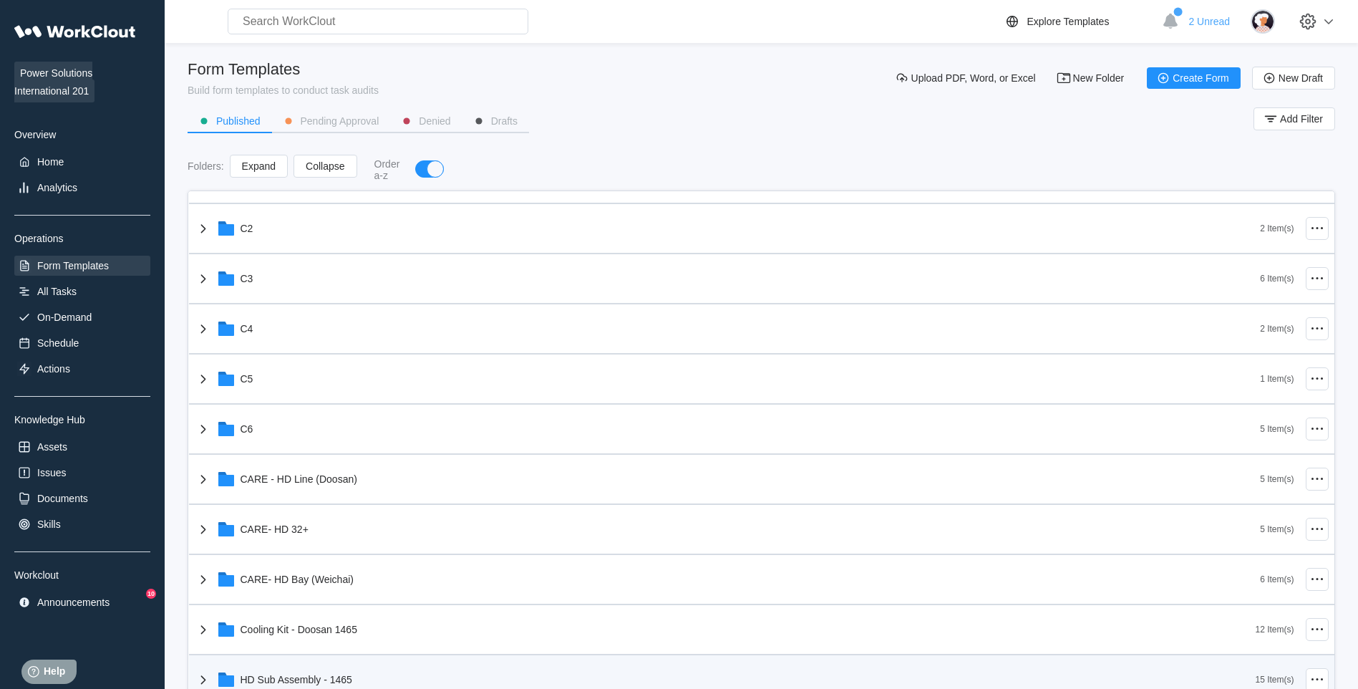
scroll to position [316, 0]
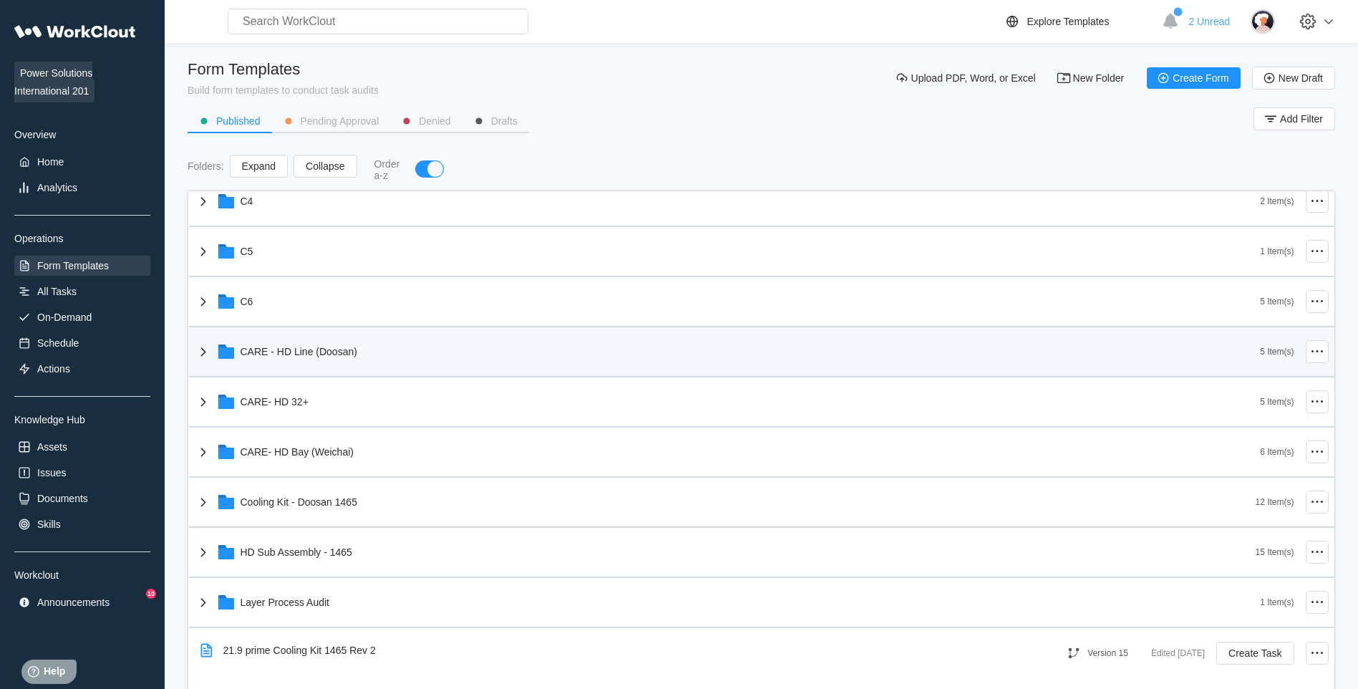
click at [612, 335] on div "CARE - HD Line (Doosan)" at bounding box center [728, 351] width 1066 height 37
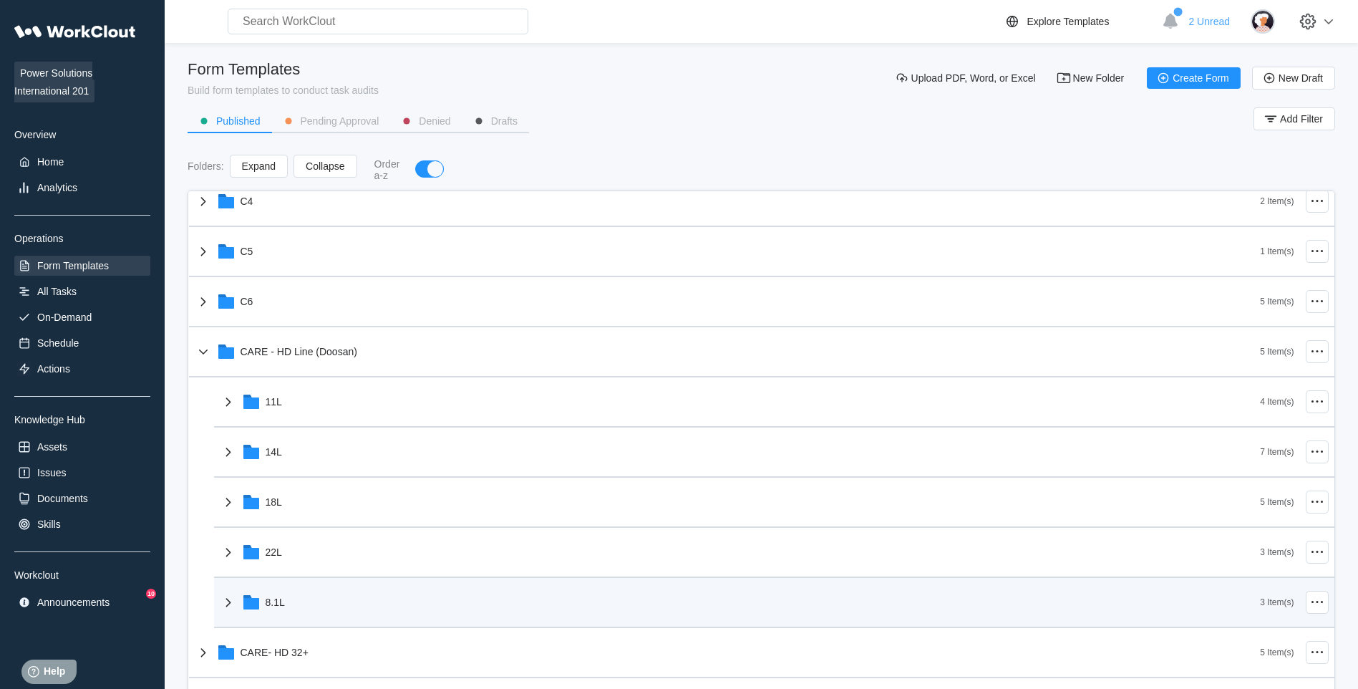
click at [422, 533] on div "8.1L" at bounding box center [740, 601] width 1041 height 37
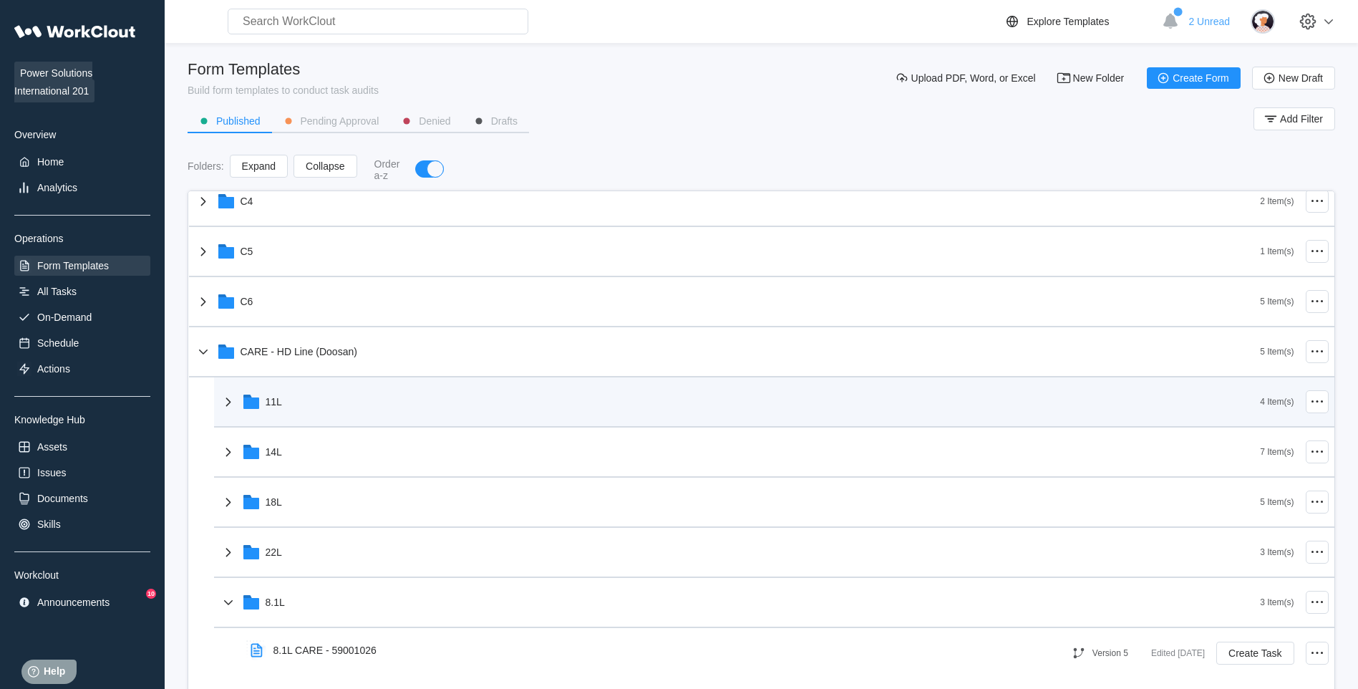
click at [415, 401] on div "11L" at bounding box center [740, 401] width 1041 height 37
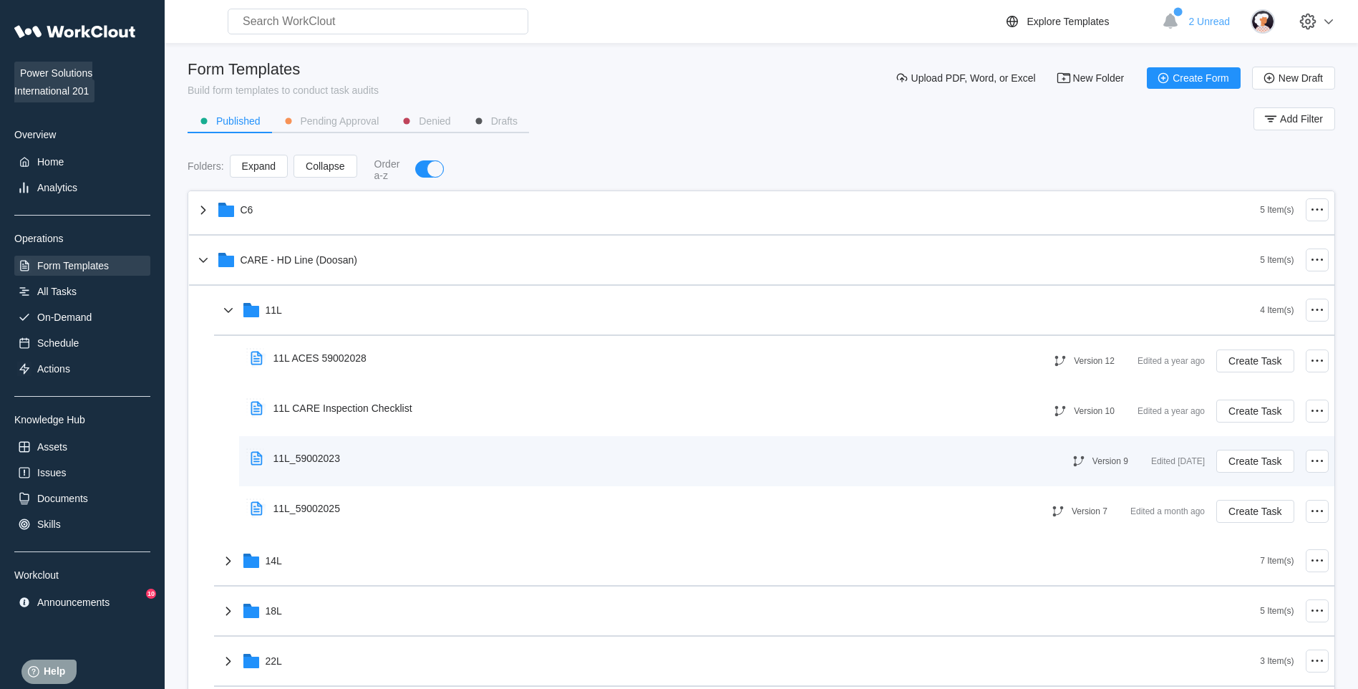
scroll to position [602, 0]
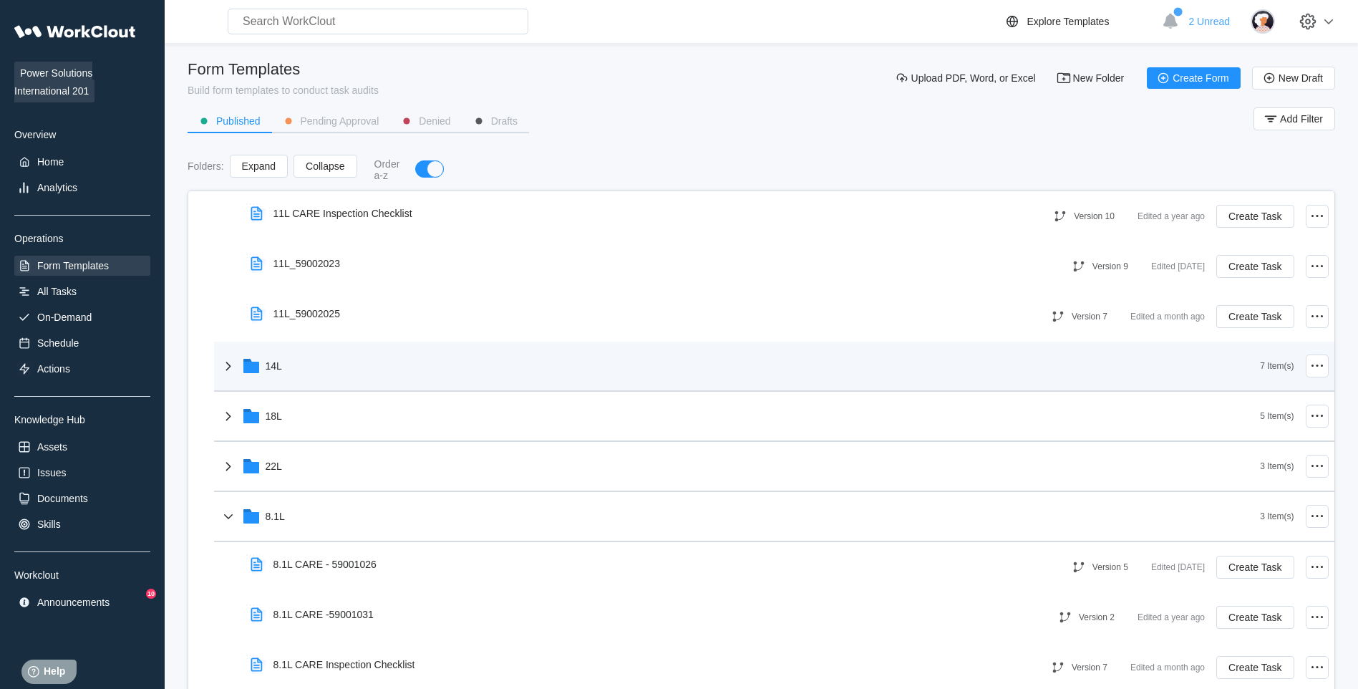
click at [447, 362] on div "14L" at bounding box center [740, 365] width 1041 height 37
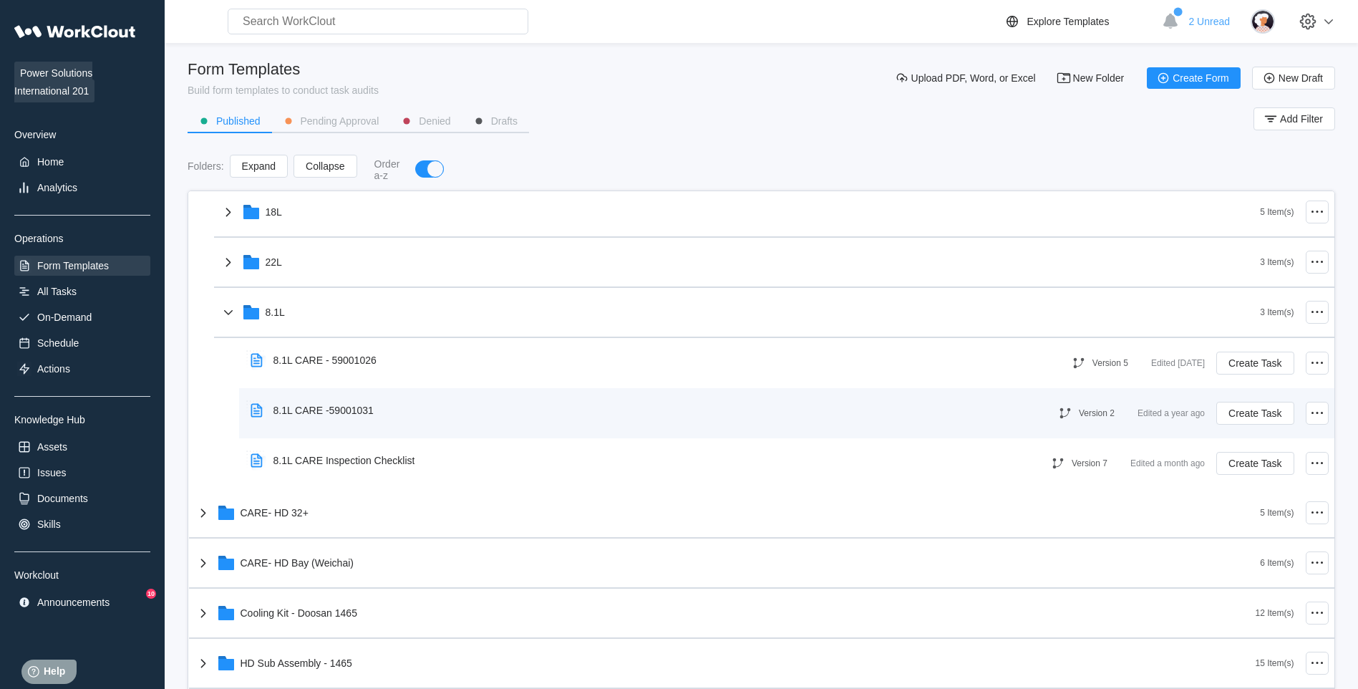
scroll to position [960, 0]
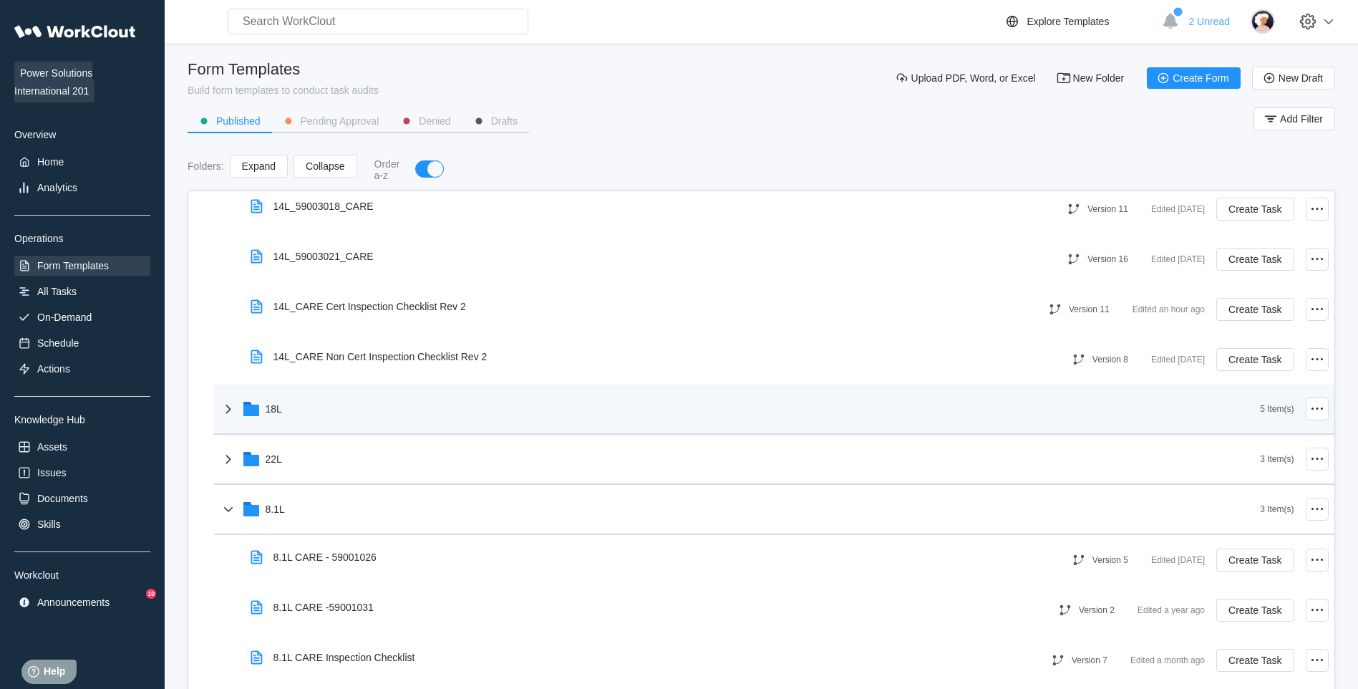
click at [469, 405] on div "18L" at bounding box center [740, 408] width 1041 height 37
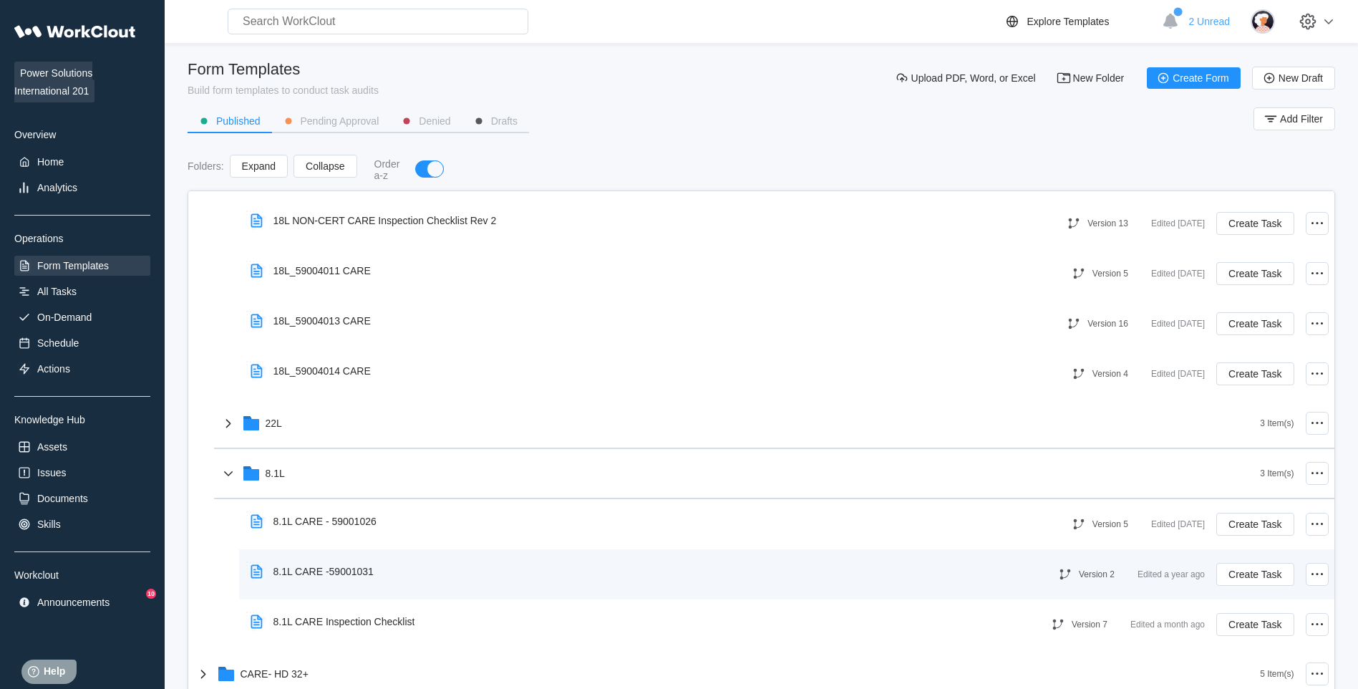
scroll to position [1461, 0]
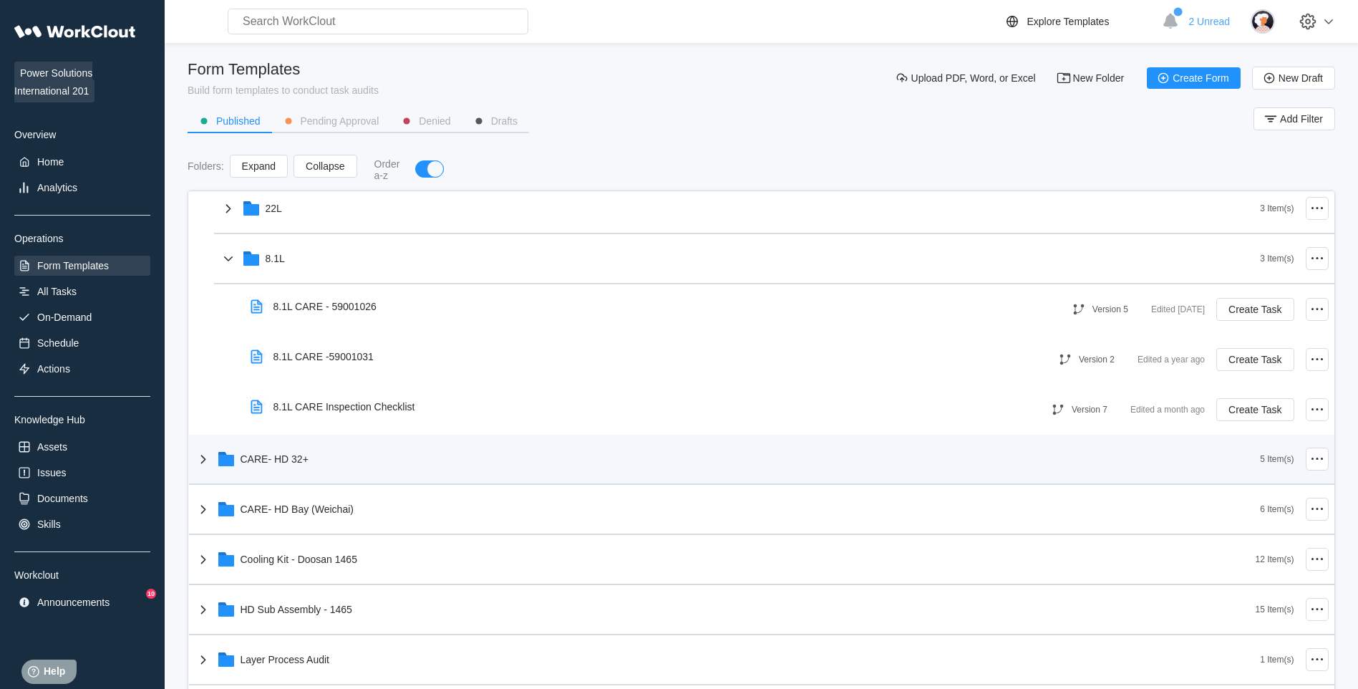
click at [377, 462] on div "CARE- HD 32+" at bounding box center [728, 458] width 1066 height 37
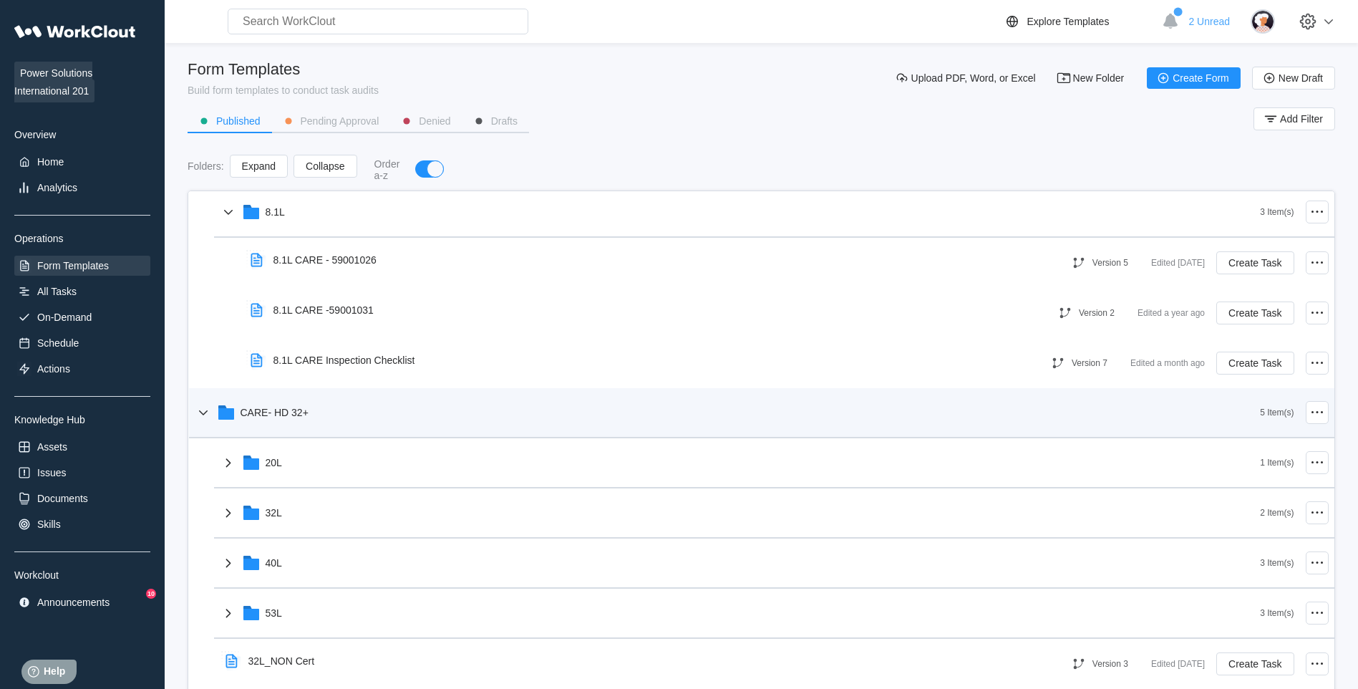
scroll to position [1604, 0]
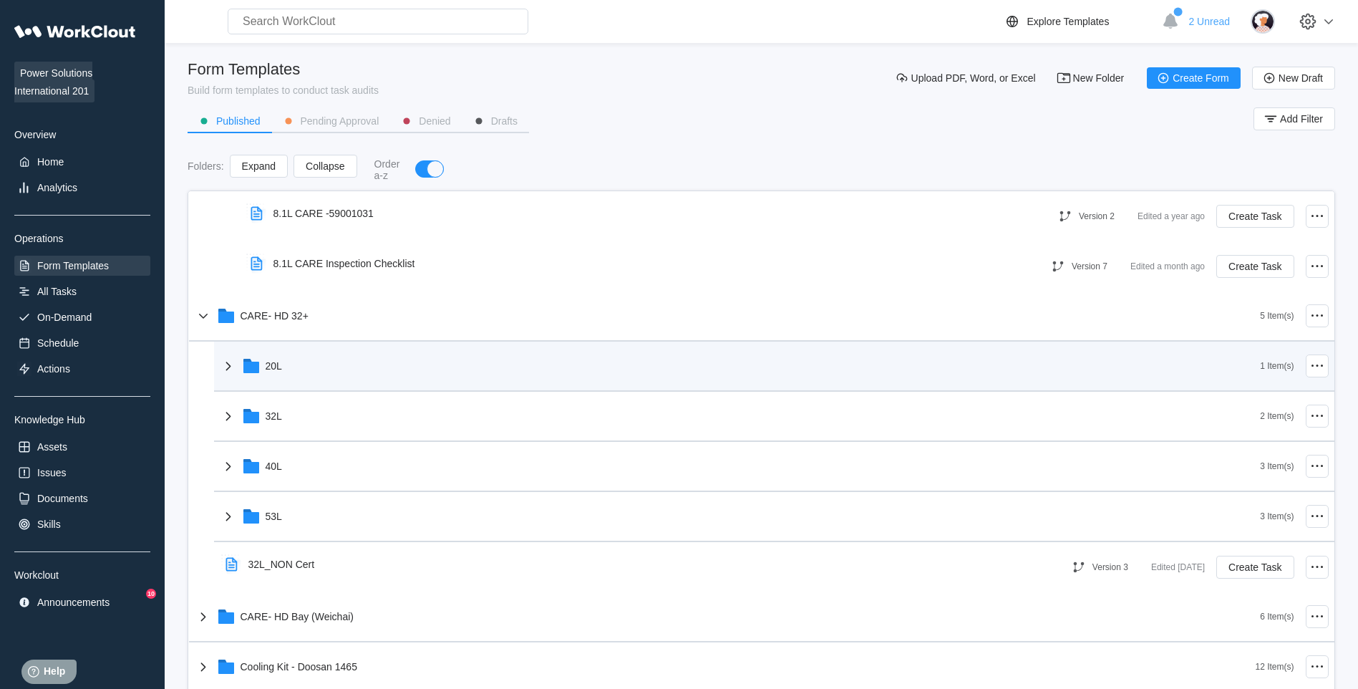
click at [375, 367] on div "20L" at bounding box center [740, 365] width 1041 height 37
click at [386, 366] on div "20L" at bounding box center [740, 365] width 1041 height 37
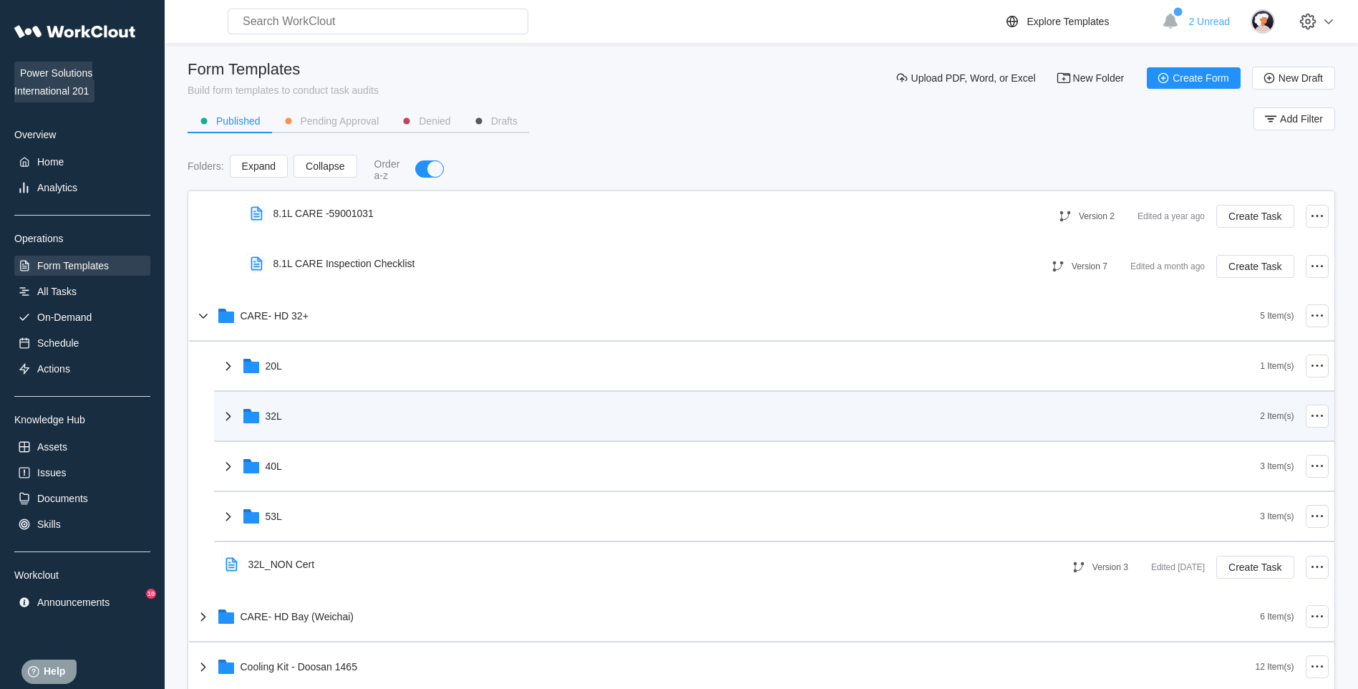
click at [393, 414] on div "32L" at bounding box center [740, 415] width 1041 height 37
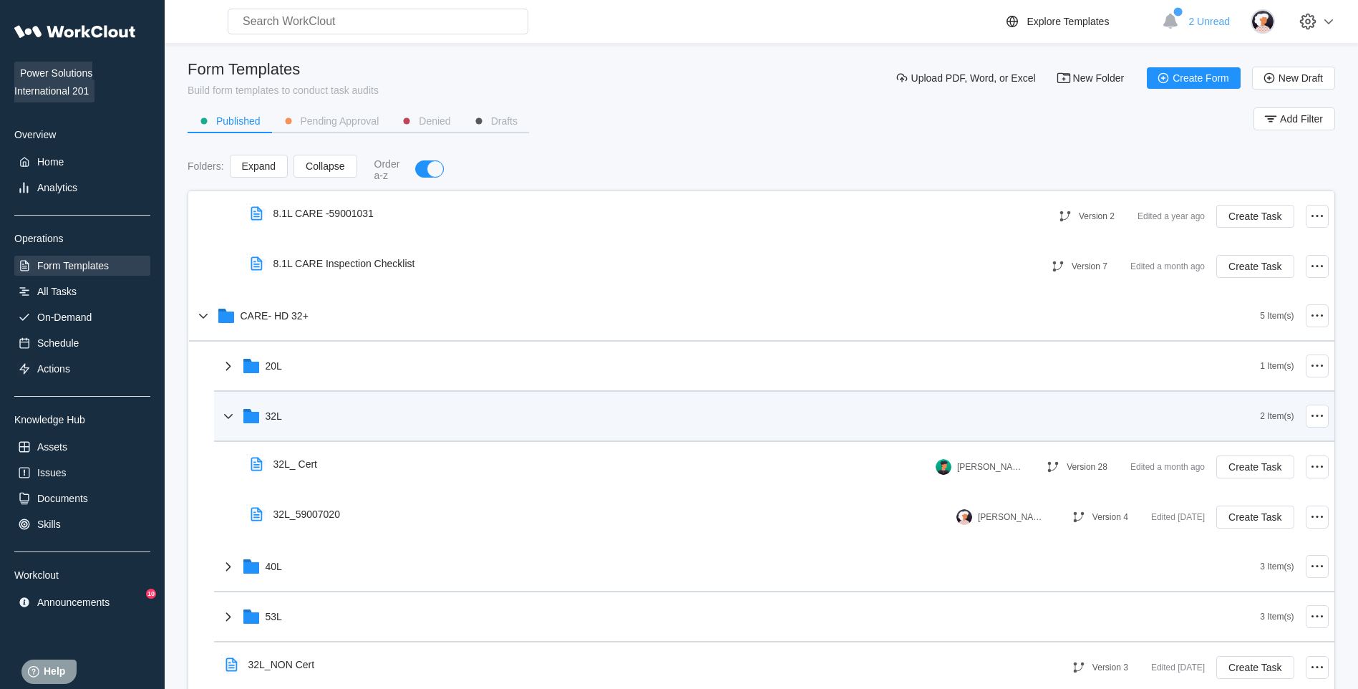
click at [414, 416] on div "32L" at bounding box center [740, 415] width 1041 height 37
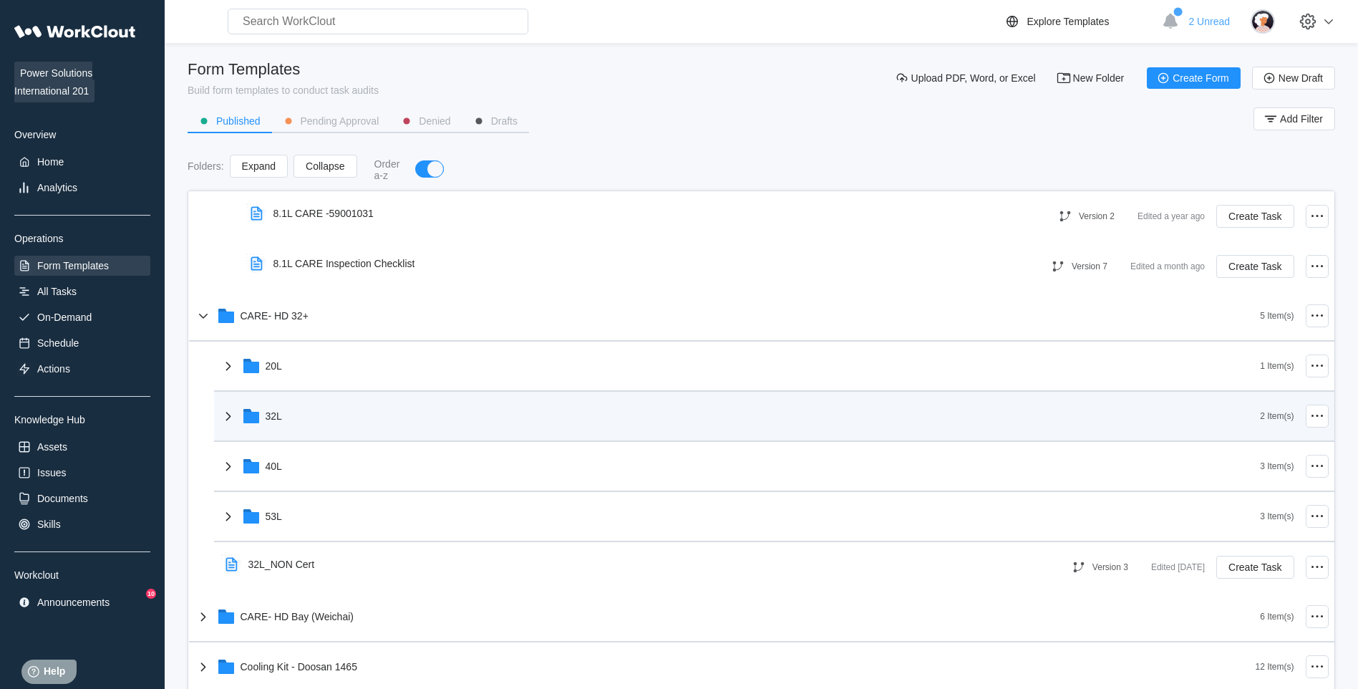
click at [414, 416] on div "32L" at bounding box center [740, 415] width 1041 height 37
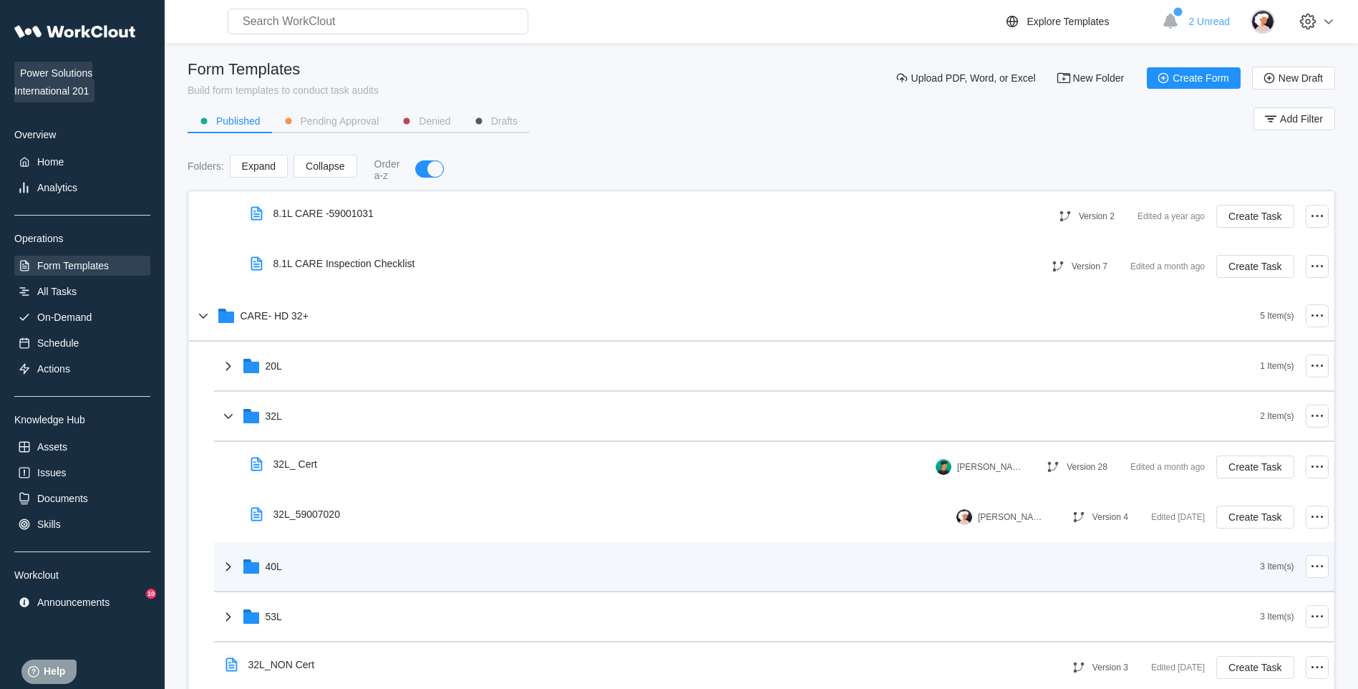
click at [364, 533] on div "40L" at bounding box center [740, 566] width 1041 height 37
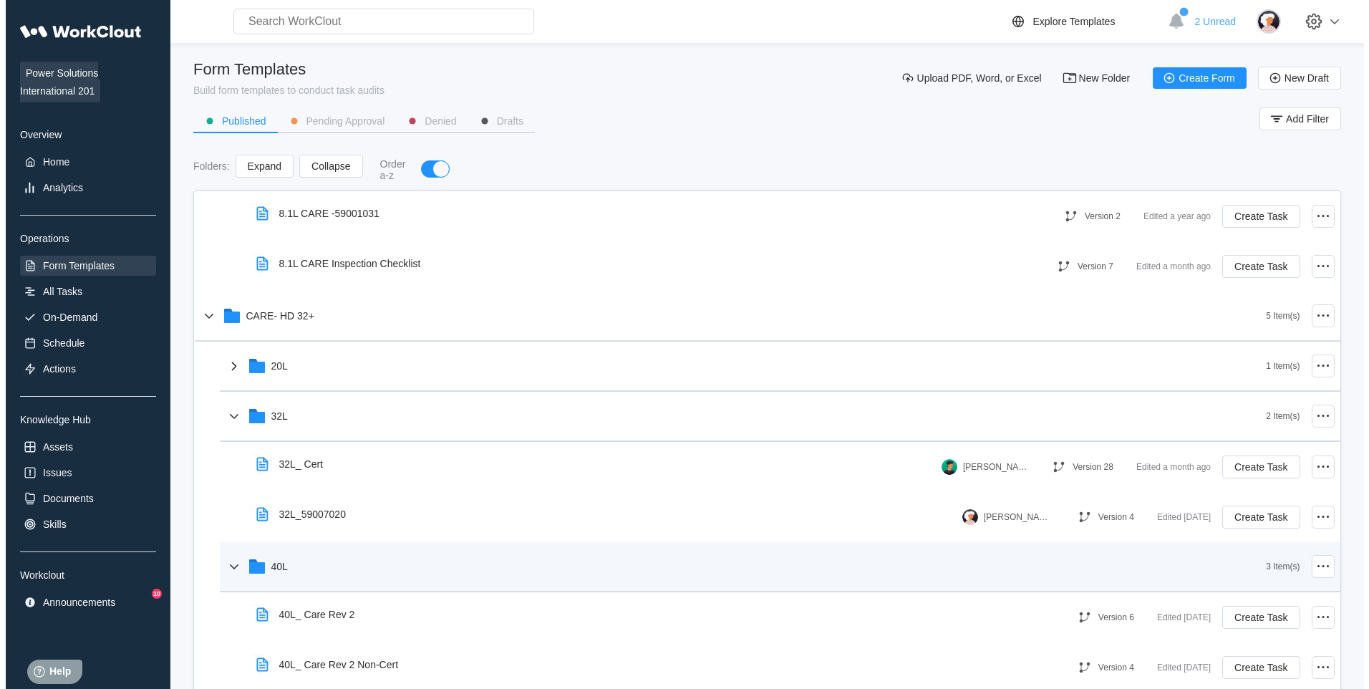
scroll to position [1748, 0]
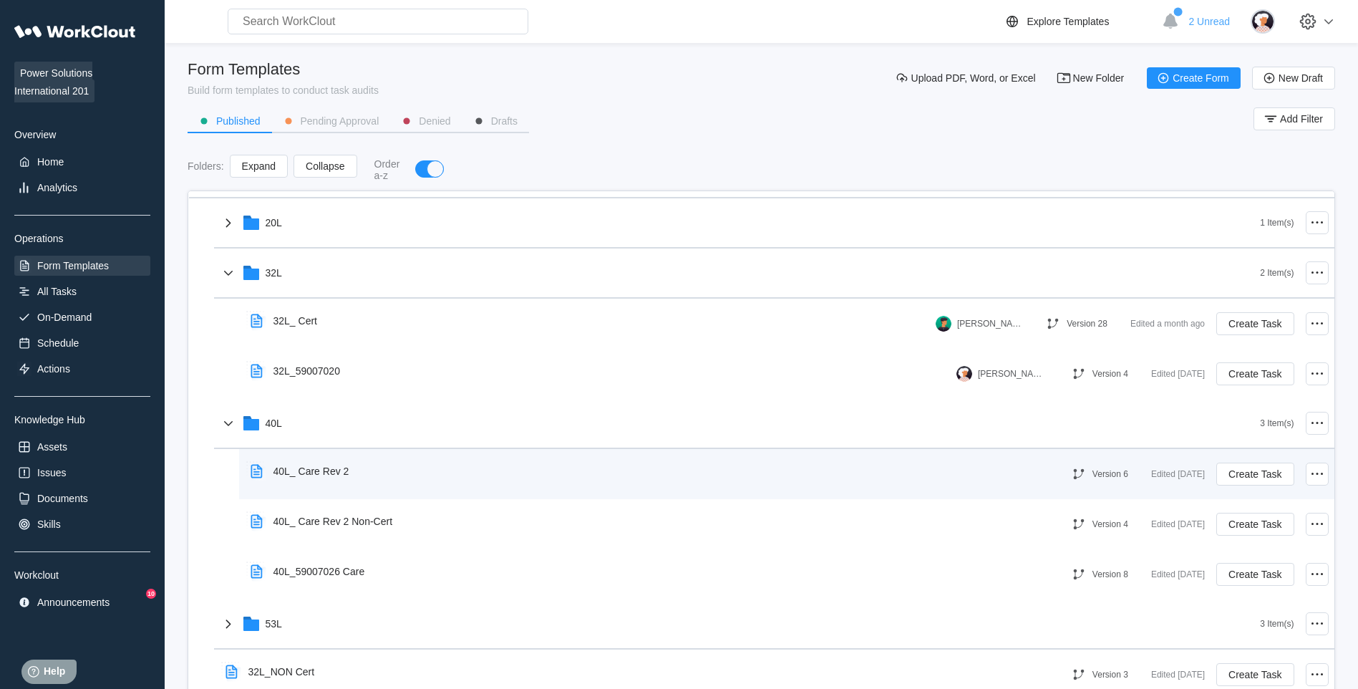
click at [412, 470] on div "40L_ Care Rev 2" at bounding box center [644, 471] width 798 height 33
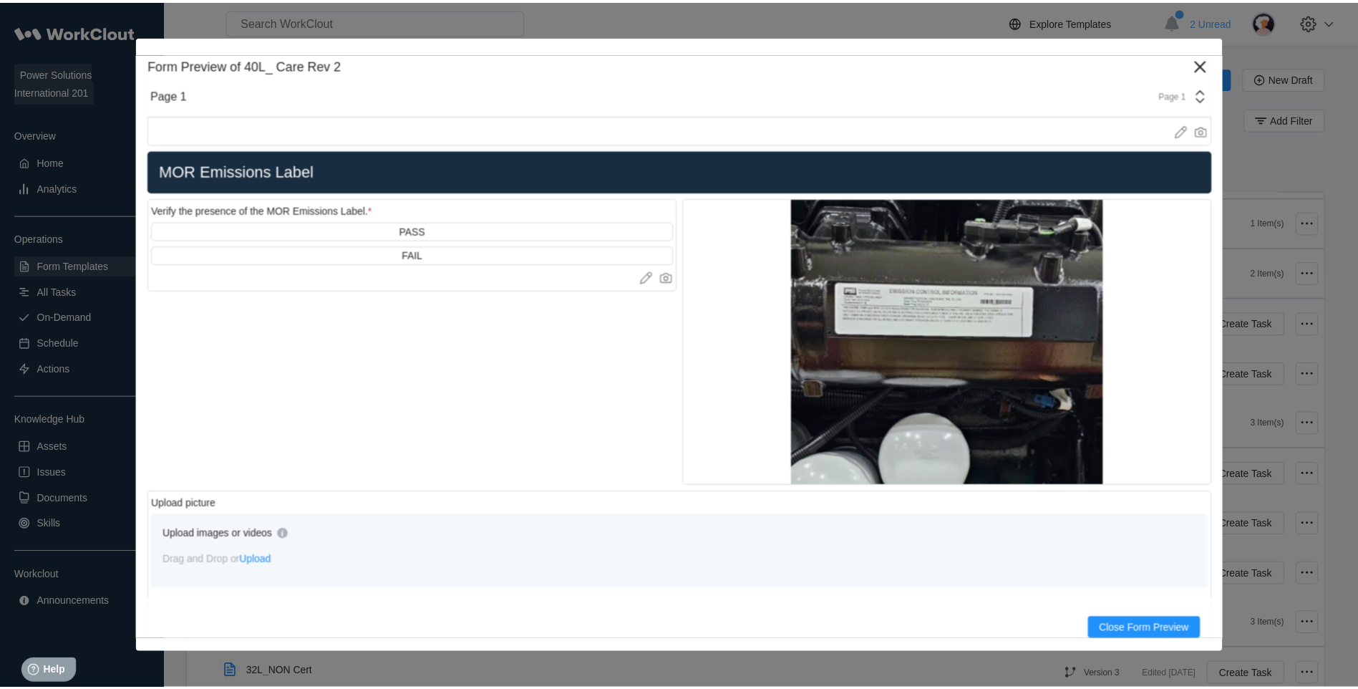
scroll to position [1790, 0]
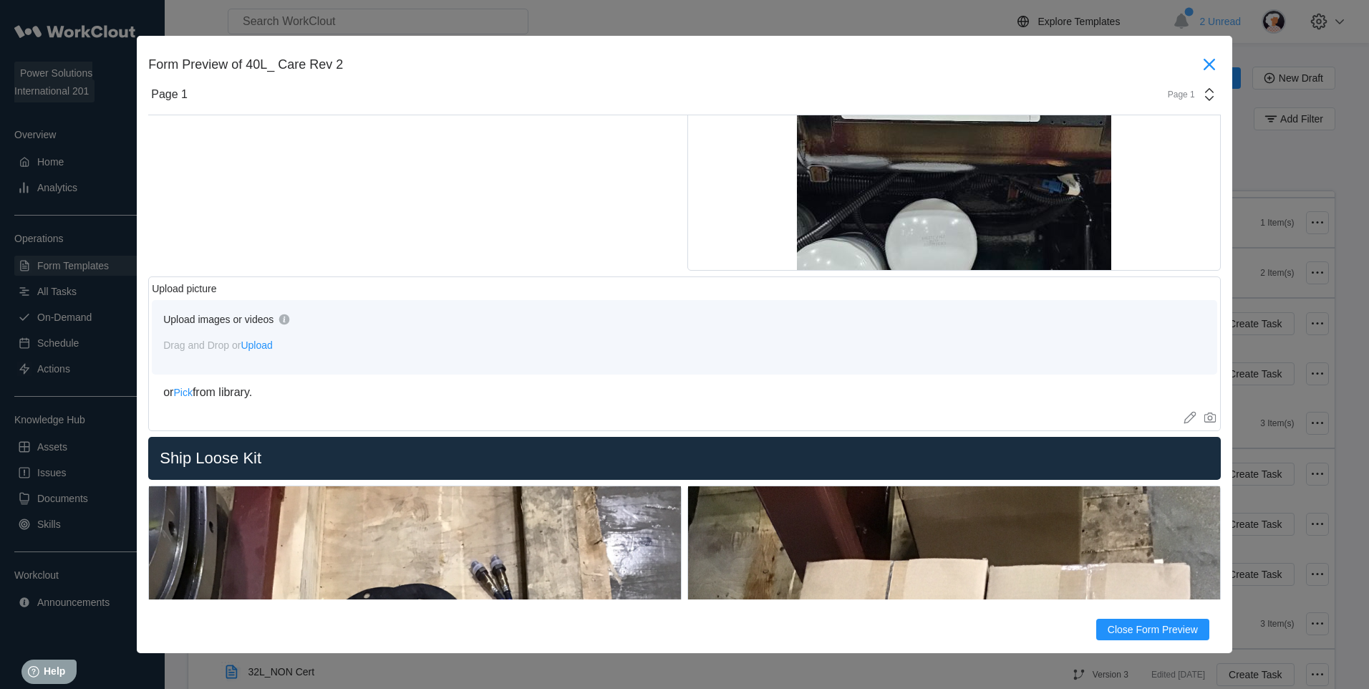
click at [1082, 71] on icon at bounding box center [1209, 64] width 23 height 23
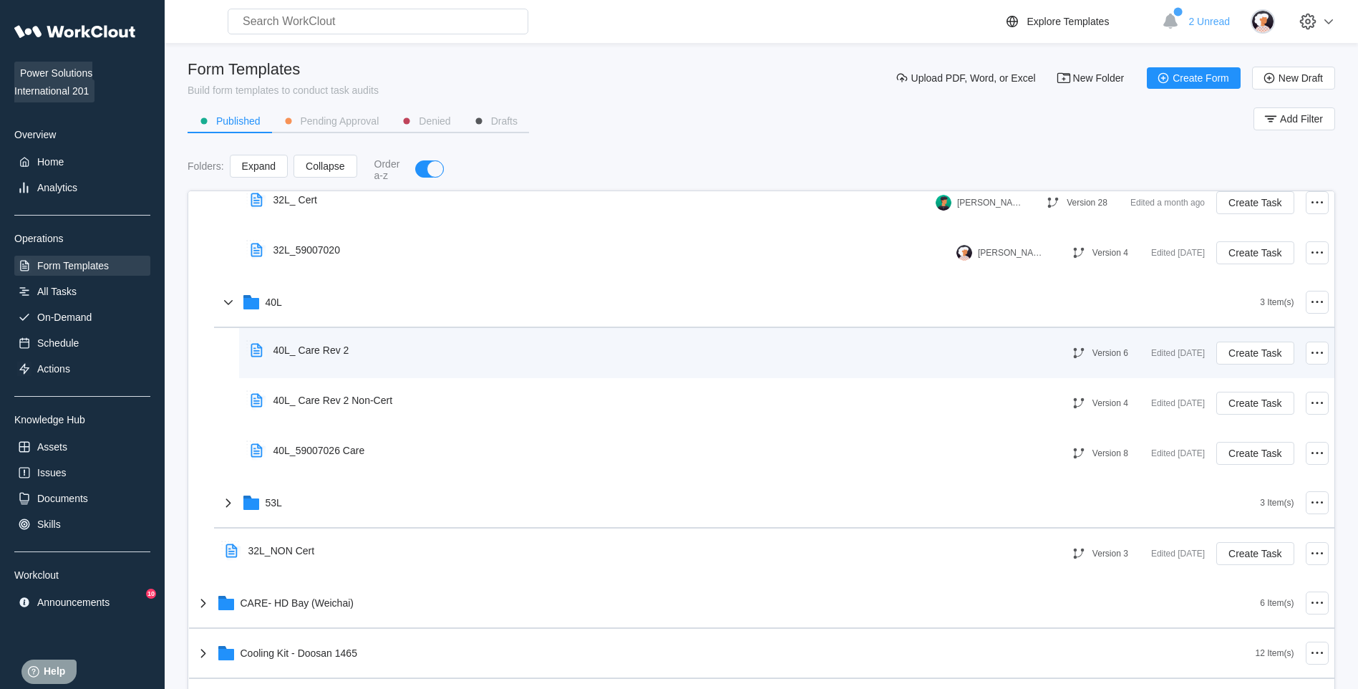
scroll to position [2034, 0]
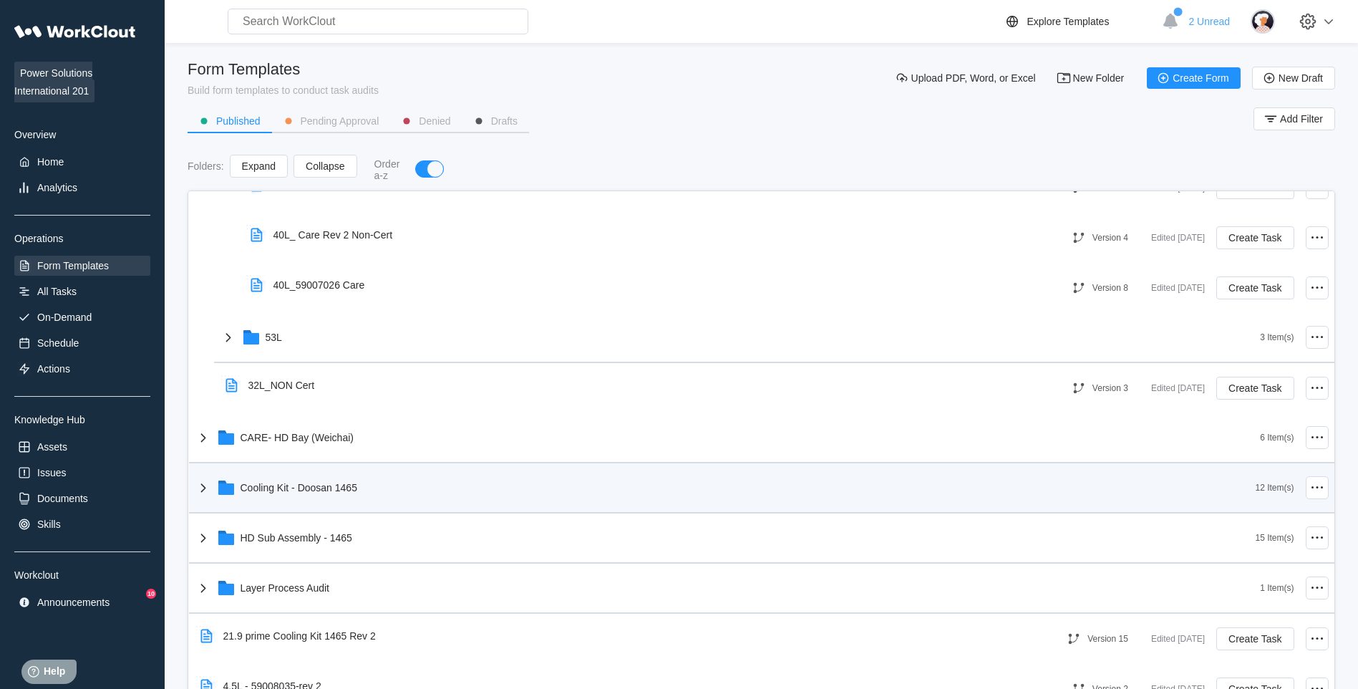
click at [434, 471] on div "Cooling Kit - Doosan 1465" at bounding box center [725, 487] width 1061 height 37
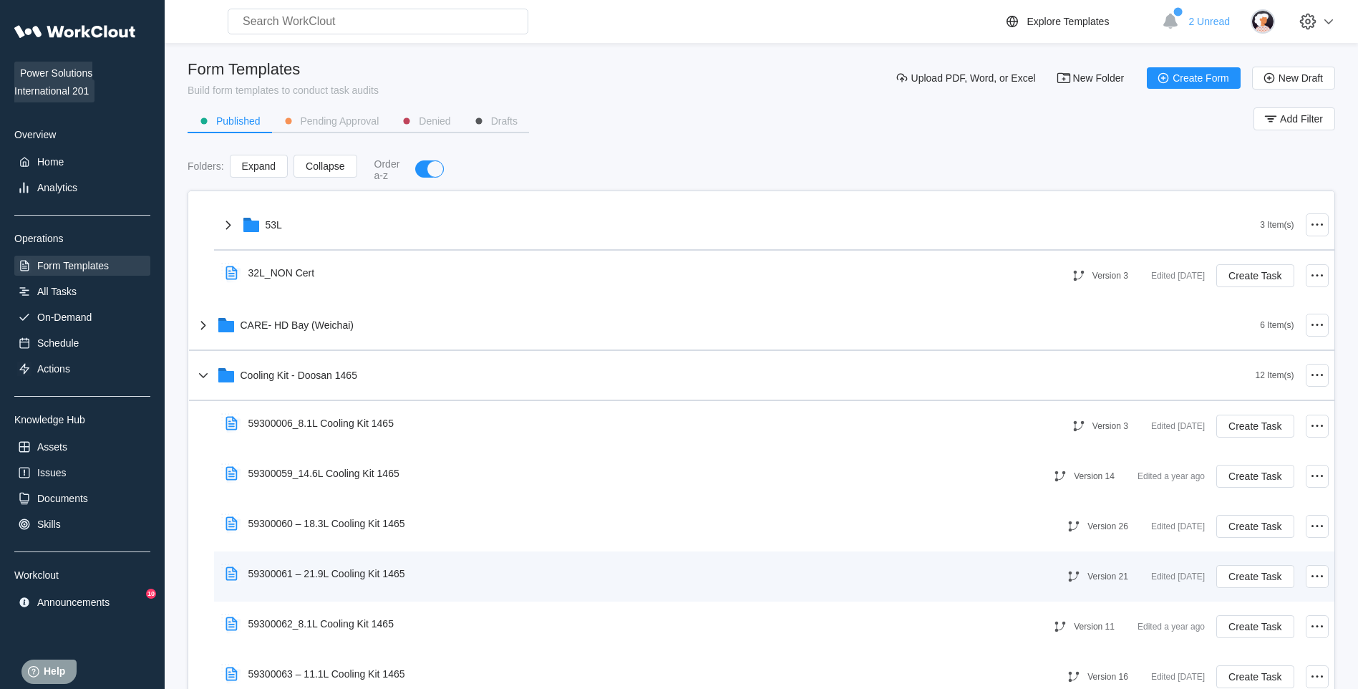
scroll to position [2320, 0]
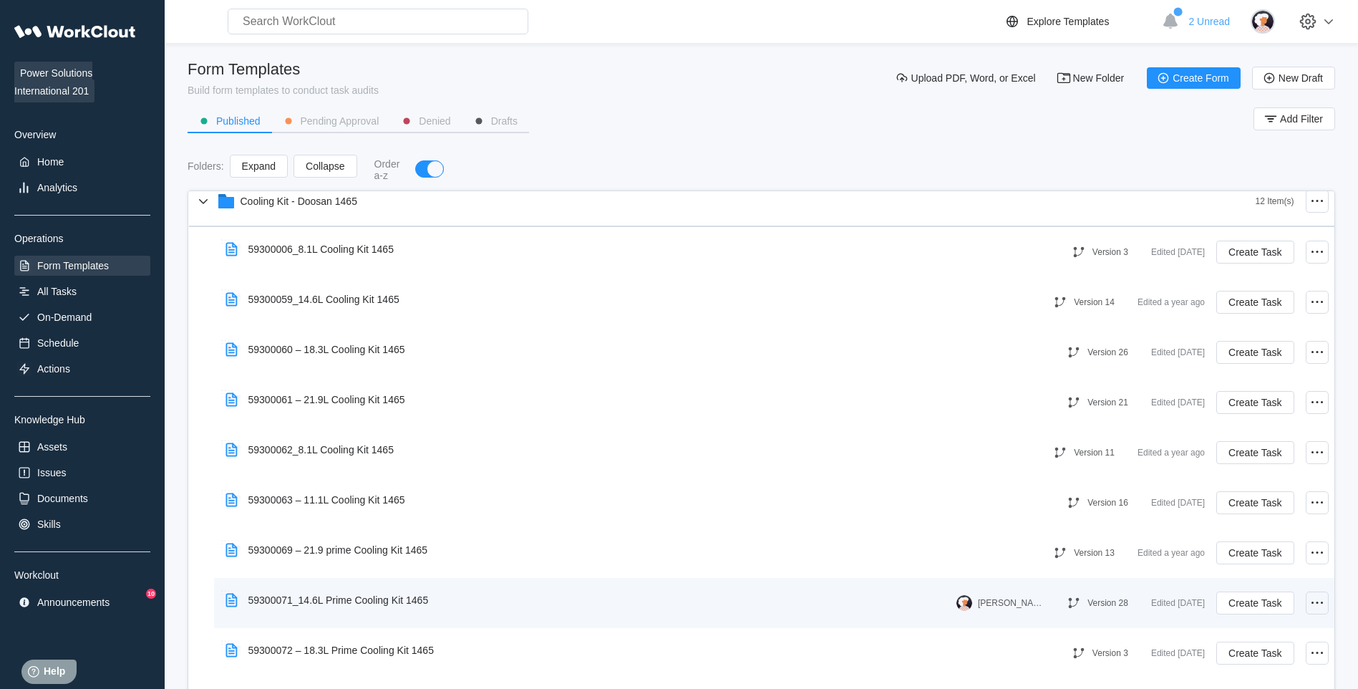
click at [1082, 533] on icon at bounding box center [1317, 602] width 17 height 17
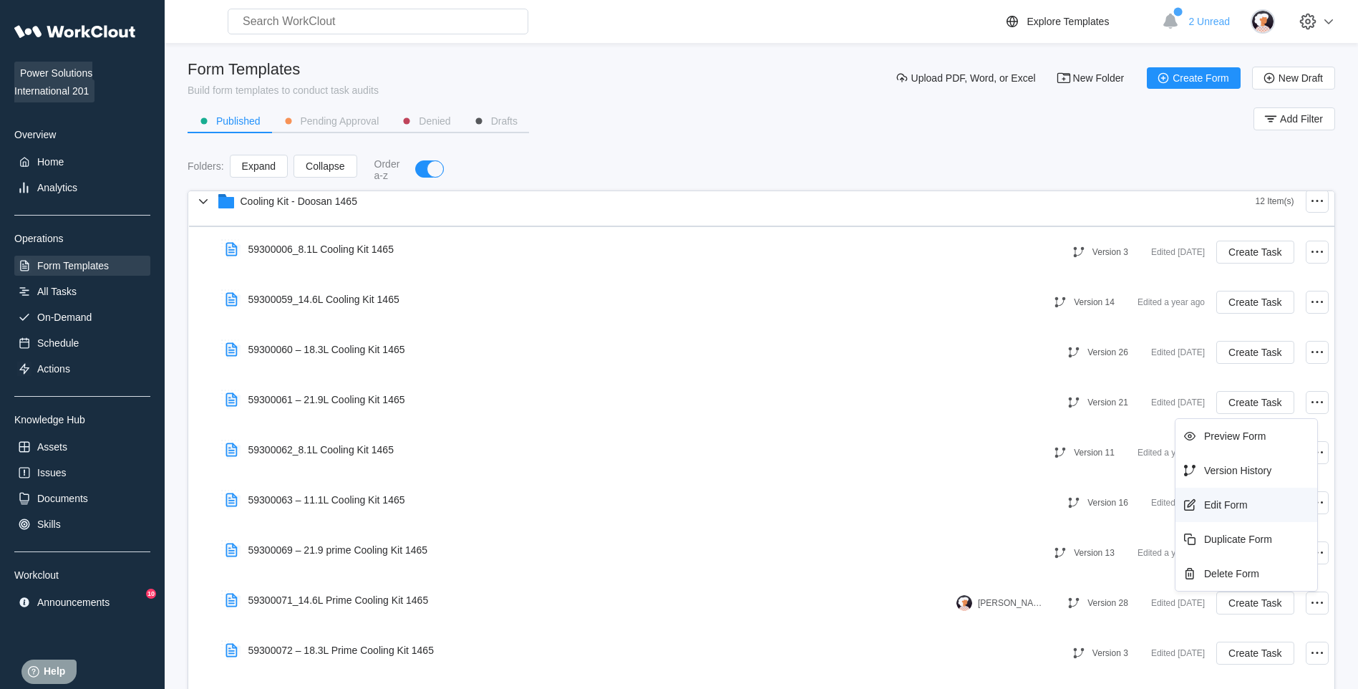
click at [1082, 507] on div "Edit Form" at bounding box center [1226, 504] width 44 height 11
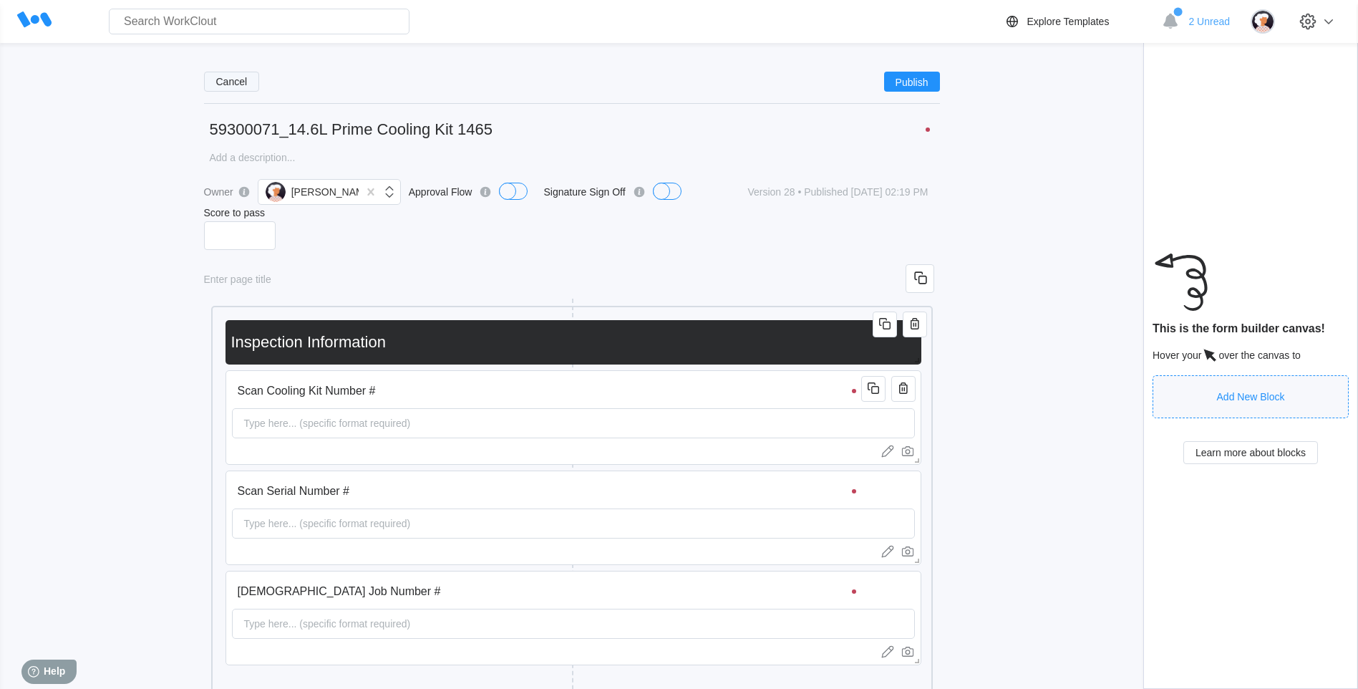
click at [227, 84] on span "Cancel" at bounding box center [232, 82] width 32 height 10
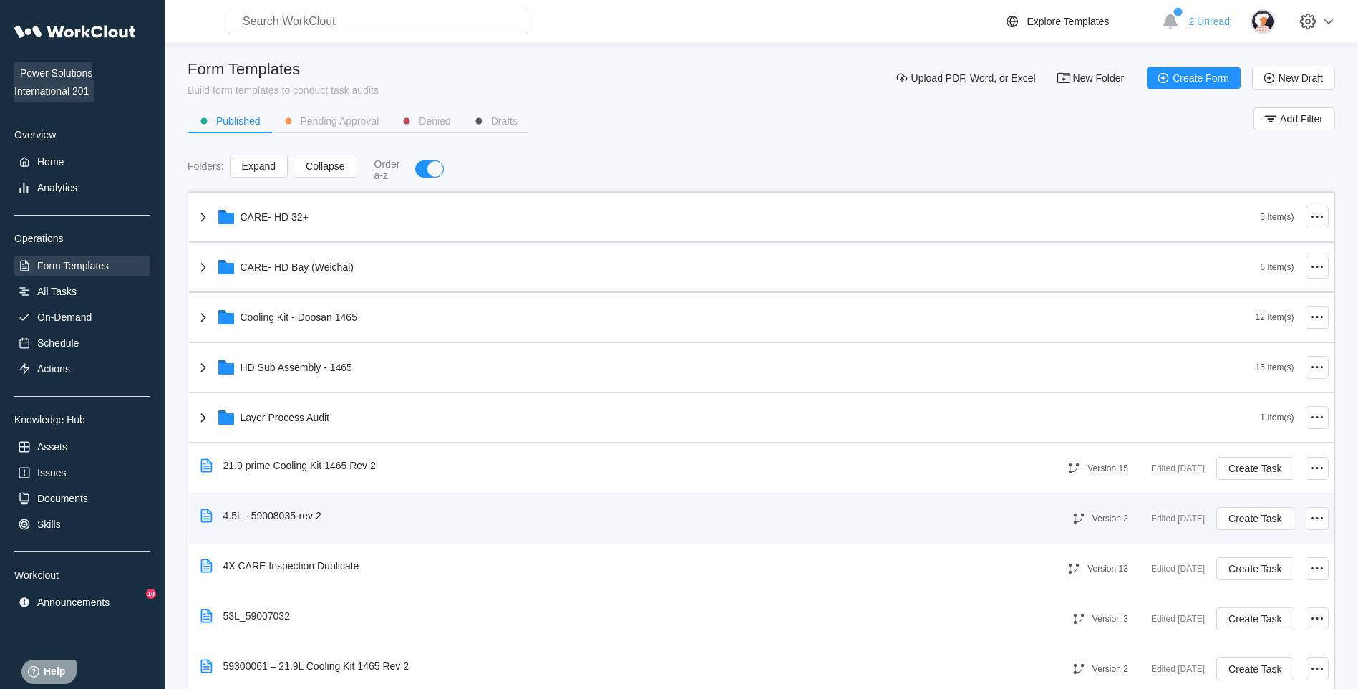
scroll to position [501, 0]
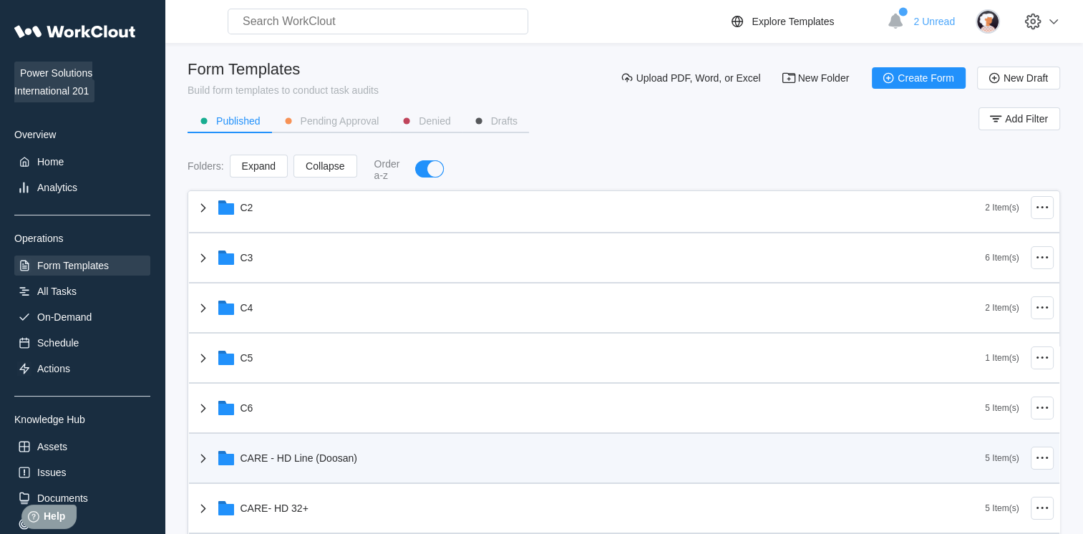
click at [379, 464] on div "CARE - HD Line (Doosan)" at bounding box center [590, 458] width 791 height 37
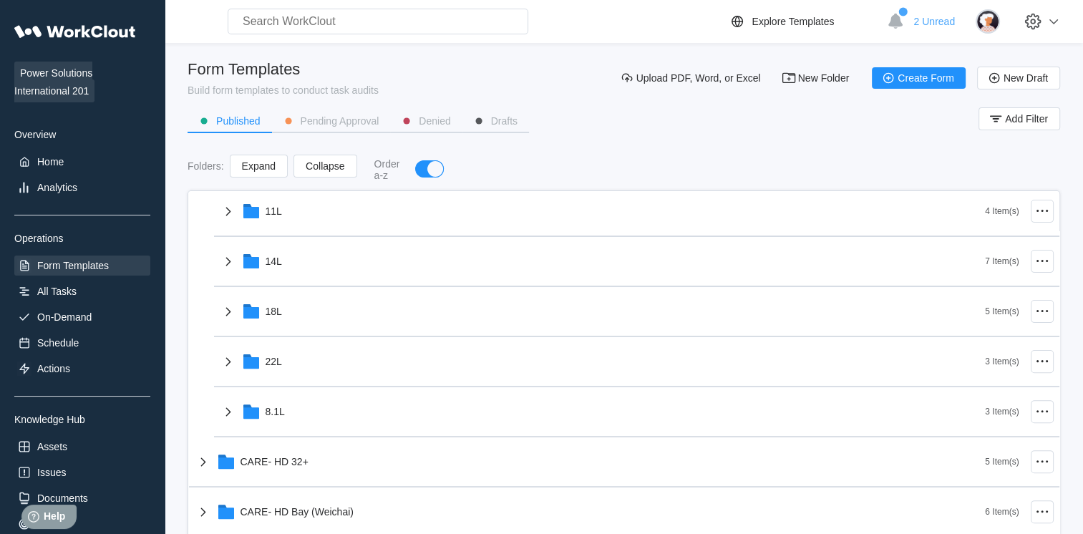
scroll to position [506, 0]
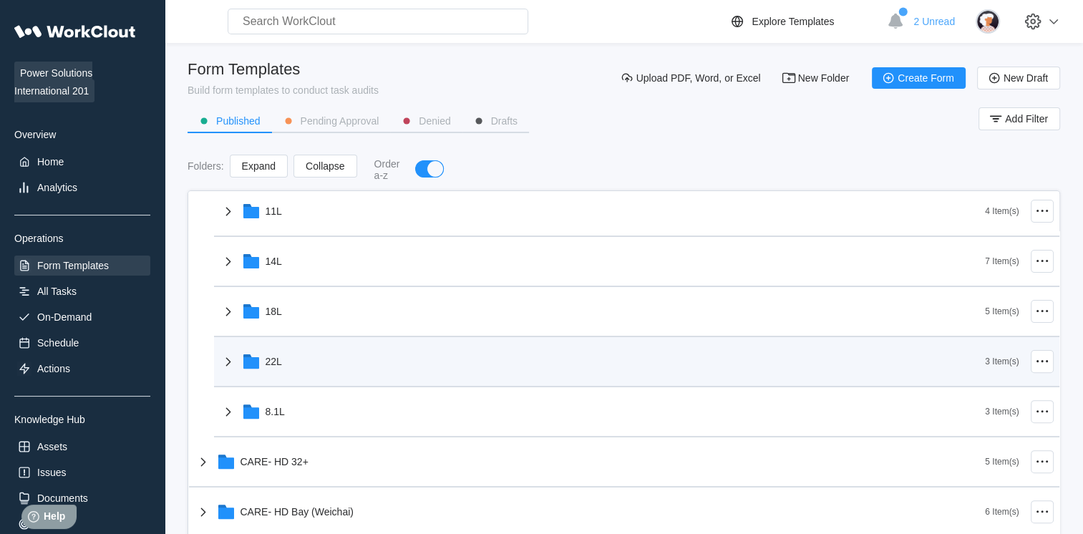
click at [364, 362] on div "22L" at bounding box center [603, 361] width 766 height 37
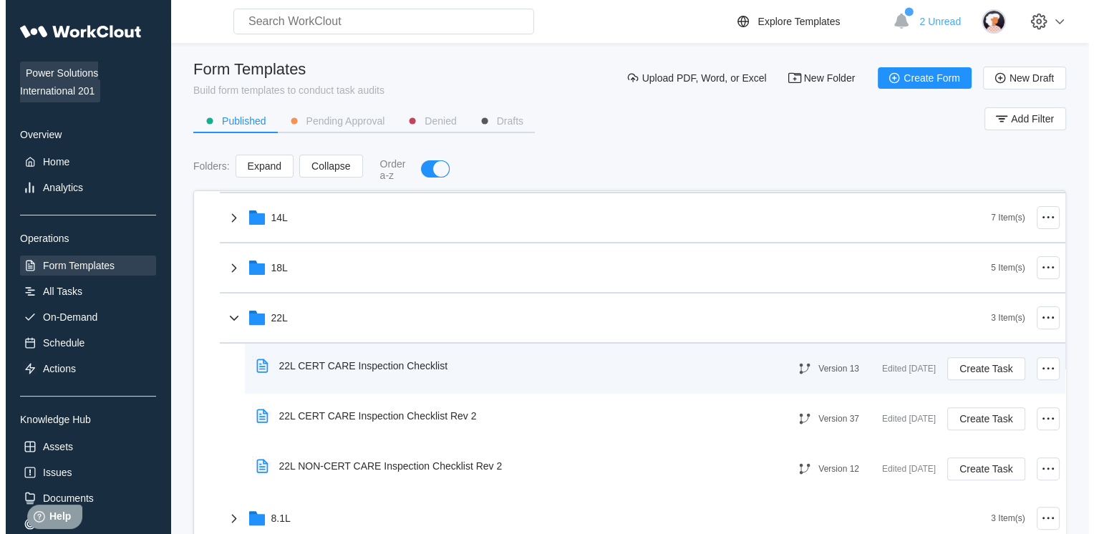
scroll to position [549, 0]
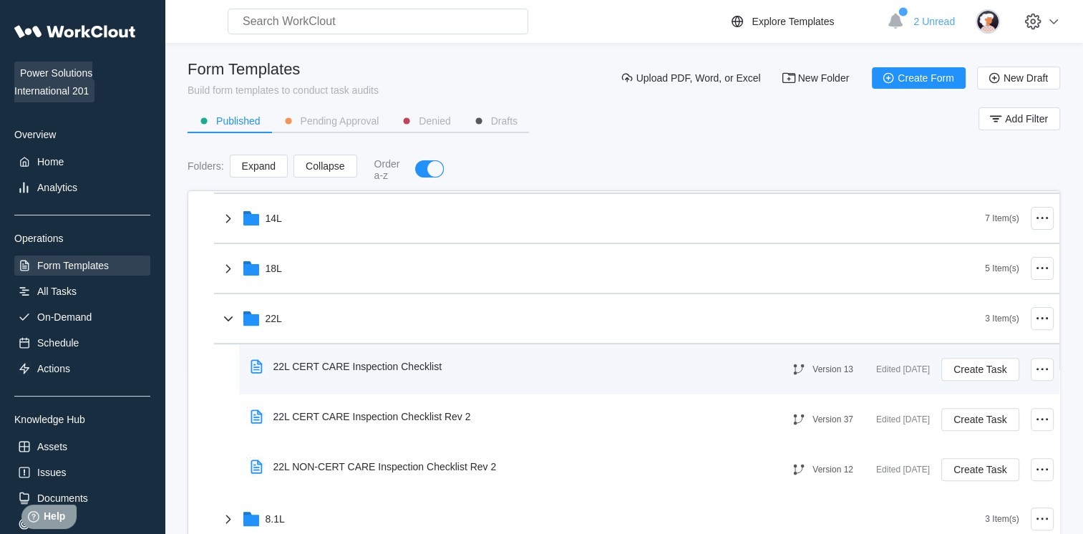
click at [876, 371] on div "Edited 6 days ago" at bounding box center [903, 369] width 54 height 17
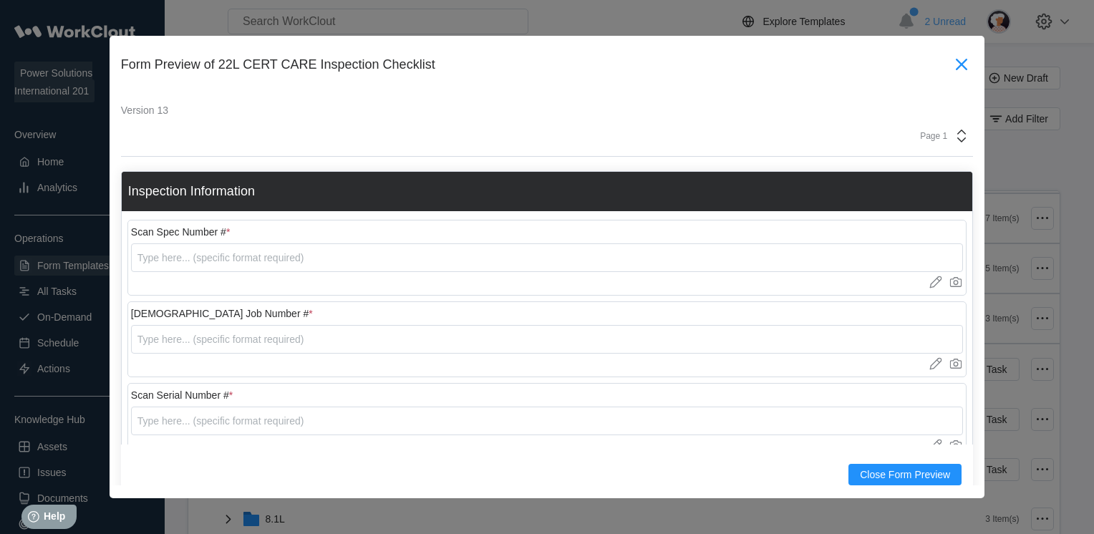
click at [950, 59] on icon at bounding box center [961, 64] width 23 height 23
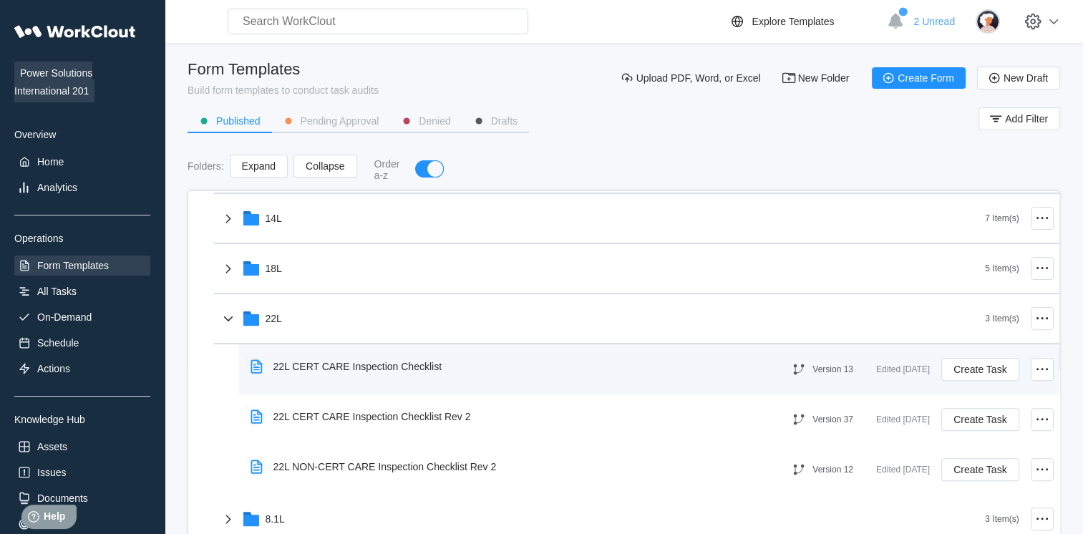
click at [720, 357] on div "22L CERT CARE Inspection Checklist" at bounding box center [506, 366] width 523 height 33
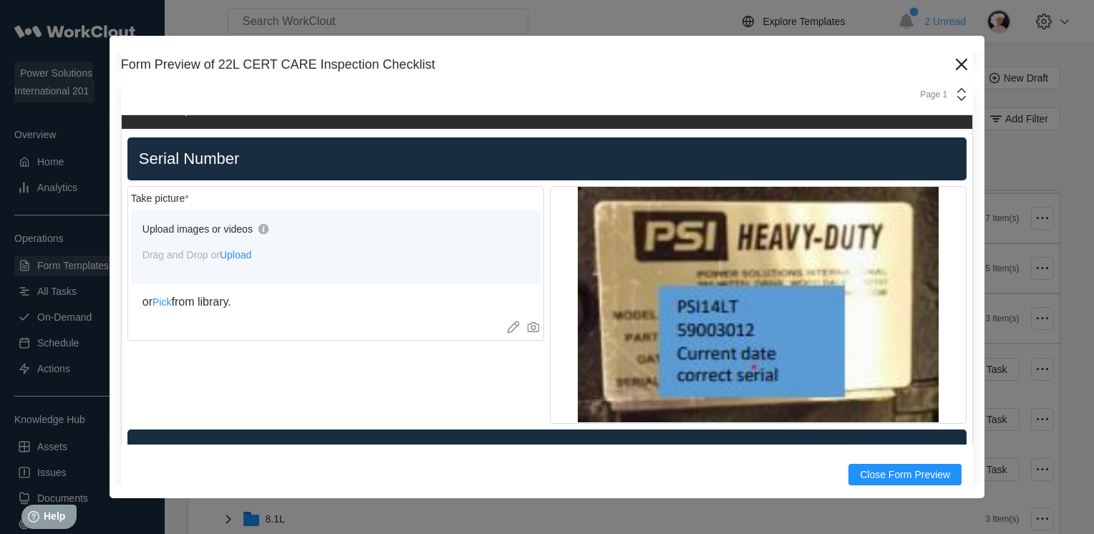
scroll to position [560, 0]
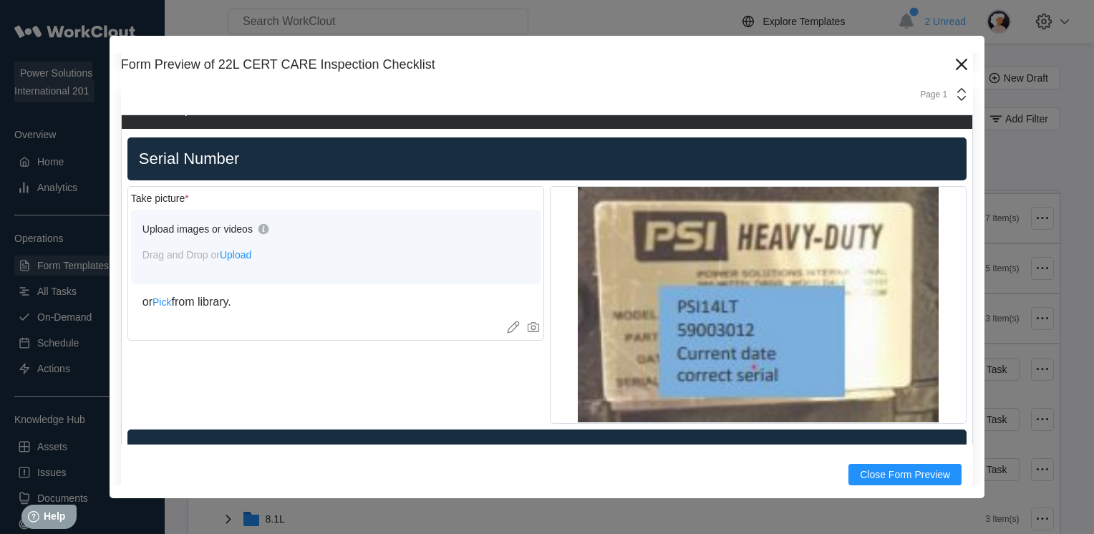
click at [759, 349] on img at bounding box center [758, 305] width 361 height 236
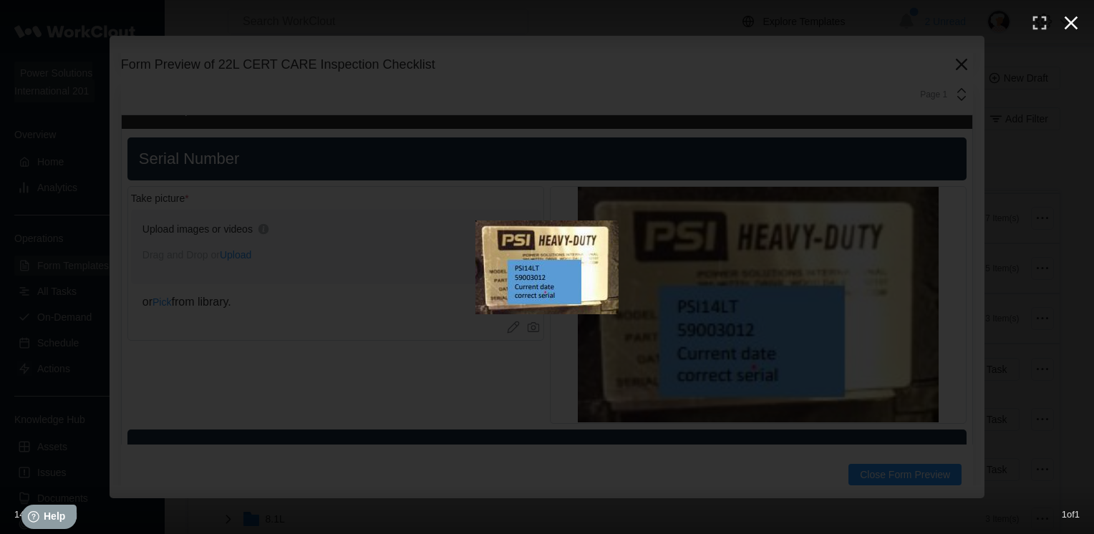
click at [1070, 31] on icon "button" at bounding box center [1071, 22] width 23 height 23
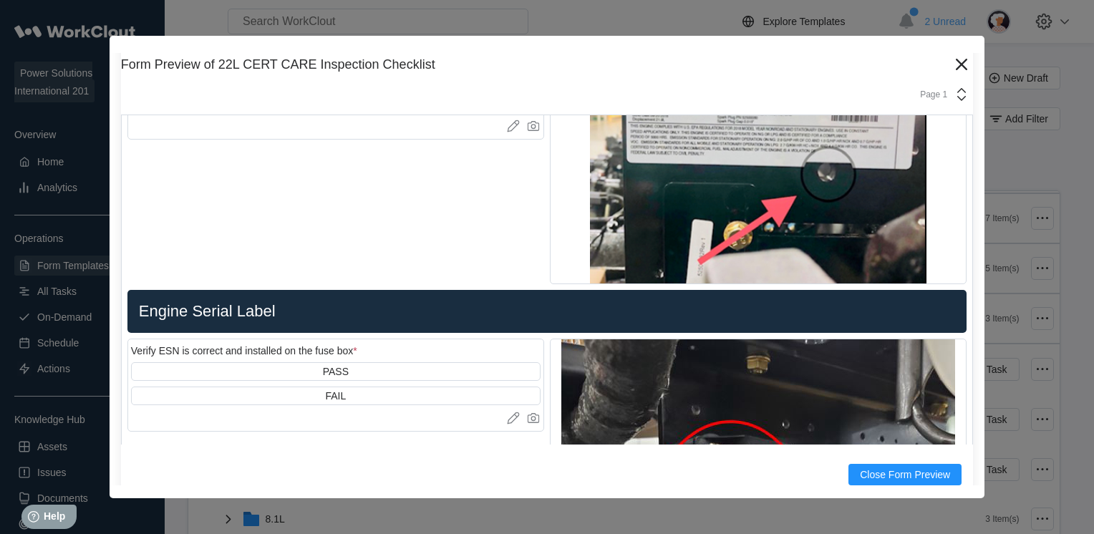
scroll to position [992, 0]
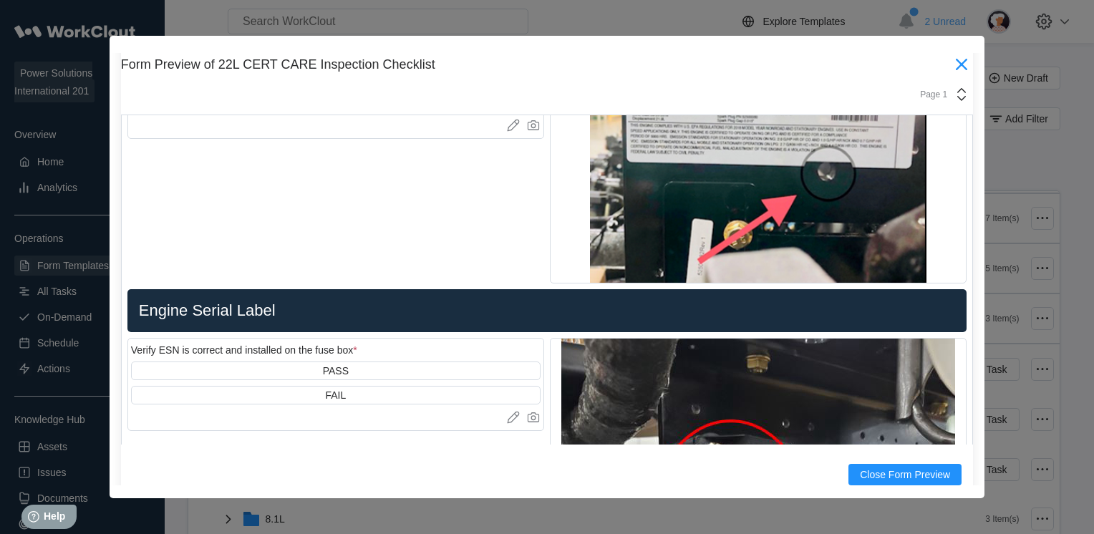
click at [950, 67] on icon at bounding box center [961, 64] width 23 height 23
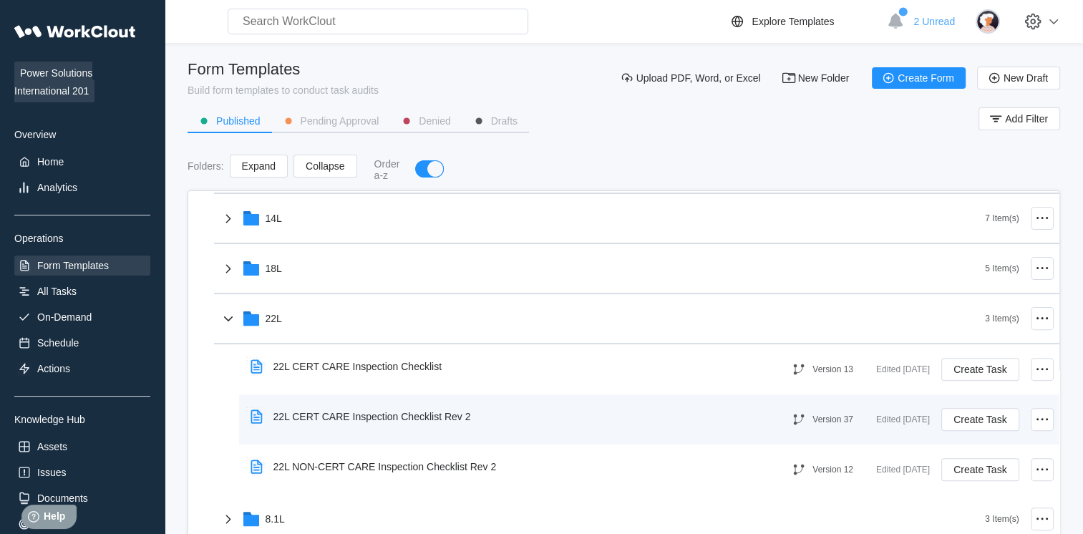
click at [621, 423] on div "22L CERT CARE Inspection Checklist Rev 2" at bounding box center [506, 416] width 523 height 33
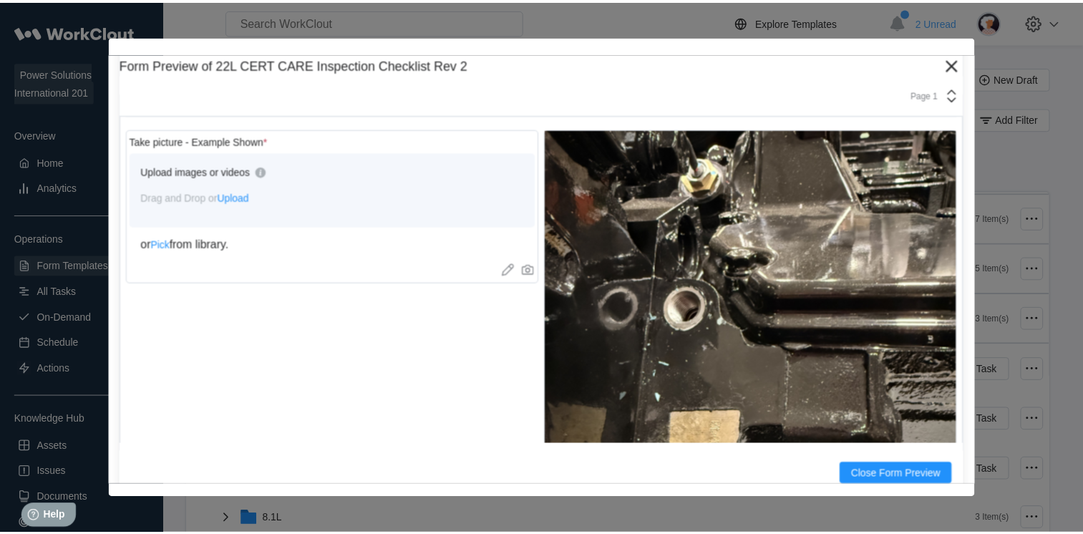
scroll to position [2067, 0]
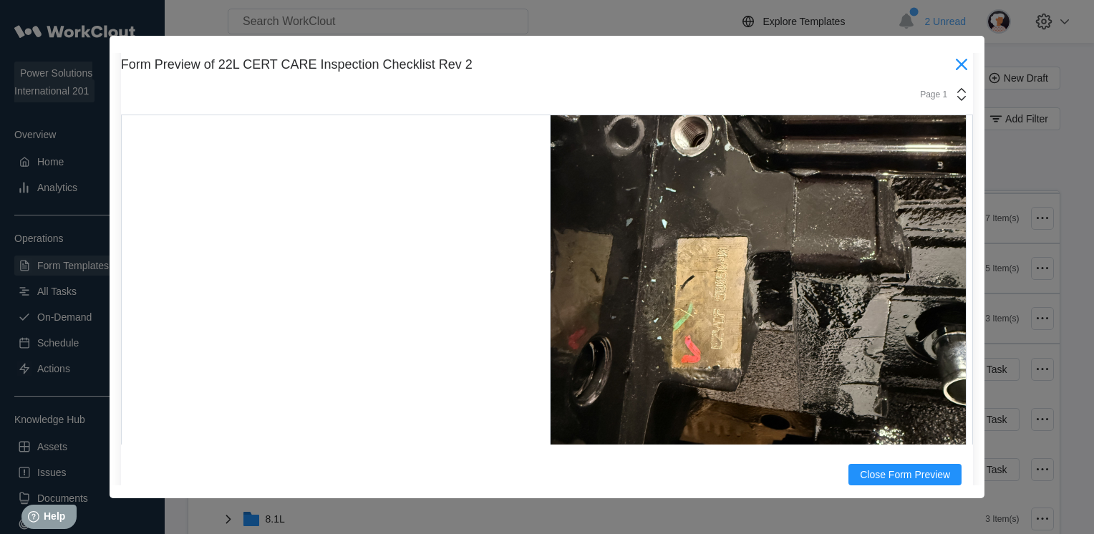
click at [950, 64] on icon at bounding box center [961, 64] width 23 height 23
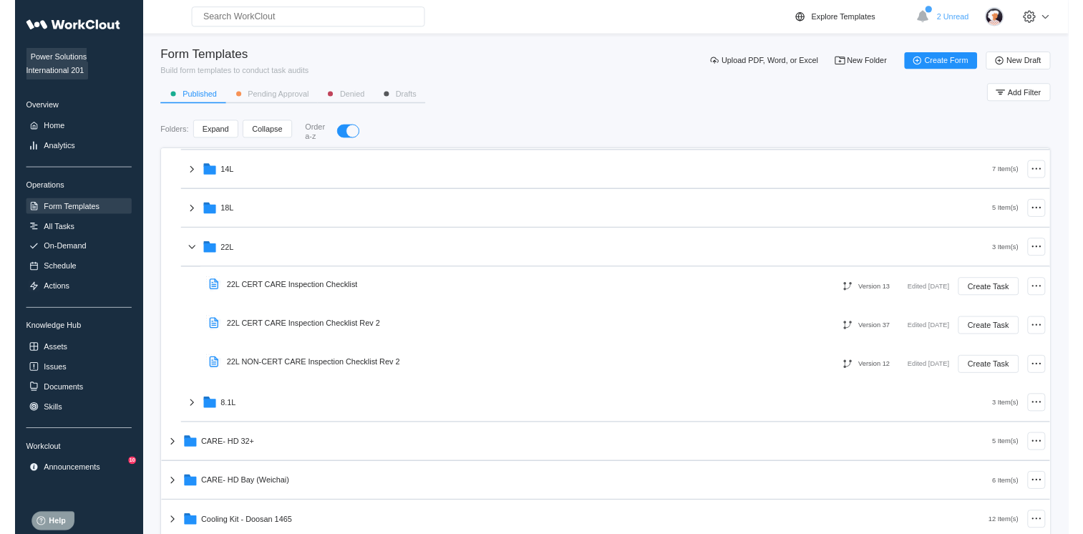
scroll to position [549, 0]
